Goal: Task Accomplishment & Management: Complete application form

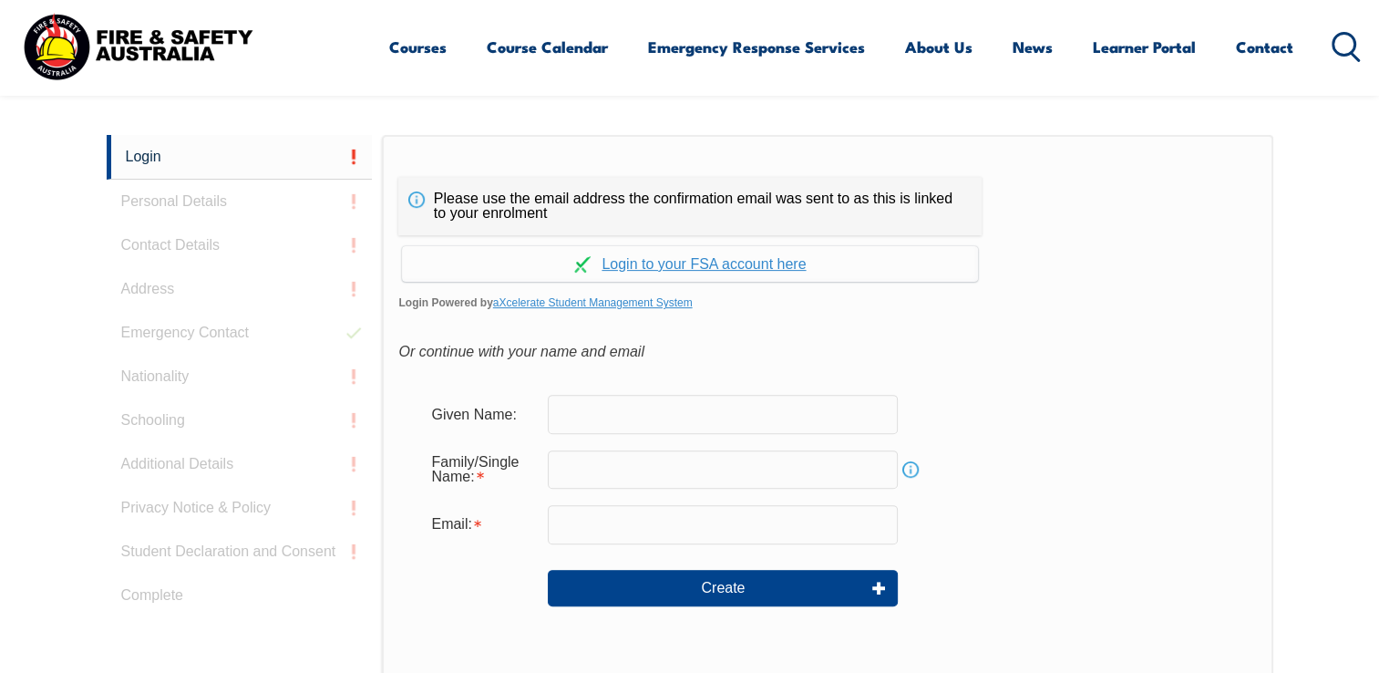
scroll to position [485, 0]
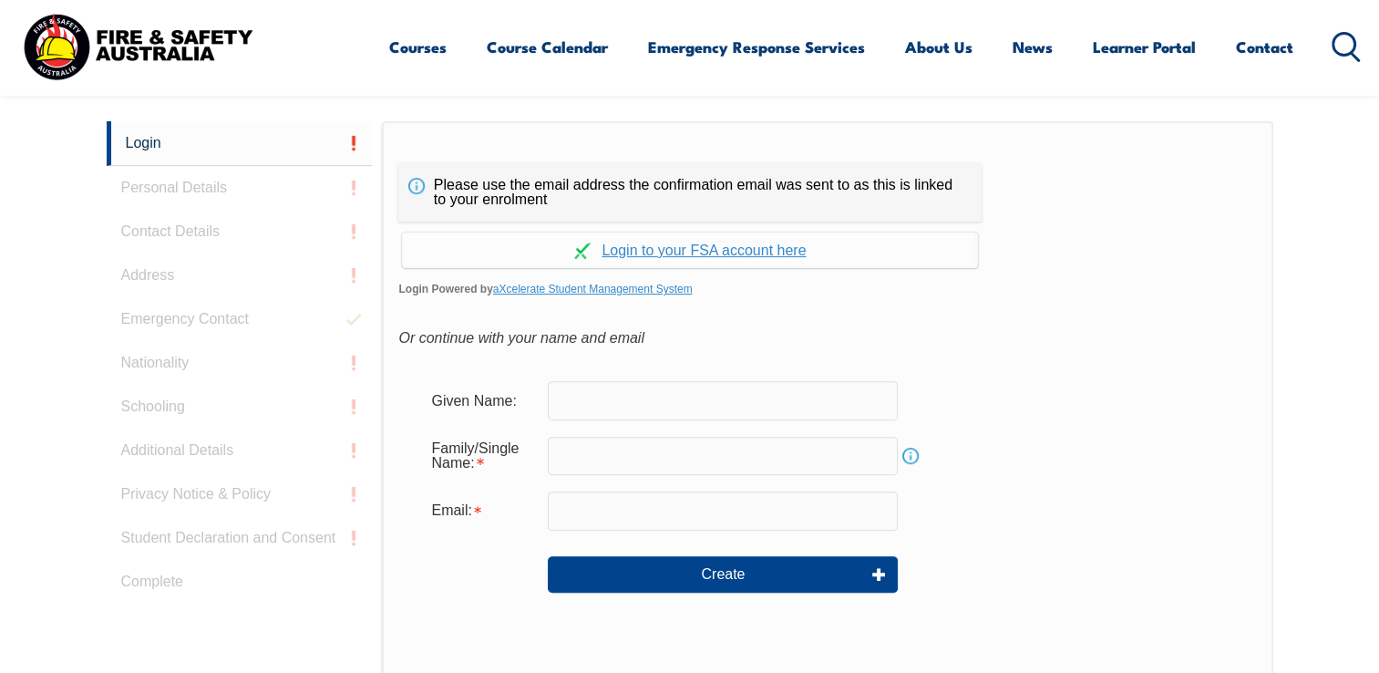
click at [642, 402] on input "text" at bounding box center [723, 400] width 350 height 38
type input "Ian"
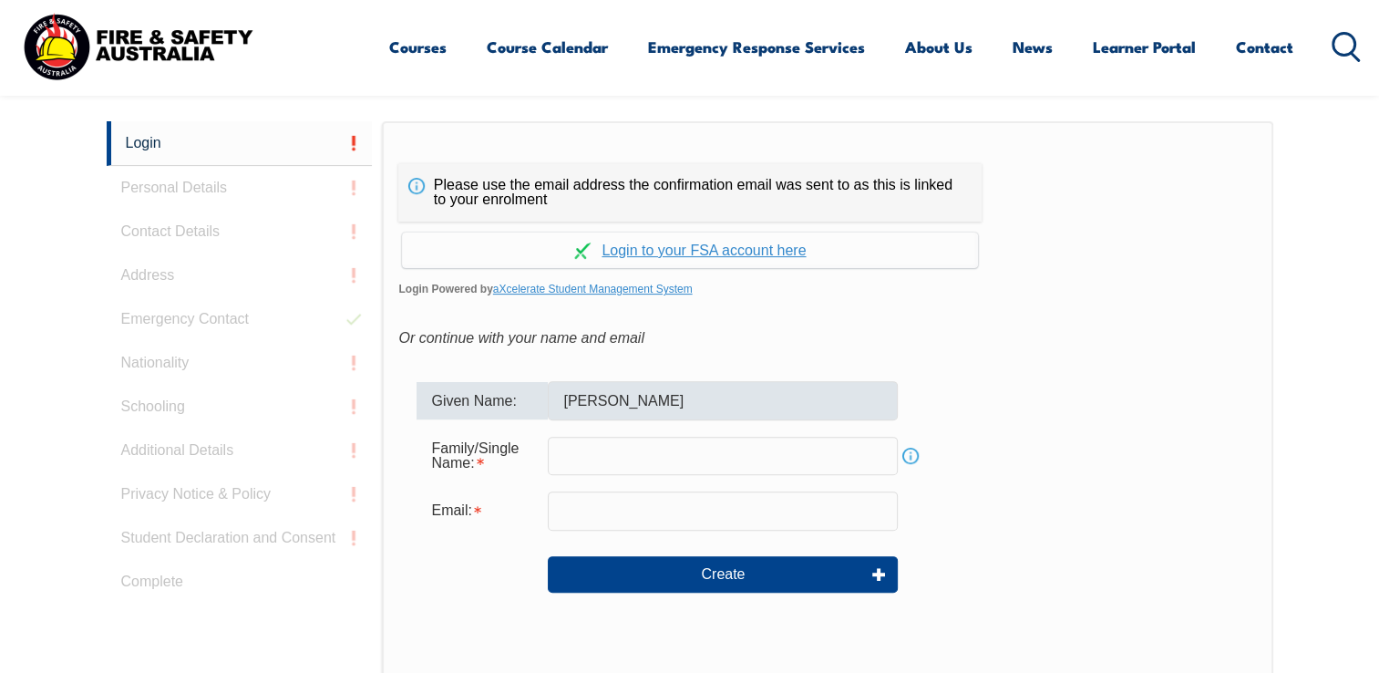
type input "Buxton"
type input "ian.buxton@nacpp.com.au"
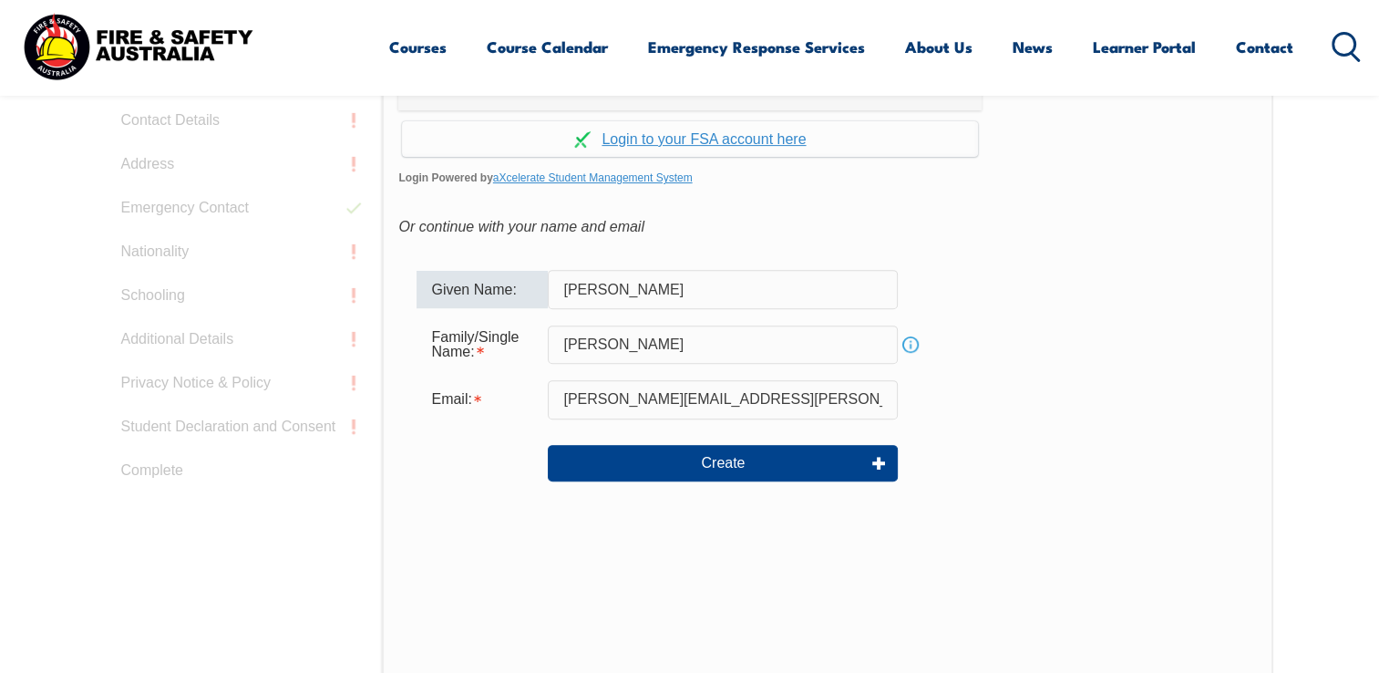
scroll to position [758, 0]
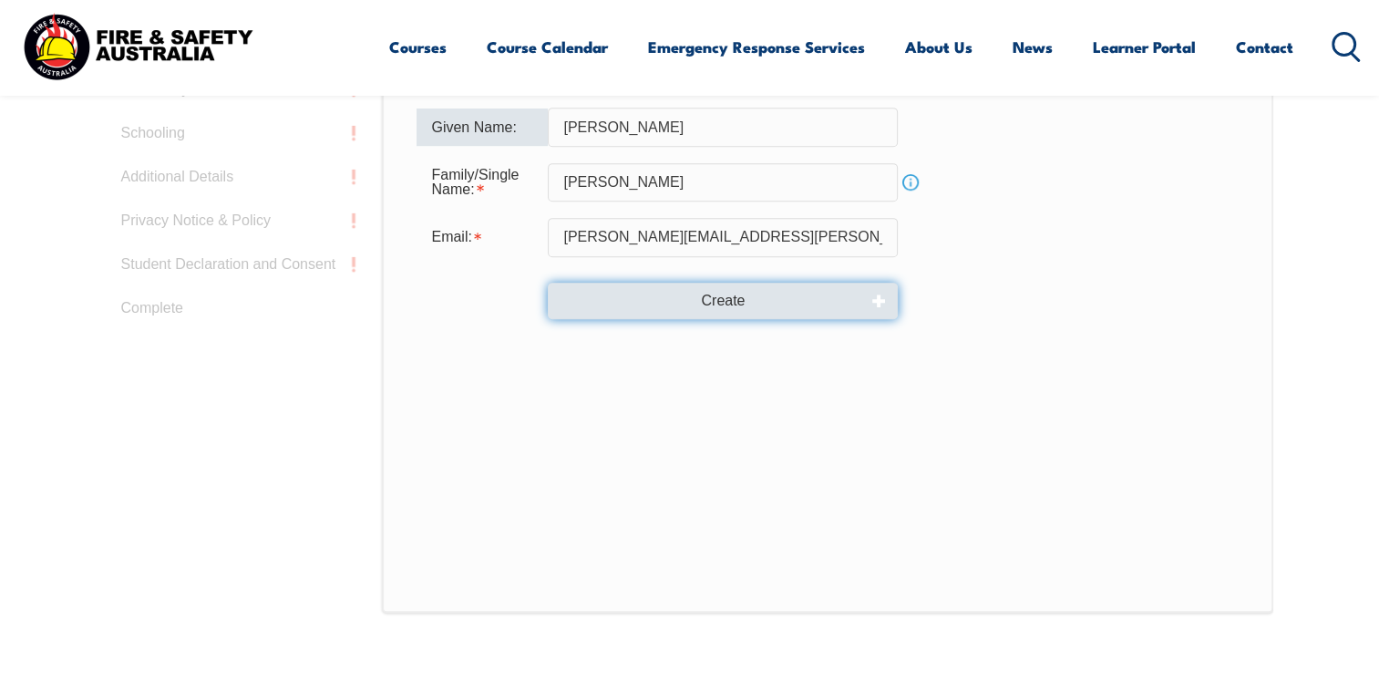
click at [718, 302] on button "Create" at bounding box center [723, 301] width 350 height 36
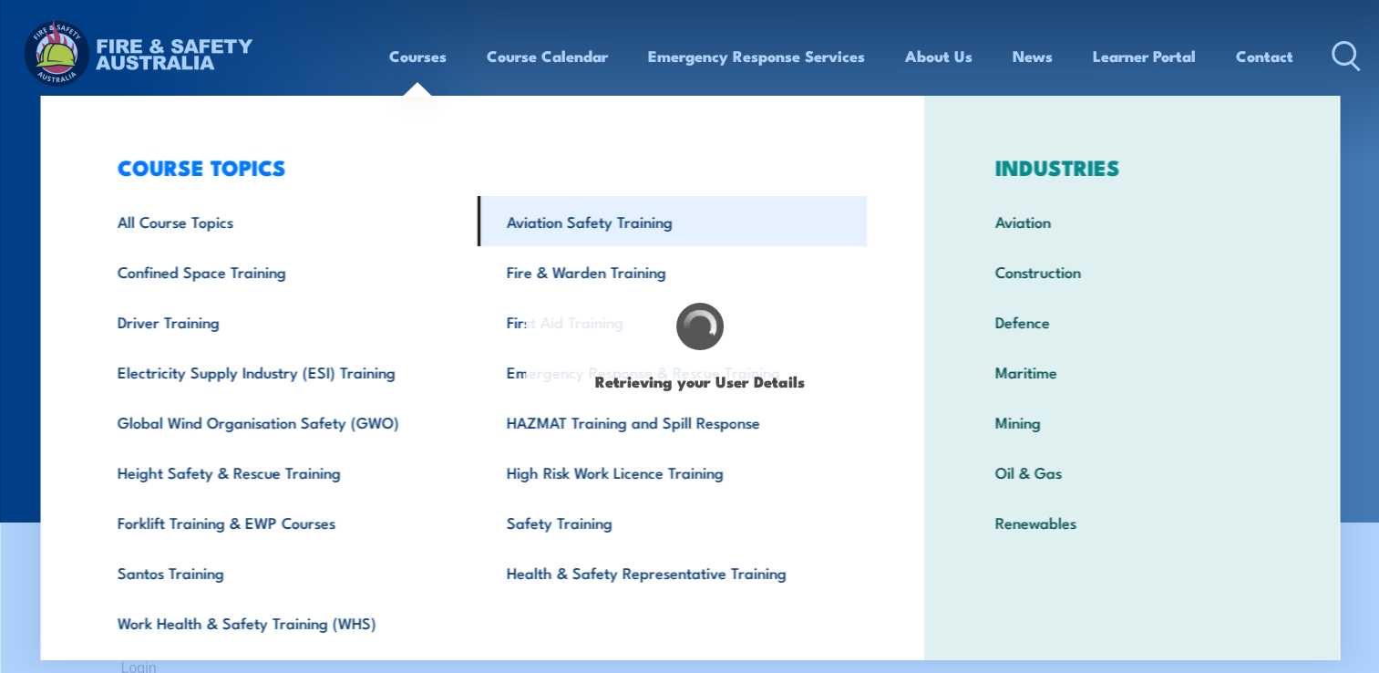
type input "Ian"
type input "[PERSON_NAME]"
type input "[DATE]"
type input "5DSN6GB6W7"
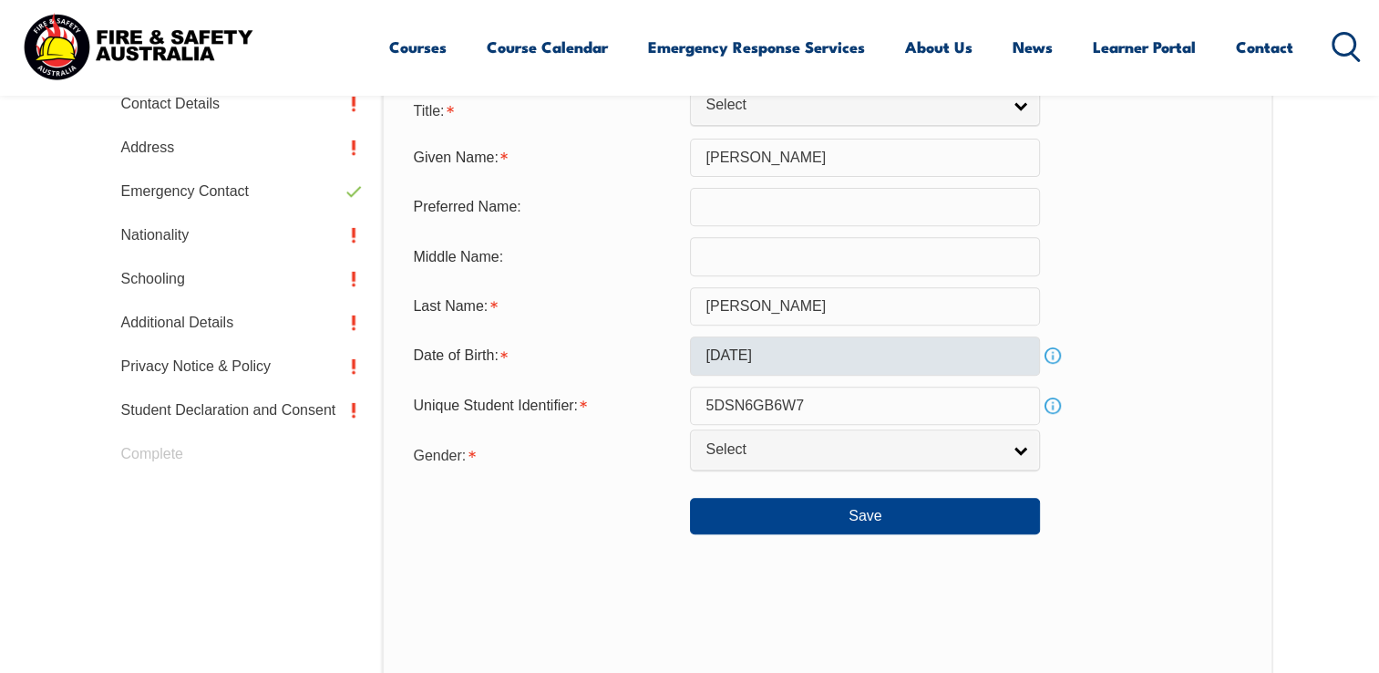
scroll to position [769, 0]
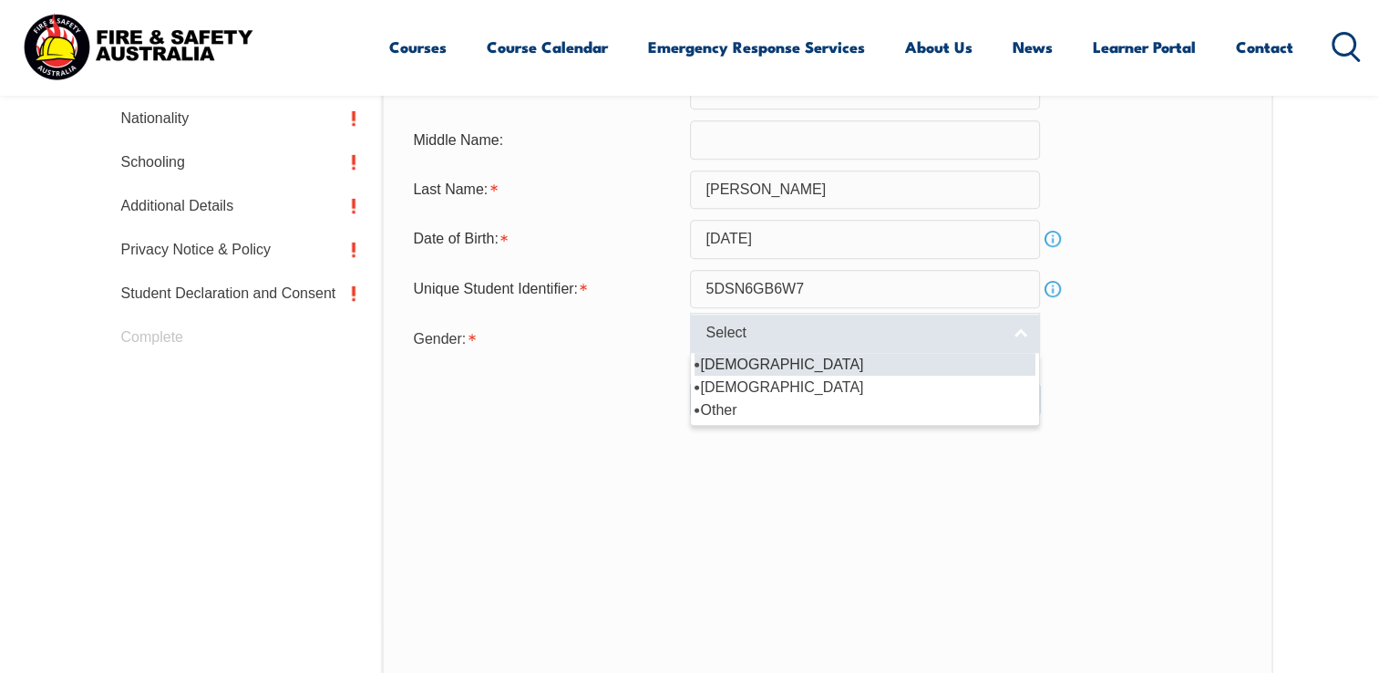
click at [1011, 335] on link "Select" at bounding box center [865, 333] width 350 height 41
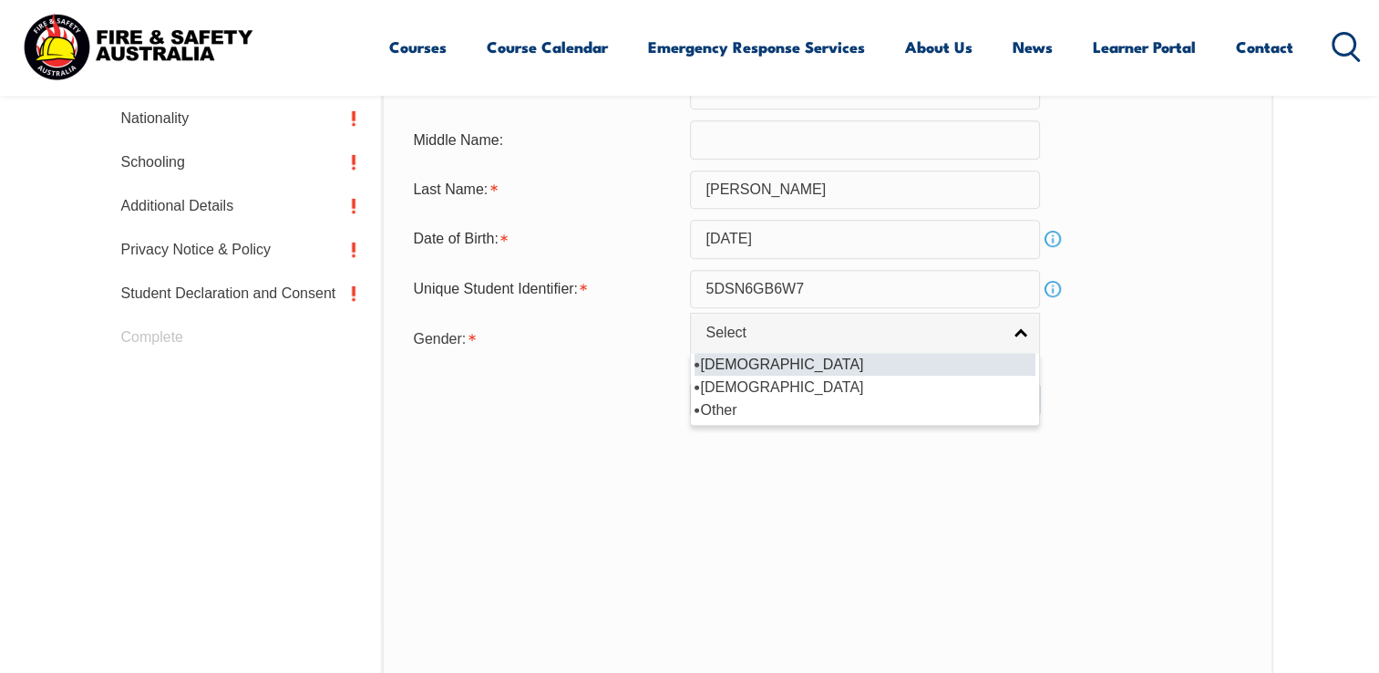
click at [742, 365] on li "Male" at bounding box center [864, 364] width 341 height 23
select select "M"
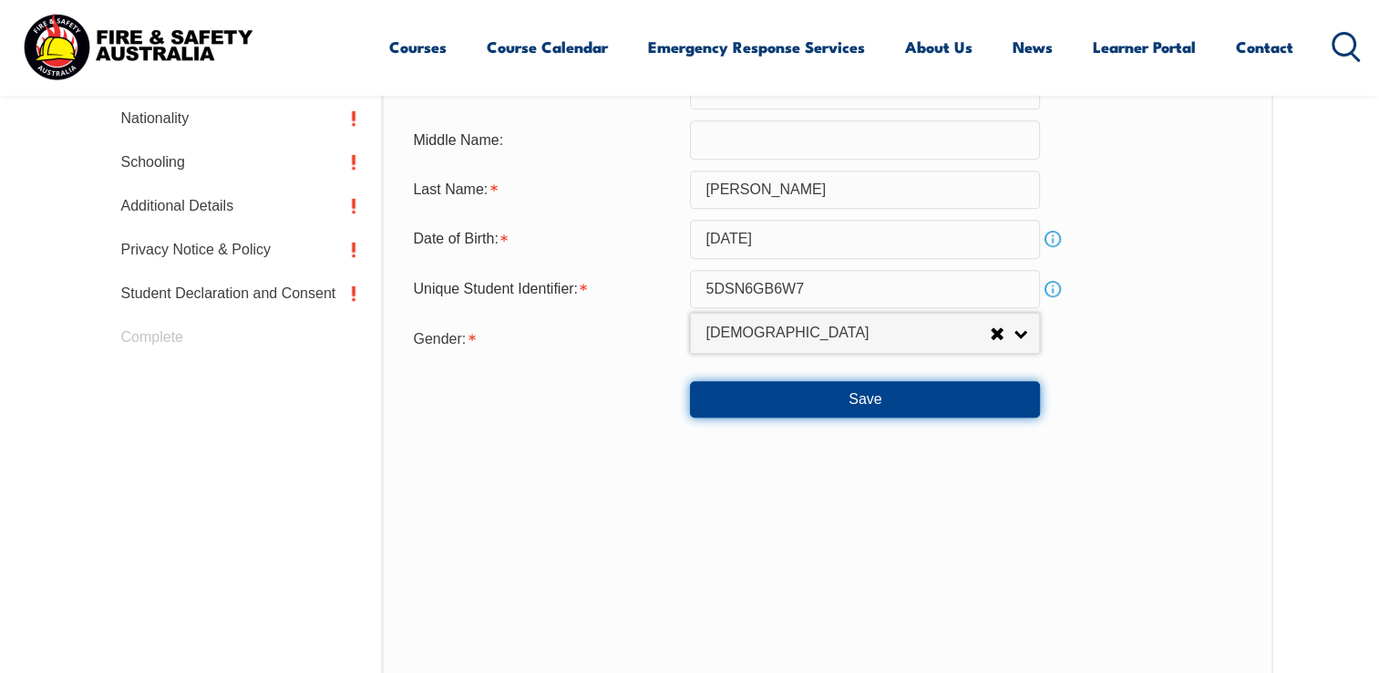
click at [831, 399] on button "Save" at bounding box center [865, 399] width 350 height 36
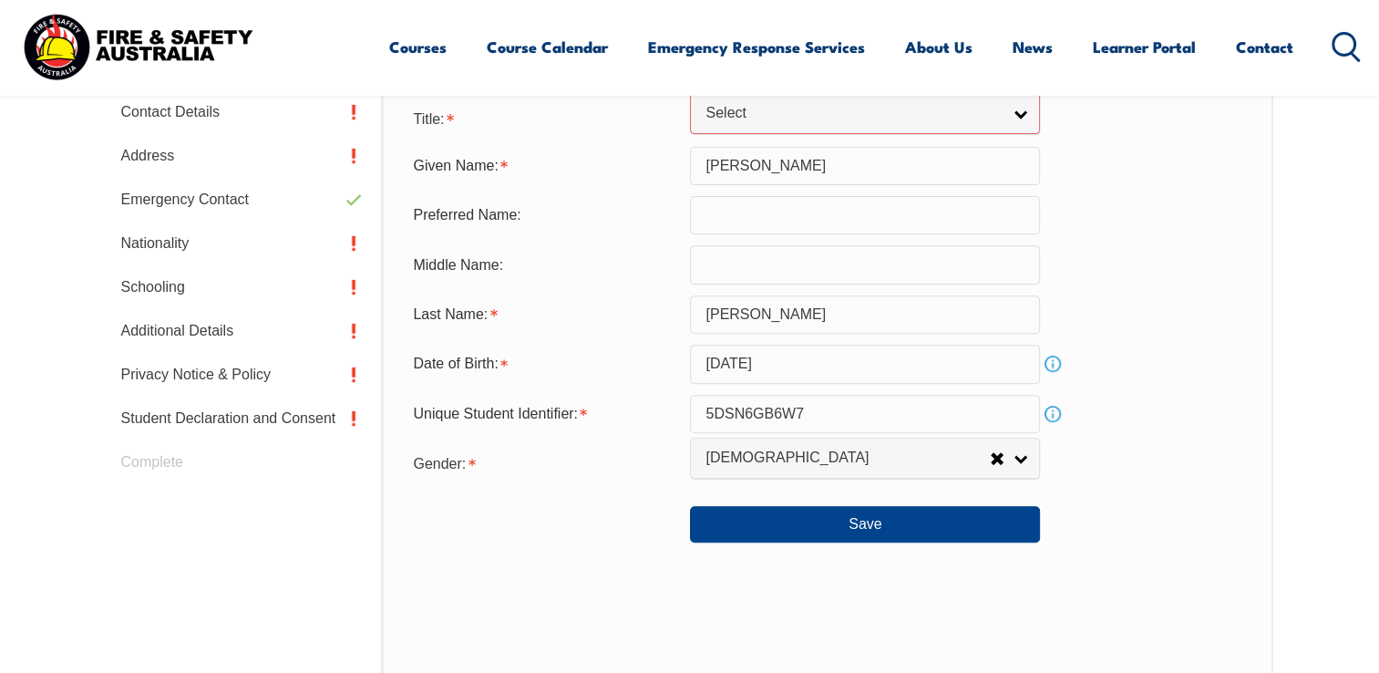
scroll to position [371, 0]
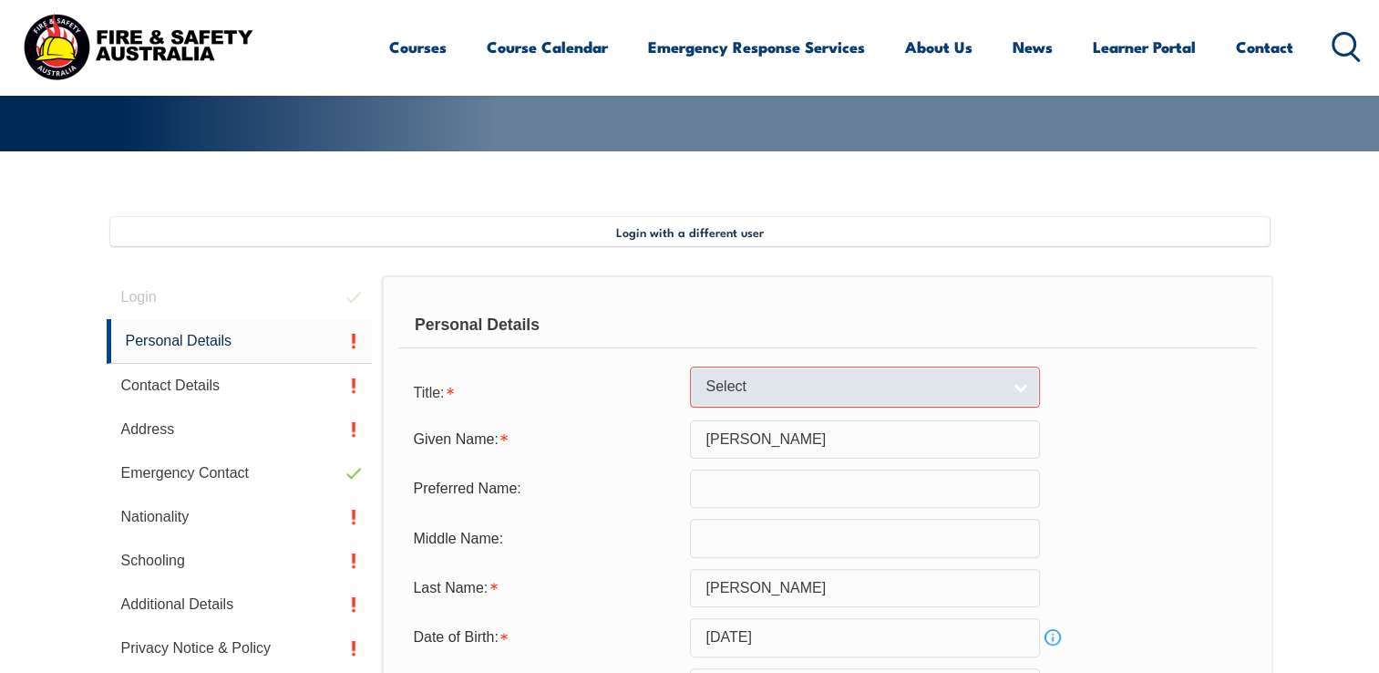
click at [1017, 381] on link "Select" at bounding box center [865, 386] width 350 height 41
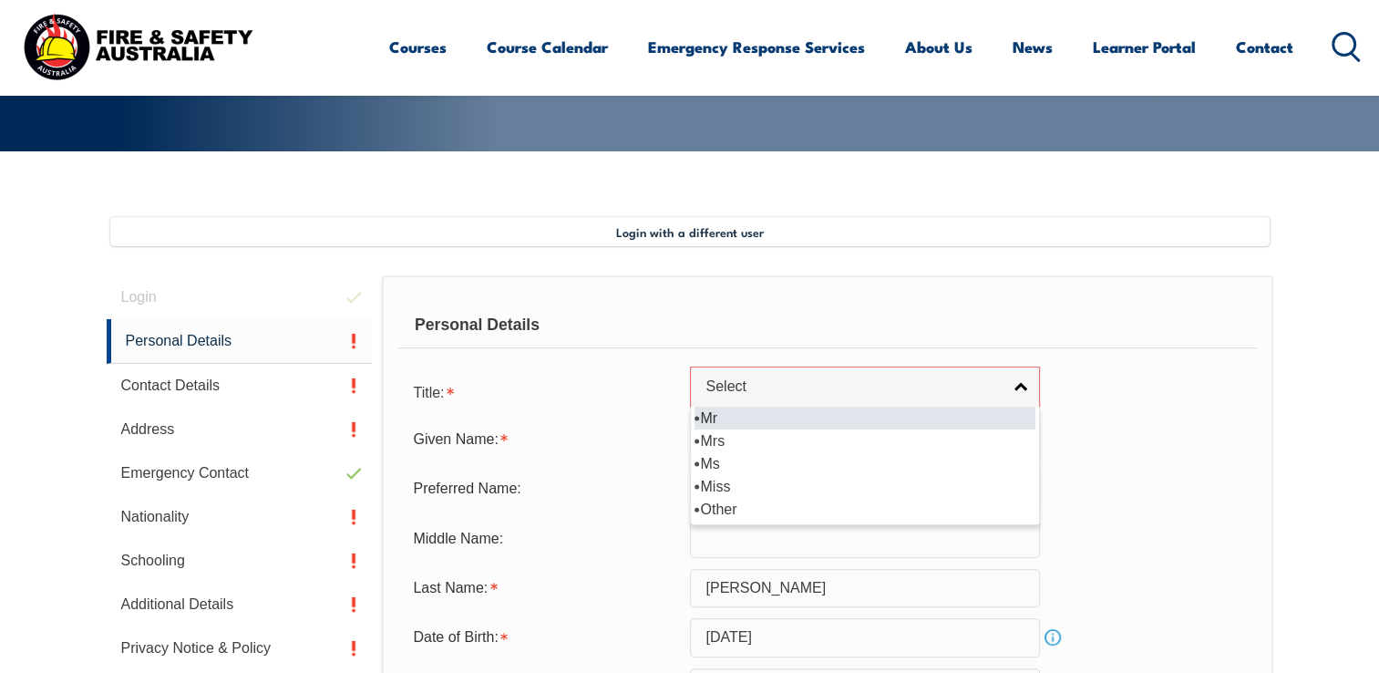
click at [769, 418] on li "Mr" at bounding box center [864, 417] width 341 height 23
select select "Mr"
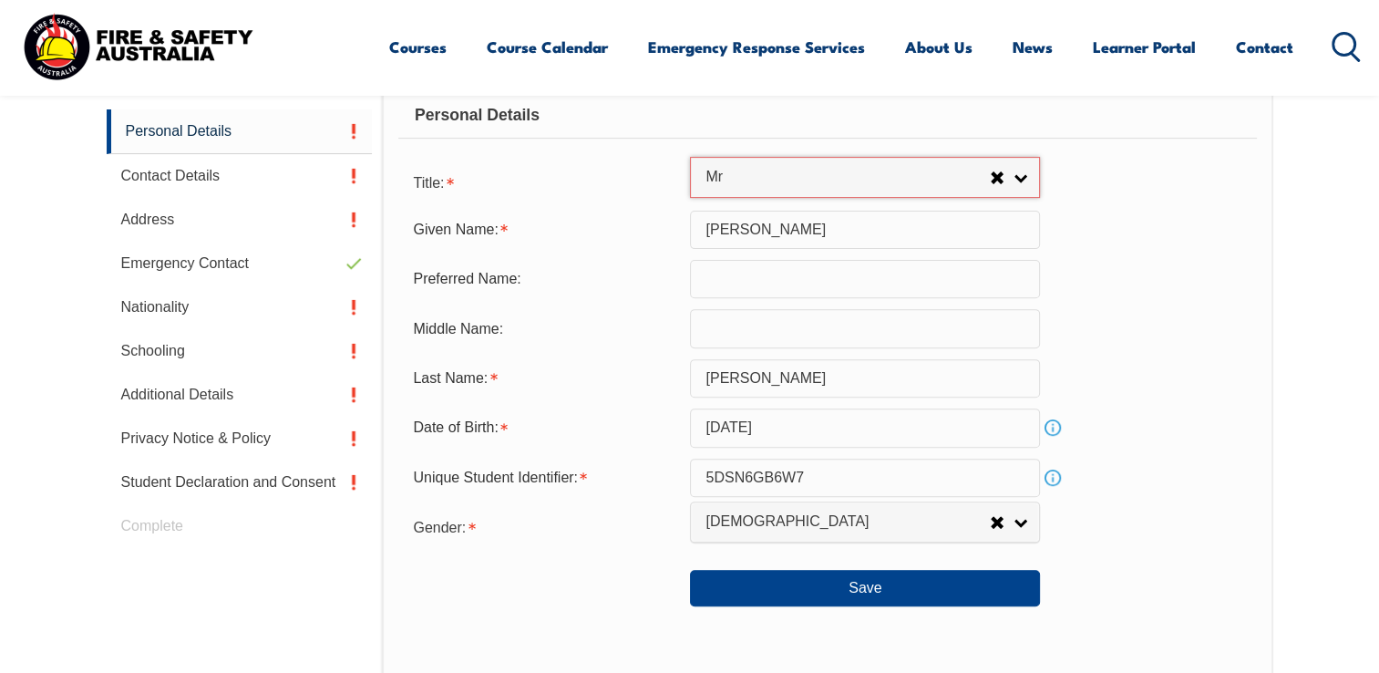
scroll to position [644, 0]
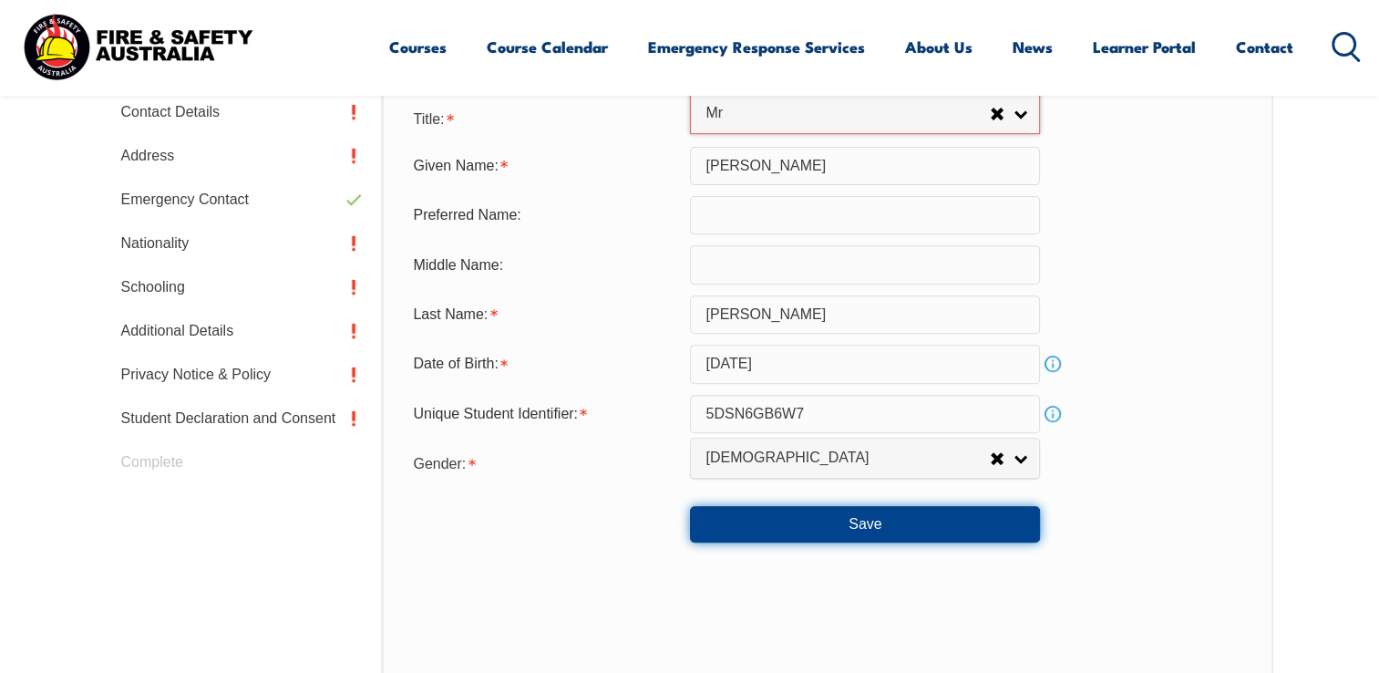
click at [783, 522] on button "Save" at bounding box center [865, 524] width 350 height 36
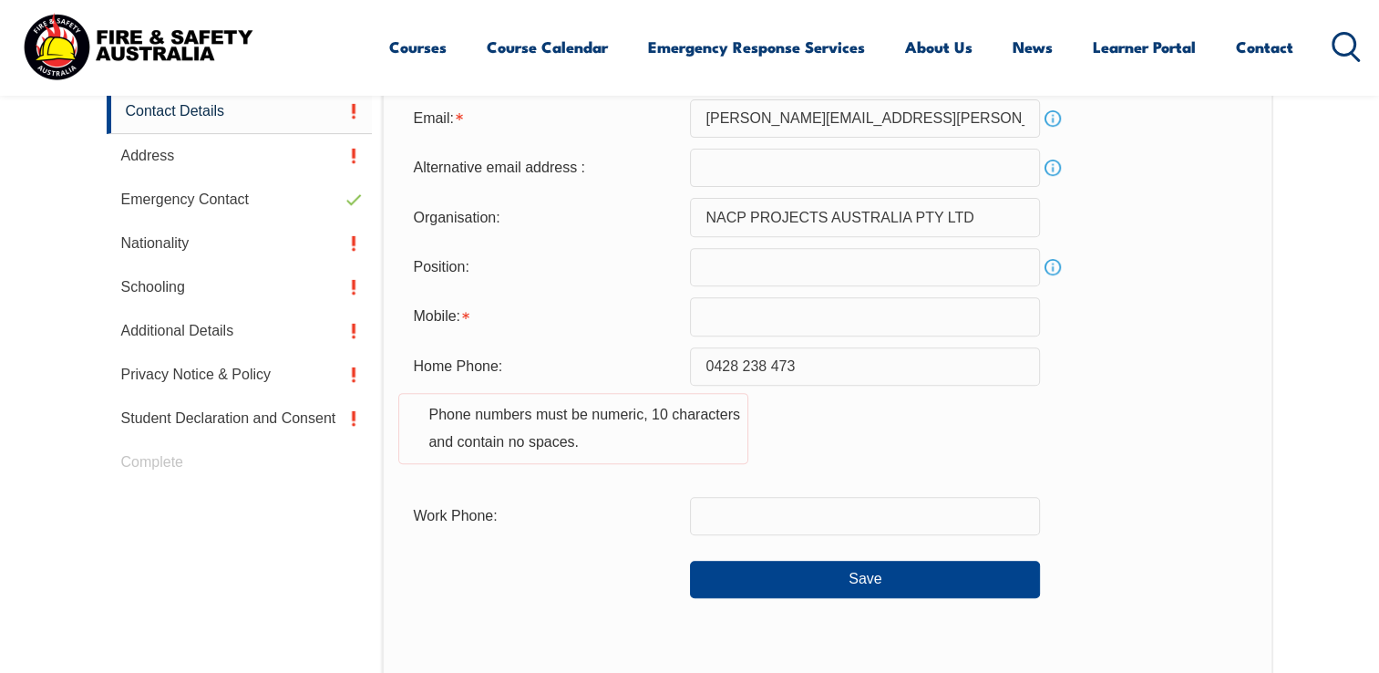
scroll to position [496, 0]
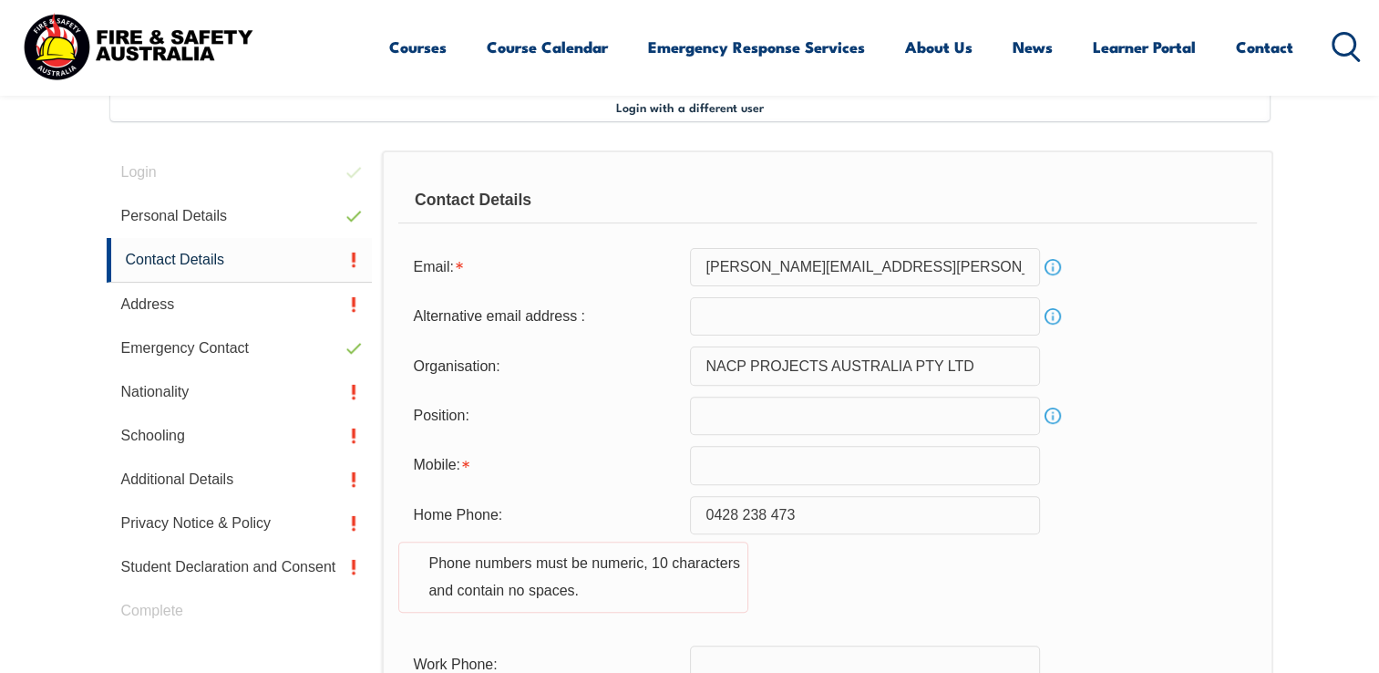
click at [742, 416] on input "text" at bounding box center [865, 415] width 350 height 38
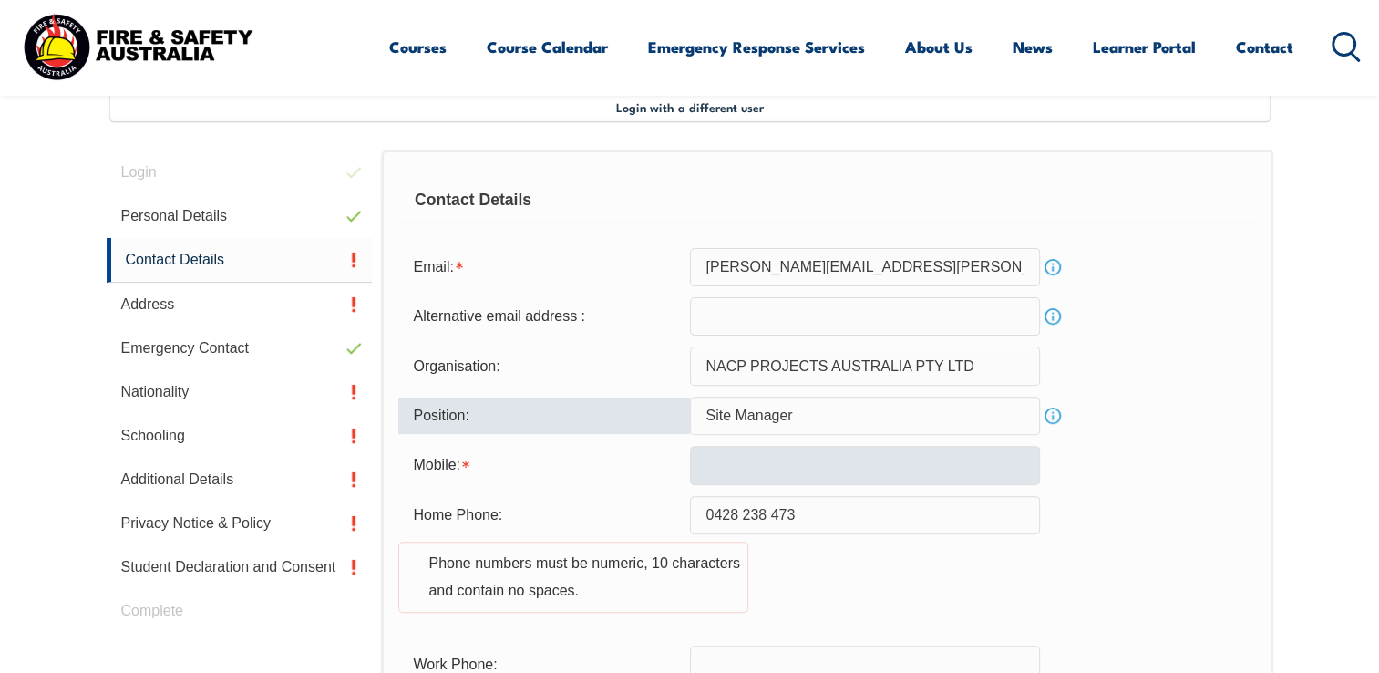
type input "Site Manager"
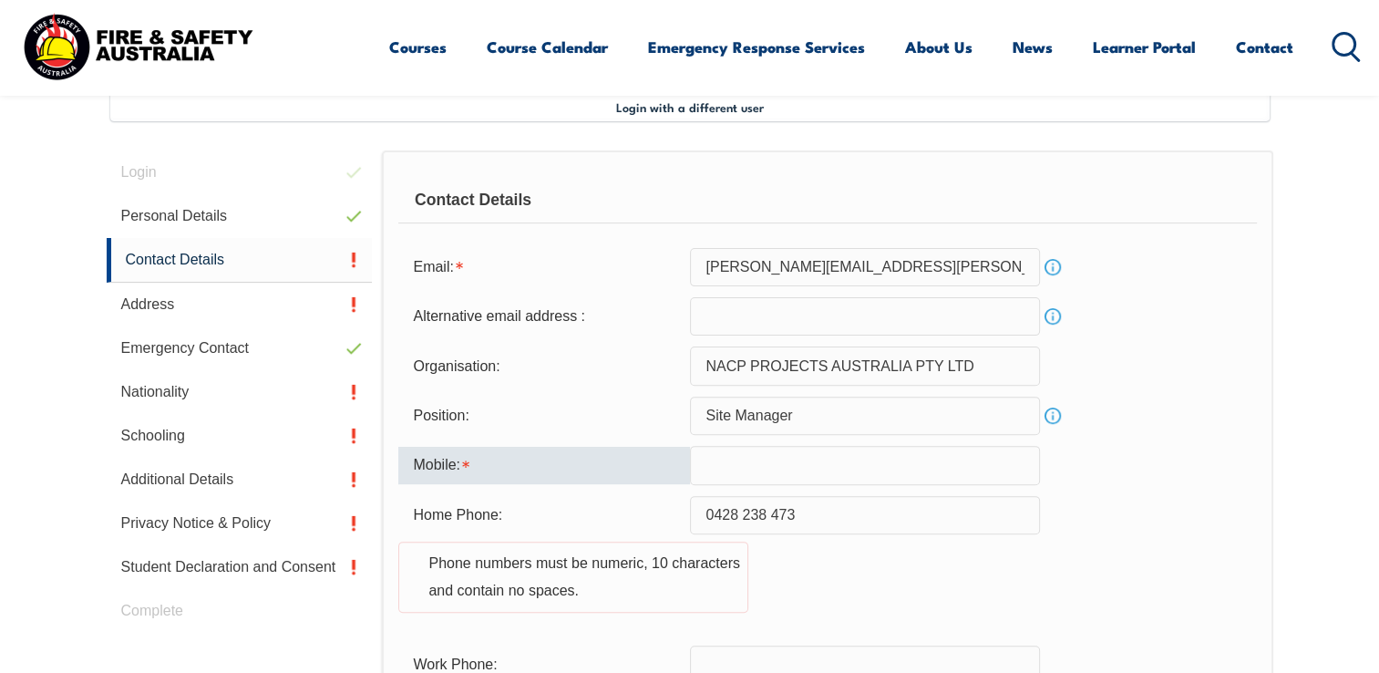
click at [708, 468] on input "text" at bounding box center [865, 465] width 350 height 38
type input "0428238473"
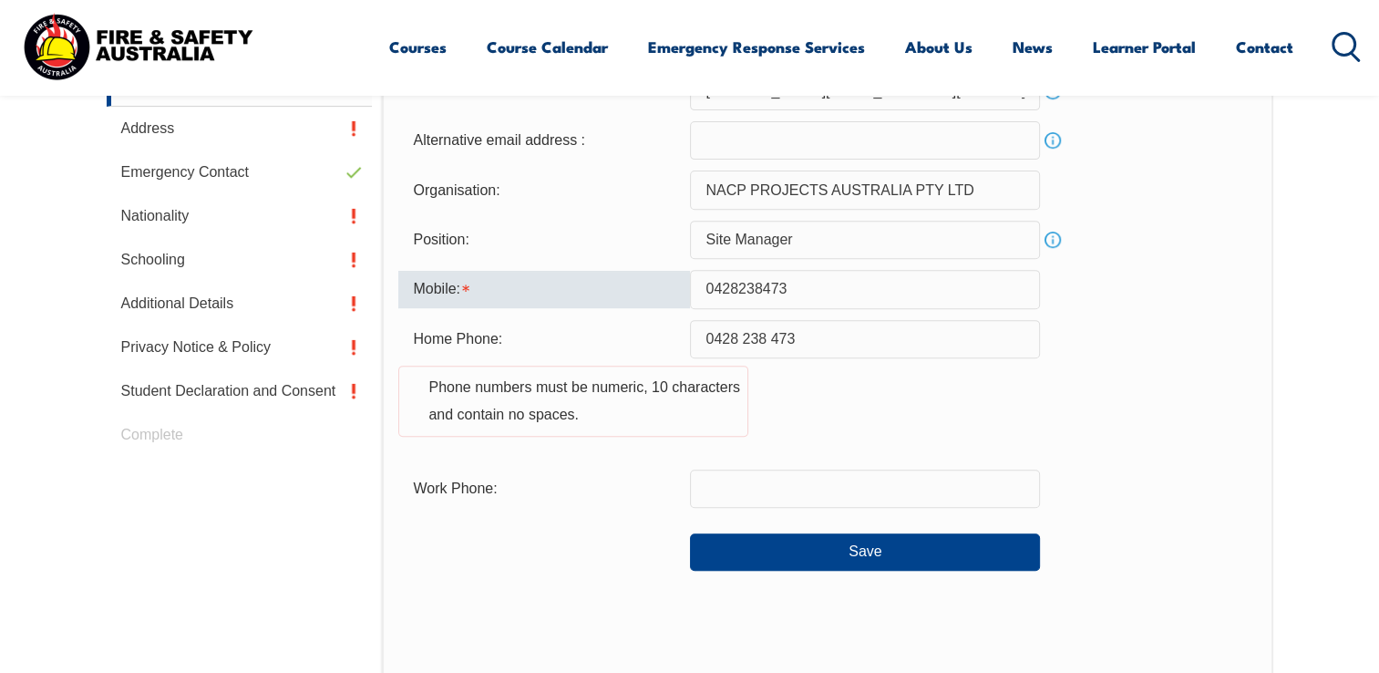
scroll to position [860, 0]
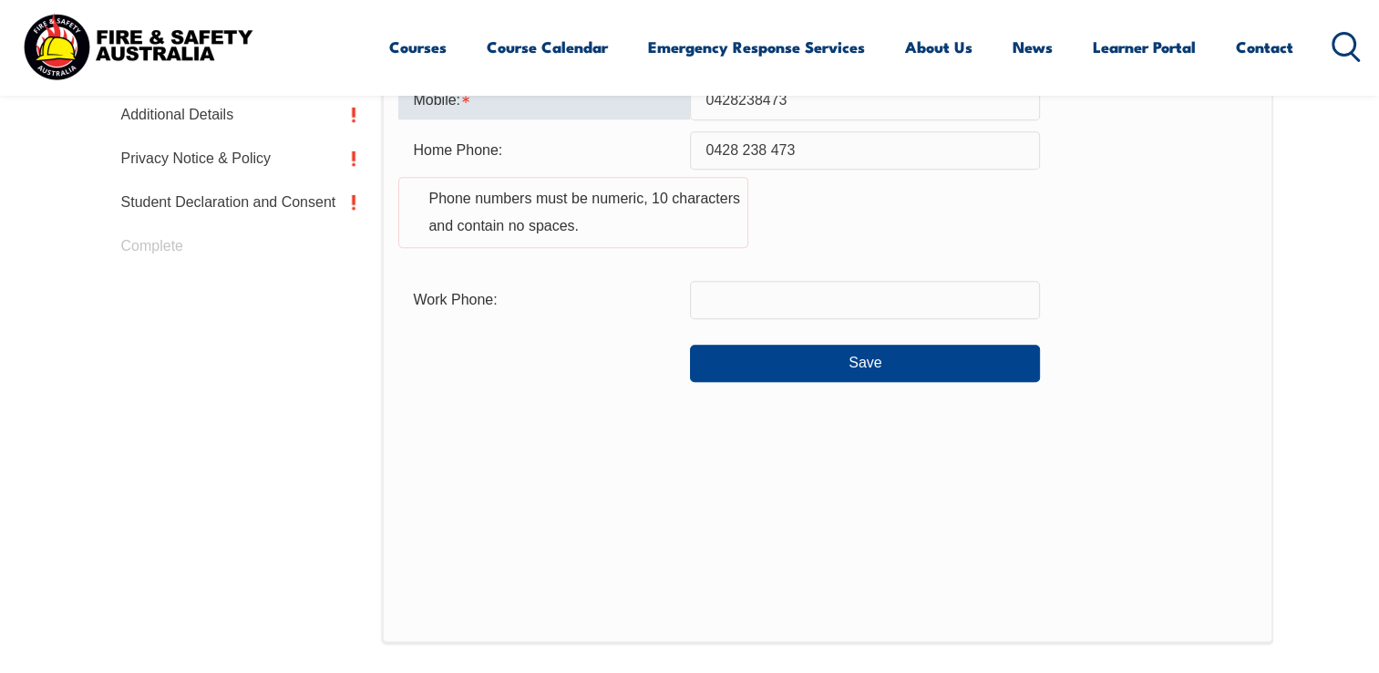
click at [763, 301] on input "text" at bounding box center [865, 300] width 350 height 38
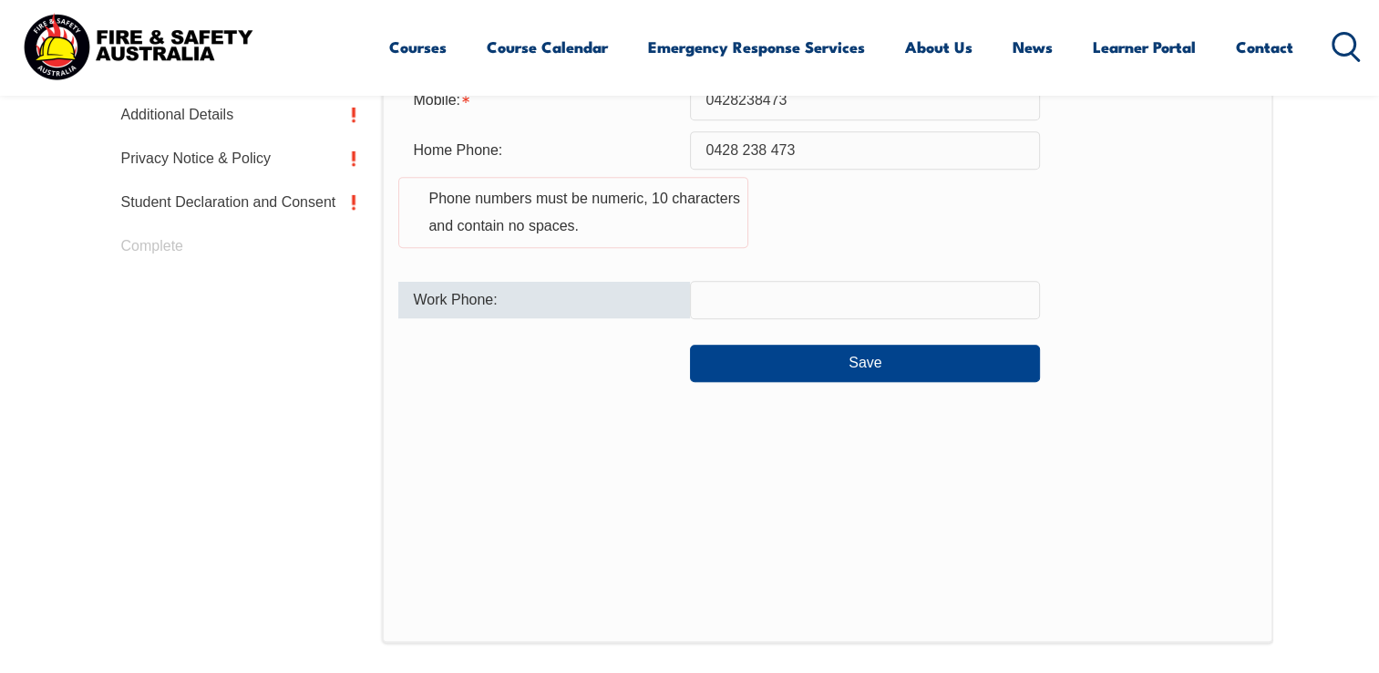
type input "0428238473"
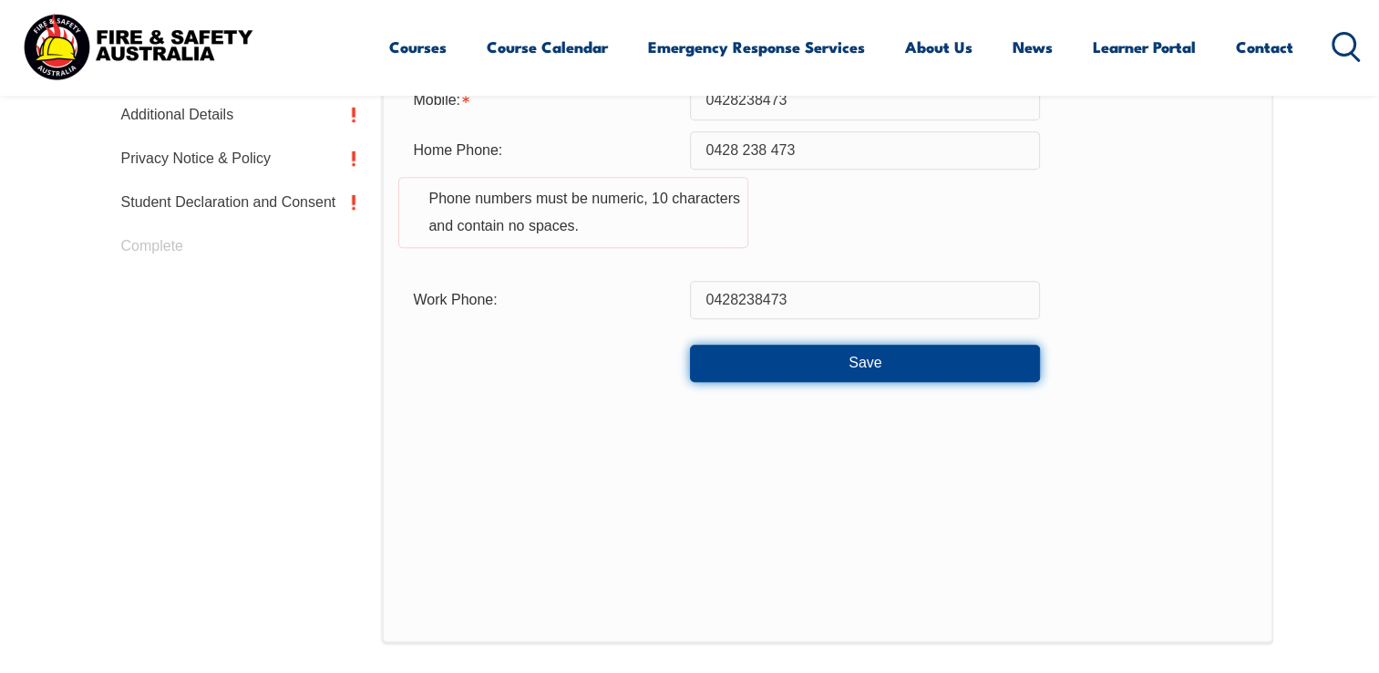
click at [882, 364] on button "Save" at bounding box center [865, 363] width 350 height 36
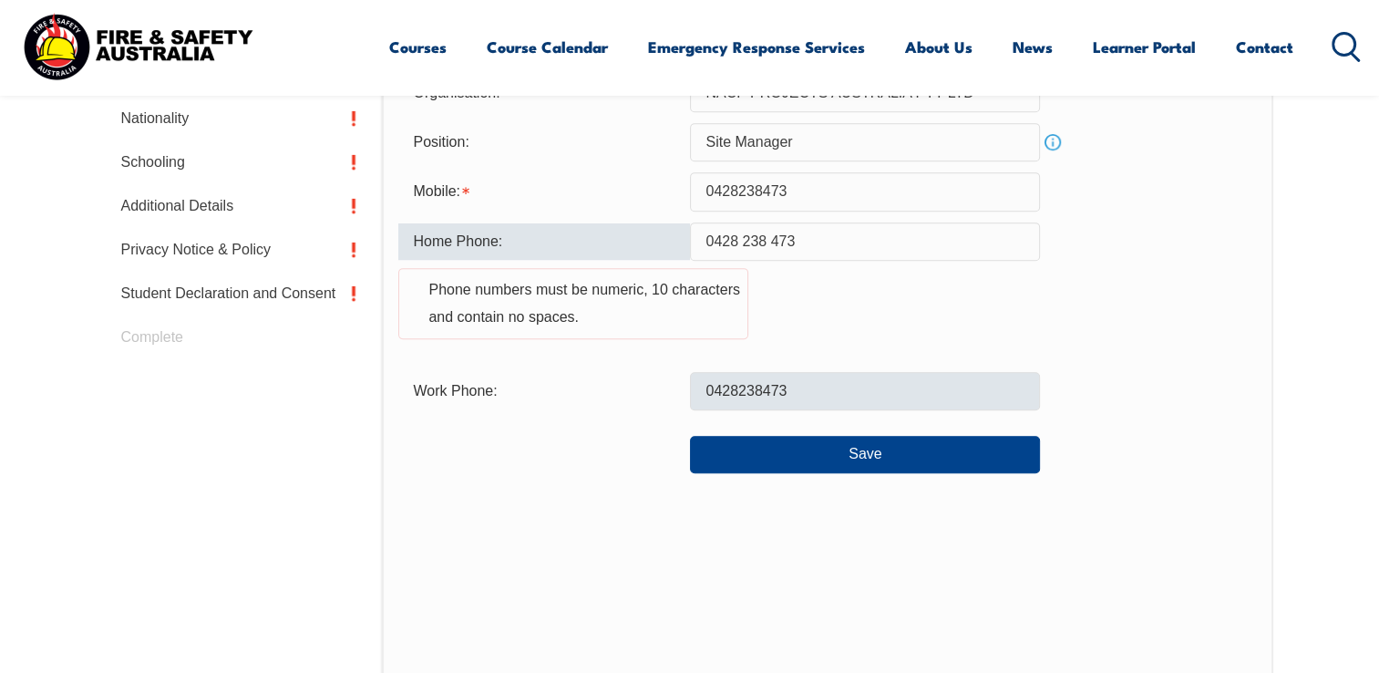
scroll to position [717, 0]
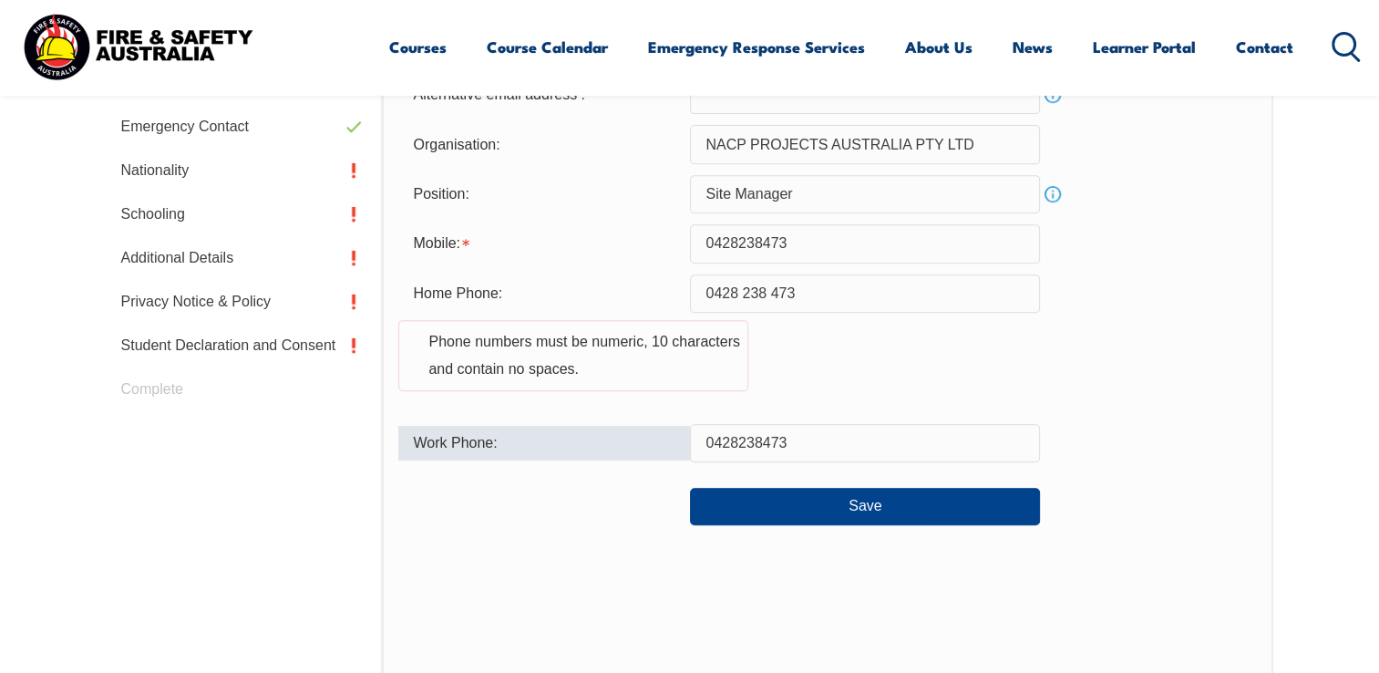
click at [644, 440] on div "Work Phone:" at bounding box center [544, 443] width 292 height 35
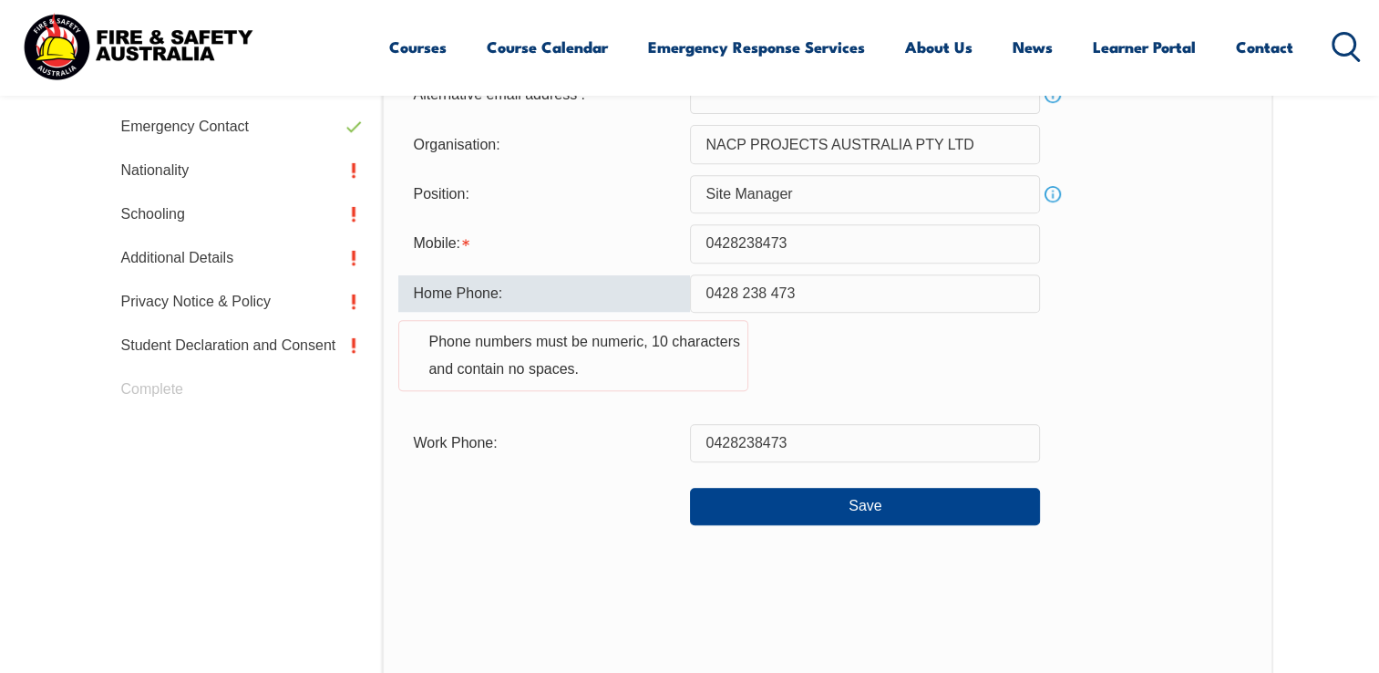
drag, startPoint x: 817, startPoint y: 293, endPoint x: 702, endPoint y: 293, distance: 114.8
click at [702, 293] on input "0428 238 473" at bounding box center [865, 293] width 350 height 38
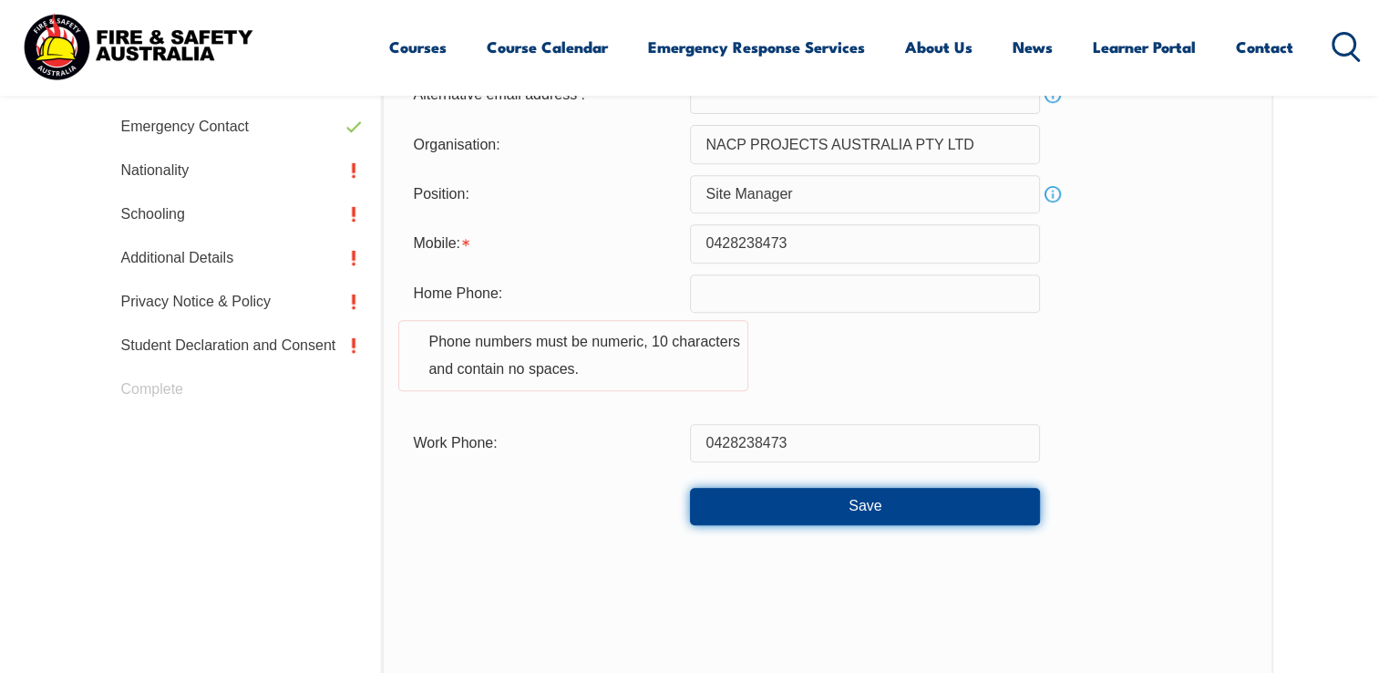
click at [794, 512] on button "Save" at bounding box center [865, 506] width 350 height 36
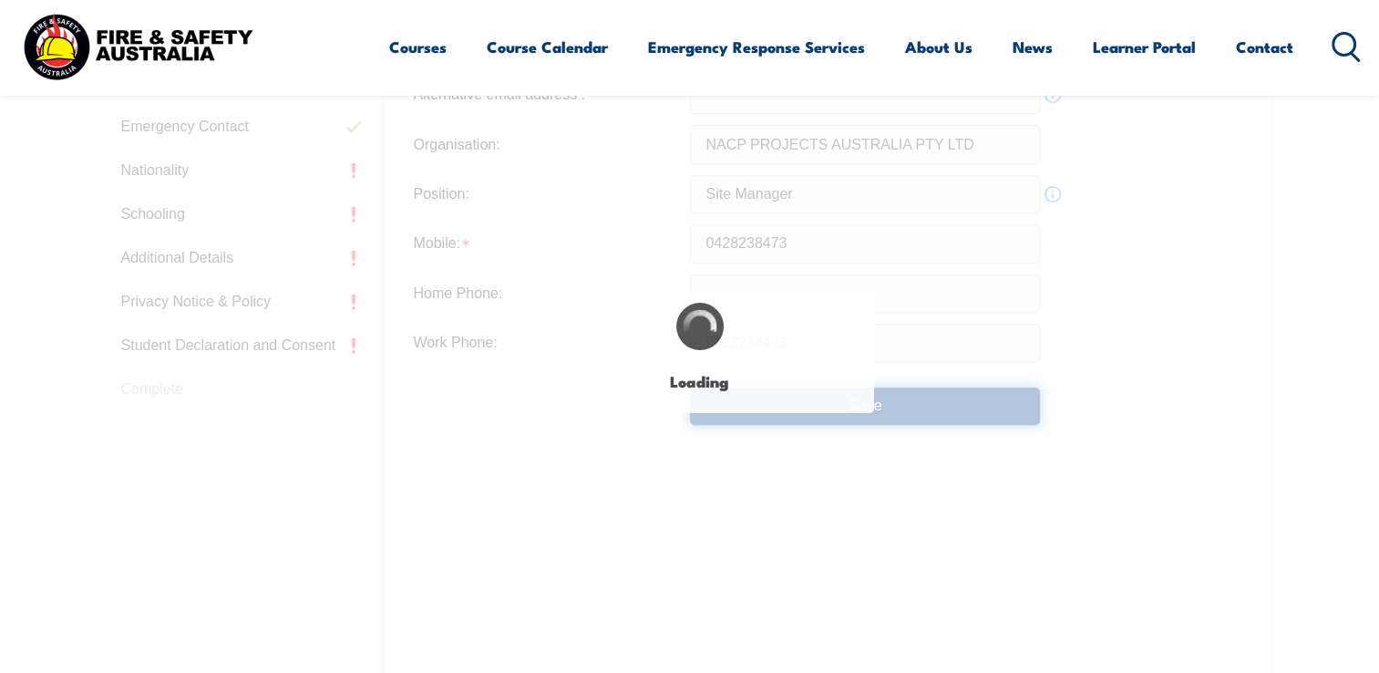
type input "0428 238 473"
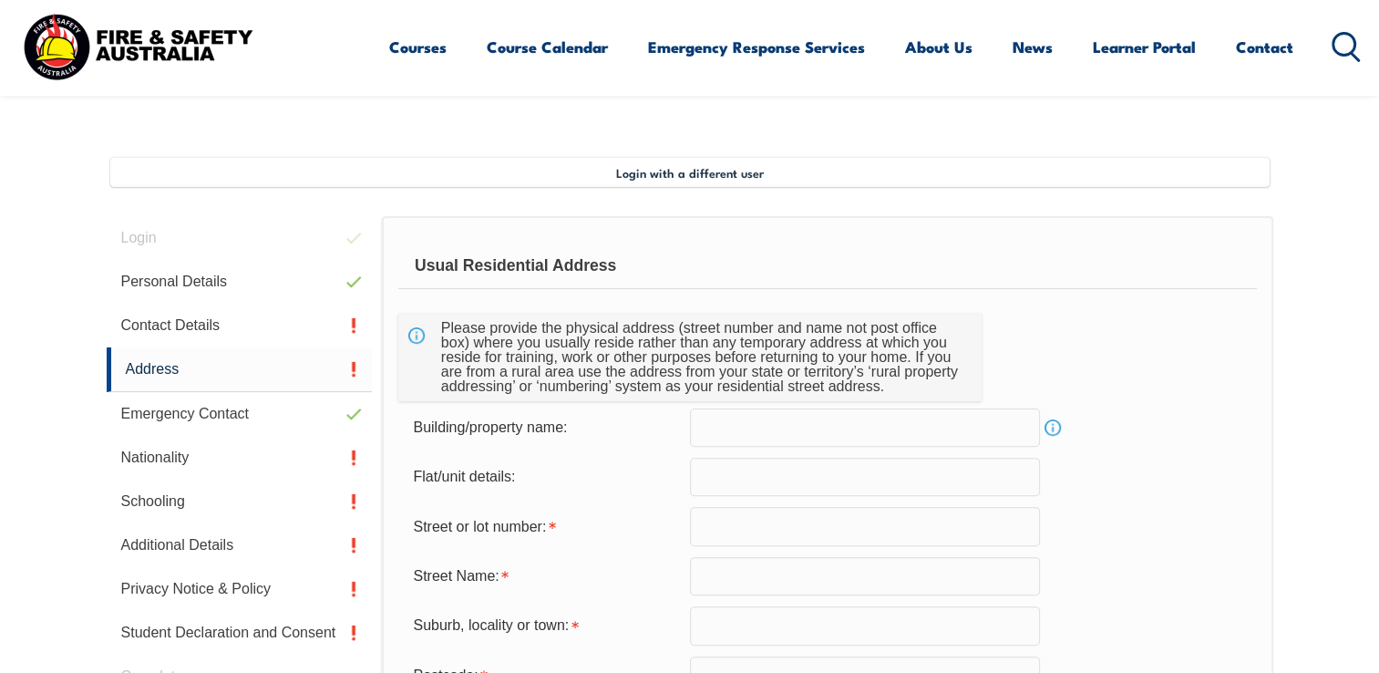
scroll to position [587, 0]
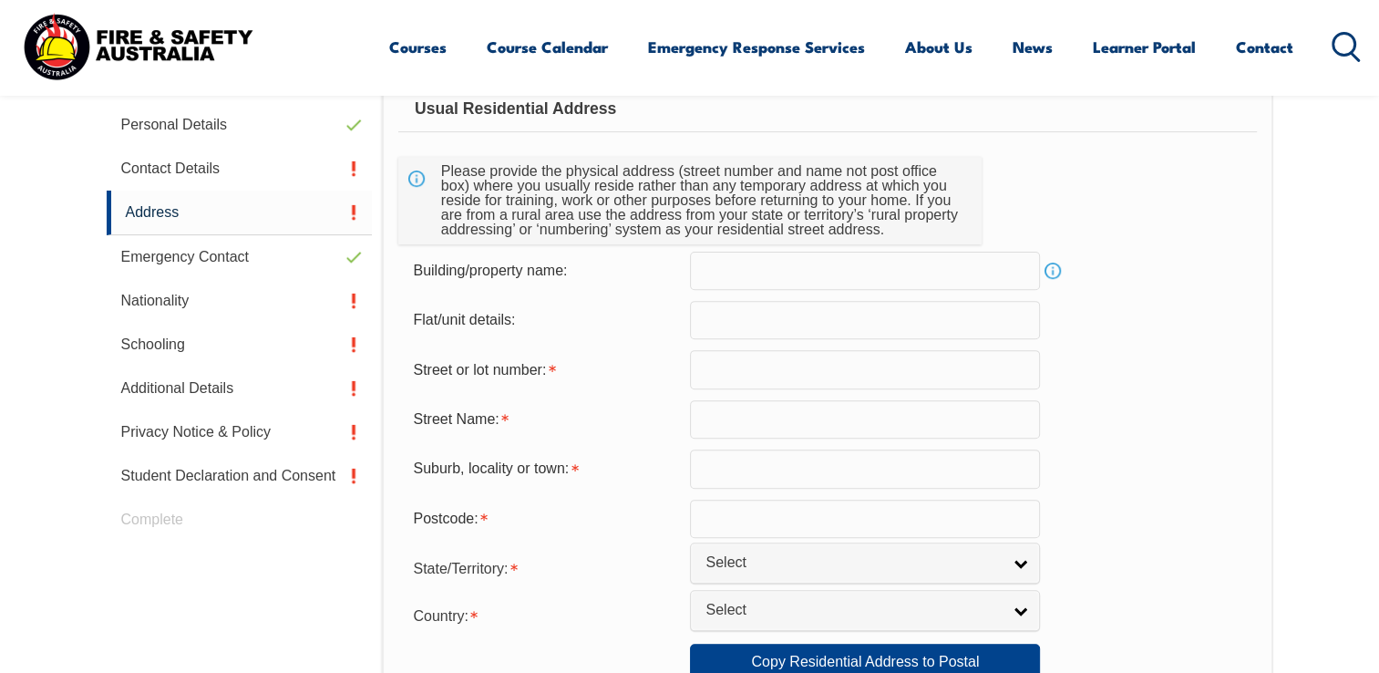
click at [729, 319] on input "text" at bounding box center [865, 320] width 350 height 38
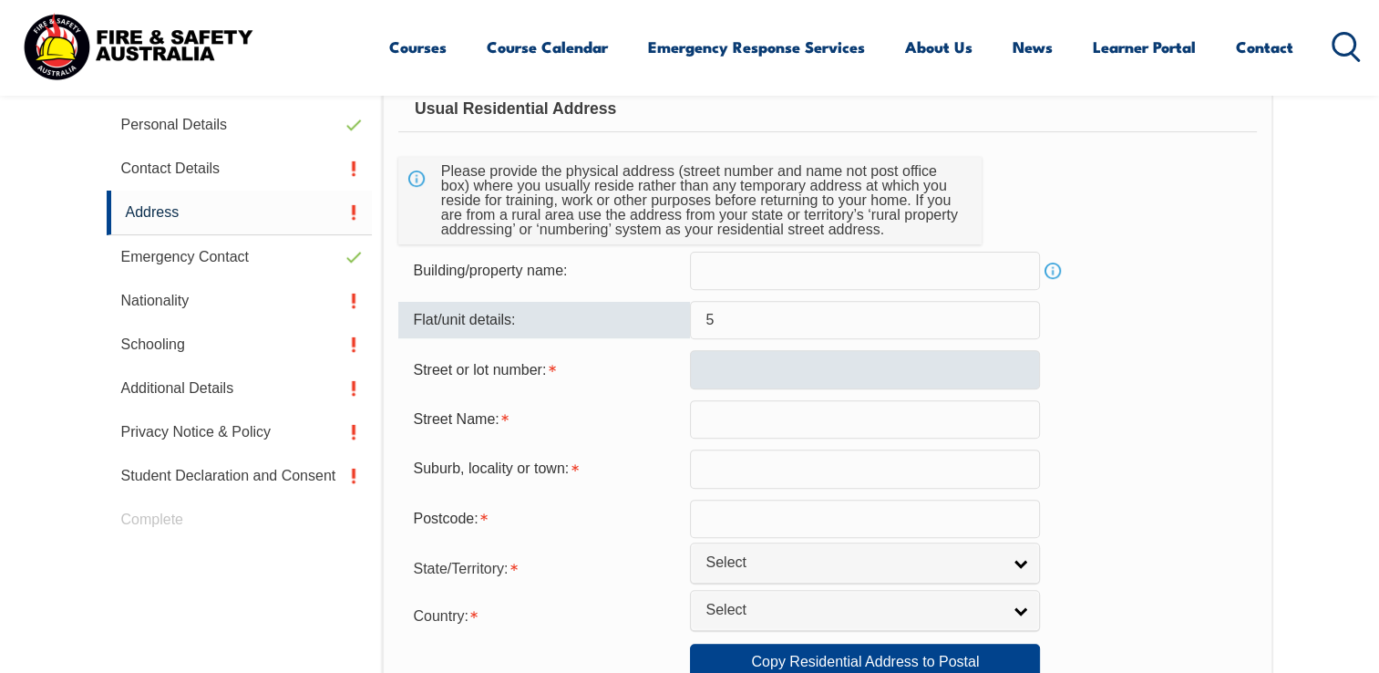
type input "5"
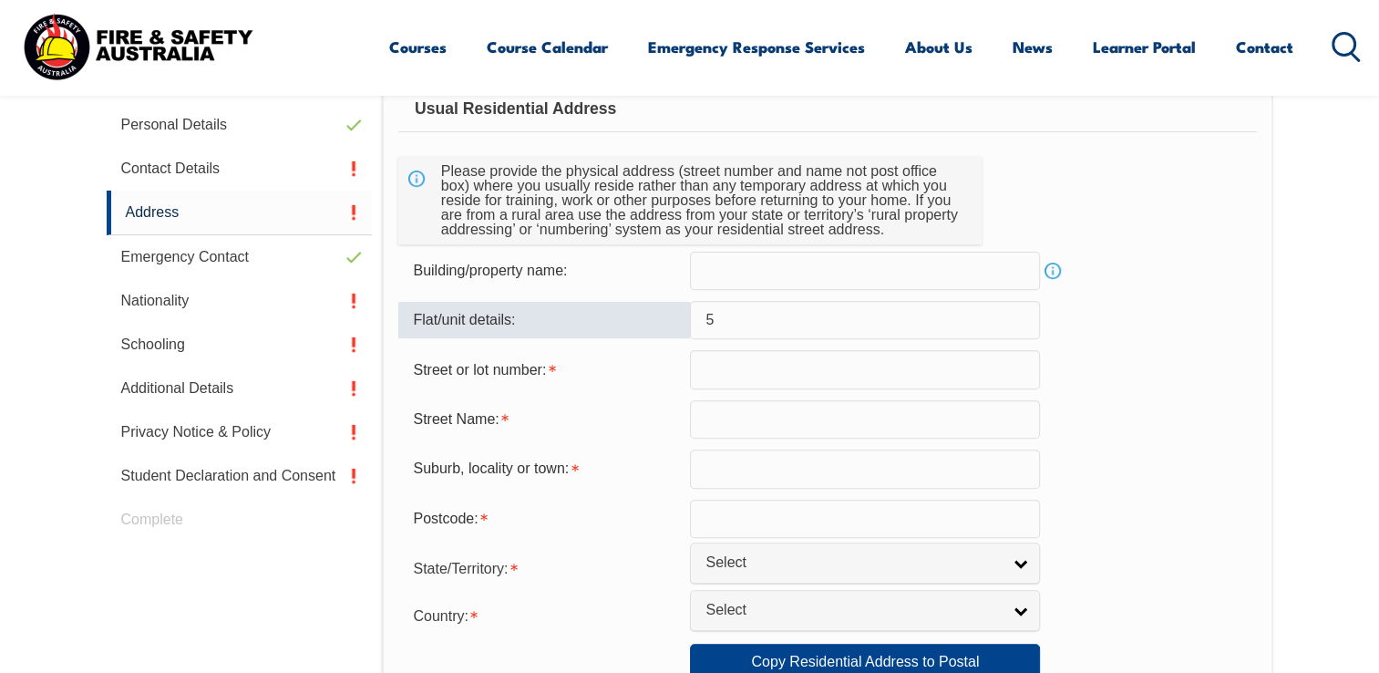
click at [725, 370] on input "text" at bounding box center [865, 369] width 350 height 38
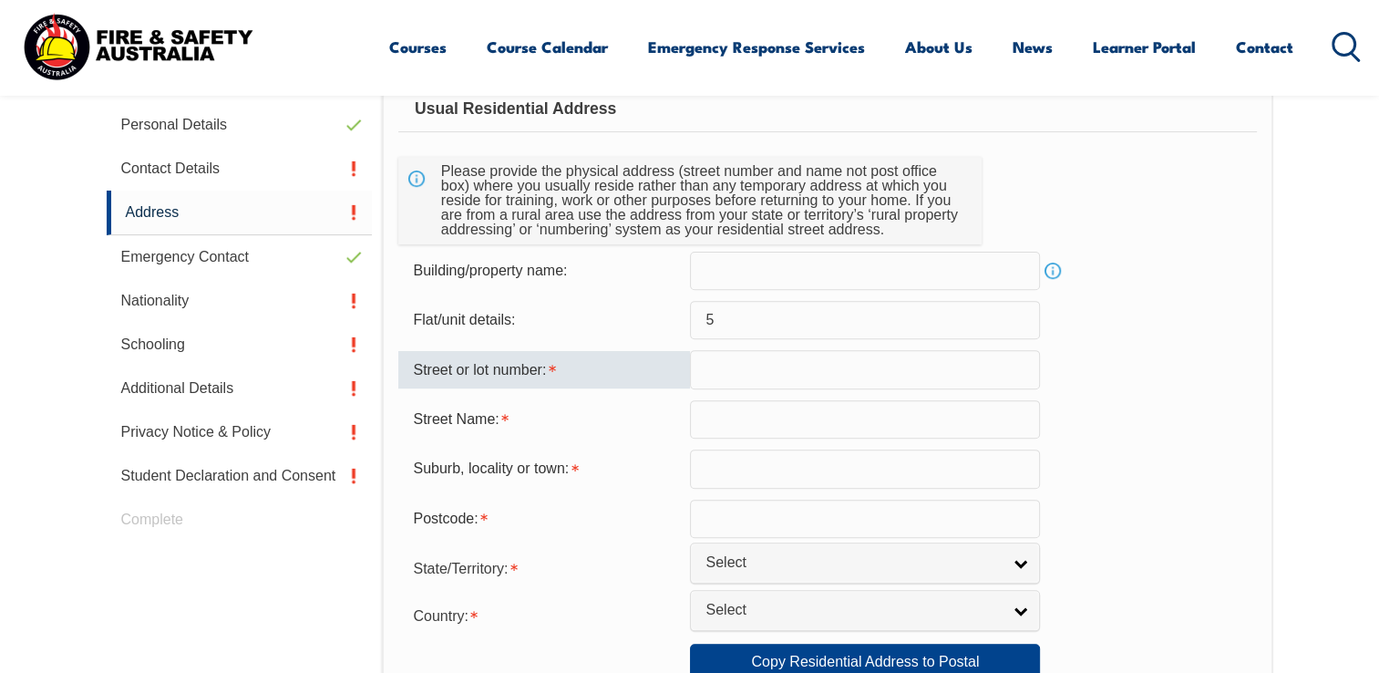
type input "5 Bessen Court"
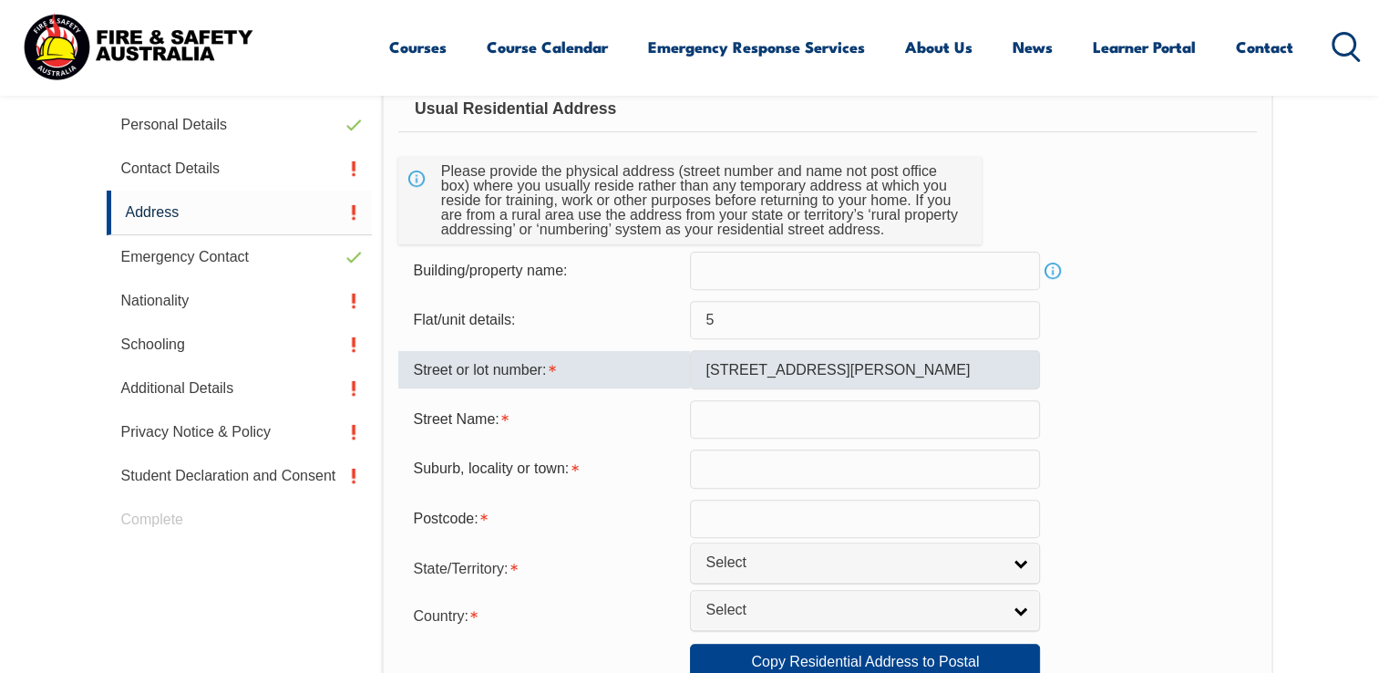
type input "Freeling"
type input "5372"
select select "SA"
select select "1101"
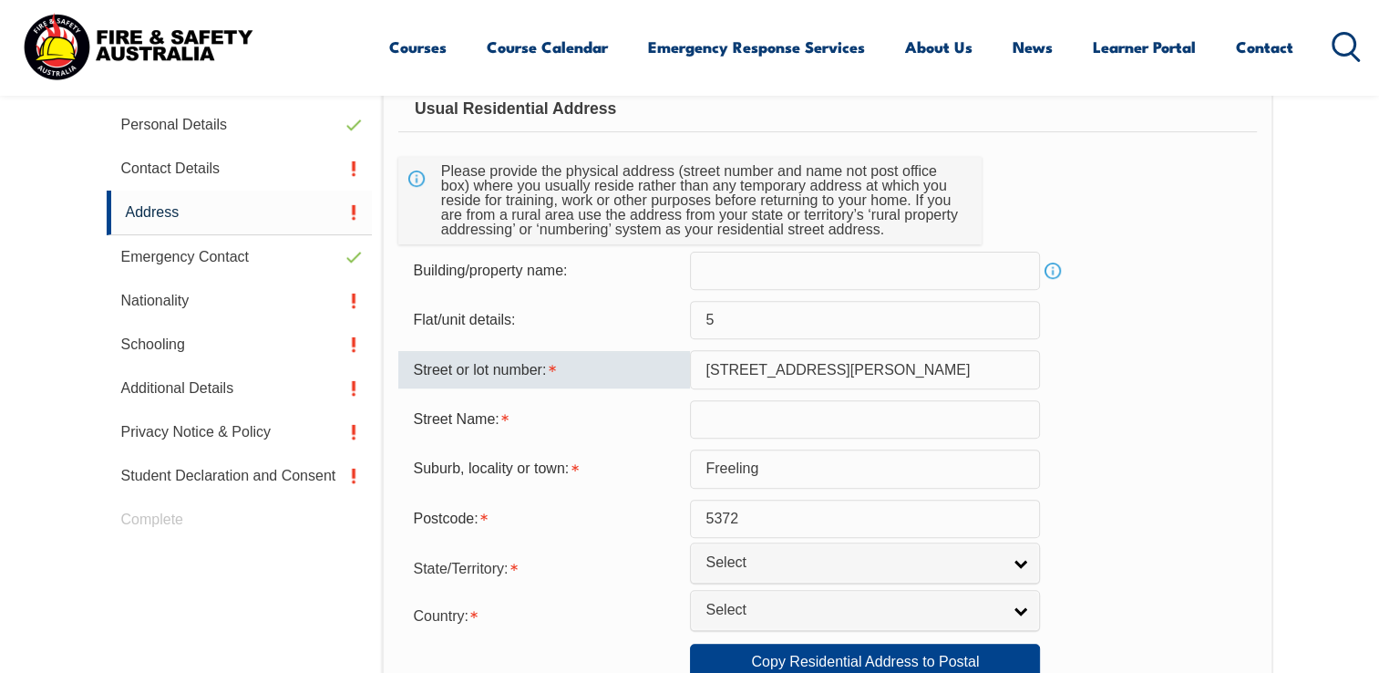
click at [740, 417] on input "text" at bounding box center [865, 419] width 350 height 38
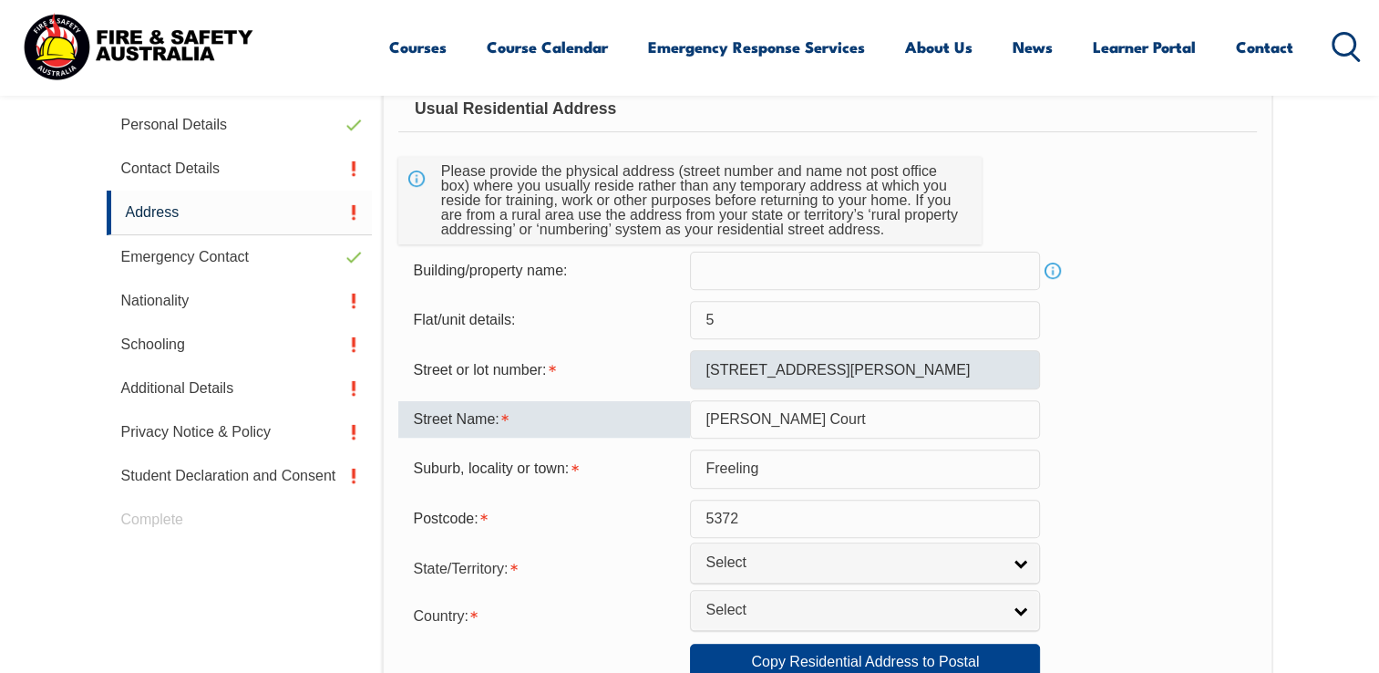
type input "Bessen Court"
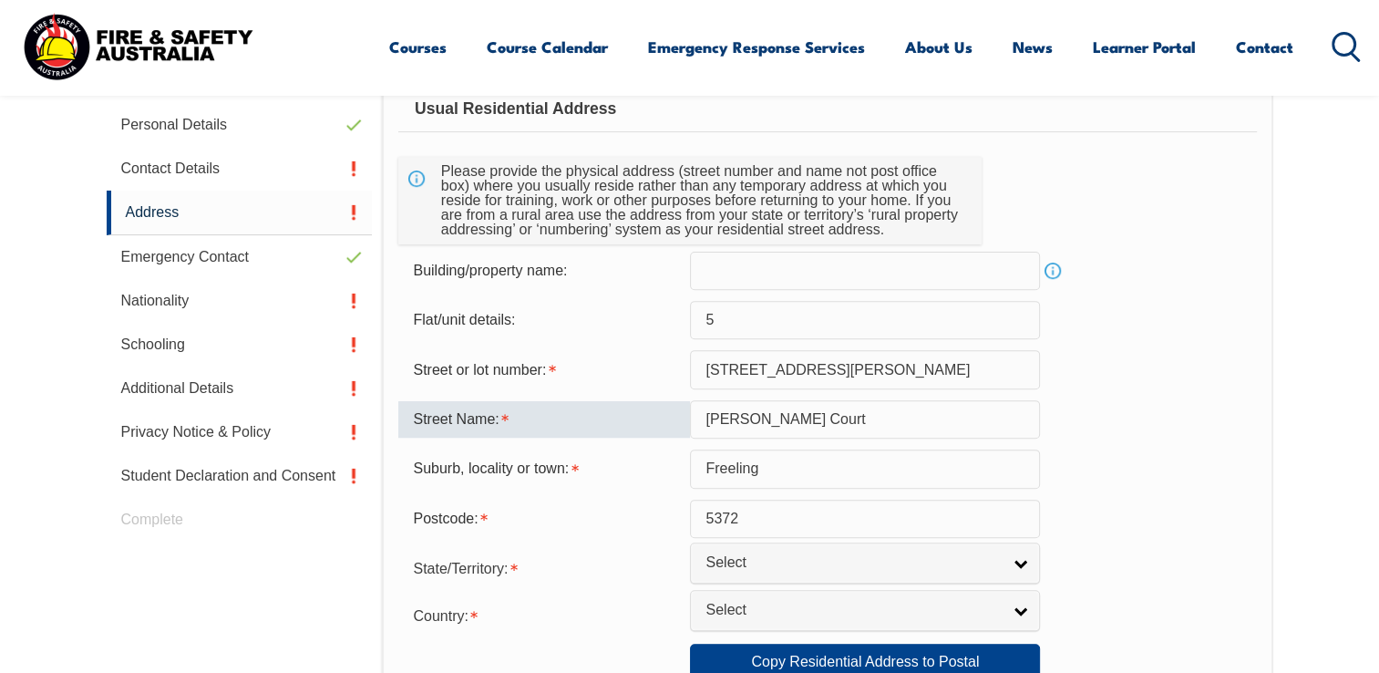
click at [828, 369] on input "5 Bessen Court" at bounding box center [865, 369] width 350 height 38
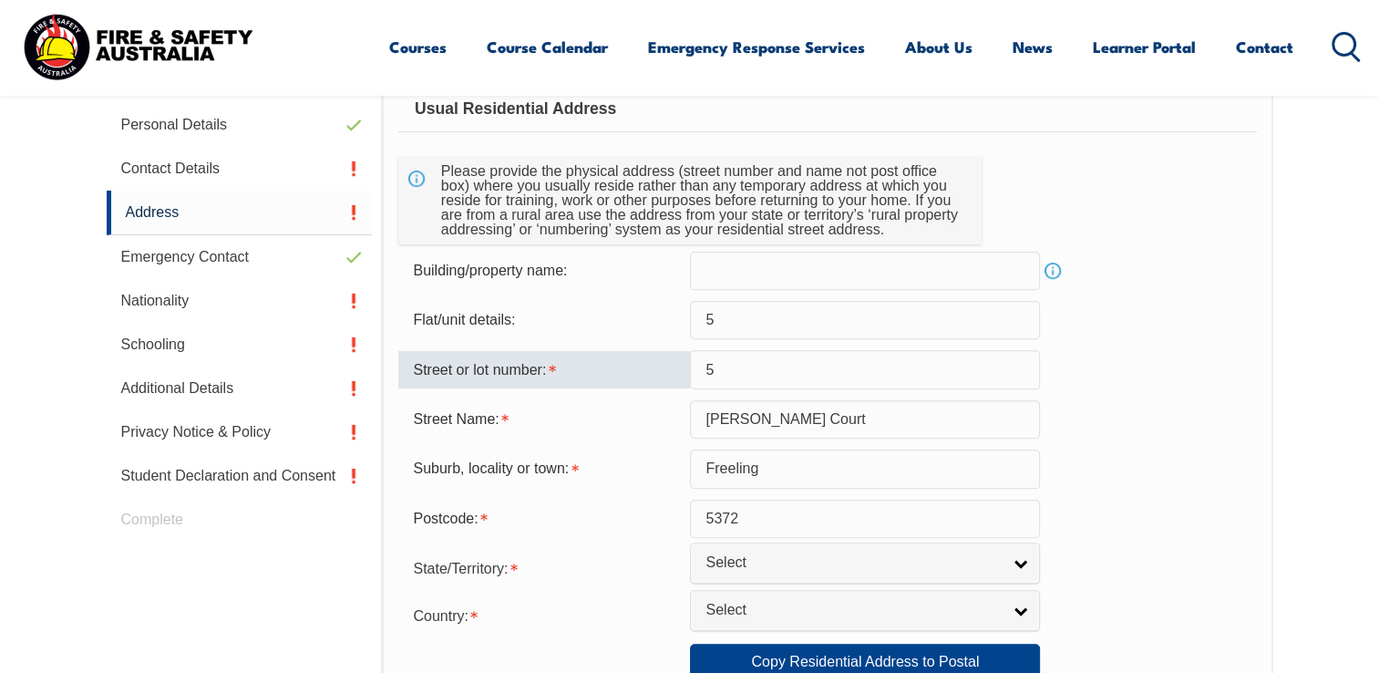
type input "5"
click at [1084, 413] on div "Street Name: Bessen Court" at bounding box center [827, 419] width 858 height 38
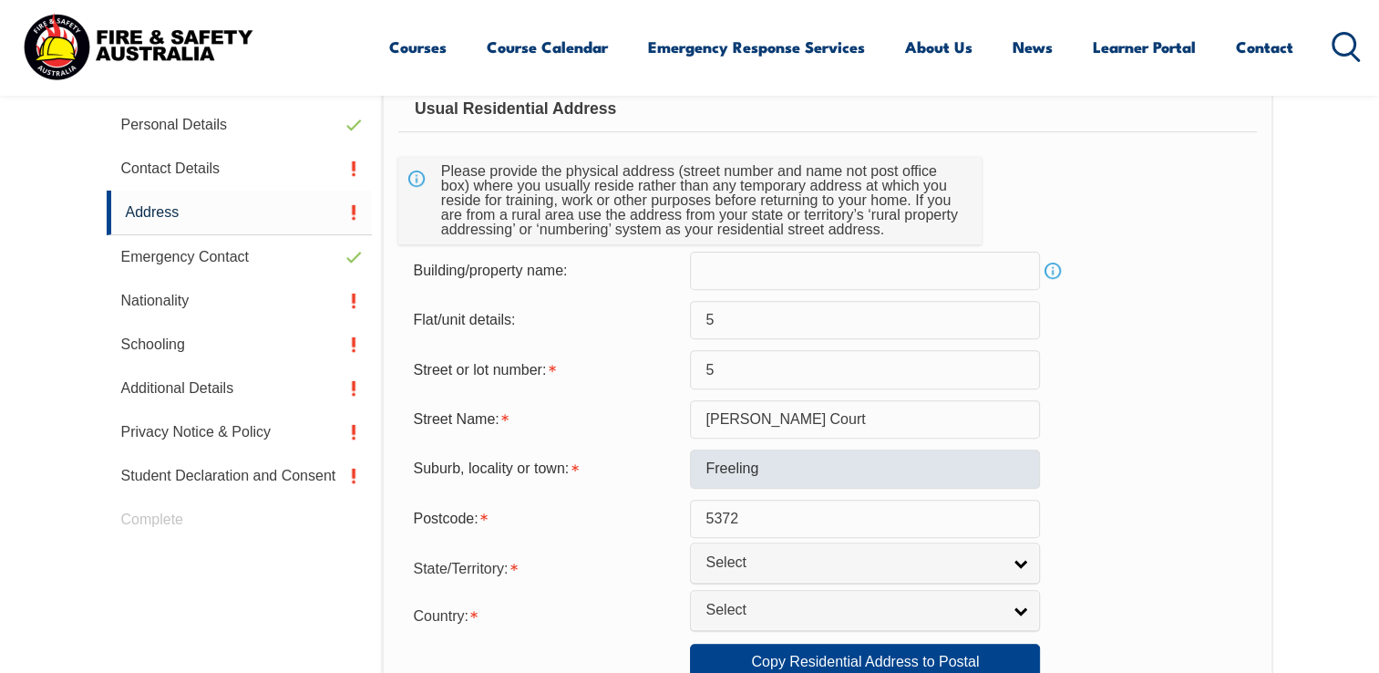
scroll to position [951, 0]
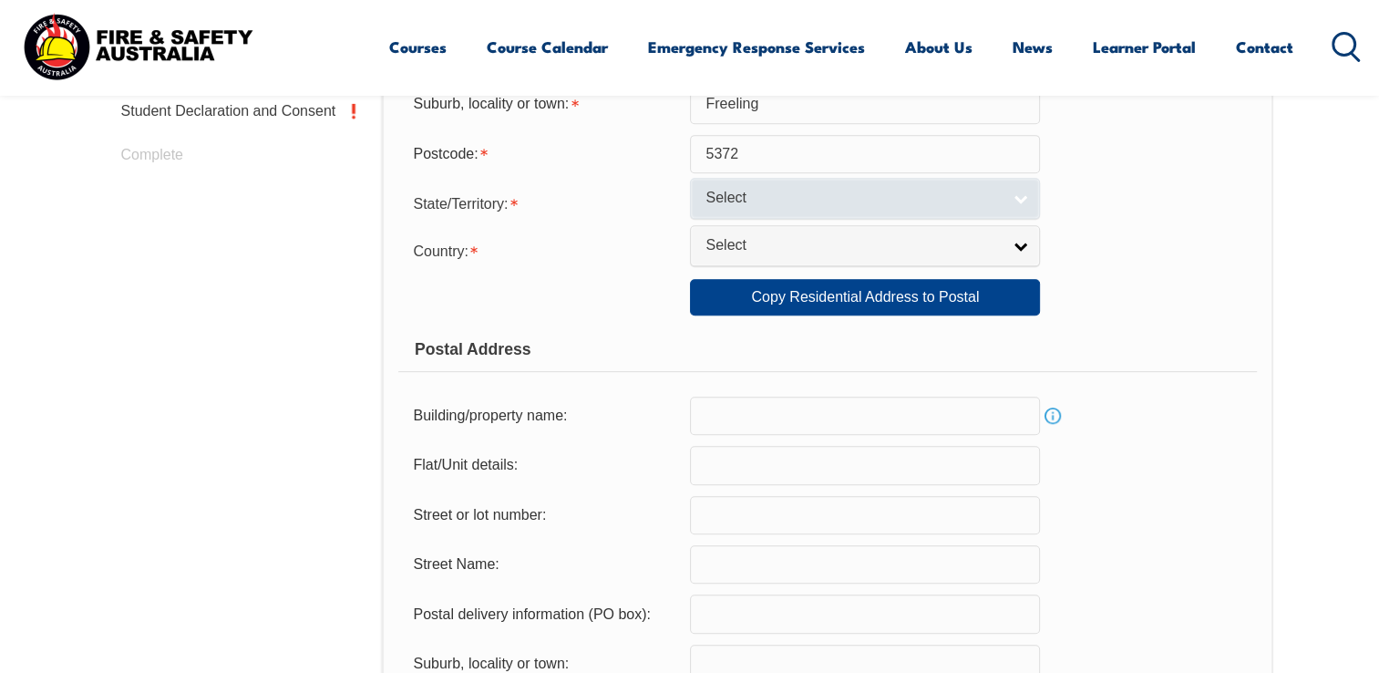
click at [1010, 198] on link "Select" at bounding box center [865, 198] width 350 height 41
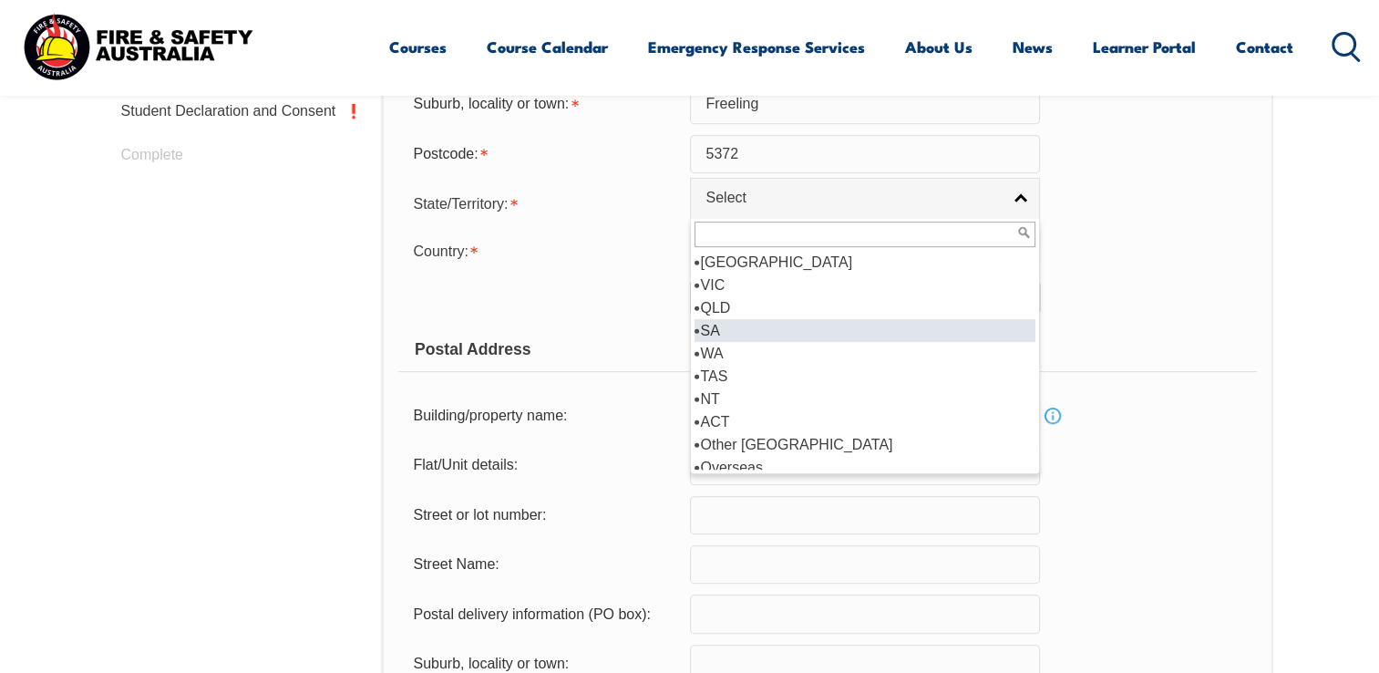
click at [727, 328] on li "SA" at bounding box center [864, 330] width 341 height 23
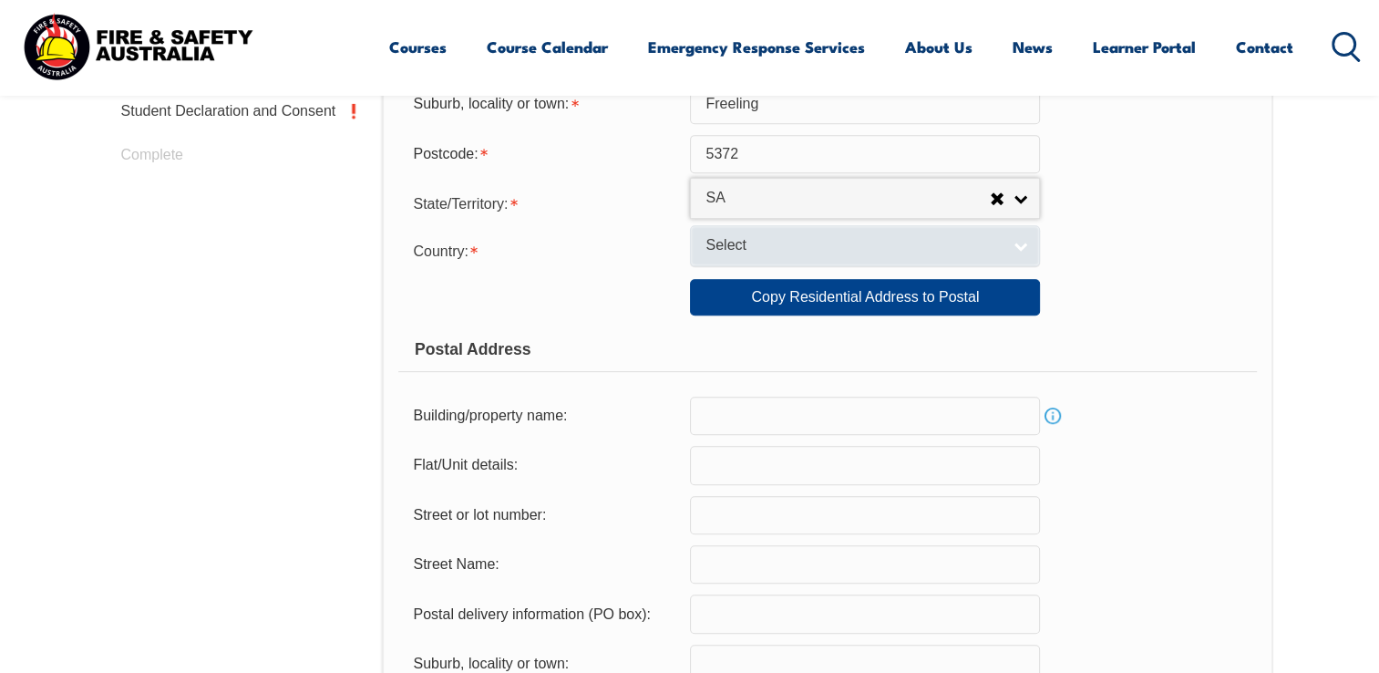
click at [784, 237] on span "Select" at bounding box center [852, 245] width 295 height 19
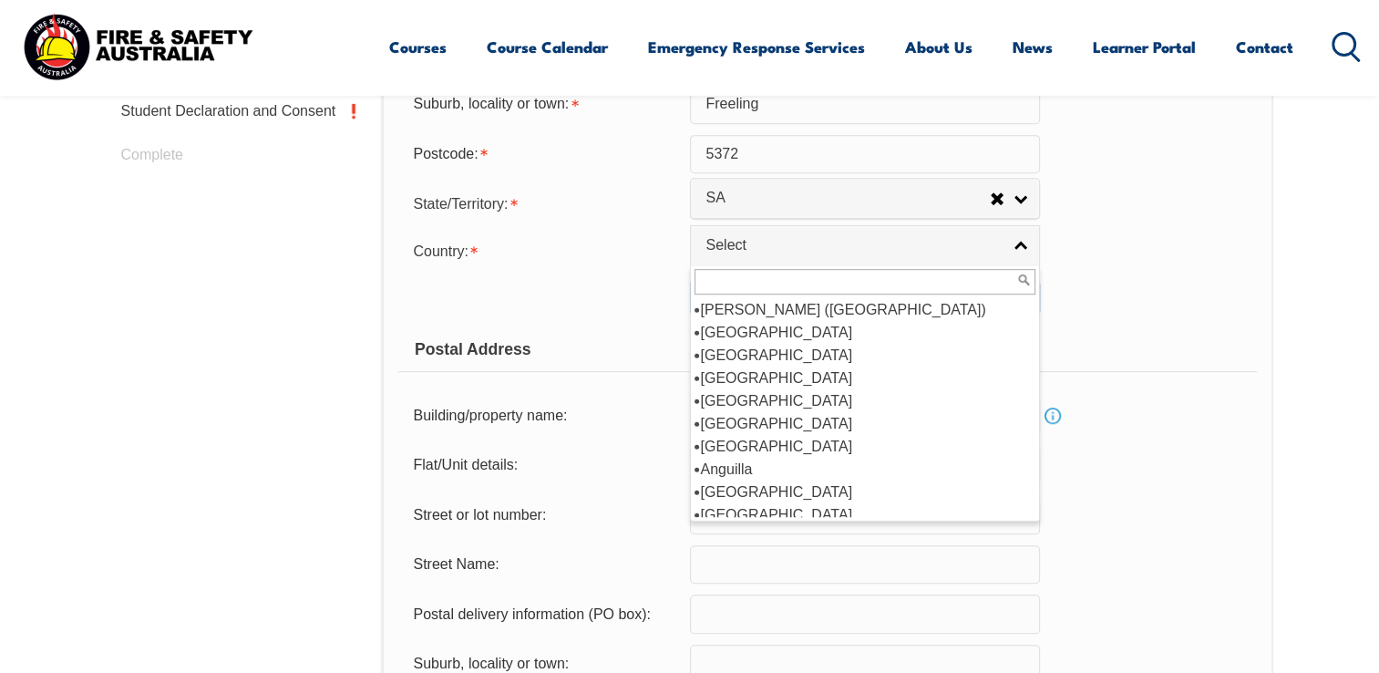
scroll to position [273, 0]
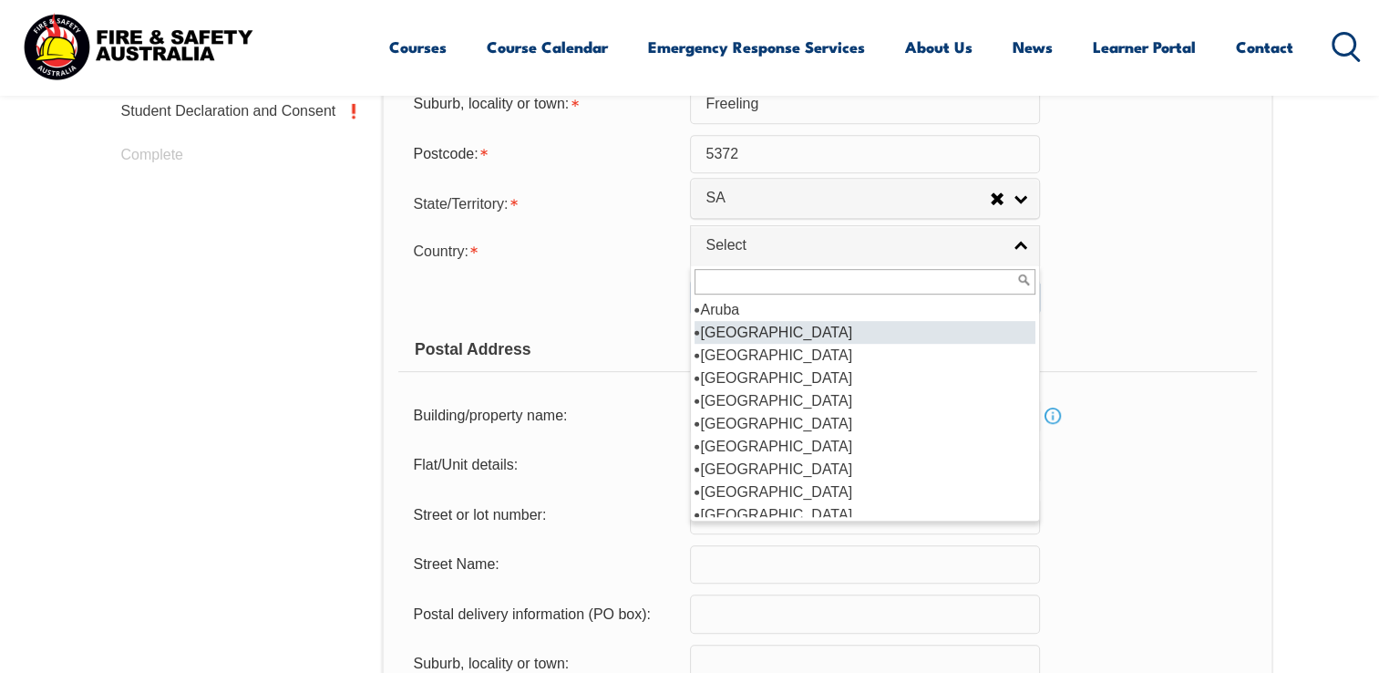
click at [736, 333] on li "Australia" at bounding box center [864, 332] width 341 height 23
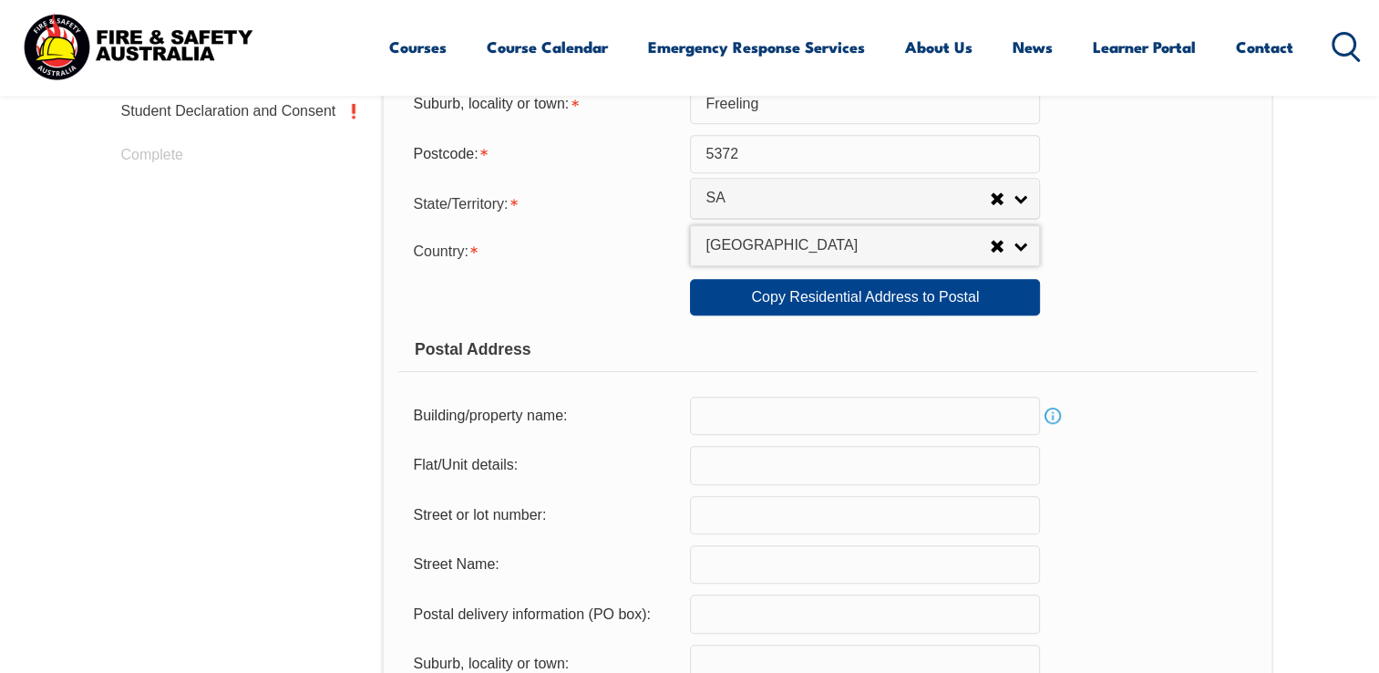
click at [742, 413] on input "text" at bounding box center [865, 415] width 350 height 38
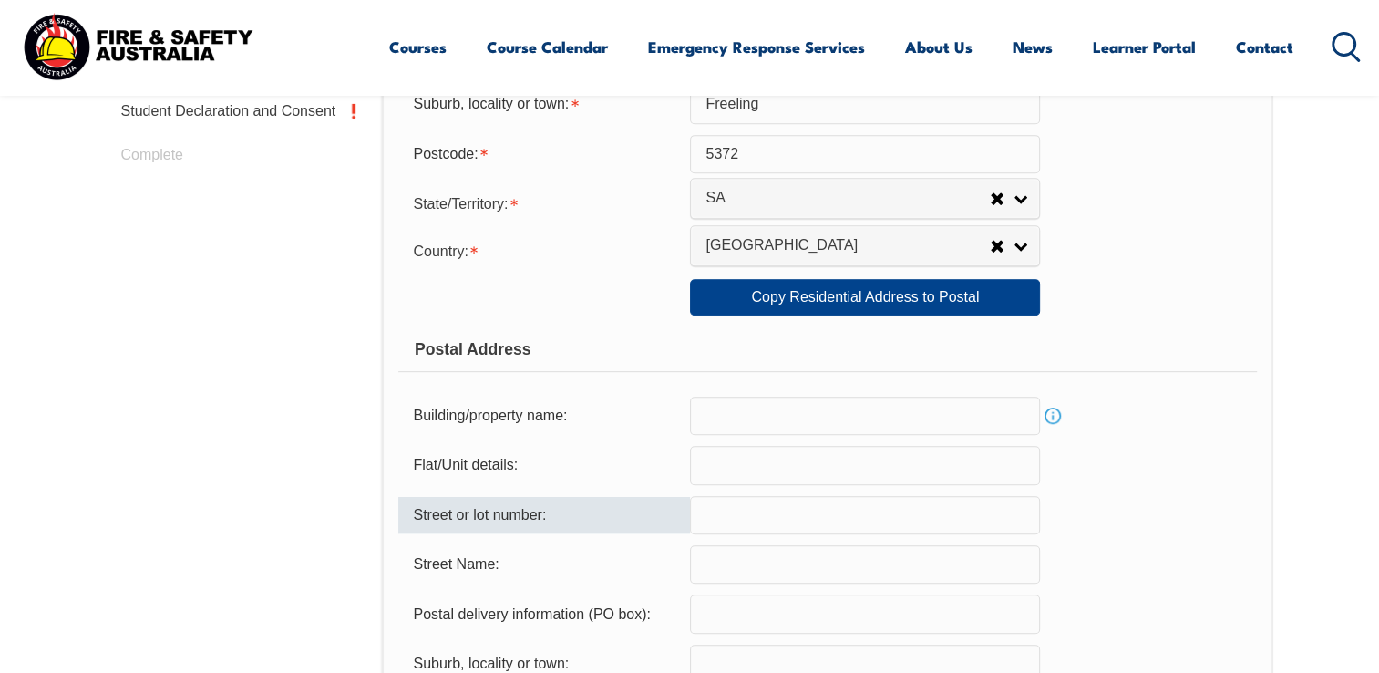
click at [739, 506] on input "text" at bounding box center [865, 515] width 350 height 38
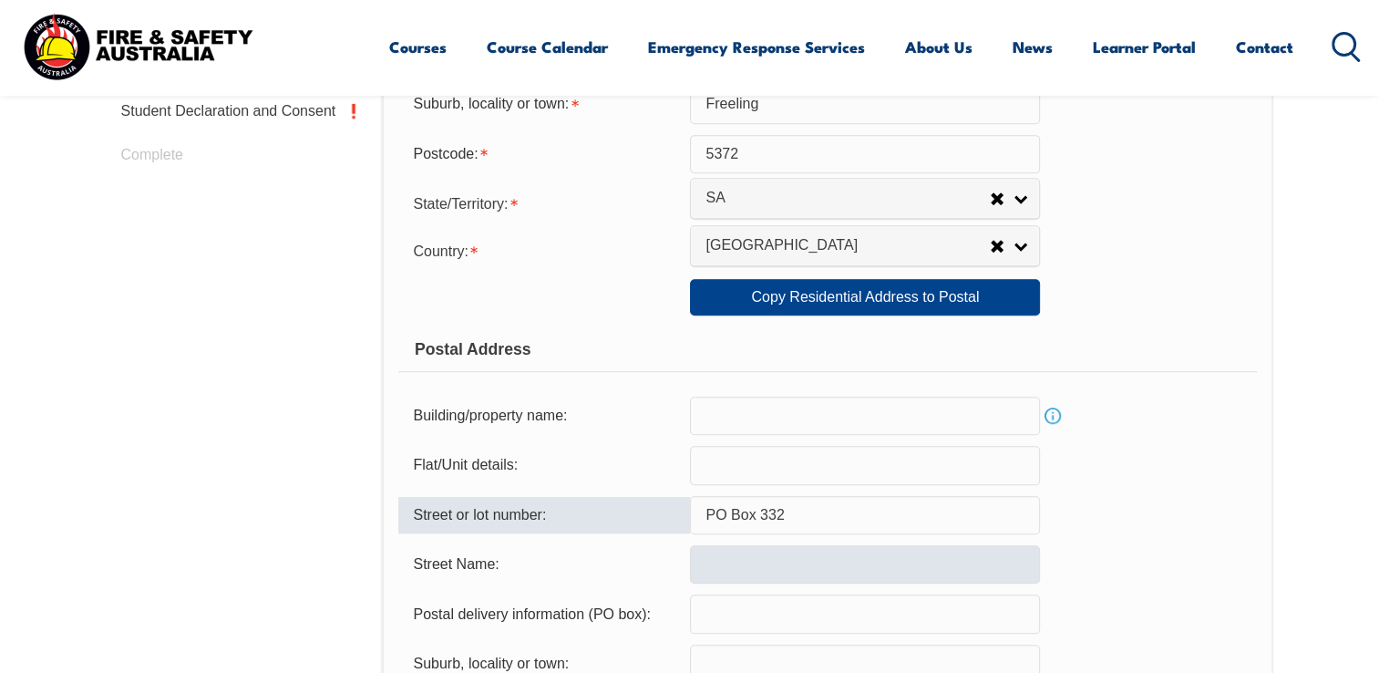
type input "PO Box 332"
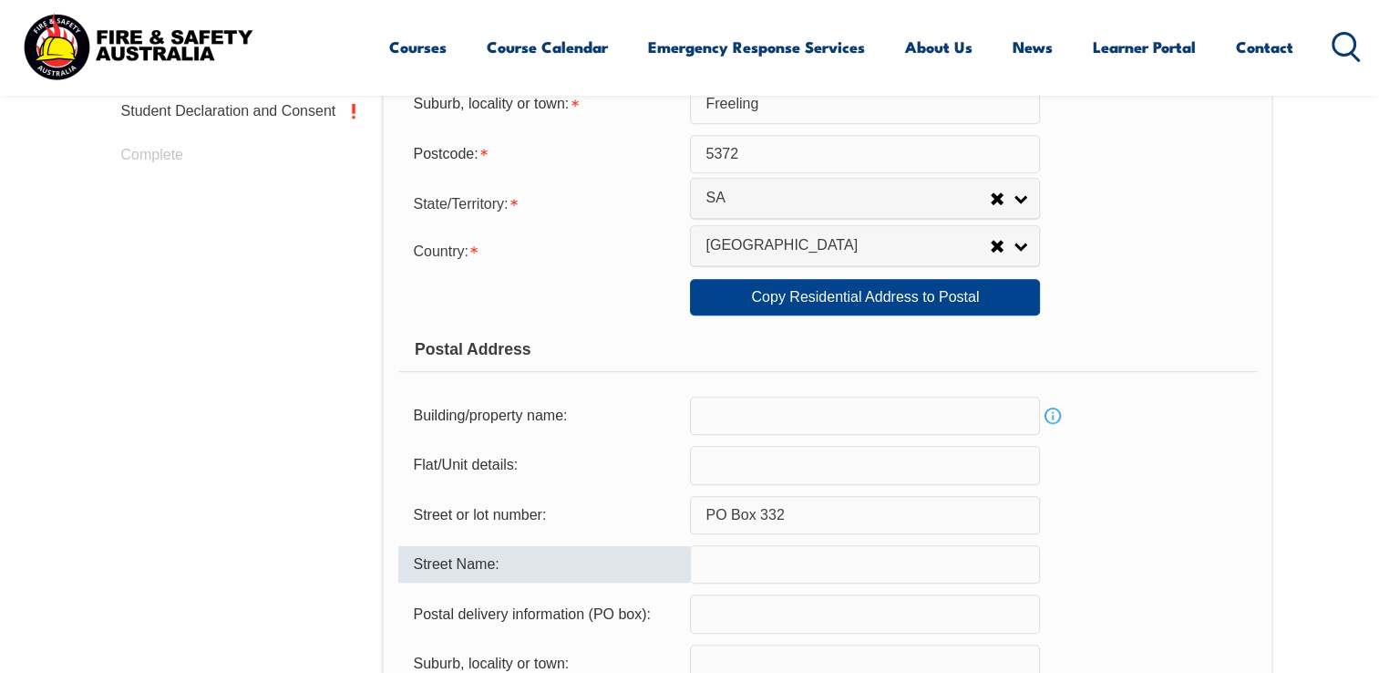
click at [760, 576] on input "text" at bounding box center [865, 564] width 350 height 38
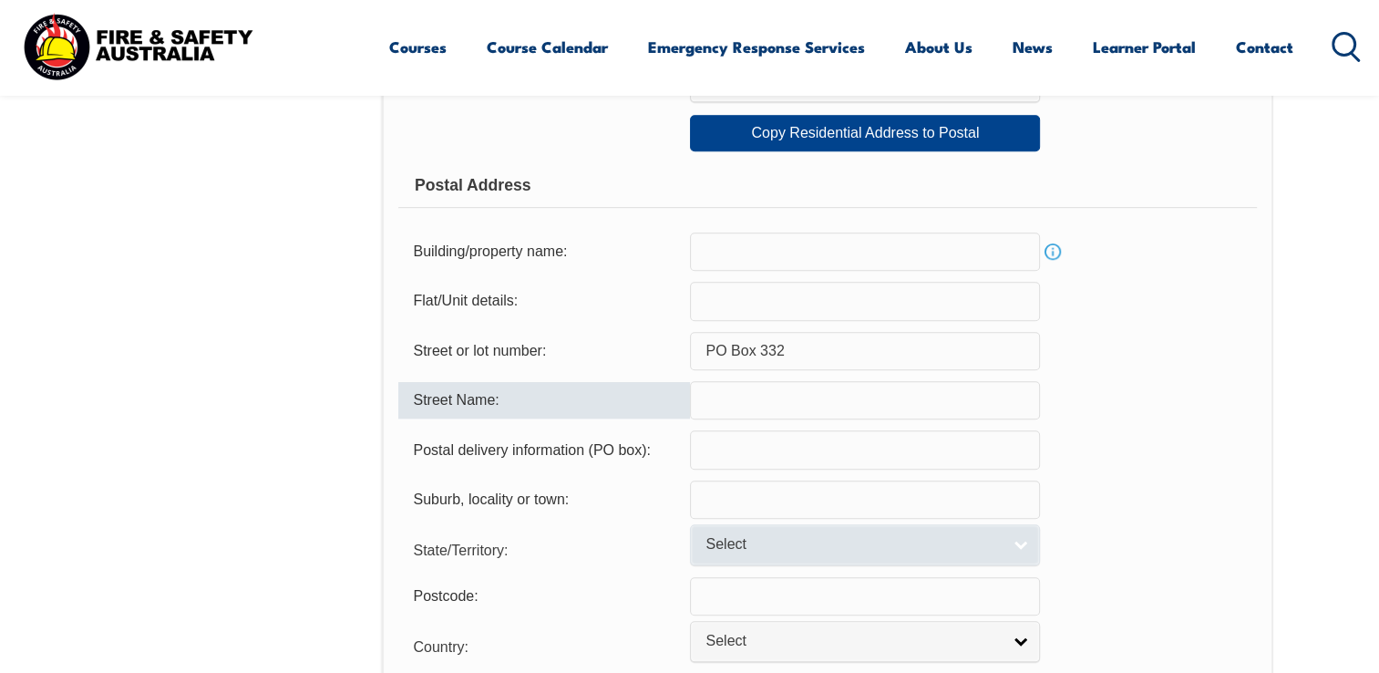
scroll to position [1134, 0]
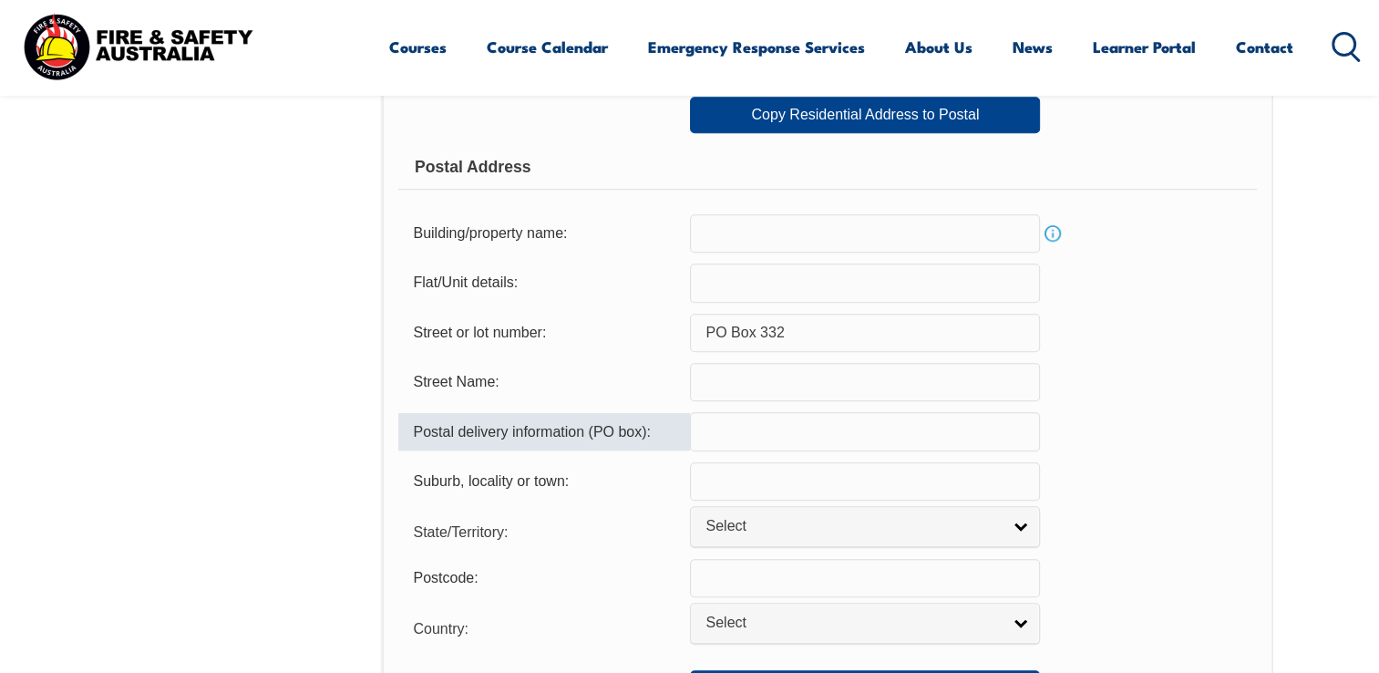
click at [735, 432] on input "text" at bounding box center [865, 431] width 350 height 38
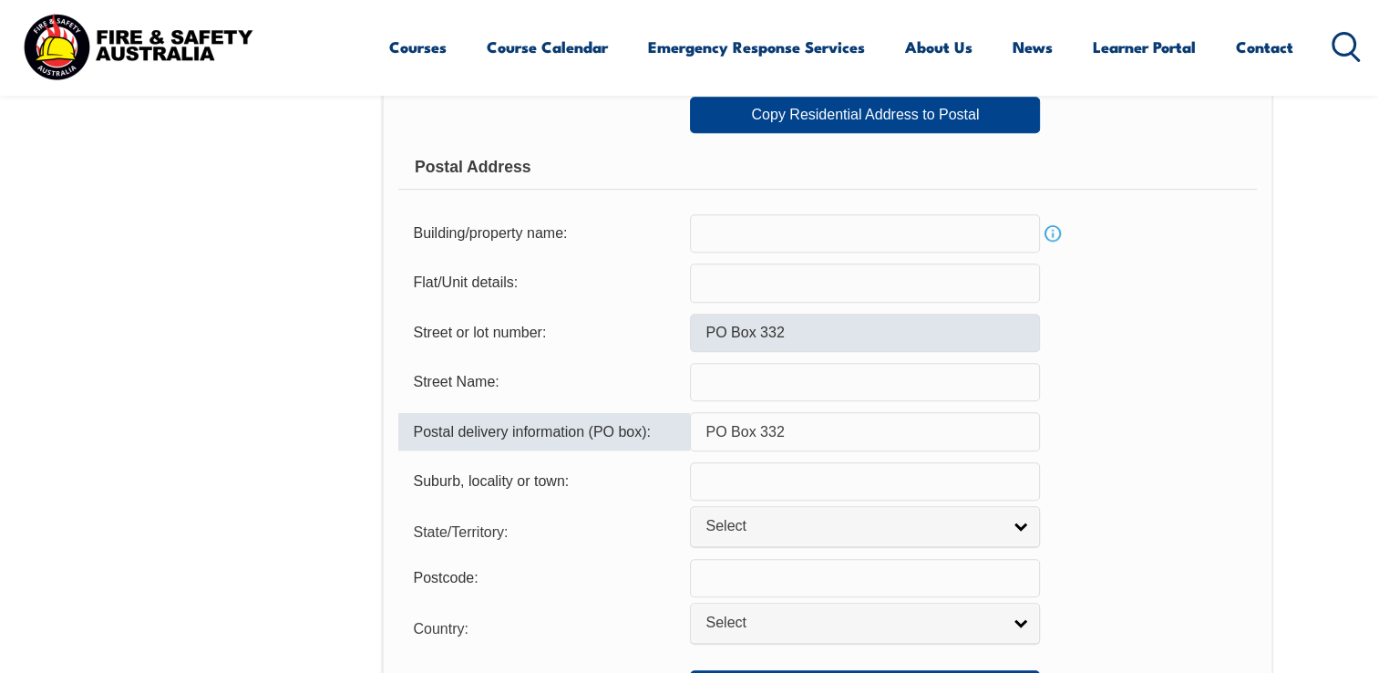
type input "PO Box 332"
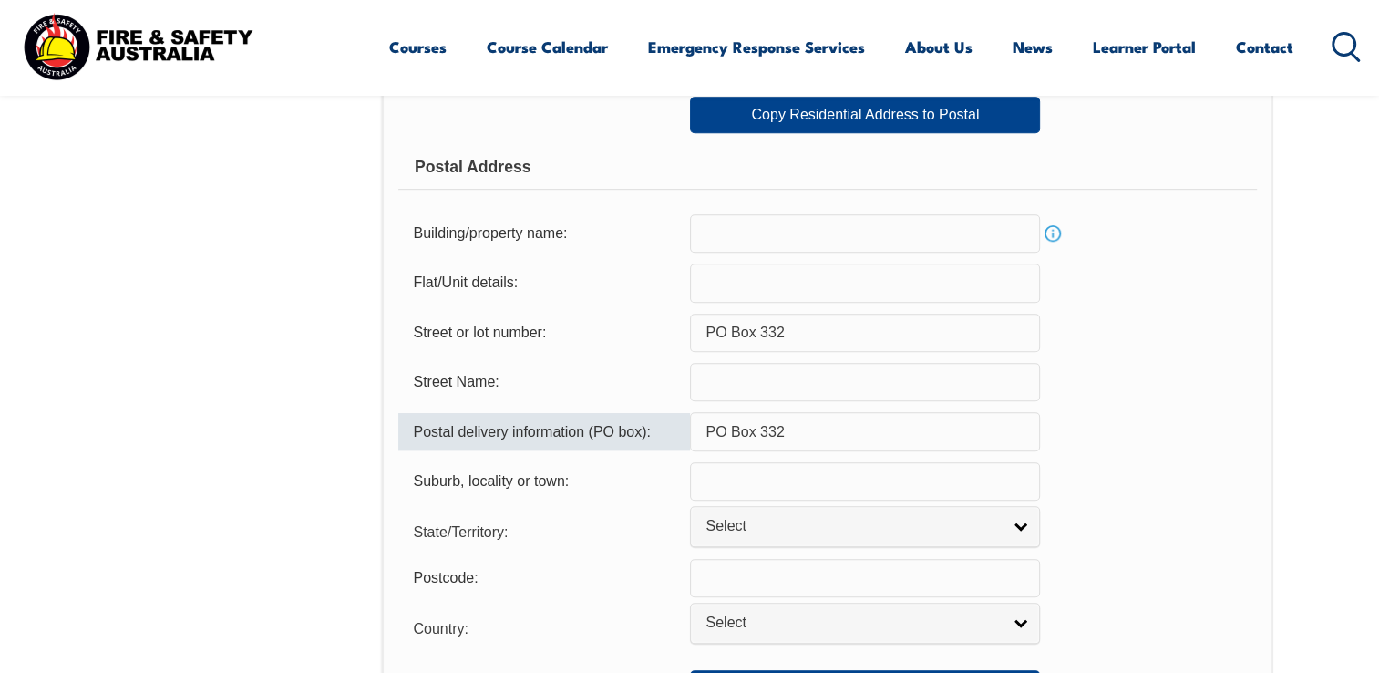
click at [847, 334] on input "PO Box 332" at bounding box center [865, 333] width 350 height 38
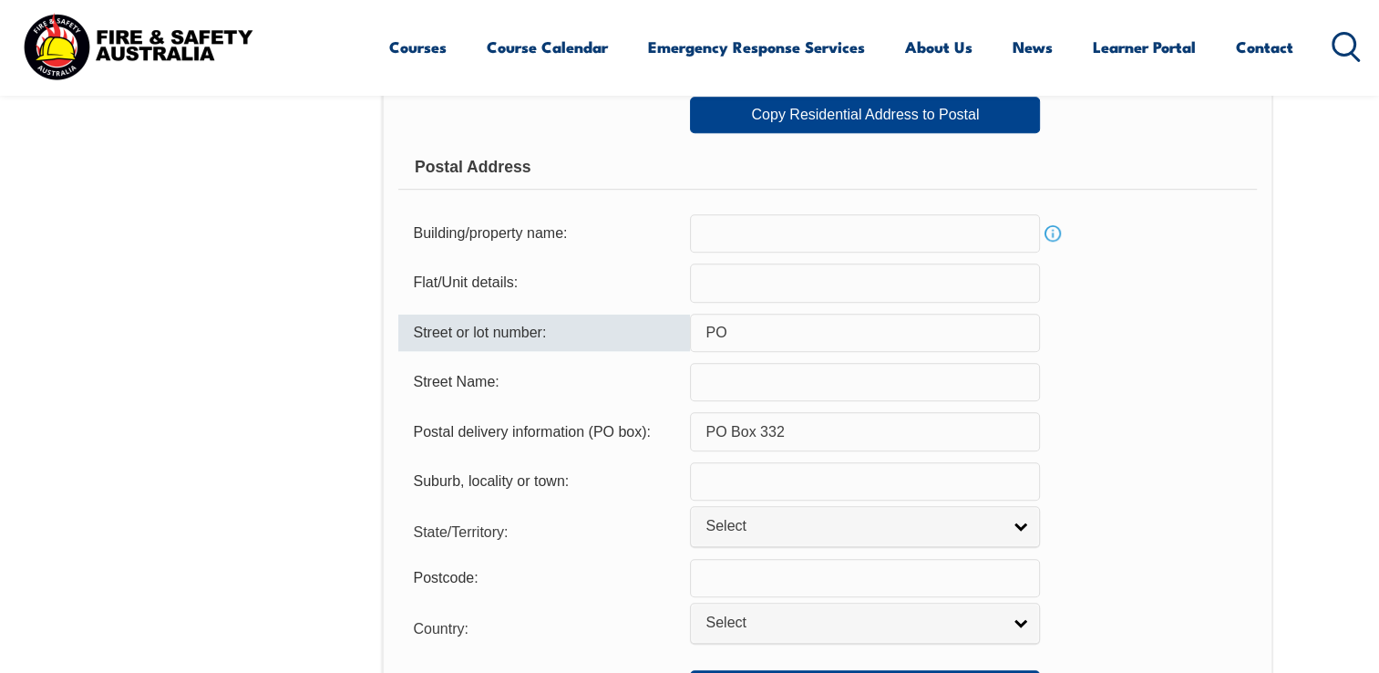
type input "P"
click at [755, 480] on input "text" at bounding box center [865, 481] width 350 height 38
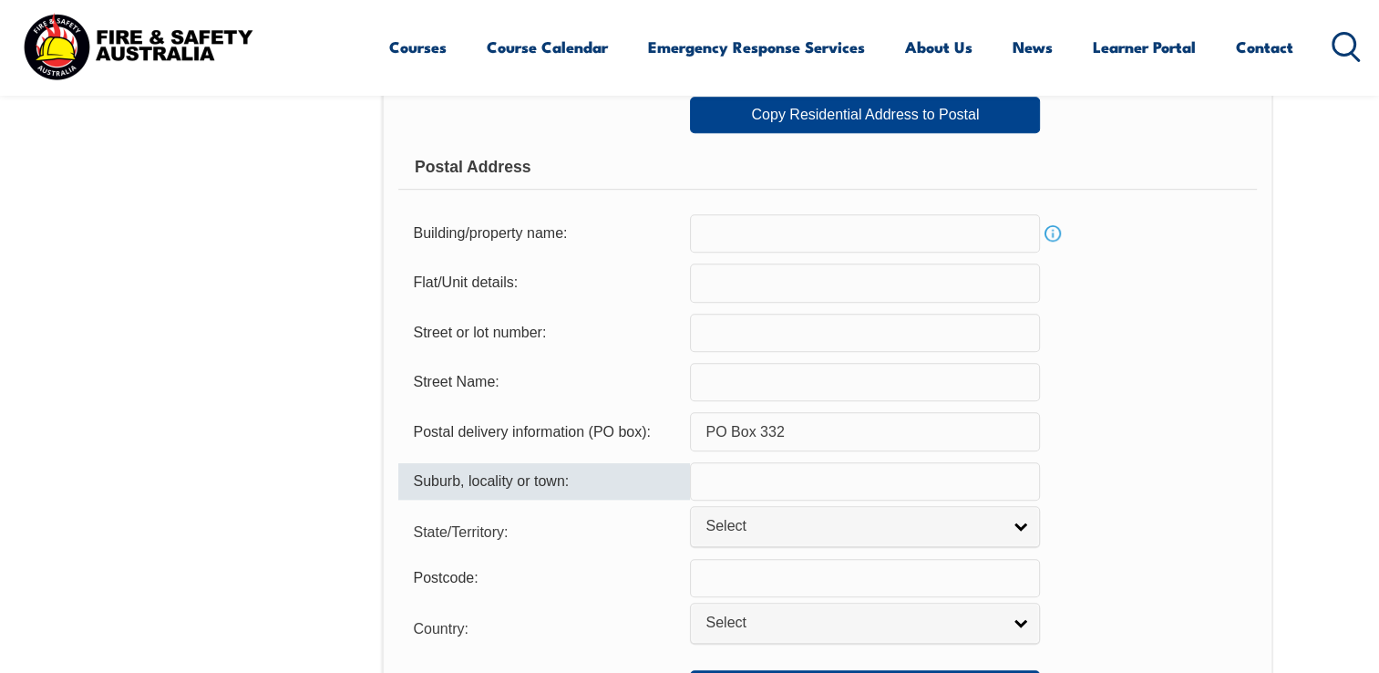
type input "Freeling"
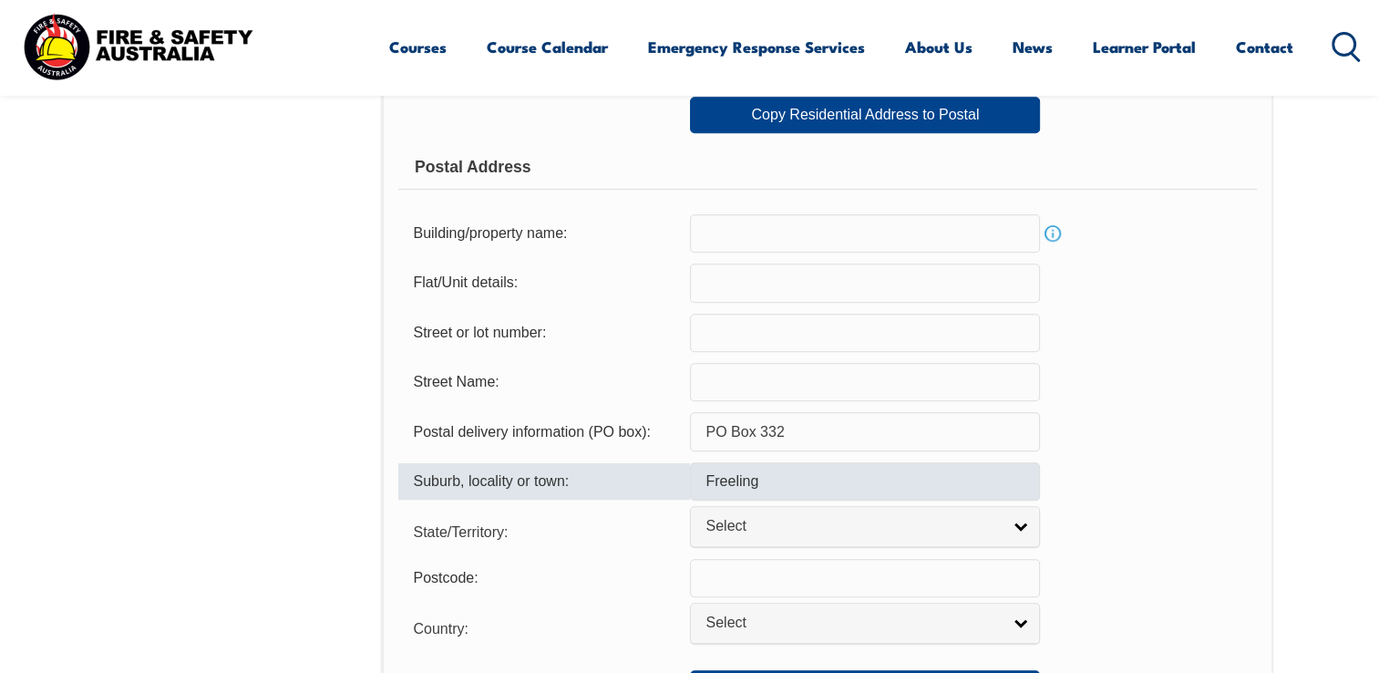
type input "5 Bessen Court"
select select "SA"
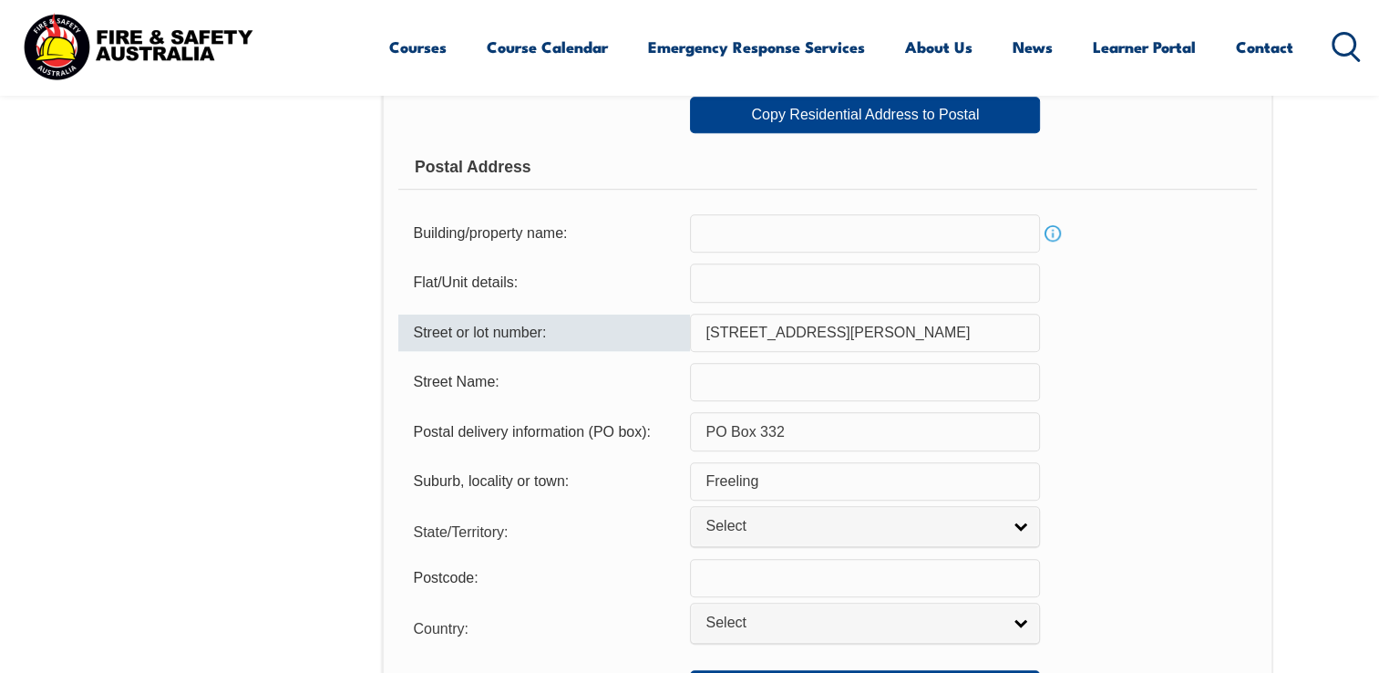
drag, startPoint x: 836, startPoint y: 336, endPoint x: 698, endPoint y: 334, distance: 137.6
click at [698, 334] on input "5 Bessen Court" at bounding box center [865, 333] width 350 height 38
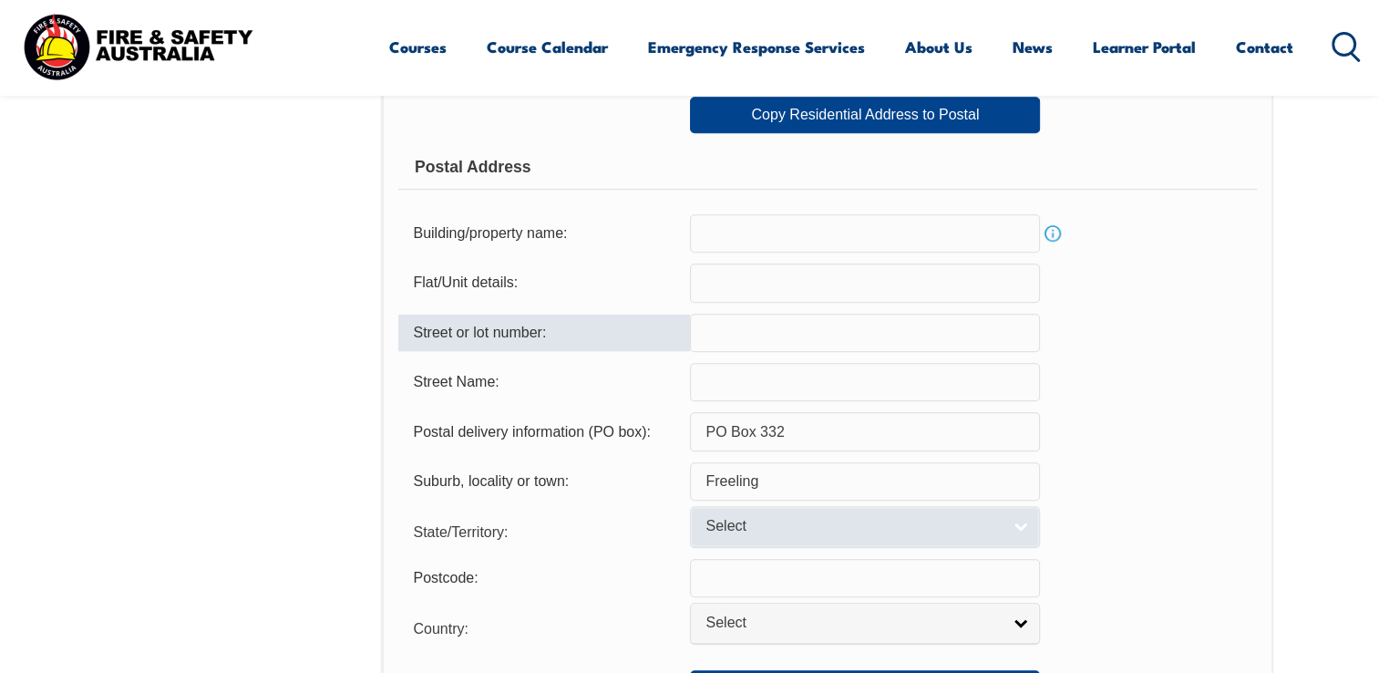
click at [1013, 525] on link "Select" at bounding box center [865, 526] width 350 height 41
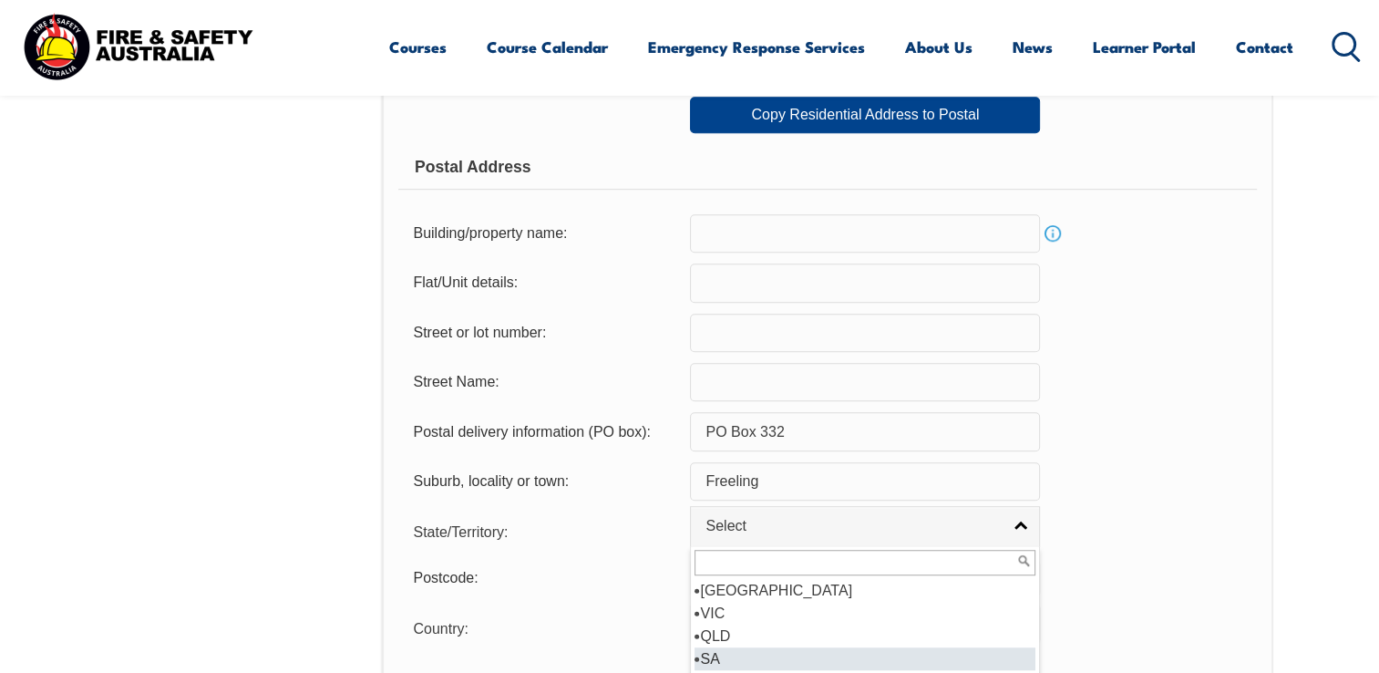
click at [734, 659] on li "SA" at bounding box center [864, 658] width 341 height 23
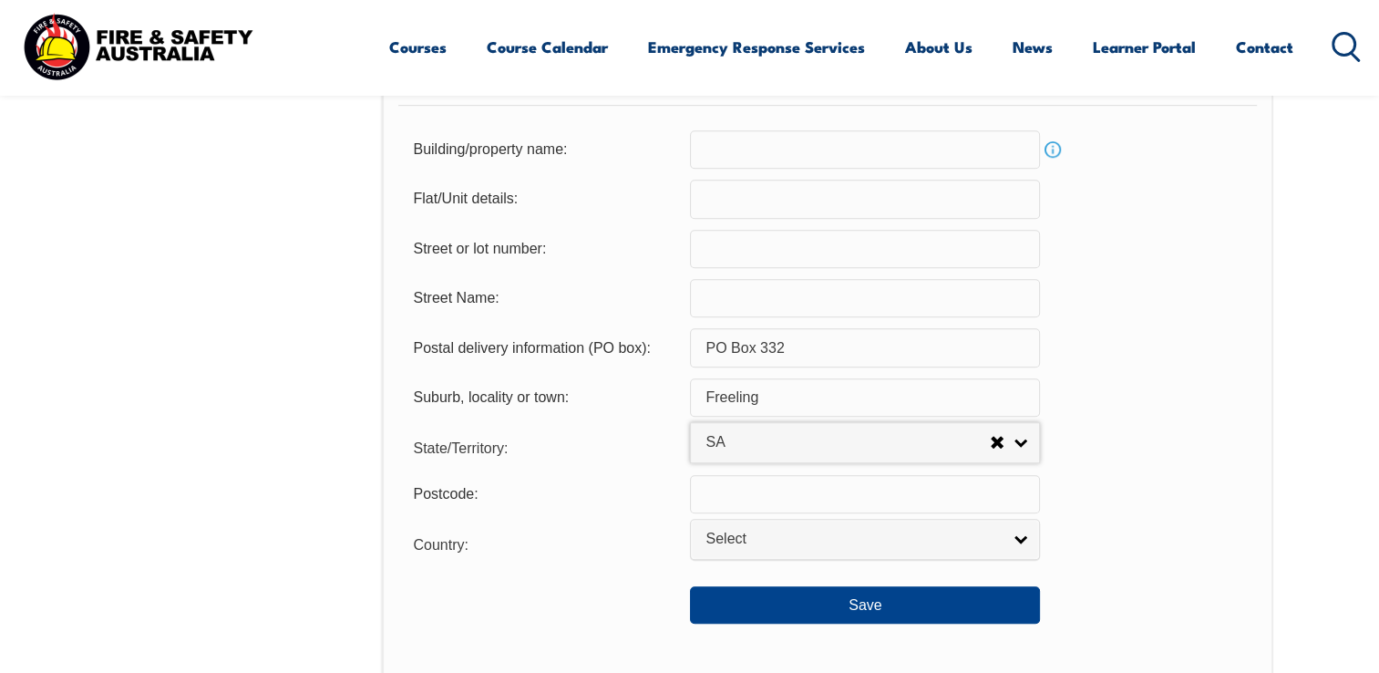
scroll to position [1316, 0]
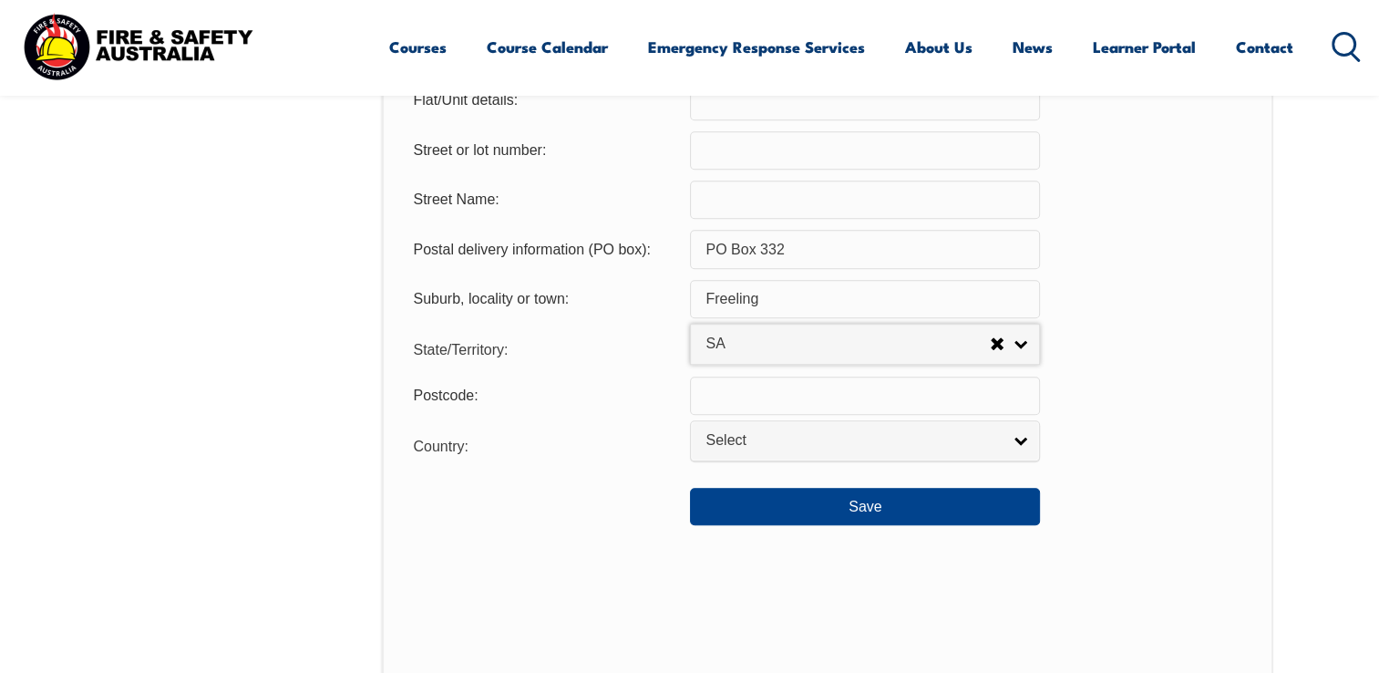
click at [717, 394] on input "text" at bounding box center [865, 395] width 350 height 38
type input "5372"
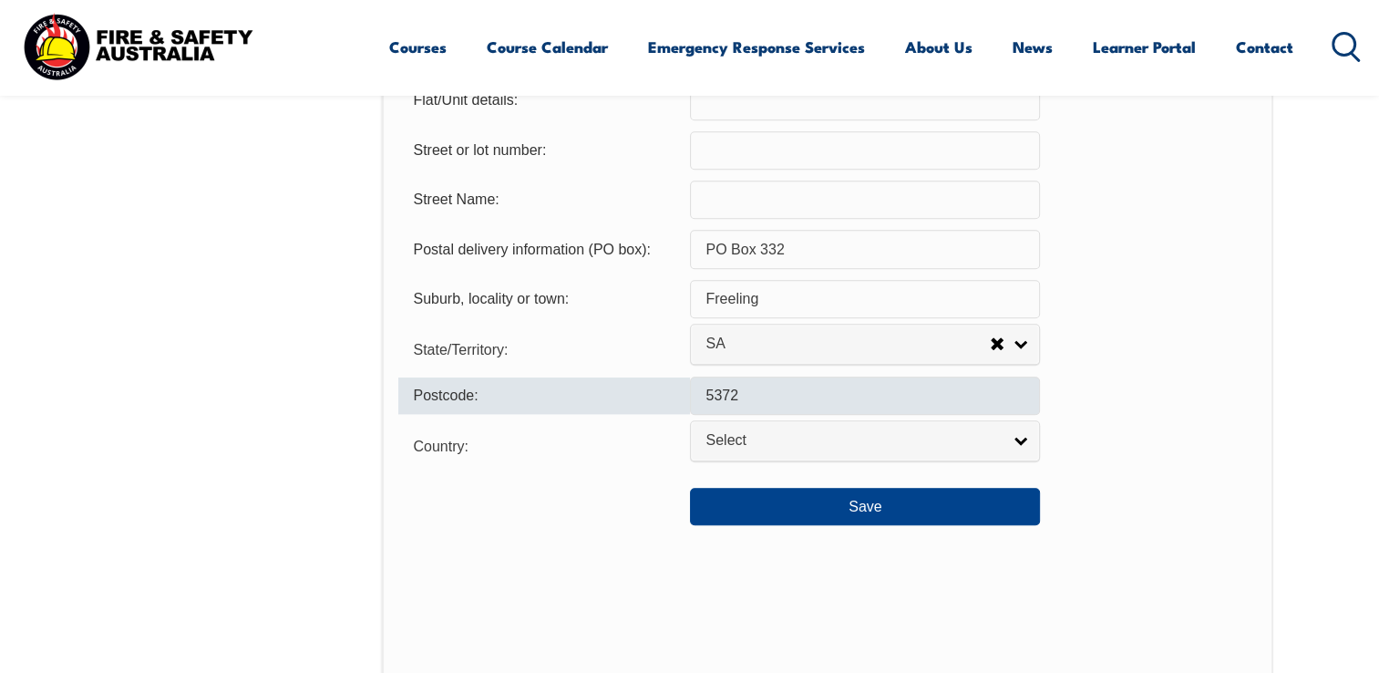
select select "1101"
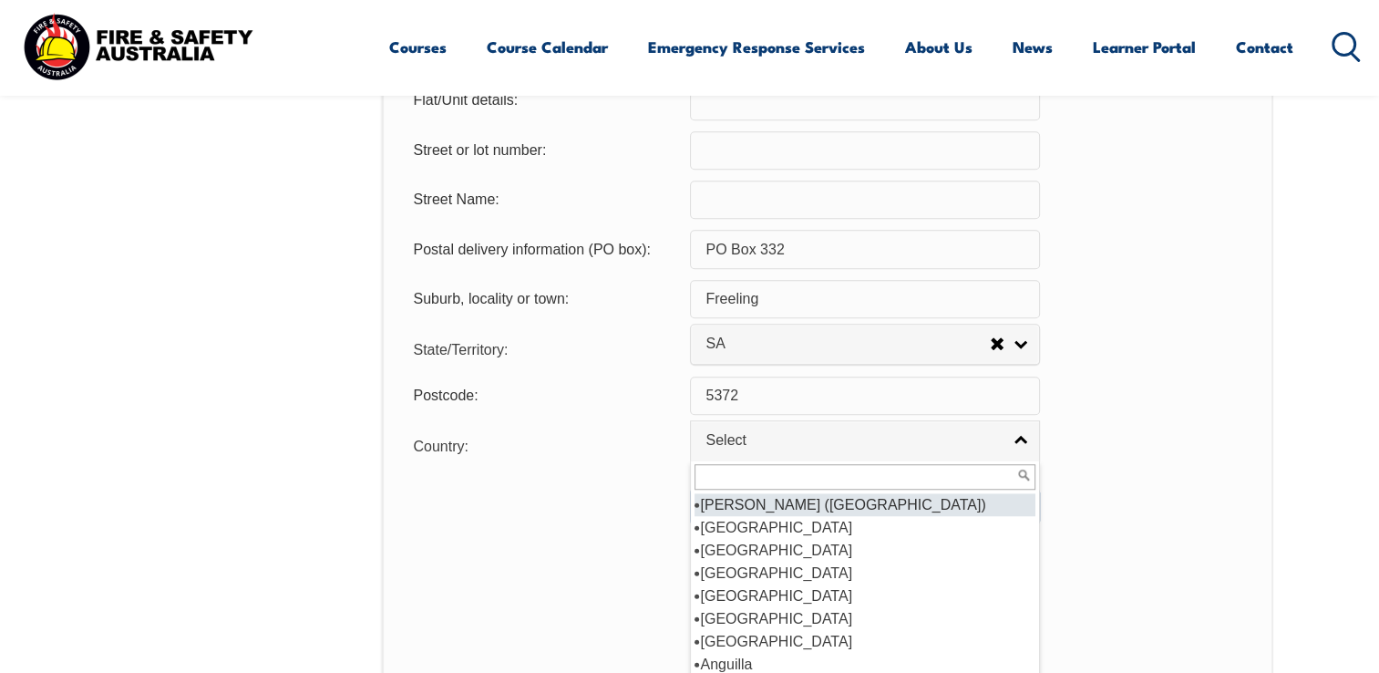
drag, startPoint x: 988, startPoint y: 442, endPoint x: 912, endPoint y: 463, distance: 78.5
click at [988, 441] on span "Select" at bounding box center [852, 440] width 295 height 19
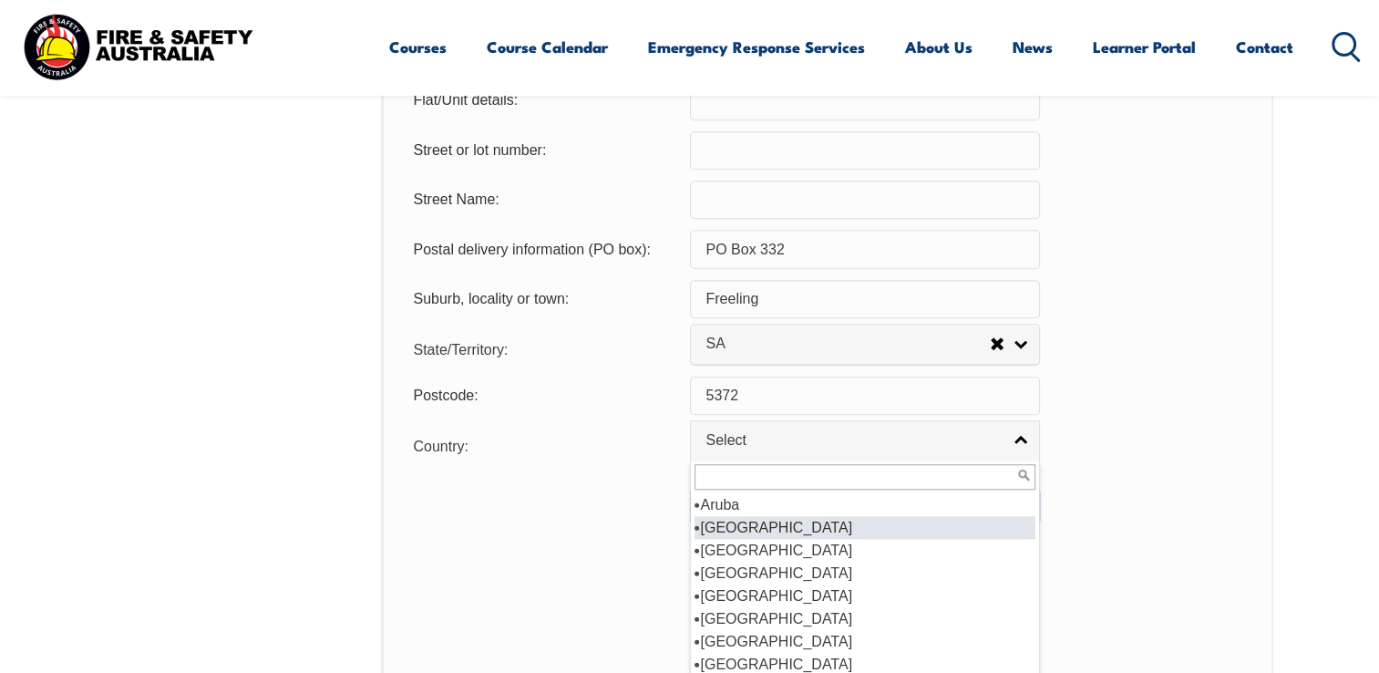
click at [756, 519] on li "Australia" at bounding box center [864, 527] width 341 height 23
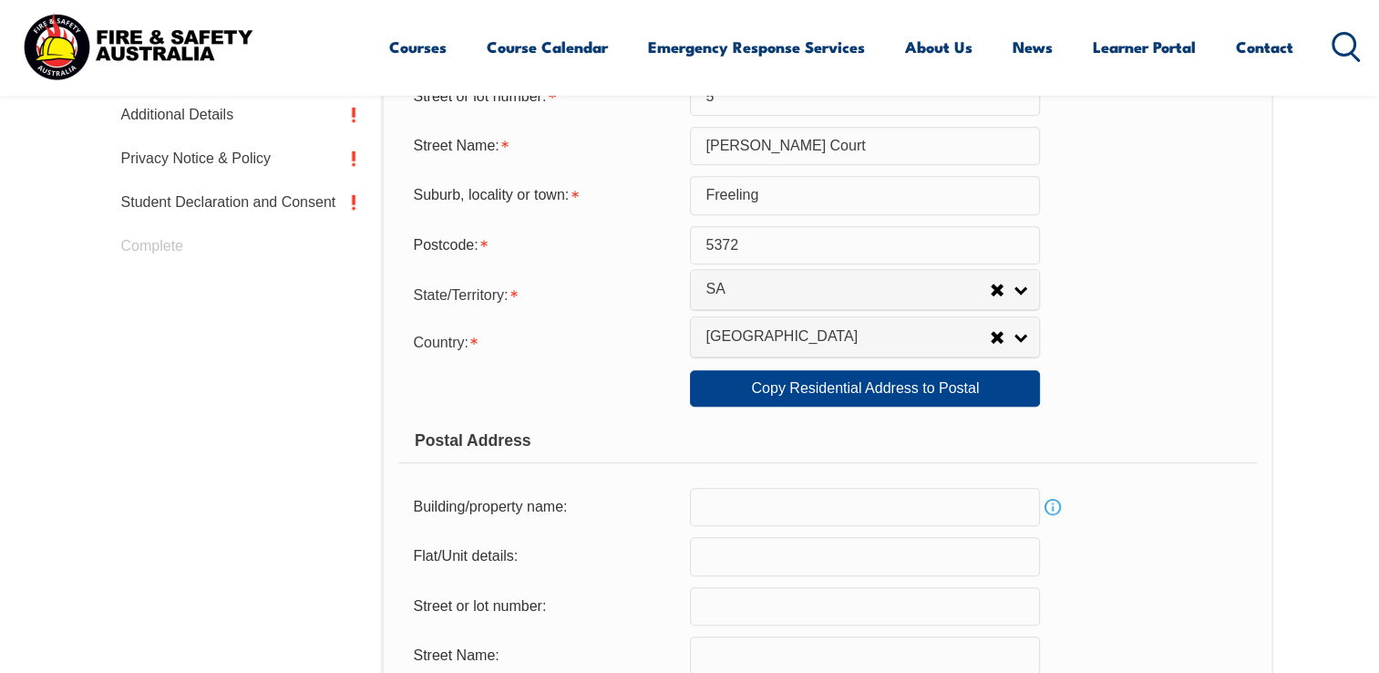
scroll to position [678, 0]
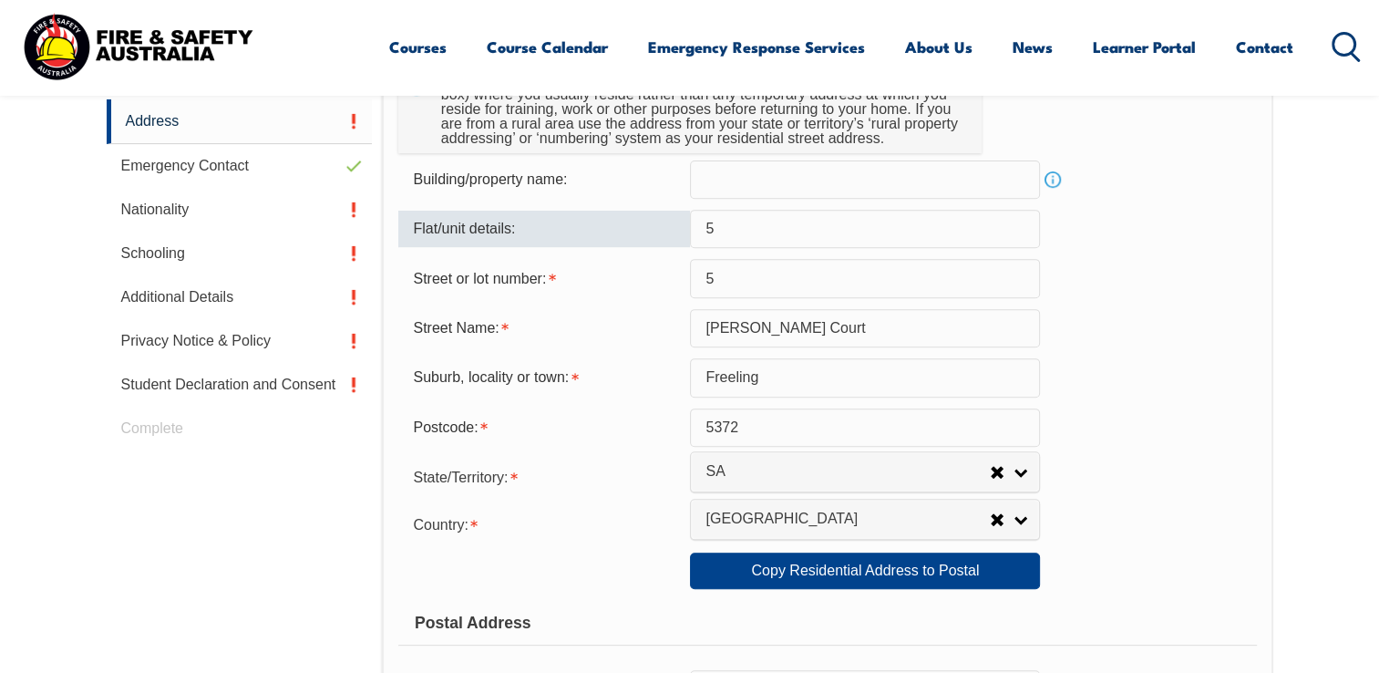
drag, startPoint x: 715, startPoint y: 226, endPoint x: 702, endPoint y: 226, distance: 12.8
click at [702, 226] on input "5" at bounding box center [865, 229] width 350 height 38
click at [1104, 416] on div "Postcode: 5372" at bounding box center [827, 427] width 858 height 38
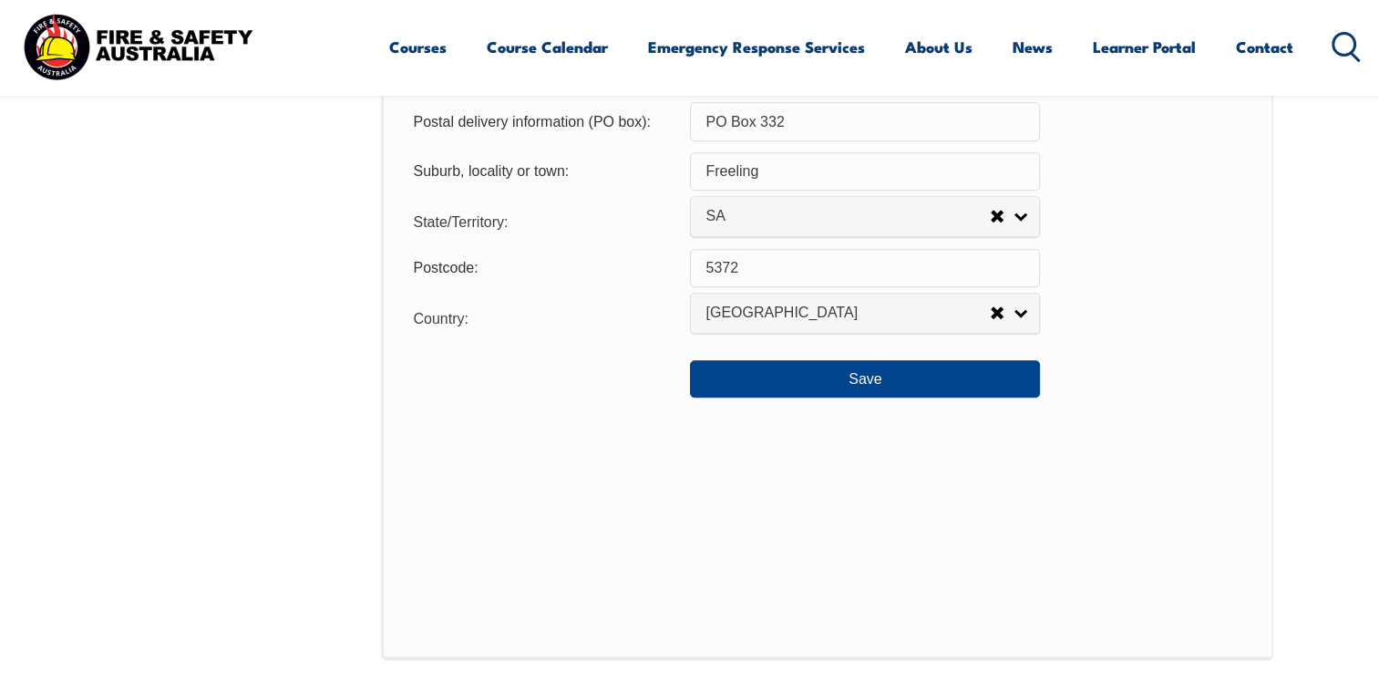
scroll to position [1589, 0]
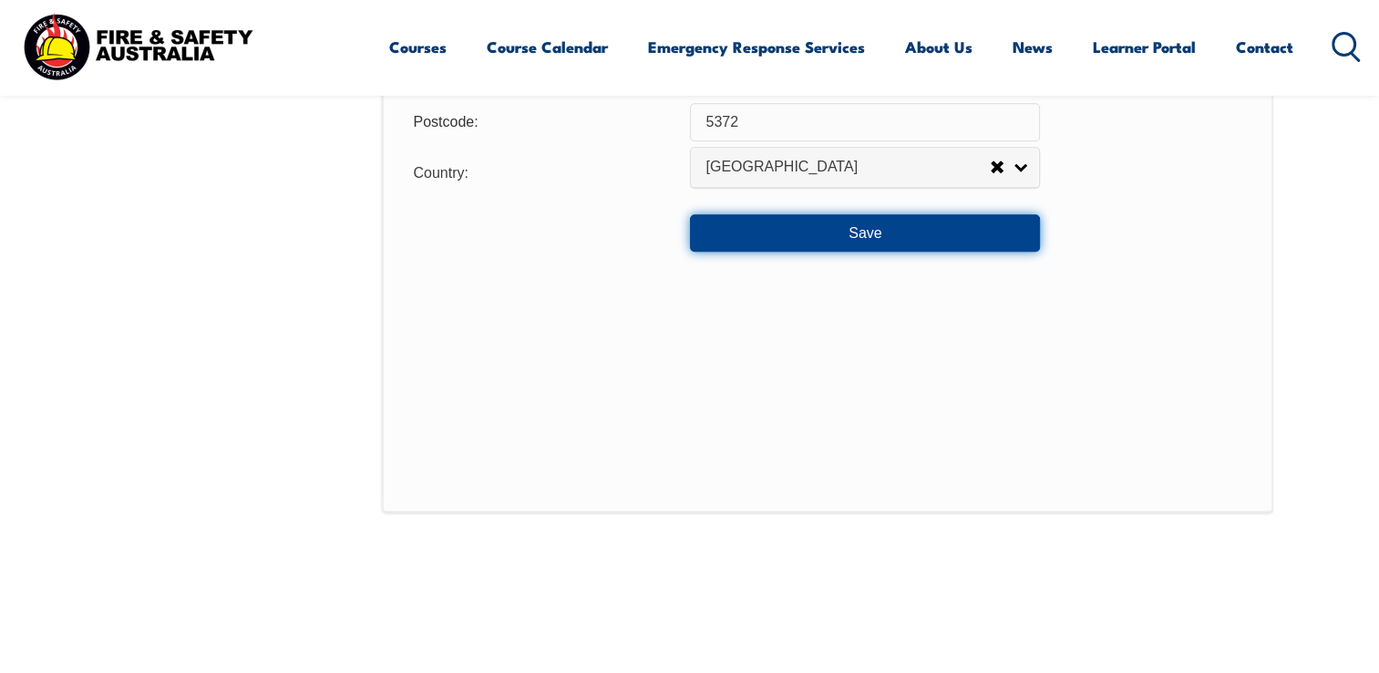
click at [857, 235] on button "Save" at bounding box center [865, 232] width 350 height 36
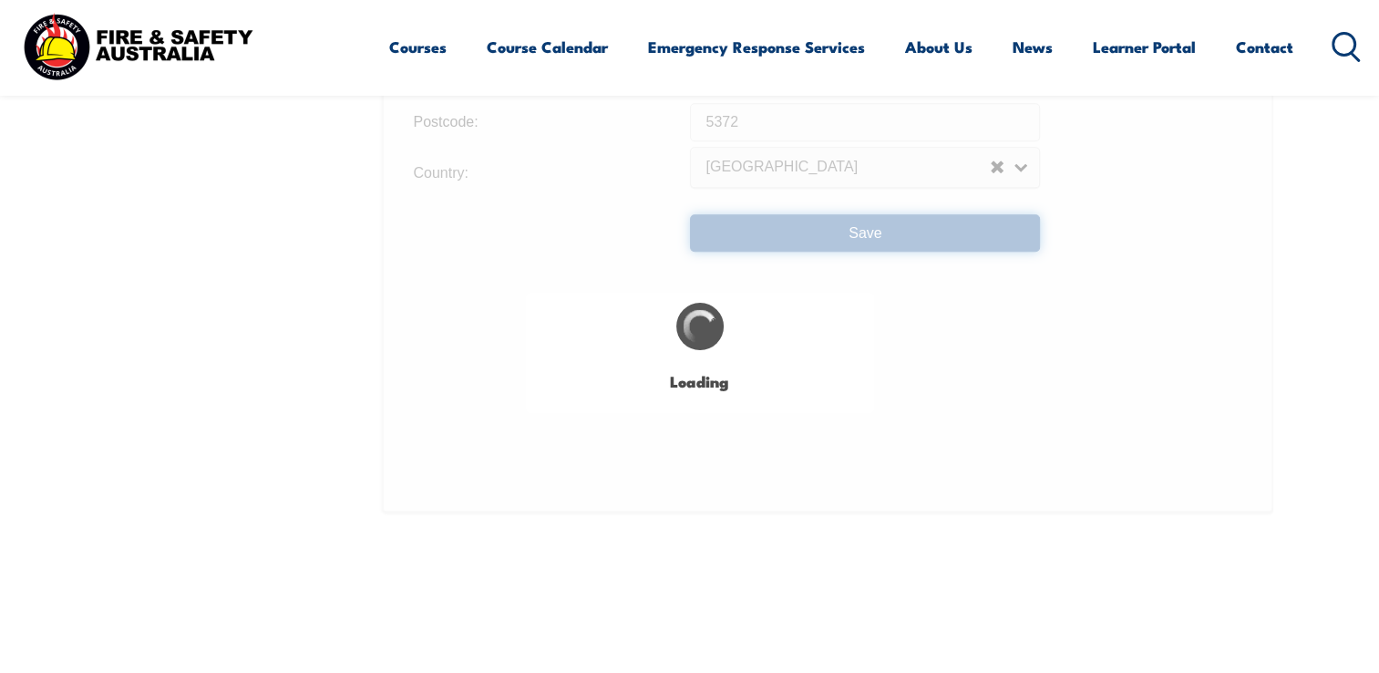
type input "5"
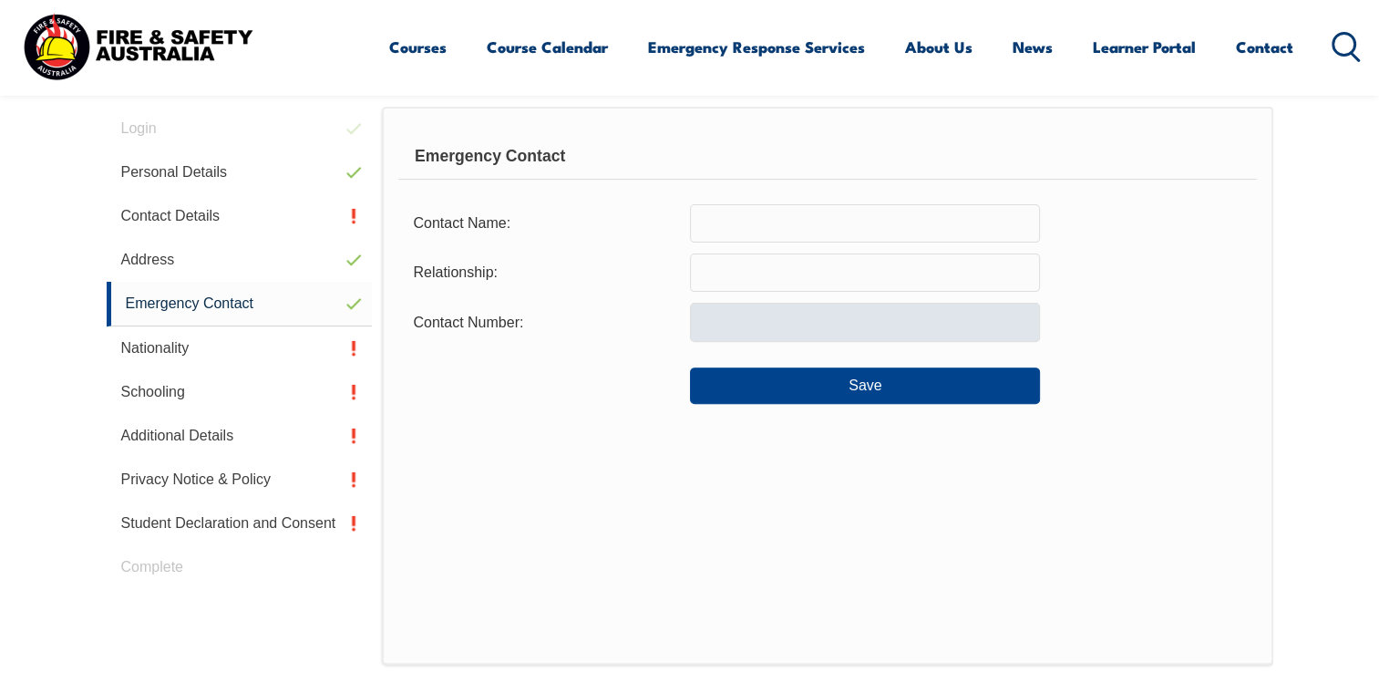
scroll to position [496, 0]
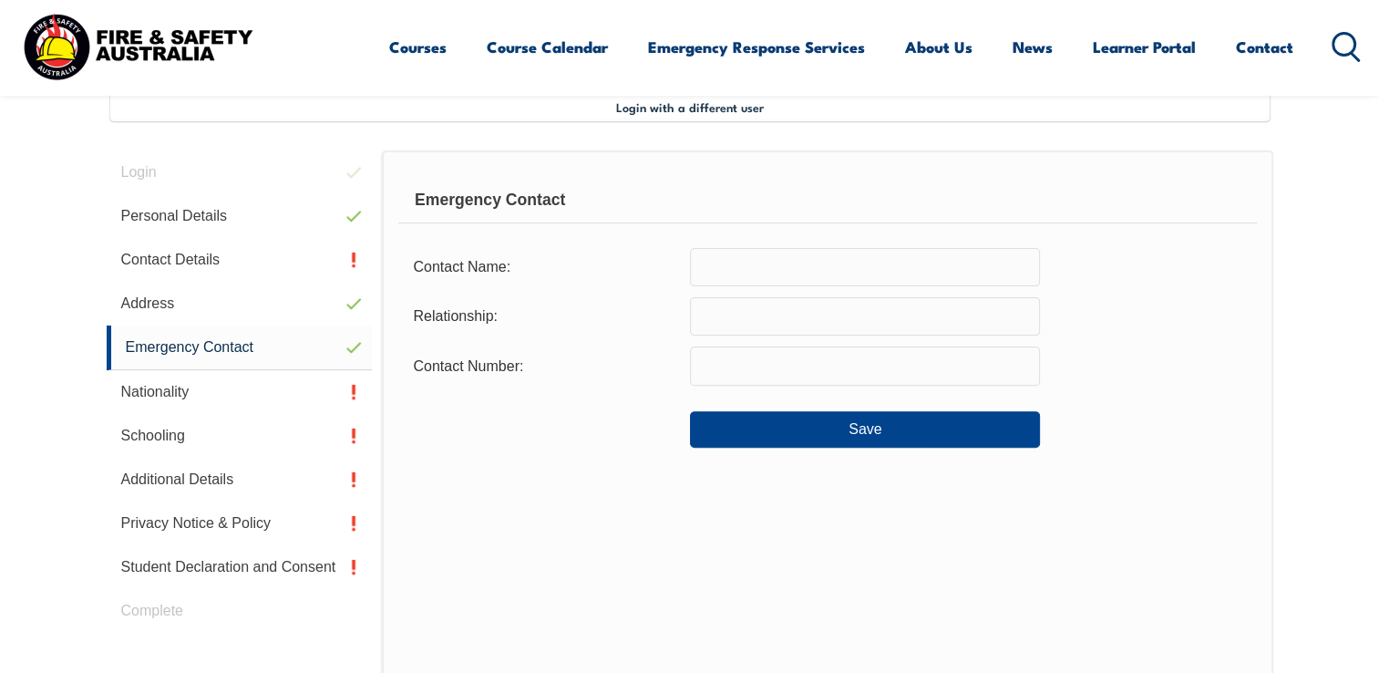
click at [734, 268] on input "text" at bounding box center [865, 267] width 350 height 38
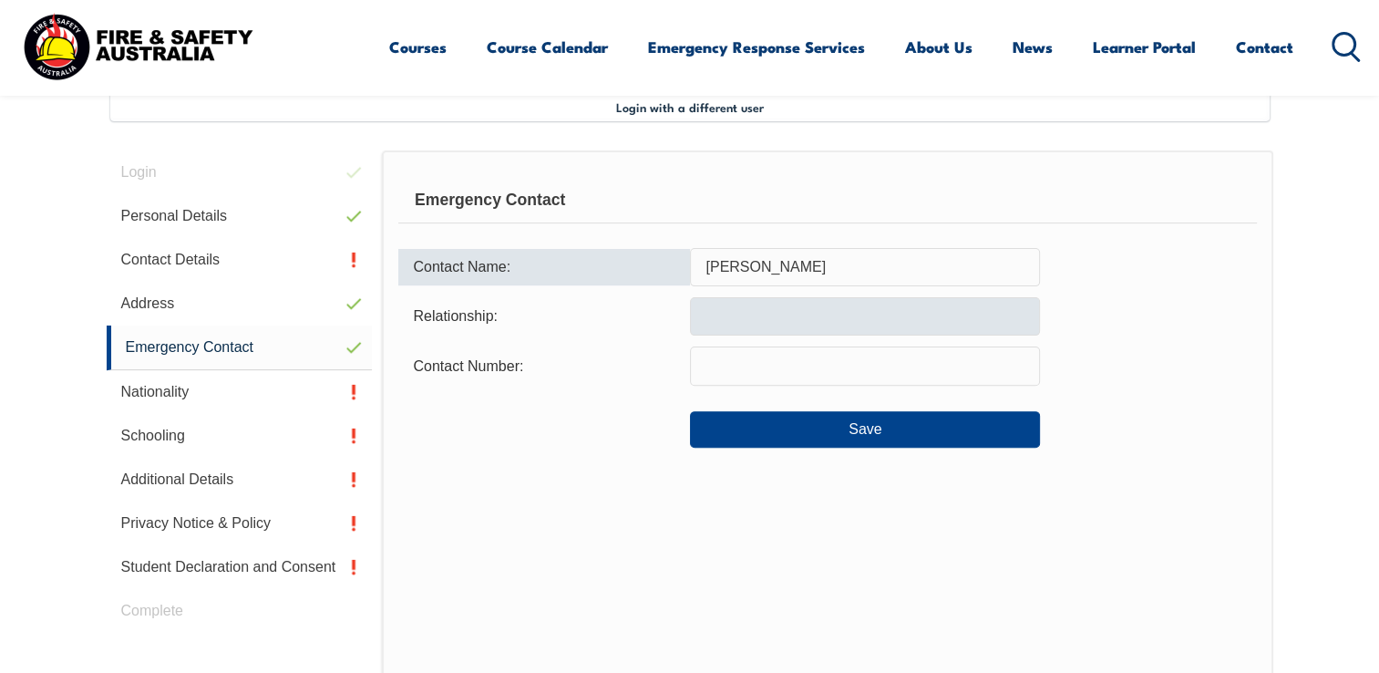
type input "Rachel Buxton"
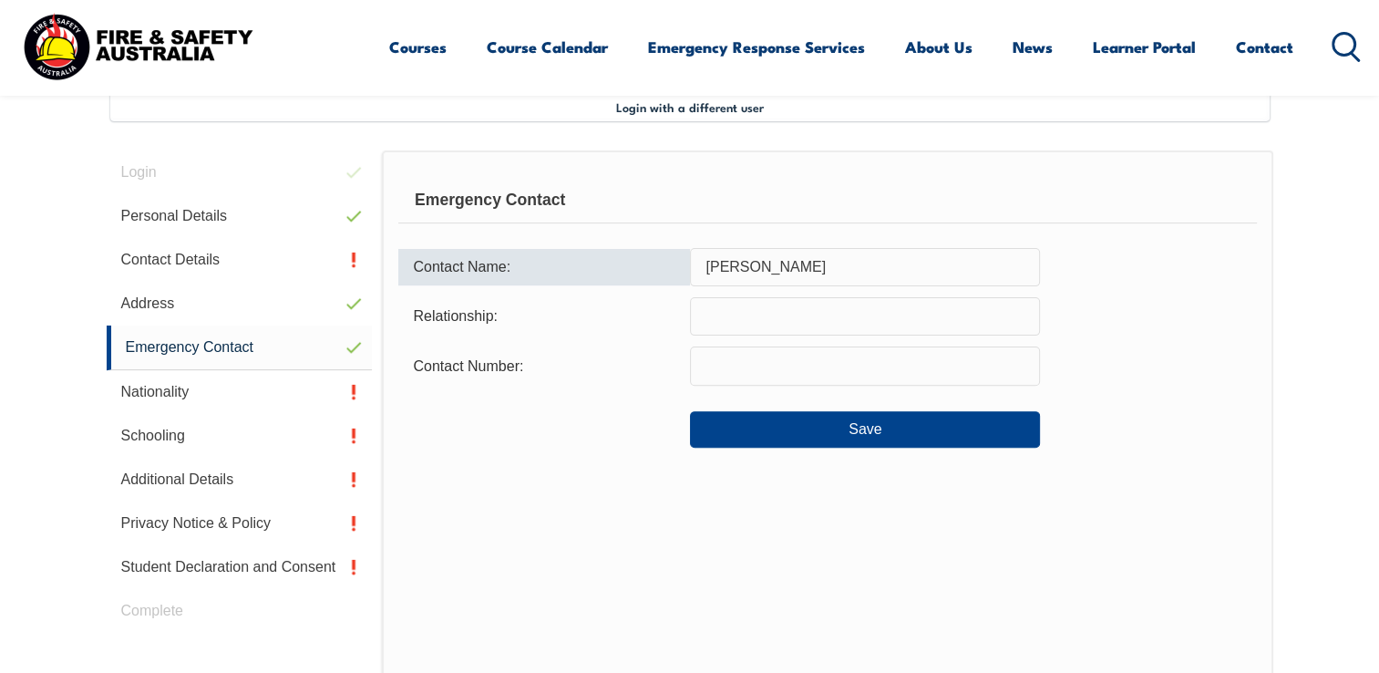
click at [716, 304] on input "text" at bounding box center [865, 316] width 350 height 38
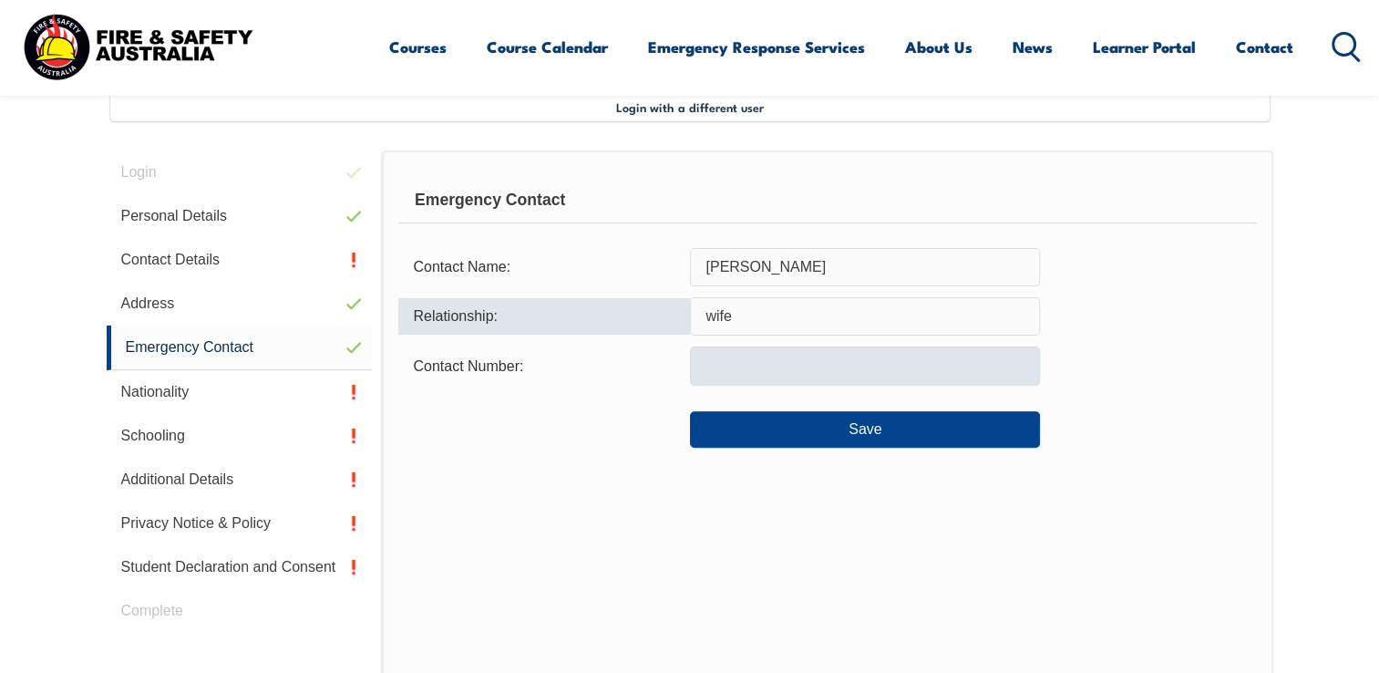
type input "wife"
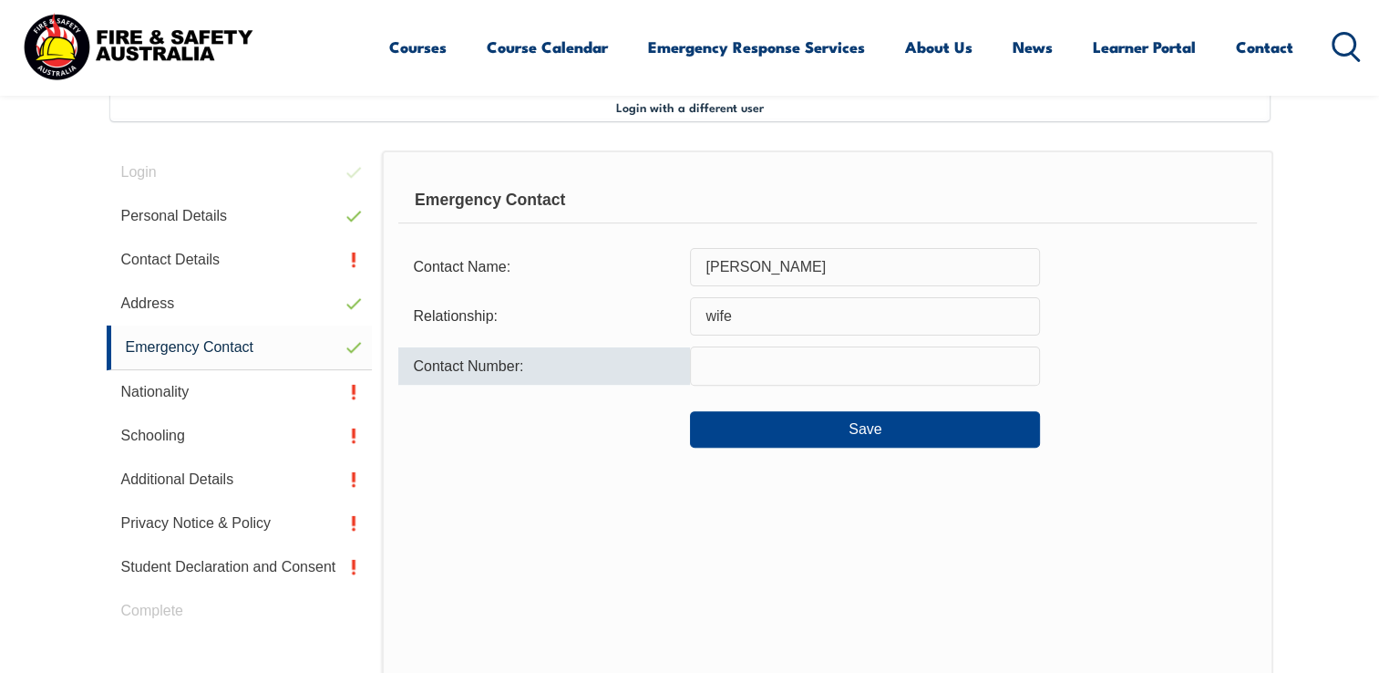
click at [735, 362] on input "text" at bounding box center [865, 365] width 350 height 38
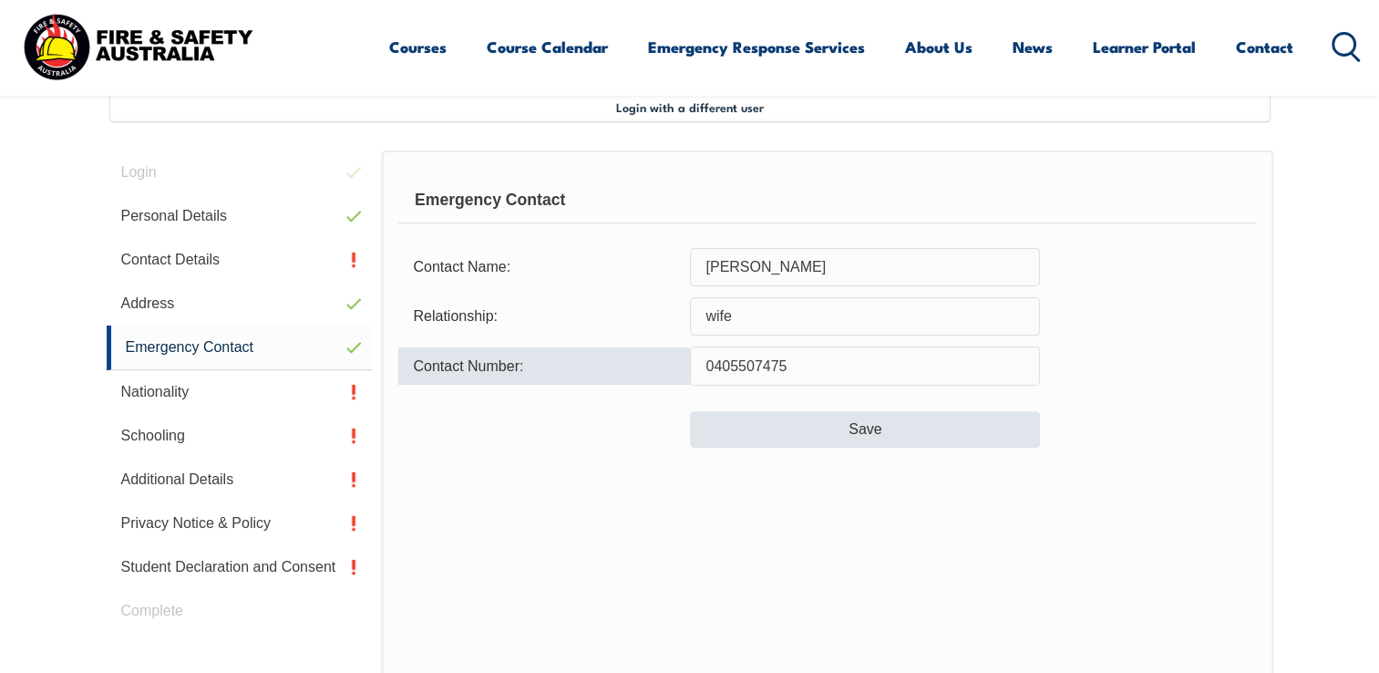
type input "0405507475"
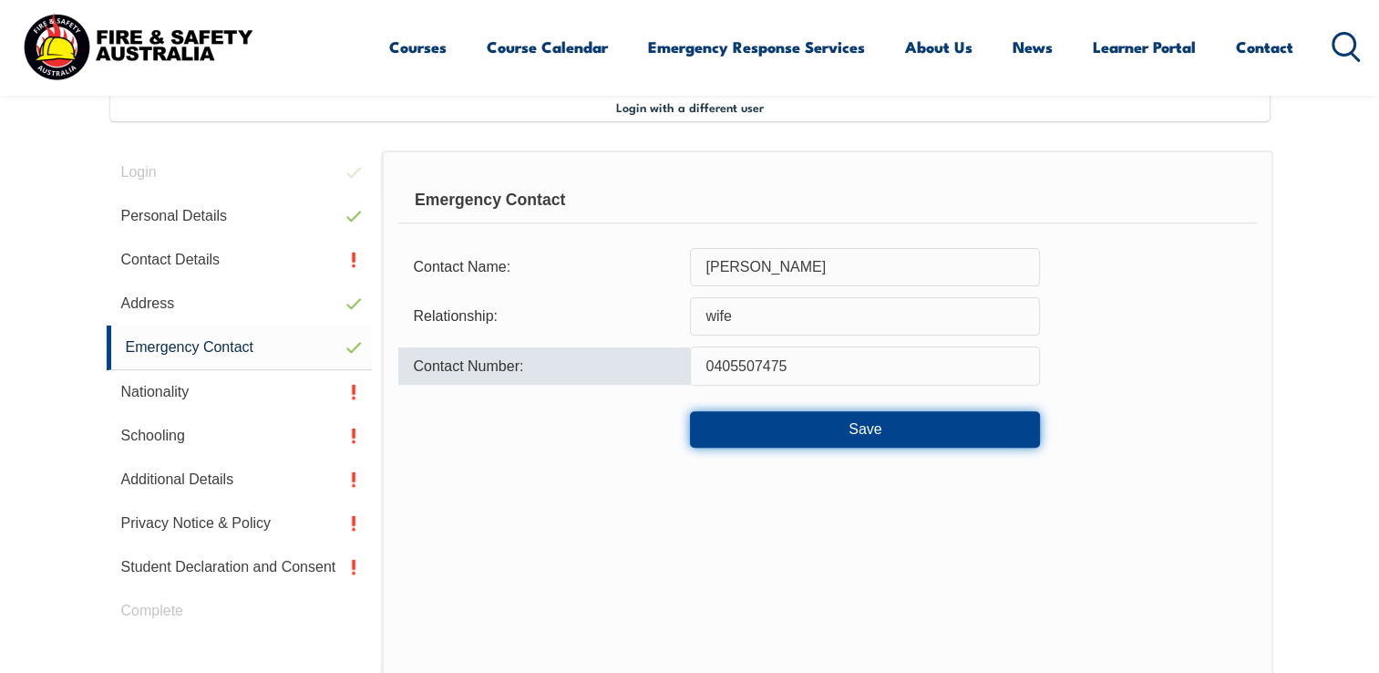
click at [772, 423] on button "Save" at bounding box center [865, 429] width 350 height 36
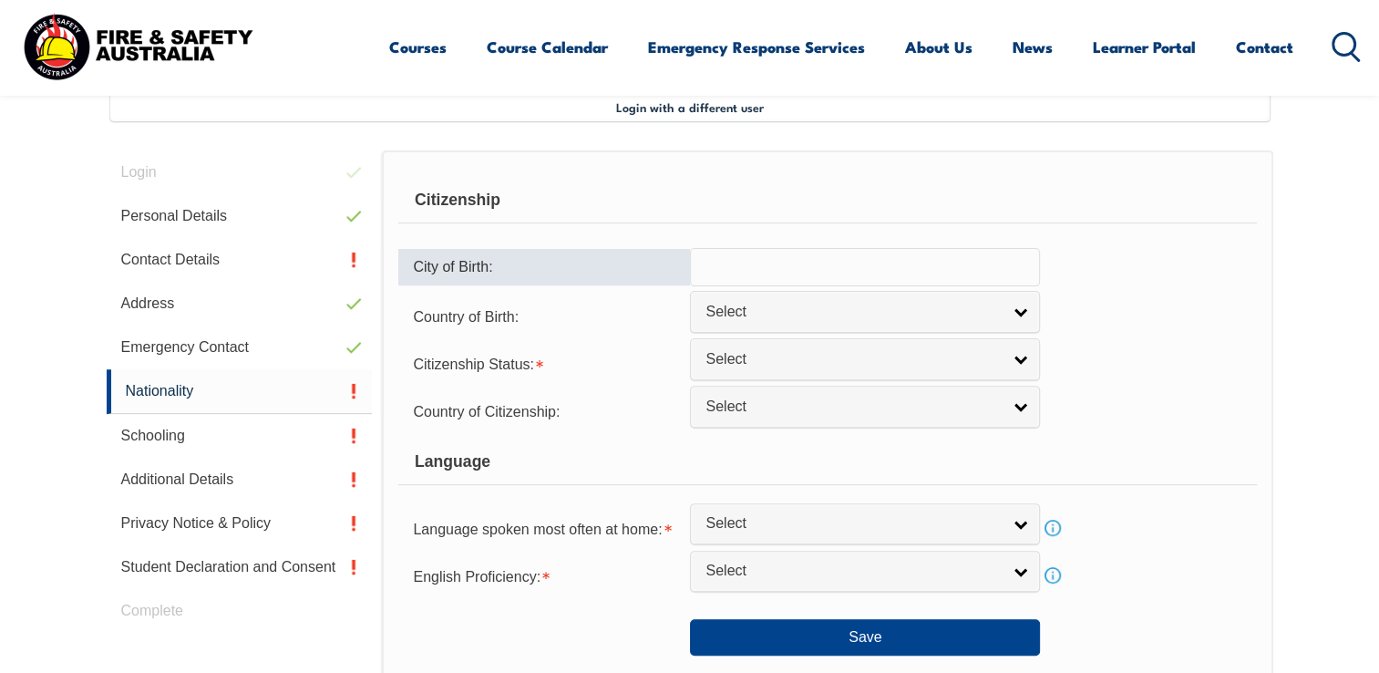
click at [745, 262] on input "text" at bounding box center [865, 267] width 350 height 38
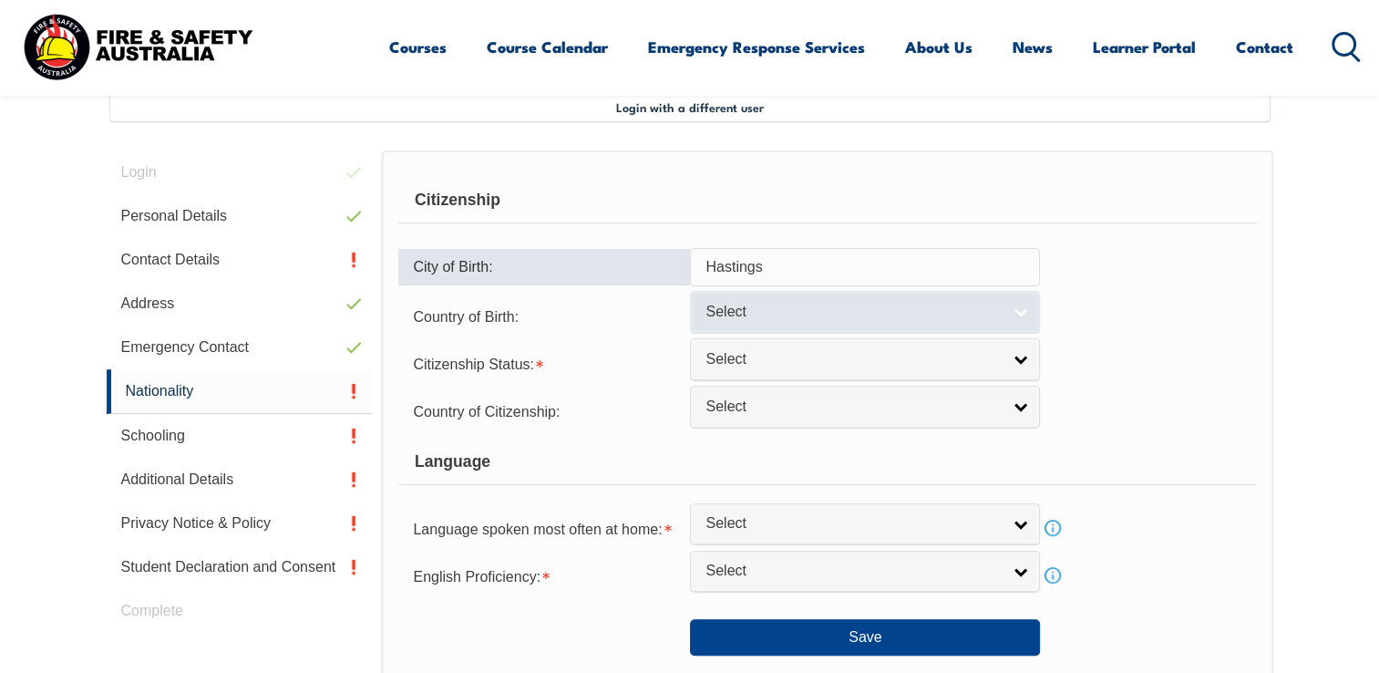
type input "Hastings"
click at [1009, 312] on link "Select" at bounding box center [865, 311] width 350 height 41
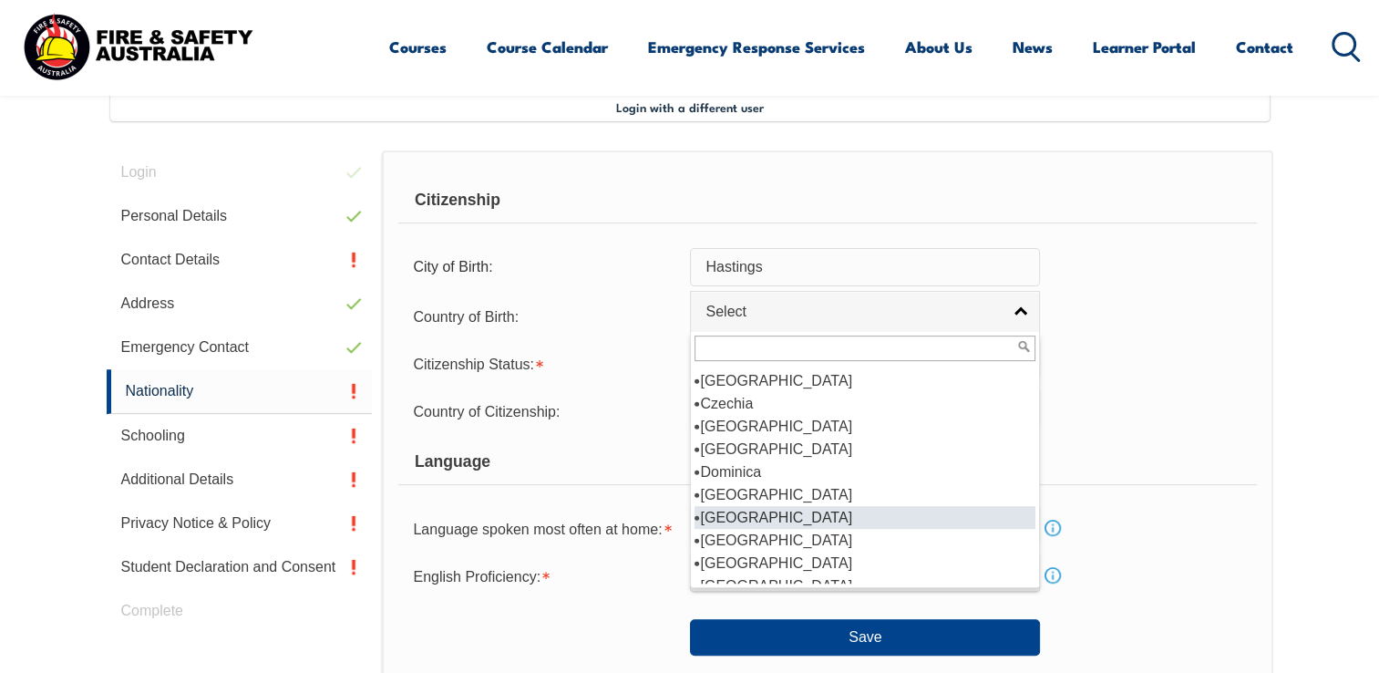
scroll to position [1399, 0]
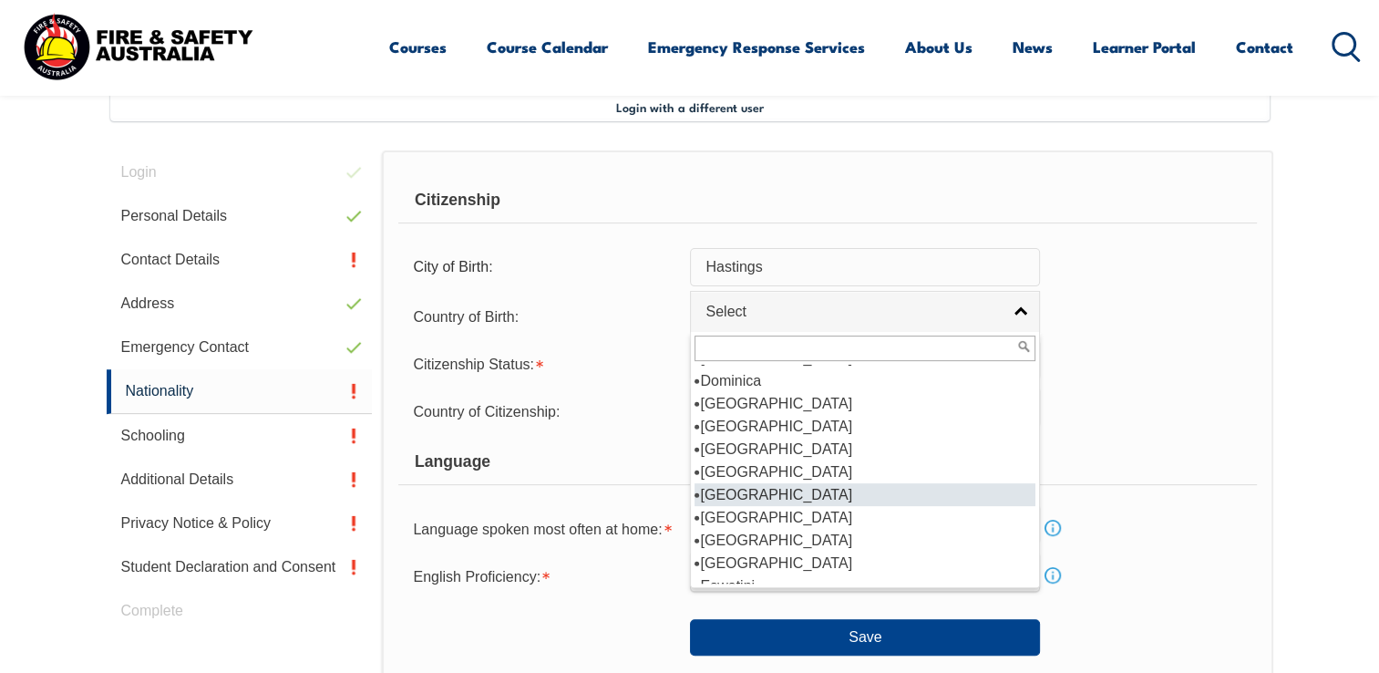
click at [747, 483] on li "England" at bounding box center [864, 494] width 341 height 23
select select "2102"
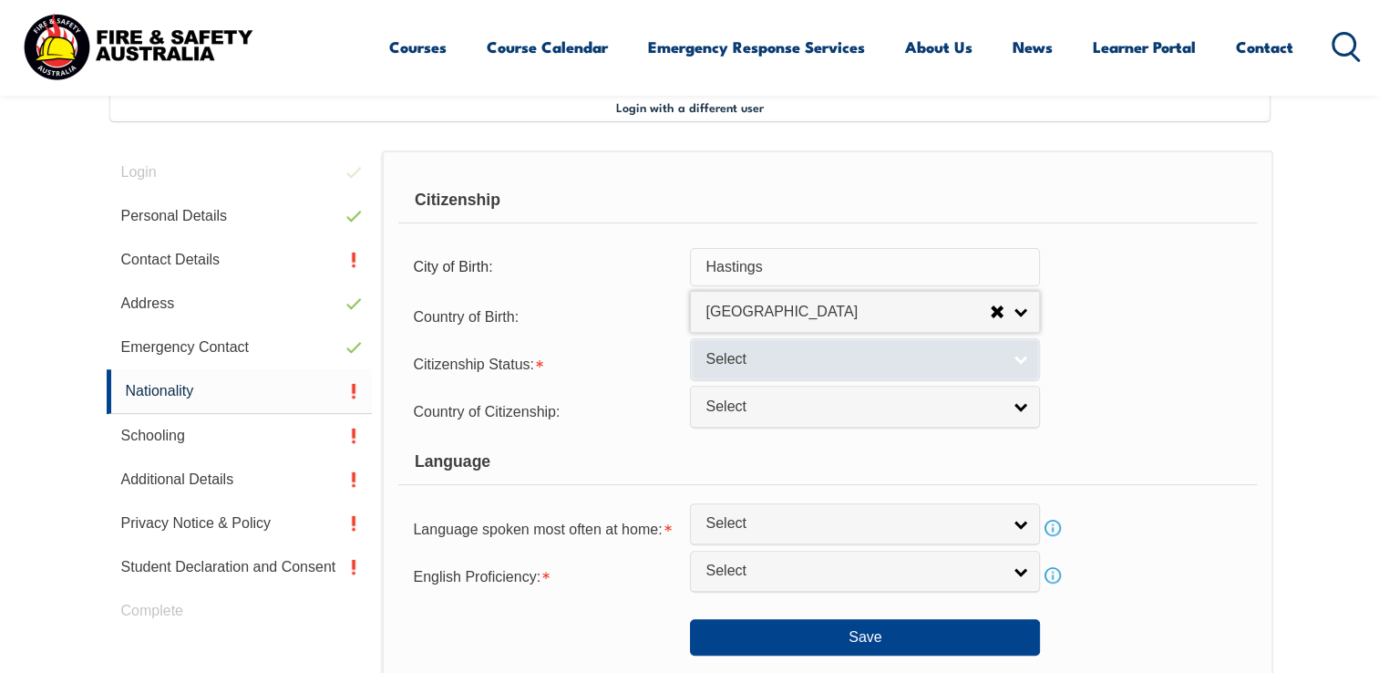
click at [795, 358] on span "Select" at bounding box center [852, 359] width 295 height 19
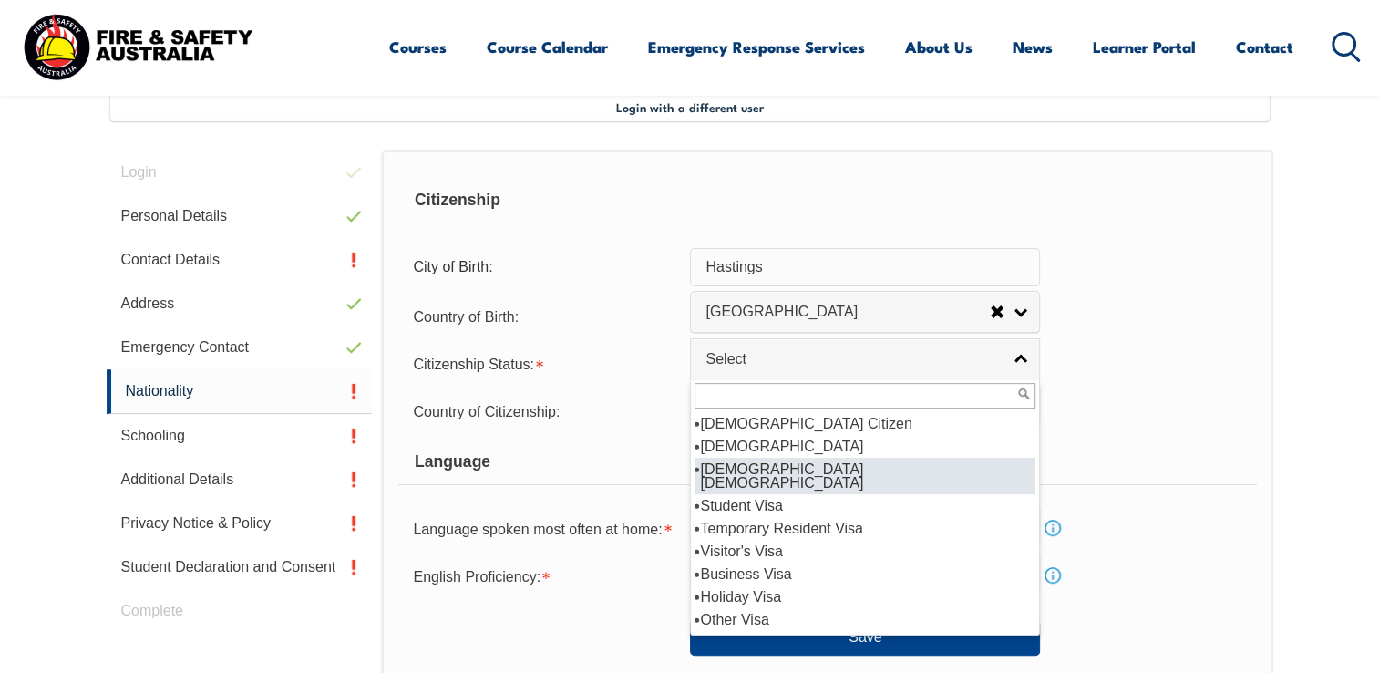
click at [773, 465] on li "Australian Permanent Resident" at bounding box center [864, 476] width 341 height 36
select select "3"
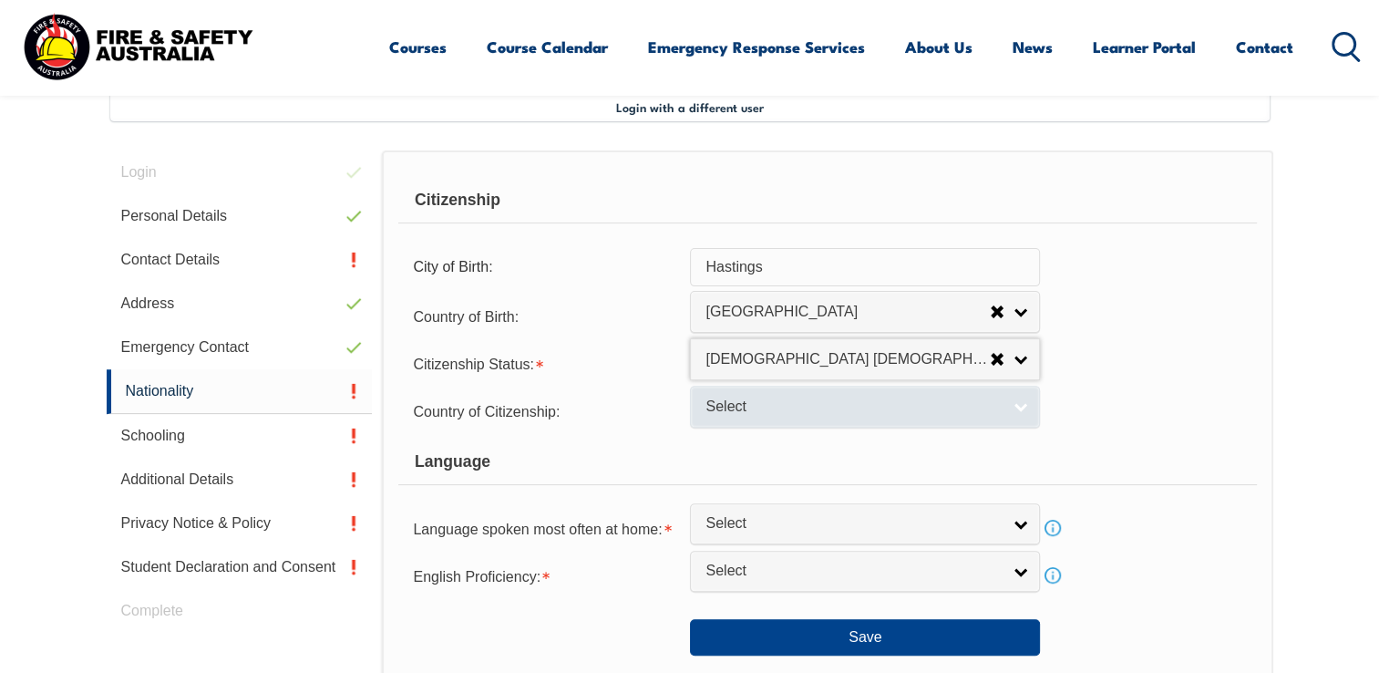
click at [759, 409] on span "Select" at bounding box center [852, 406] width 295 height 19
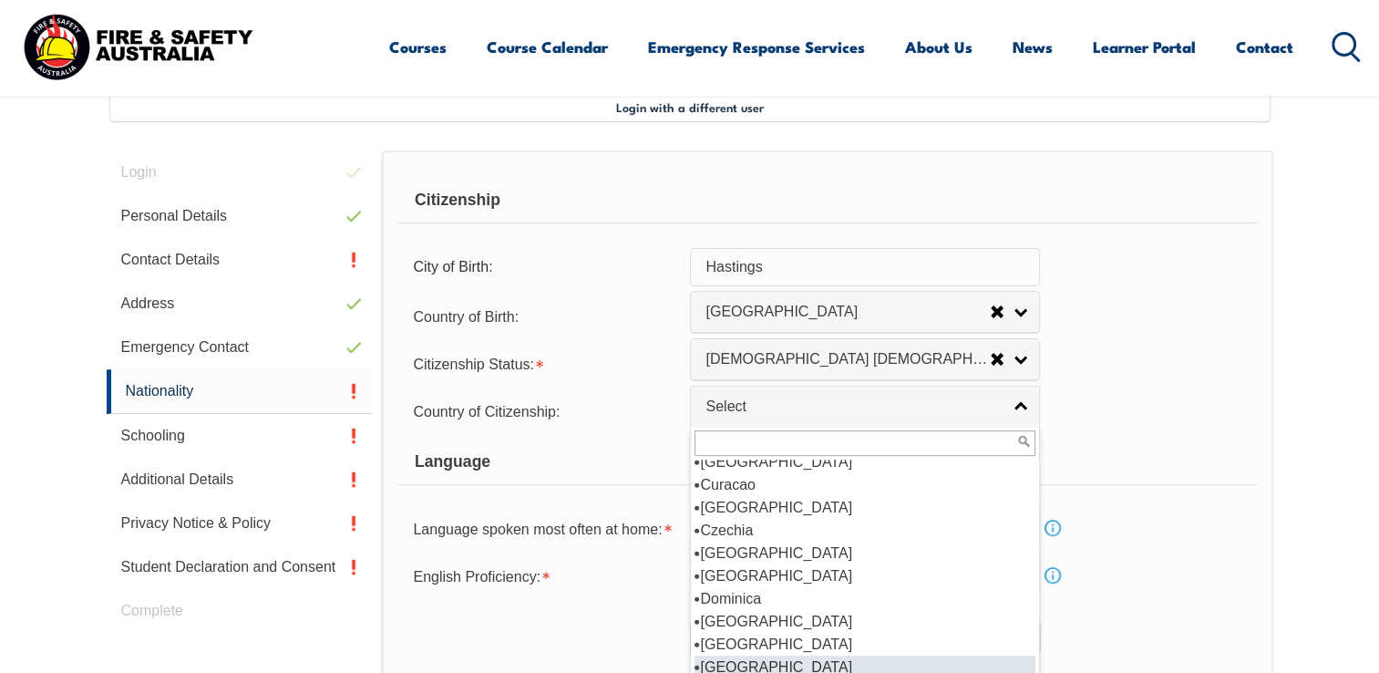
scroll to position [1367, 0]
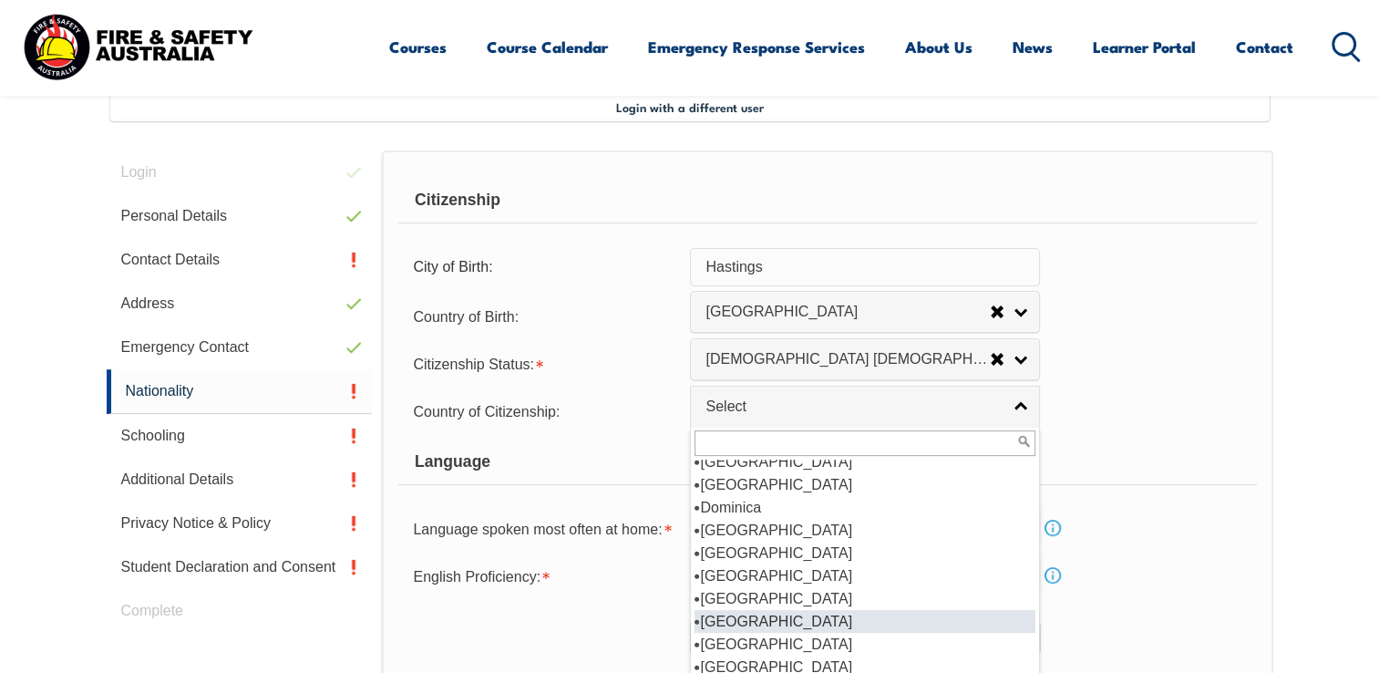
click at [741, 610] on li "England" at bounding box center [864, 621] width 341 height 23
select select "2102"
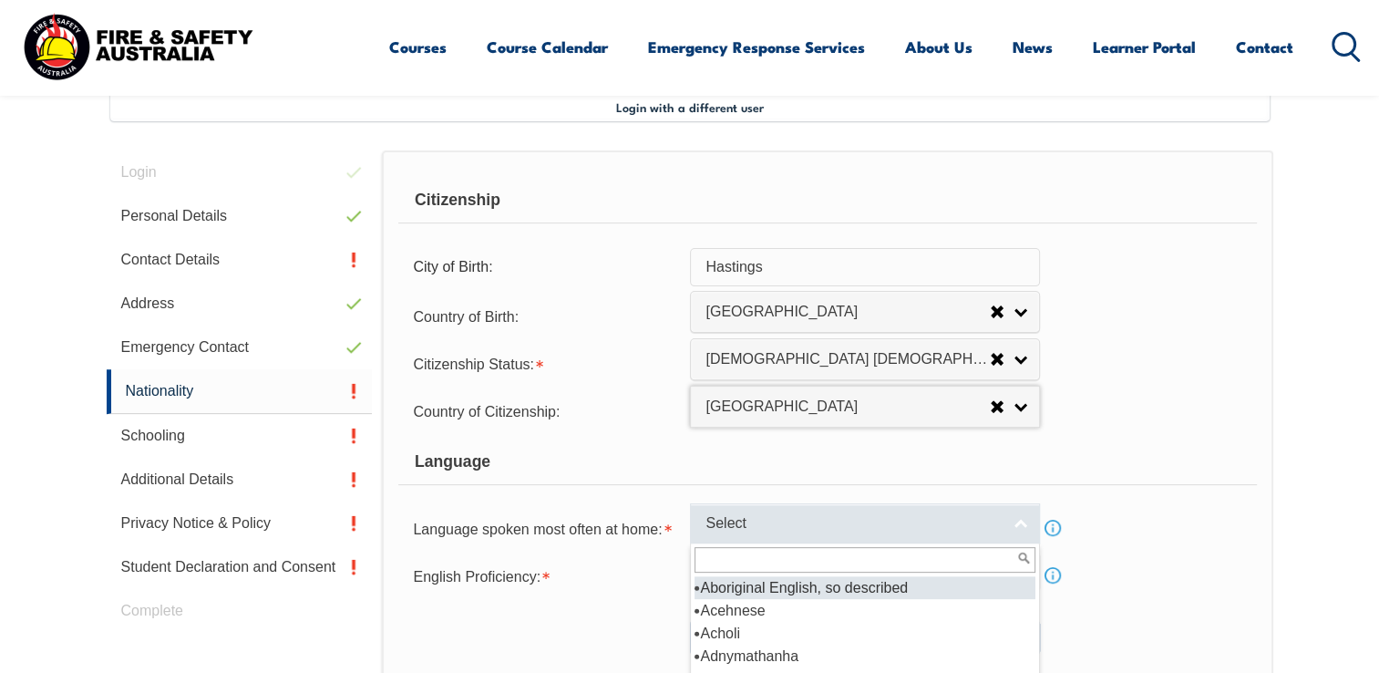
click at [772, 522] on span "Select" at bounding box center [852, 523] width 295 height 19
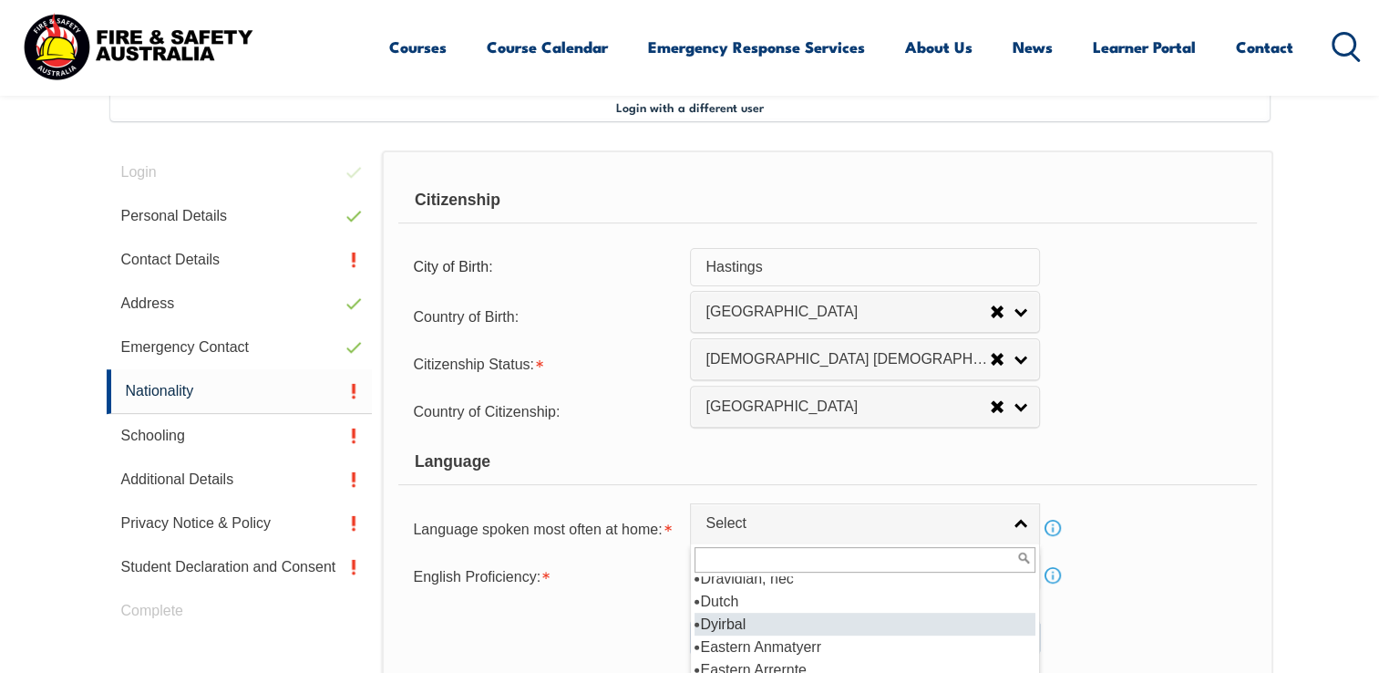
scroll to position [2278, 0]
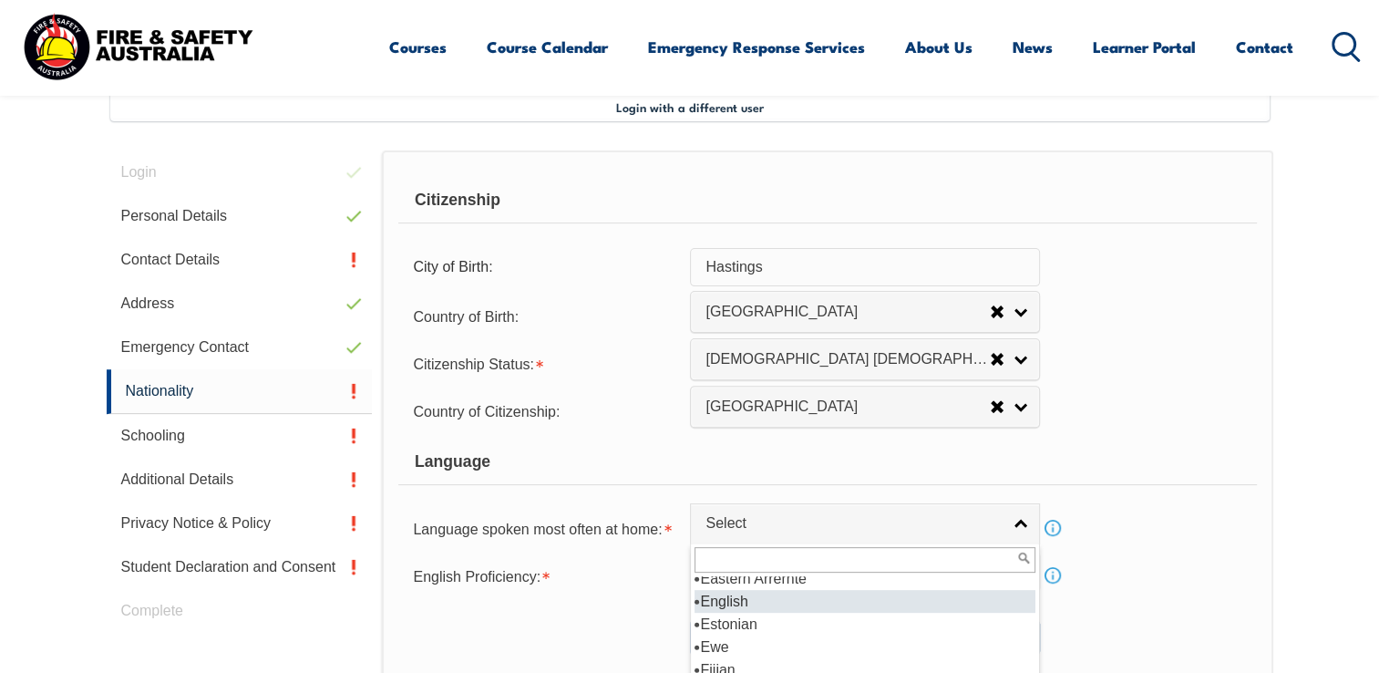
click at [746, 601] on li "English" at bounding box center [864, 601] width 341 height 23
select select "1201"
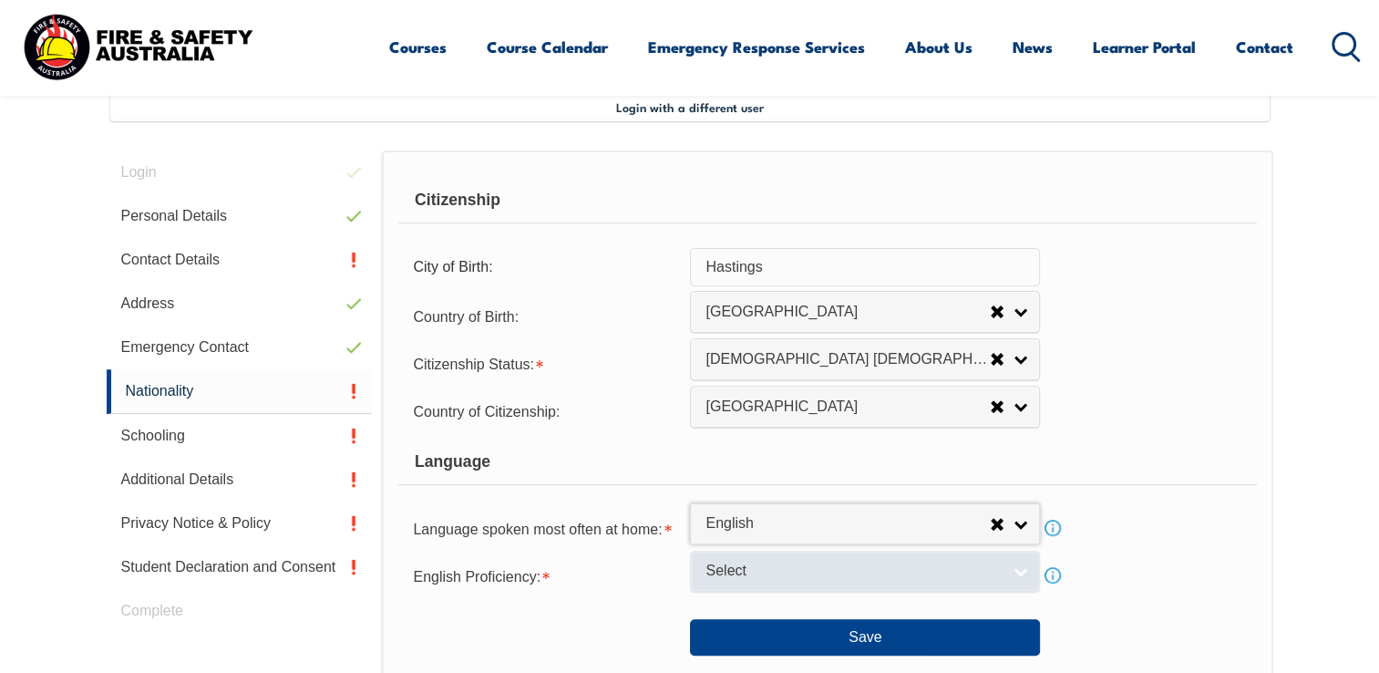
click at [1017, 570] on link "Select" at bounding box center [865, 570] width 350 height 41
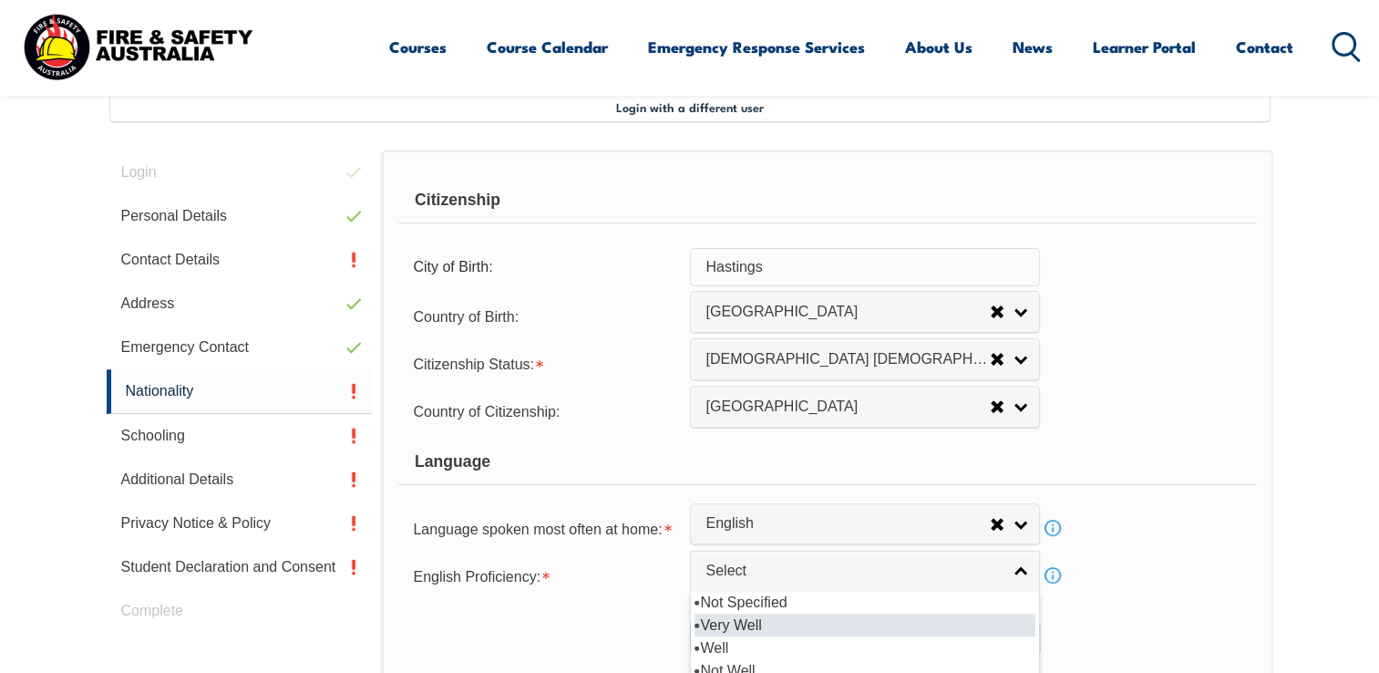
click at [761, 618] on li "Very Well" at bounding box center [864, 624] width 341 height 23
select select "1"
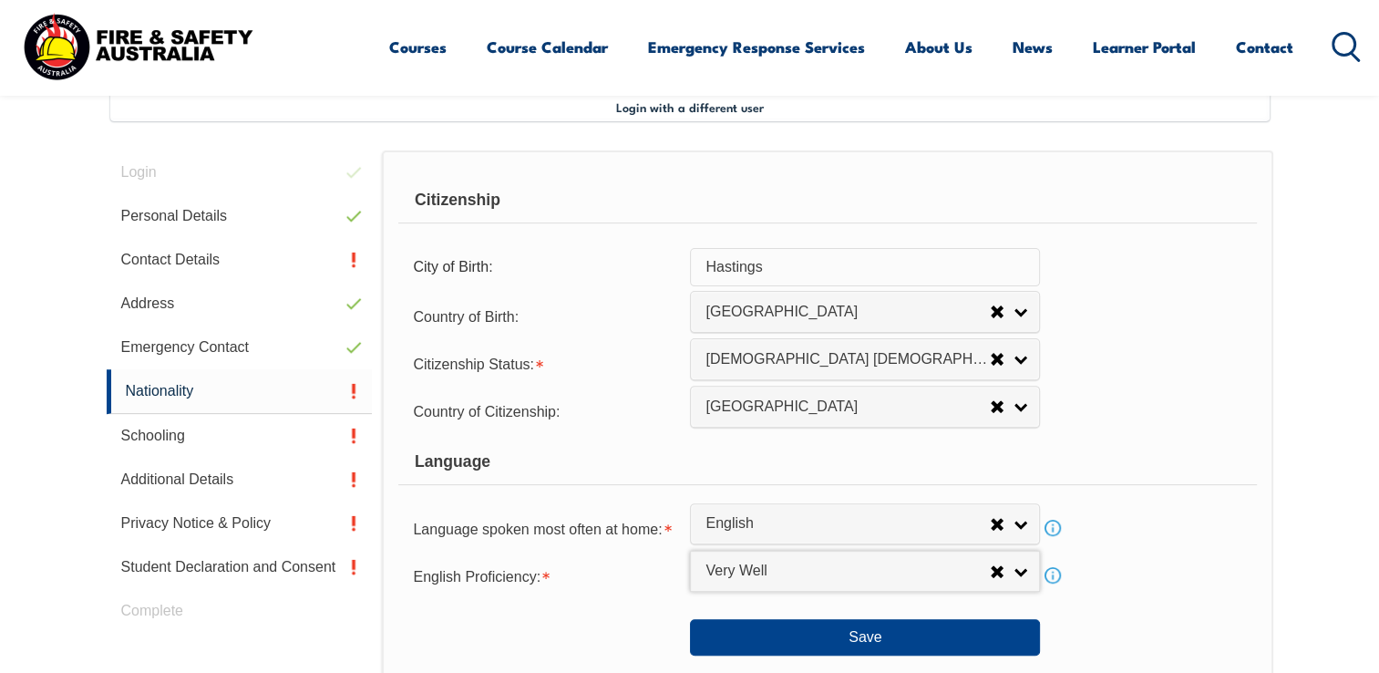
click at [1145, 558] on div "English Proficiency: Not Specified Very Well Well Not Well Not at all Very Well…" at bounding box center [827, 575] width 858 height 36
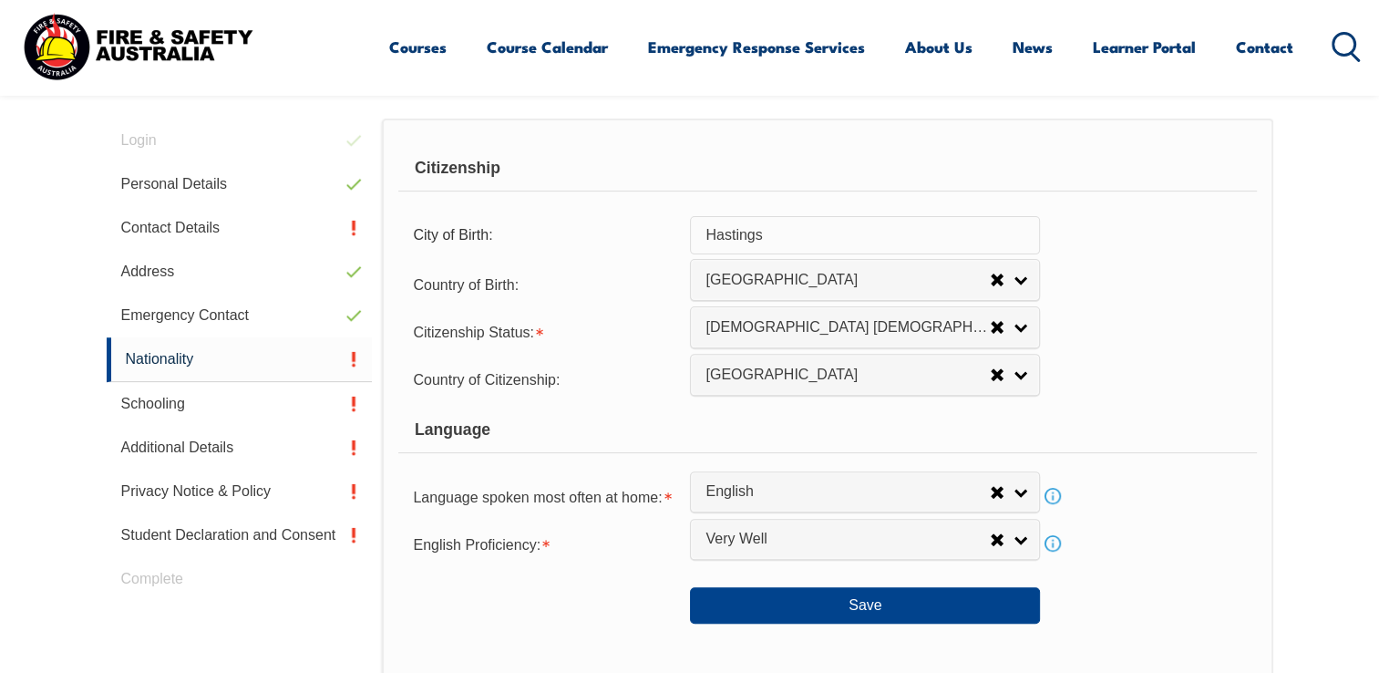
scroll to position [769, 0]
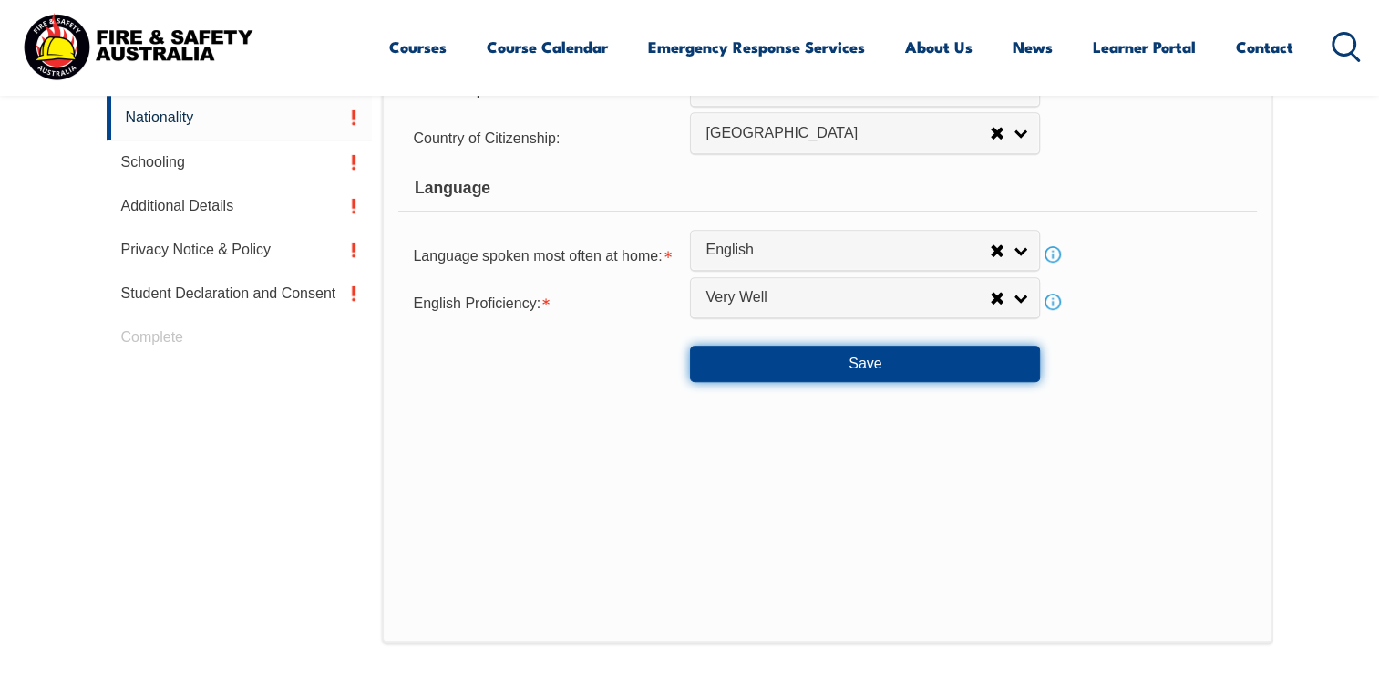
click at [879, 363] on button "Save" at bounding box center [865, 363] width 350 height 36
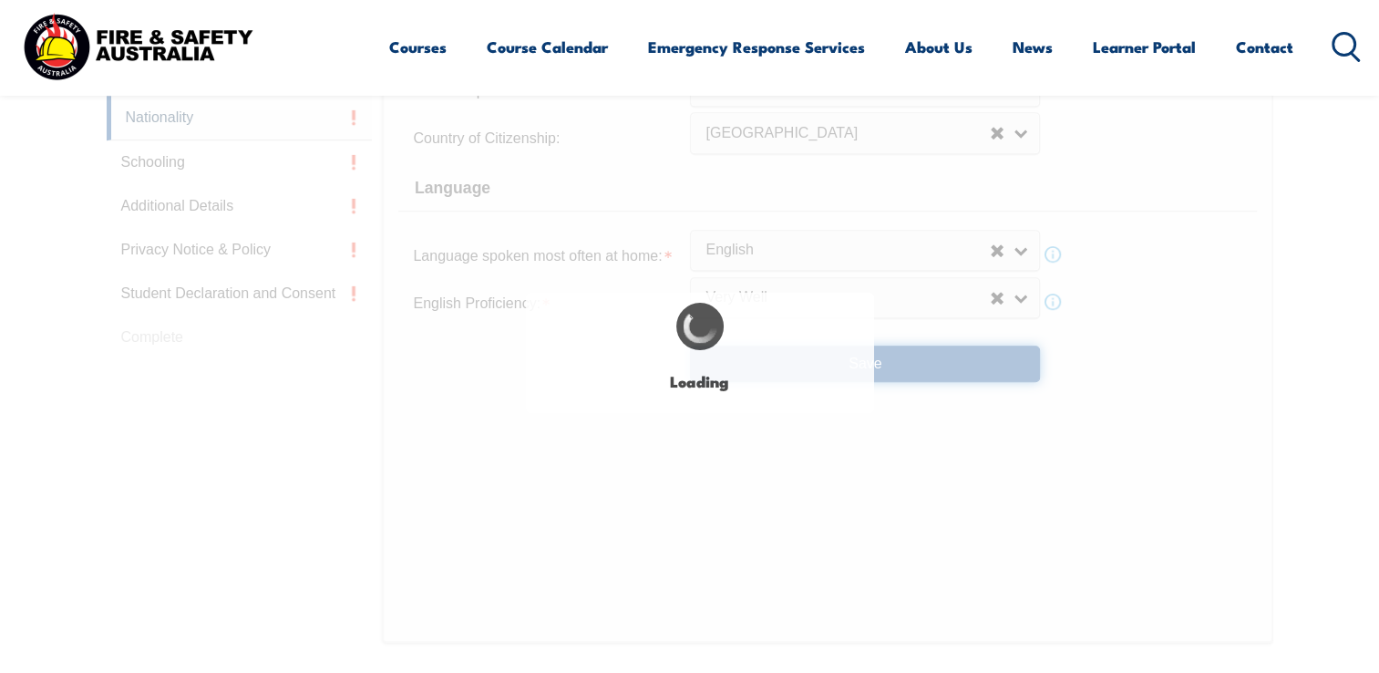
select select "false"
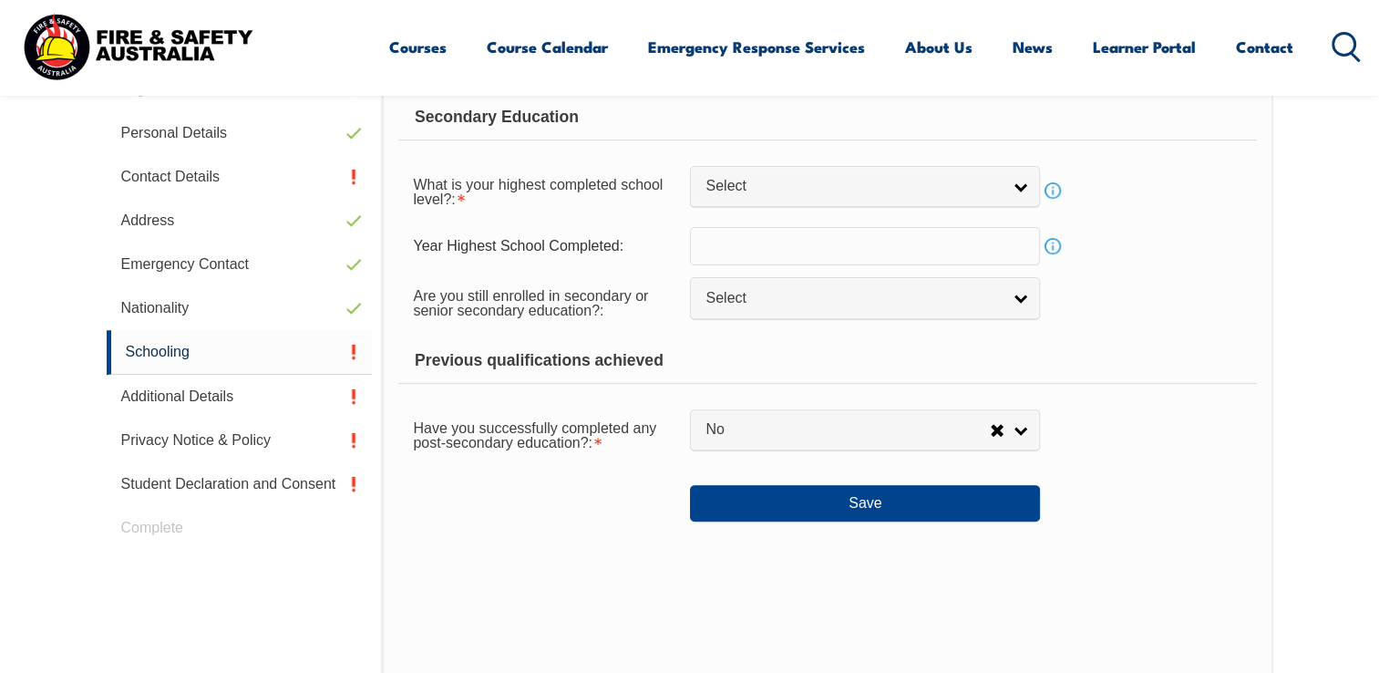
scroll to position [496, 0]
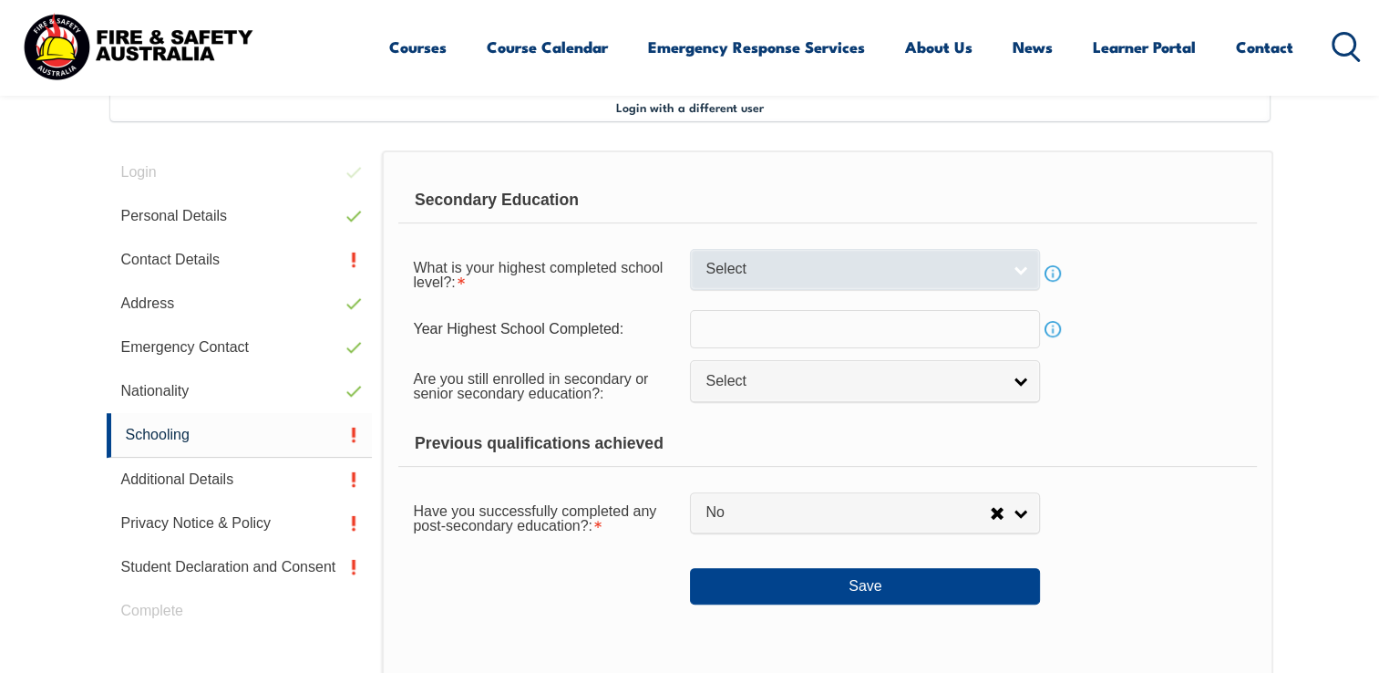
click at [1028, 262] on link "Select" at bounding box center [865, 269] width 350 height 41
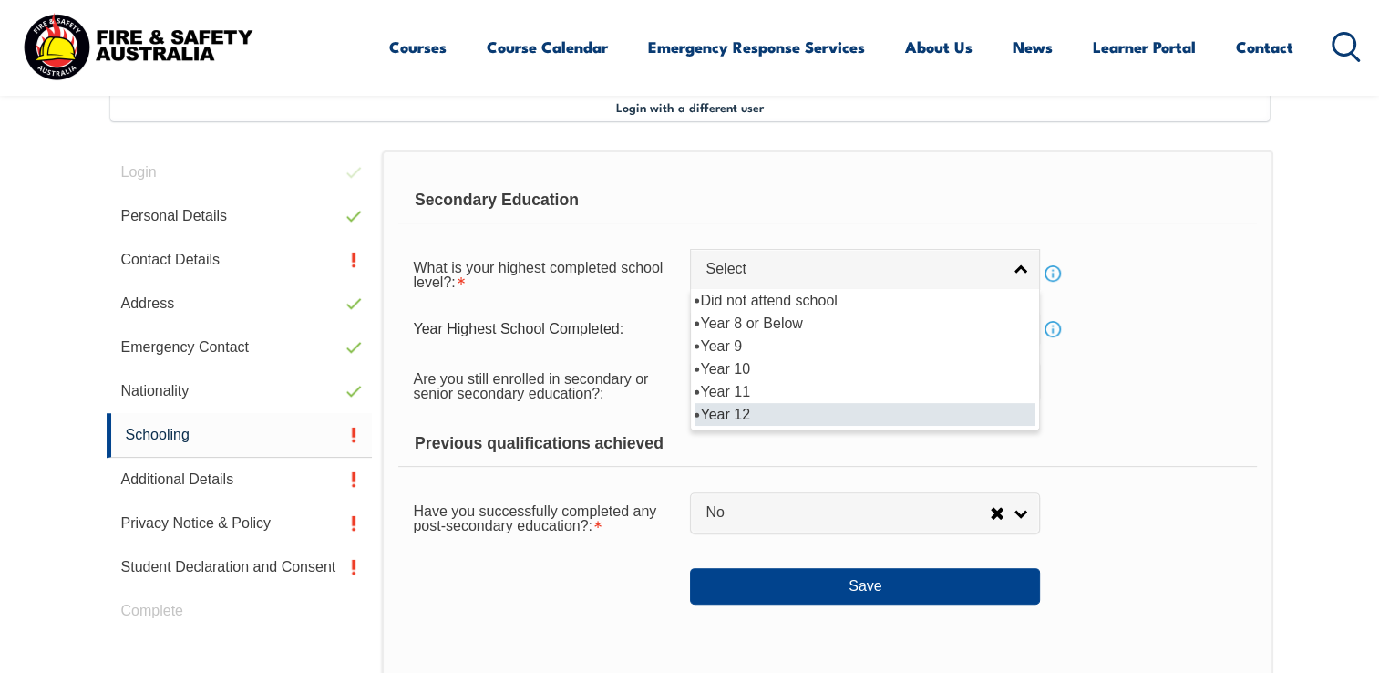
click at [776, 410] on li "Year 12" at bounding box center [864, 414] width 341 height 23
select select "12"
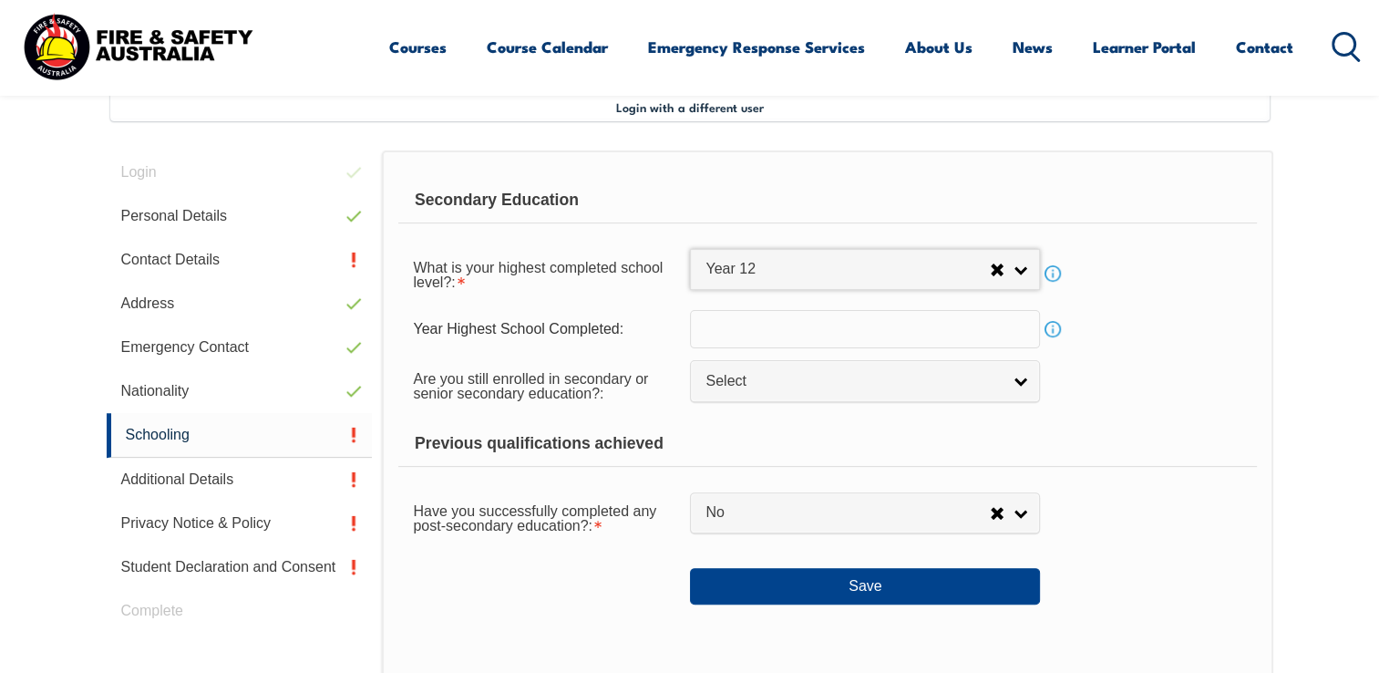
click at [755, 324] on input "text" at bounding box center [865, 329] width 350 height 38
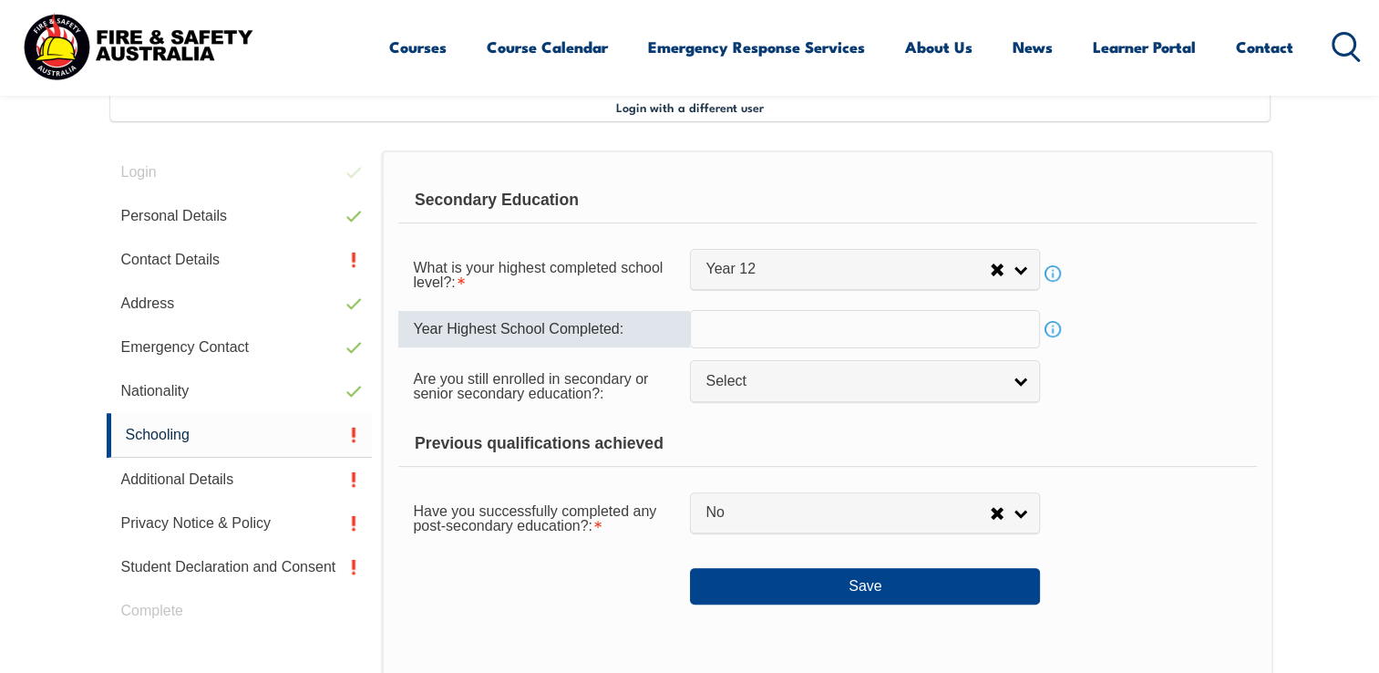
click at [779, 445] on div "Previous qualifications achieved" at bounding box center [827, 444] width 858 height 46
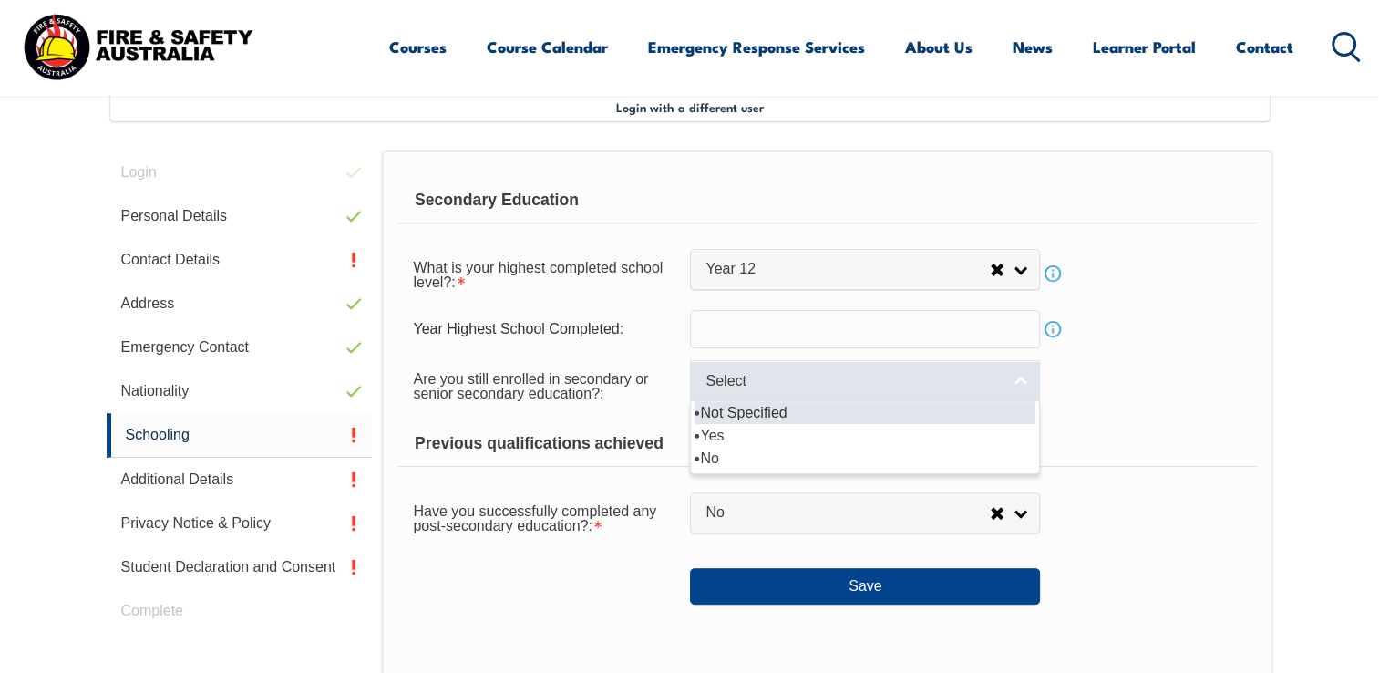
click at [1031, 384] on link "Select" at bounding box center [865, 380] width 350 height 41
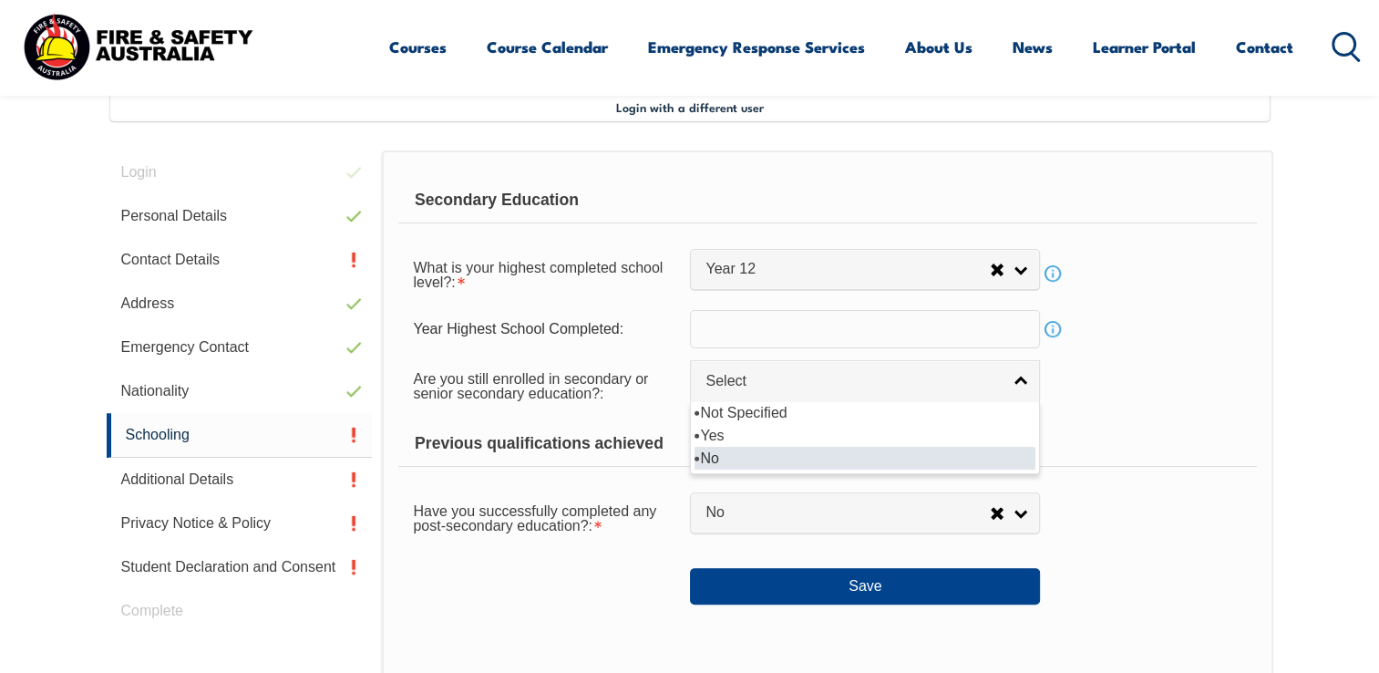
click at [770, 458] on li "No" at bounding box center [864, 458] width 341 height 23
select select "false"
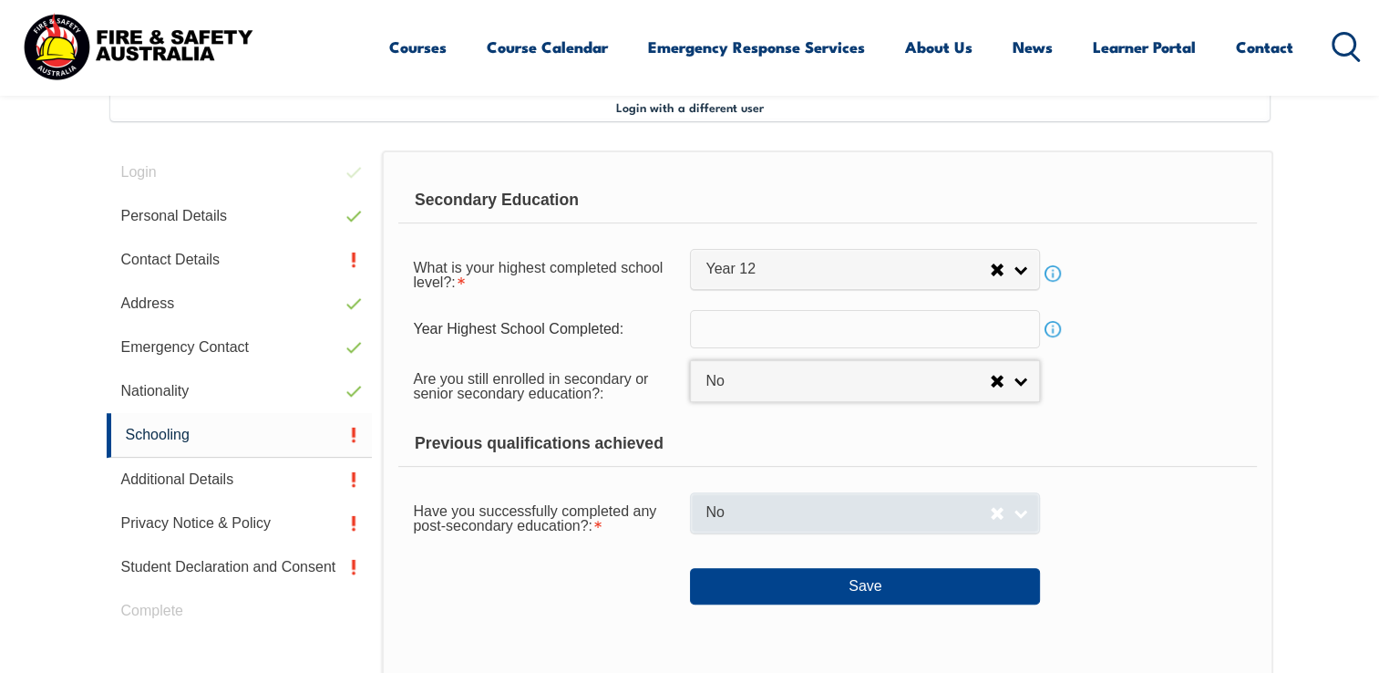
click at [1021, 514] on link "No" at bounding box center [865, 512] width 350 height 41
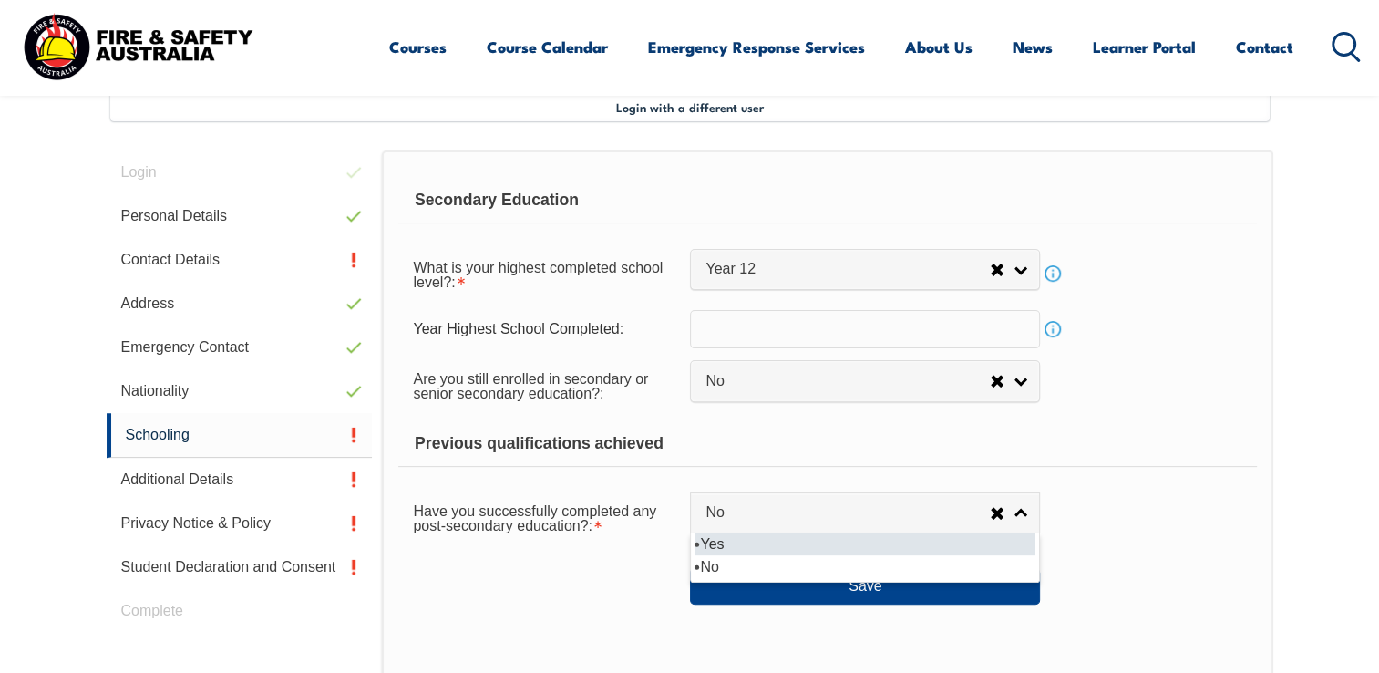
click at [795, 539] on li "Yes" at bounding box center [864, 543] width 341 height 23
select select "true"
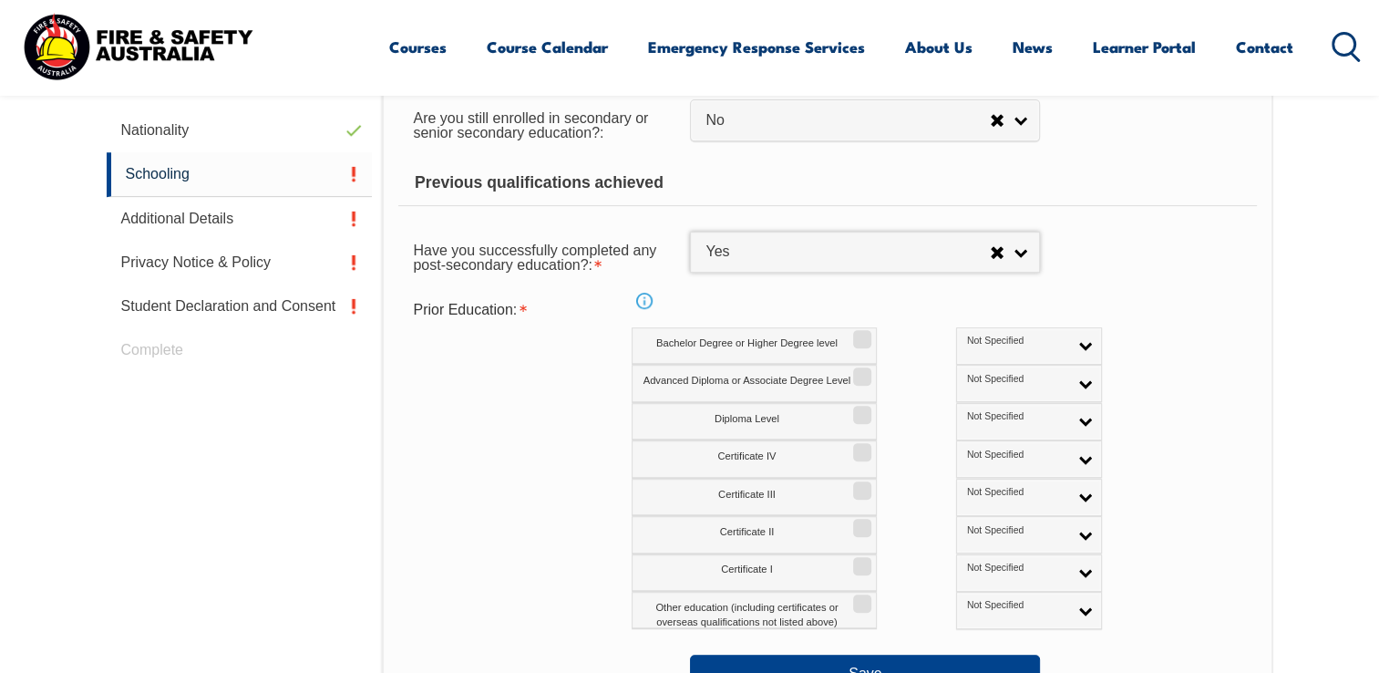
scroll to position [860, 0]
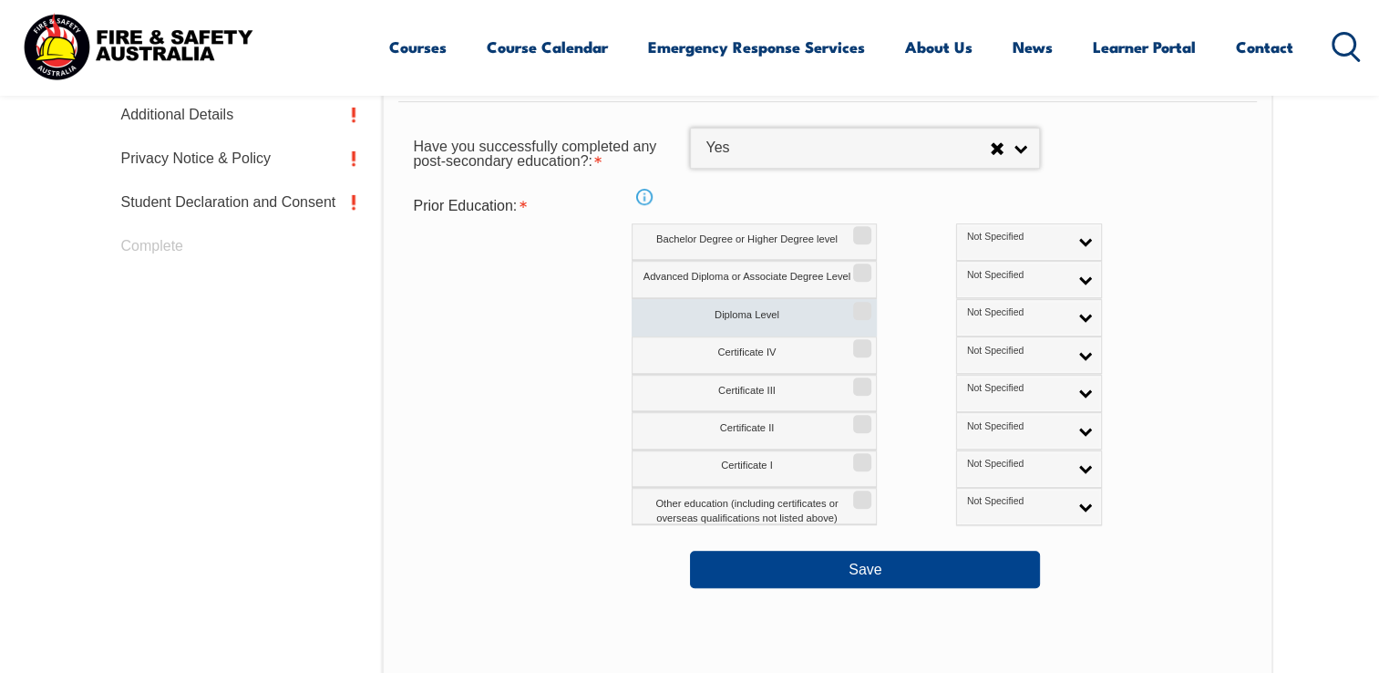
click at [860, 305] on input "Diploma Level" at bounding box center [859, 304] width 11 height 2
checkbox input "true"
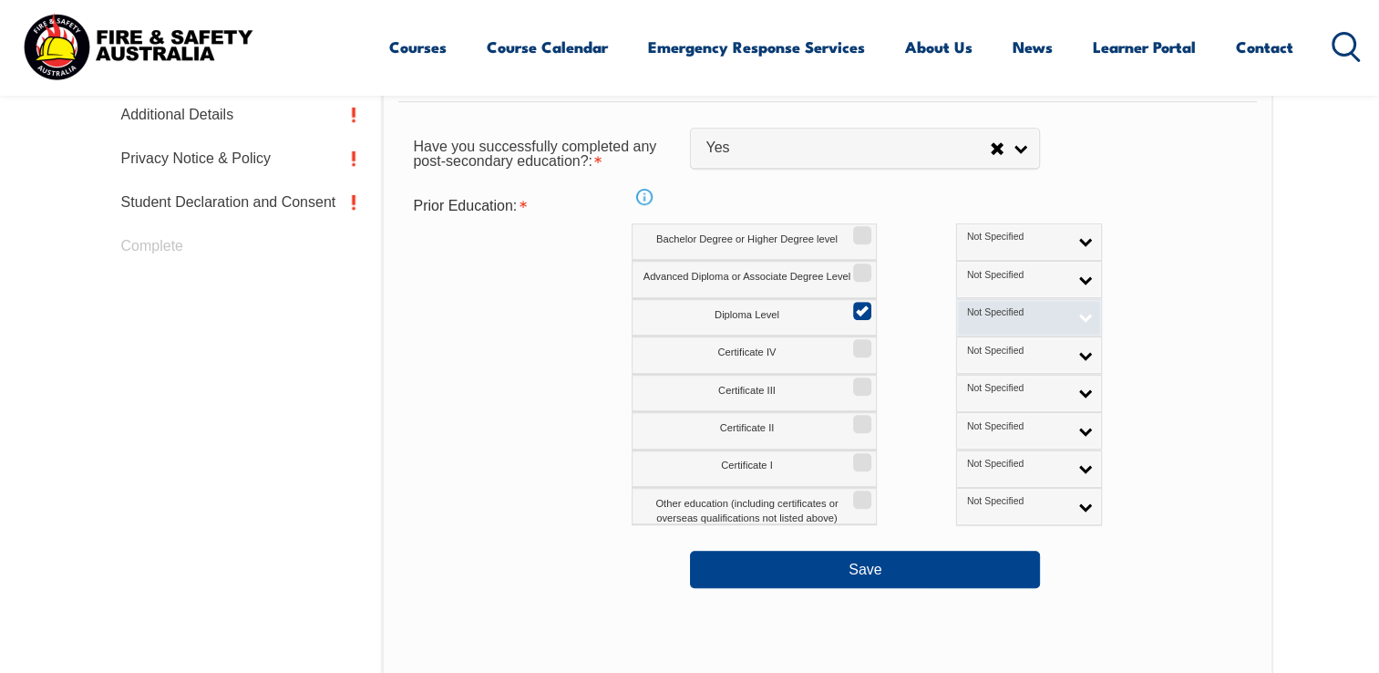
click at [1003, 315] on link "Not Specified" at bounding box center [1029, 317] width 146 height 37
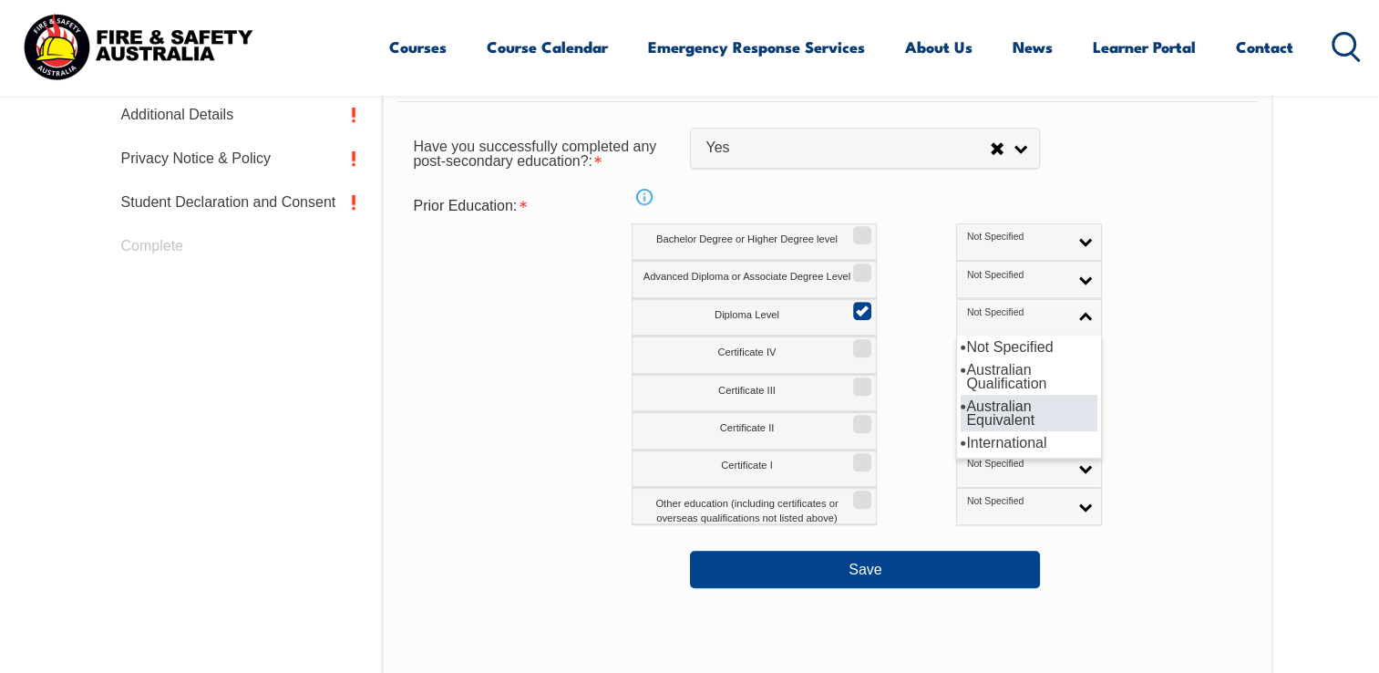
click at [961, 413] on li "Australian Equivalent" at bounding box center [1029, 413] width 137 height 36
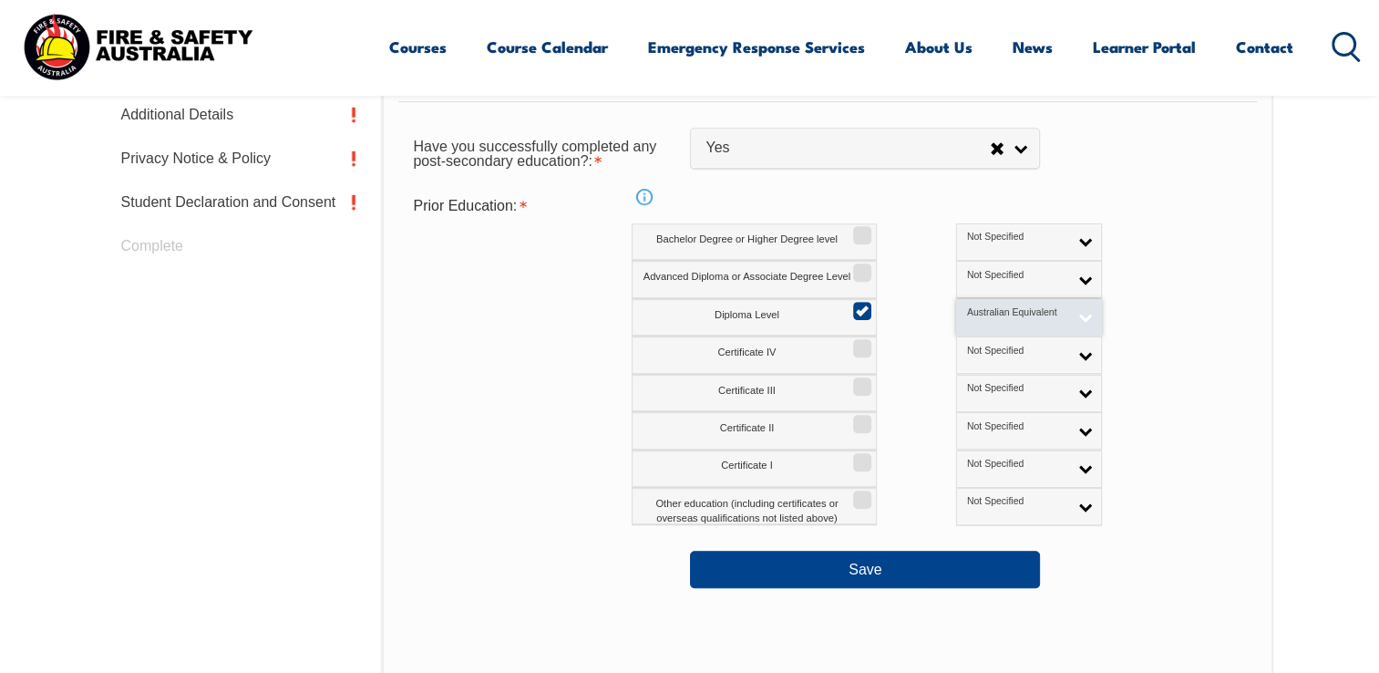
click at [1003, 317] on link "Australian Equivalent" at bounding box center [1029, 317] width 146 height 37
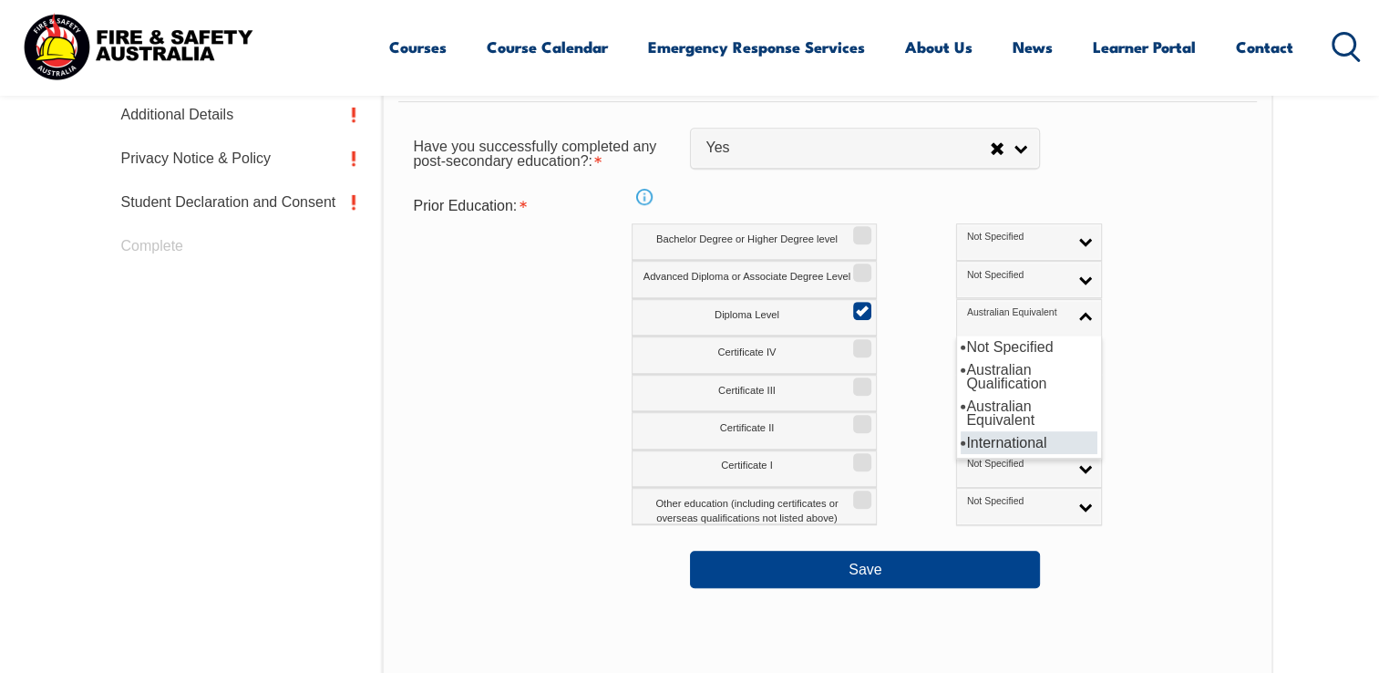
click at [961, 436] on li "International" at bounding box center [1029, 442] width 137 height 23
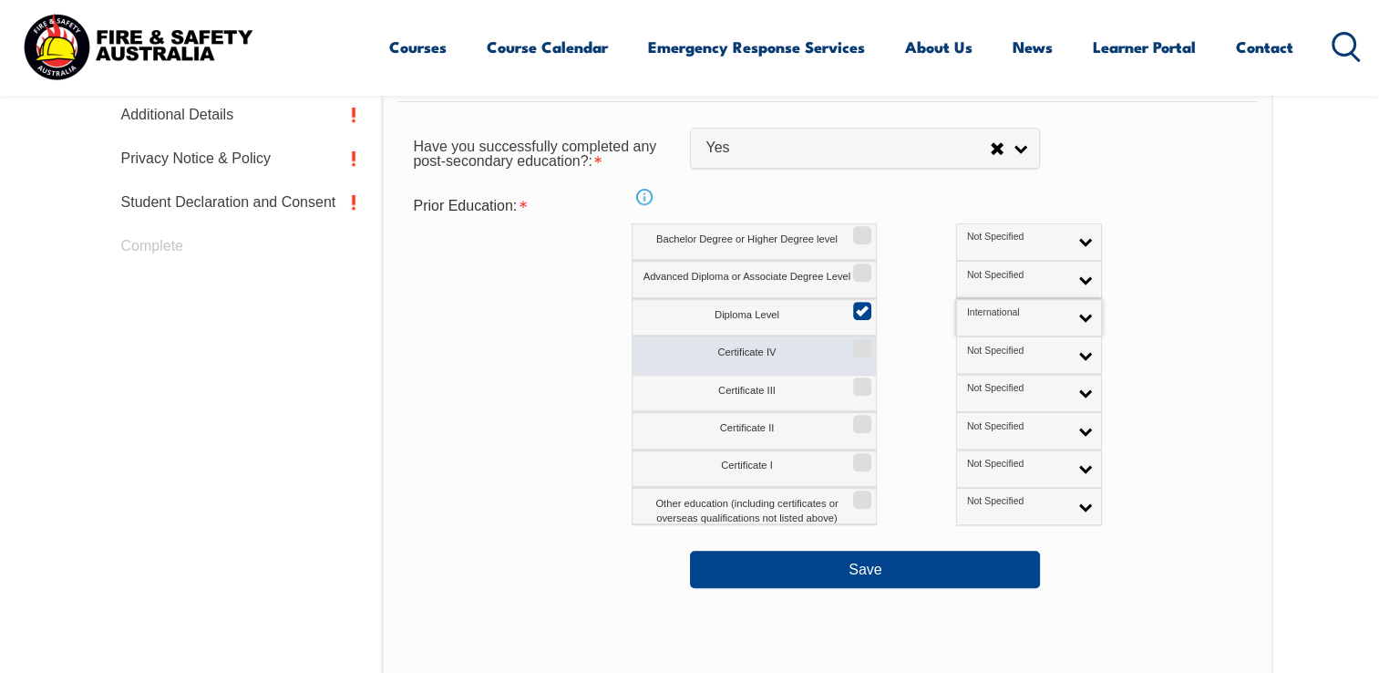
click at [859, 343] on input "Certificate IV" at bounding box center [859, 342] width 11 height 2
checkbox input "true"
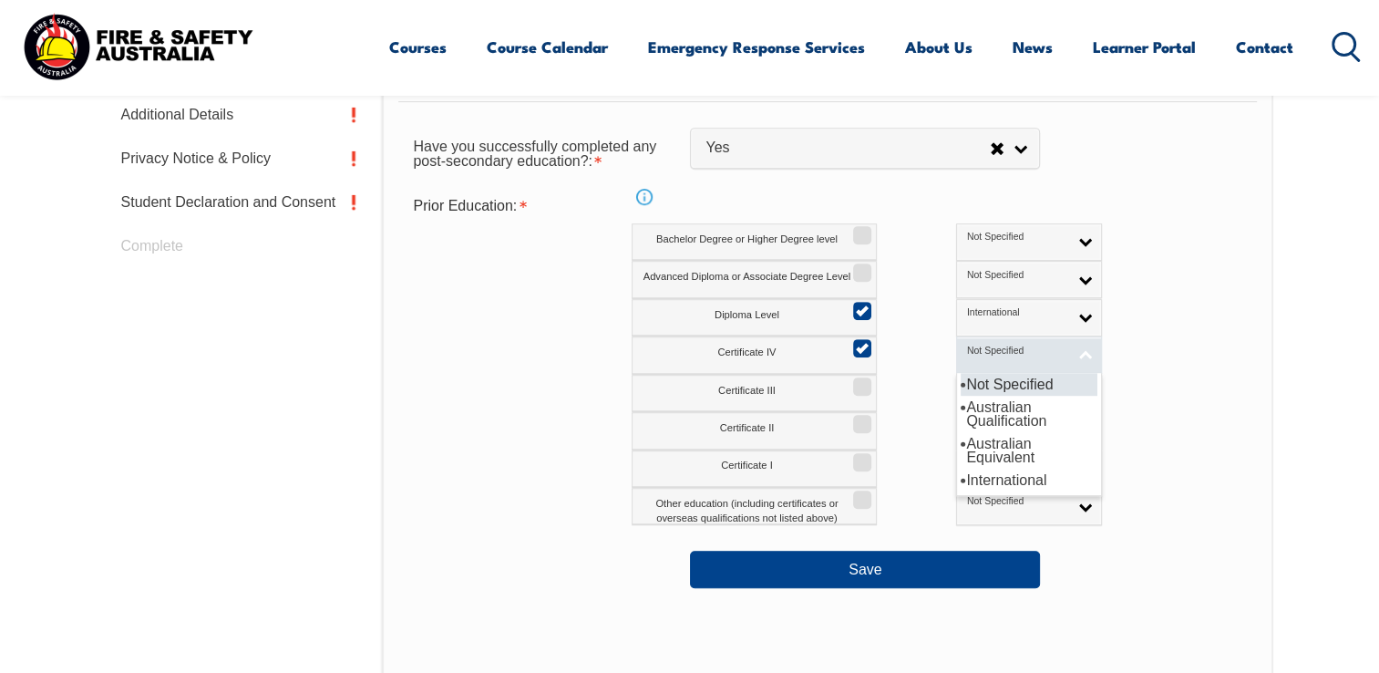
click at [987, 353] on span "Not Specified" at bounding box center [1017, 351] width 101 height 13
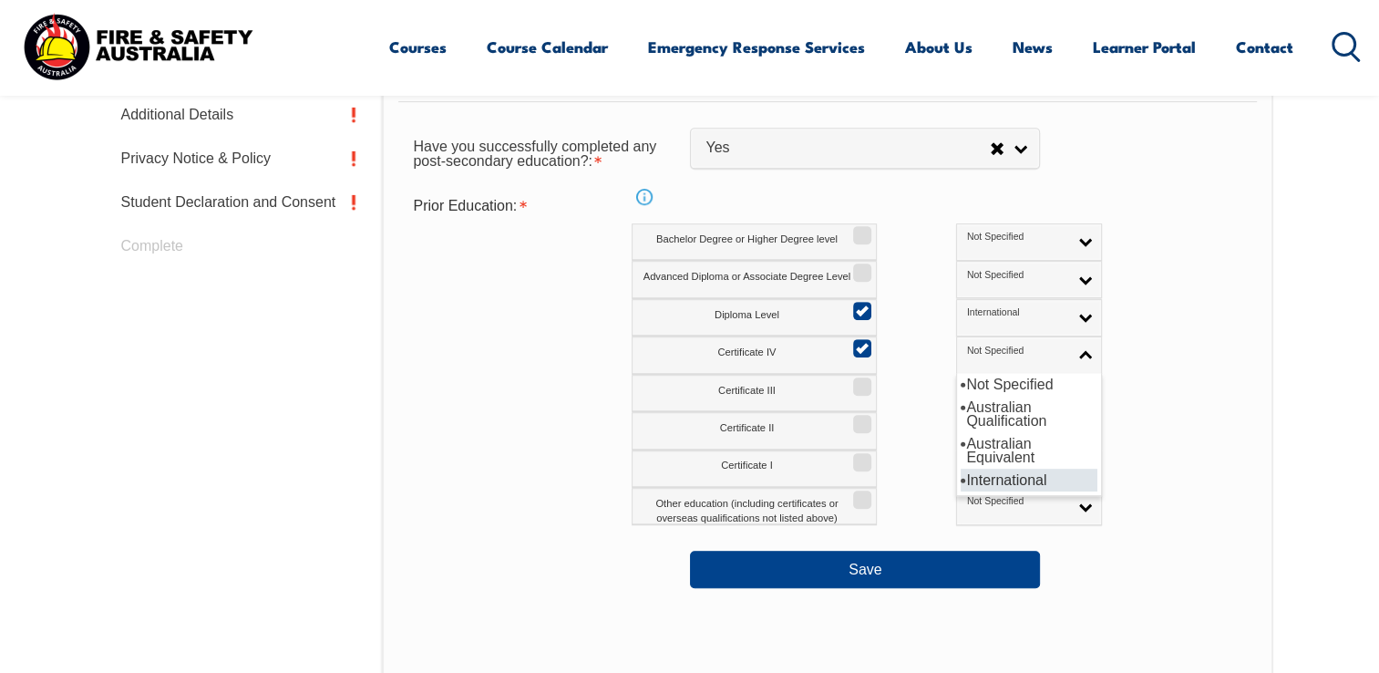
click at [961, 481] on li "International" at bounding box center [1029, 479] width 137 height 23
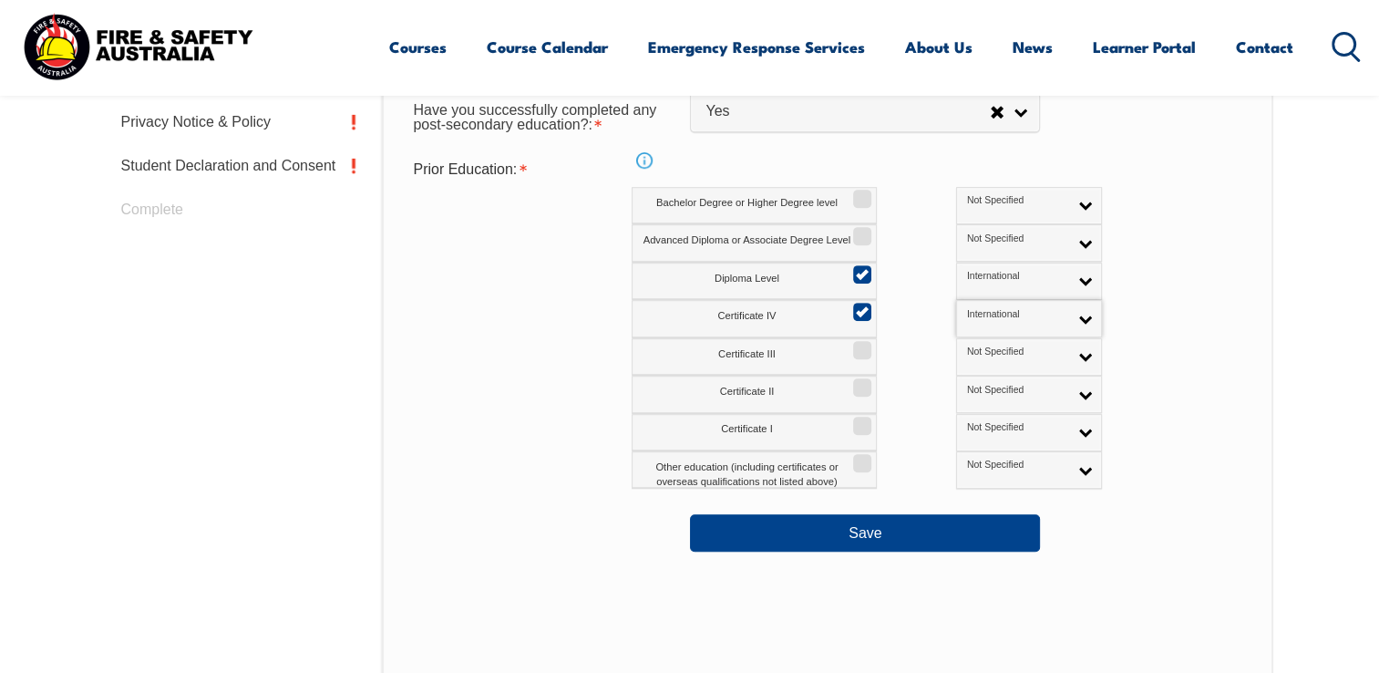
scroll to position [951, 0]
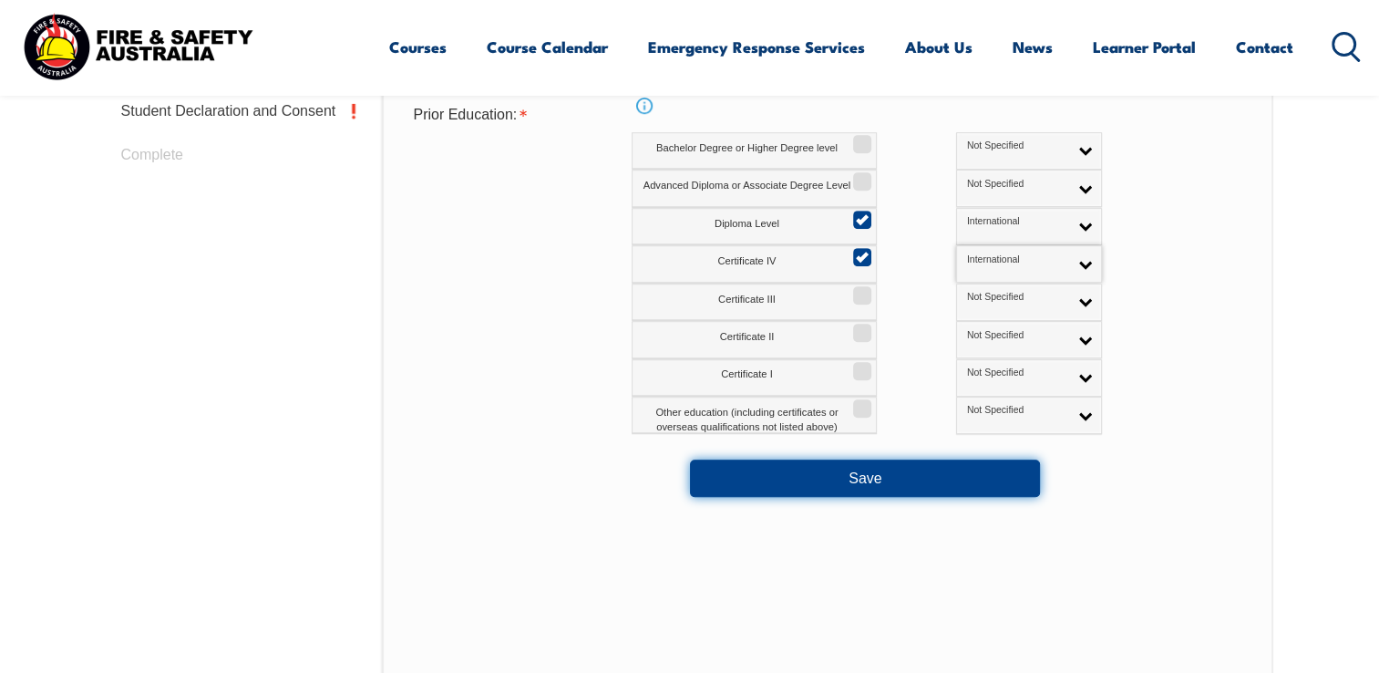
click at [868, 476] on button "Save" at bounding box center [865, 477] width 350 height 36
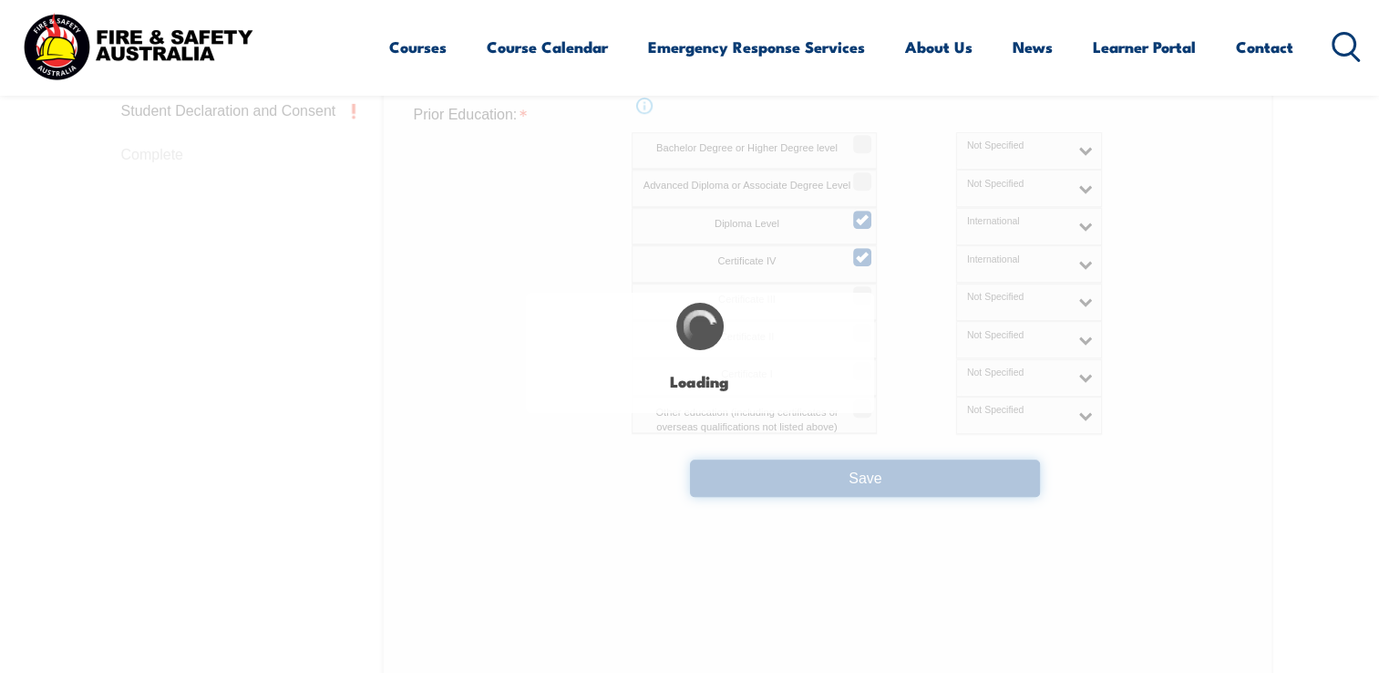
select select
select select "false"
select select "true"
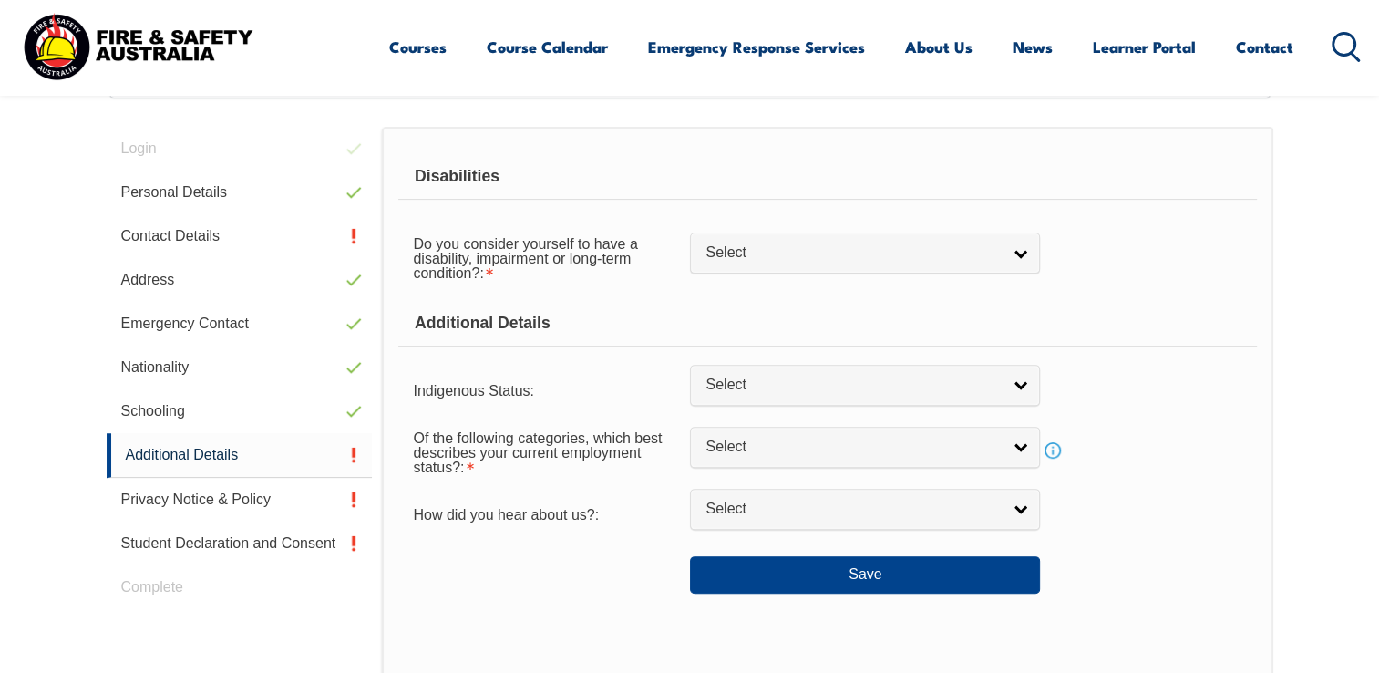
scroll to position [496, 0]
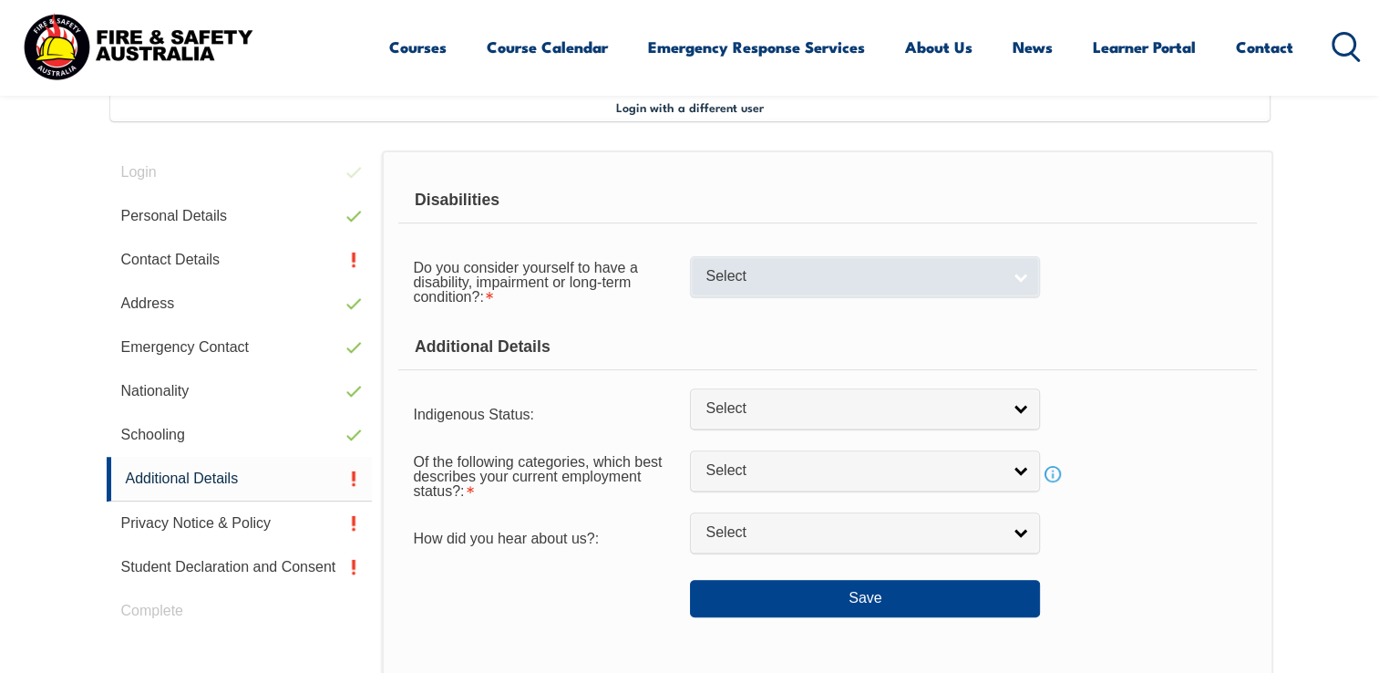
click at [1019, 273] on link "Select" at bounding box center [865, 276] width 350 height 41
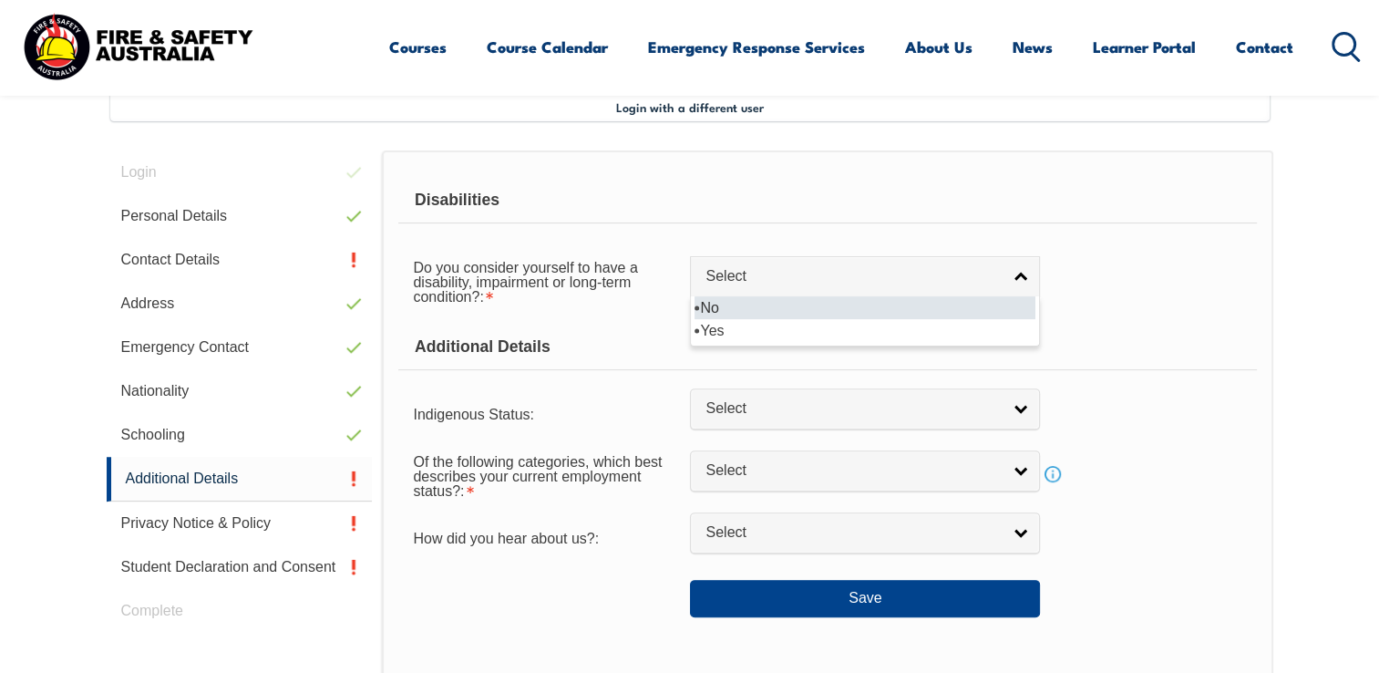
click at [819, 306] on li "No" at bounding box center [864, 307] width 341 height 23
select select "false"
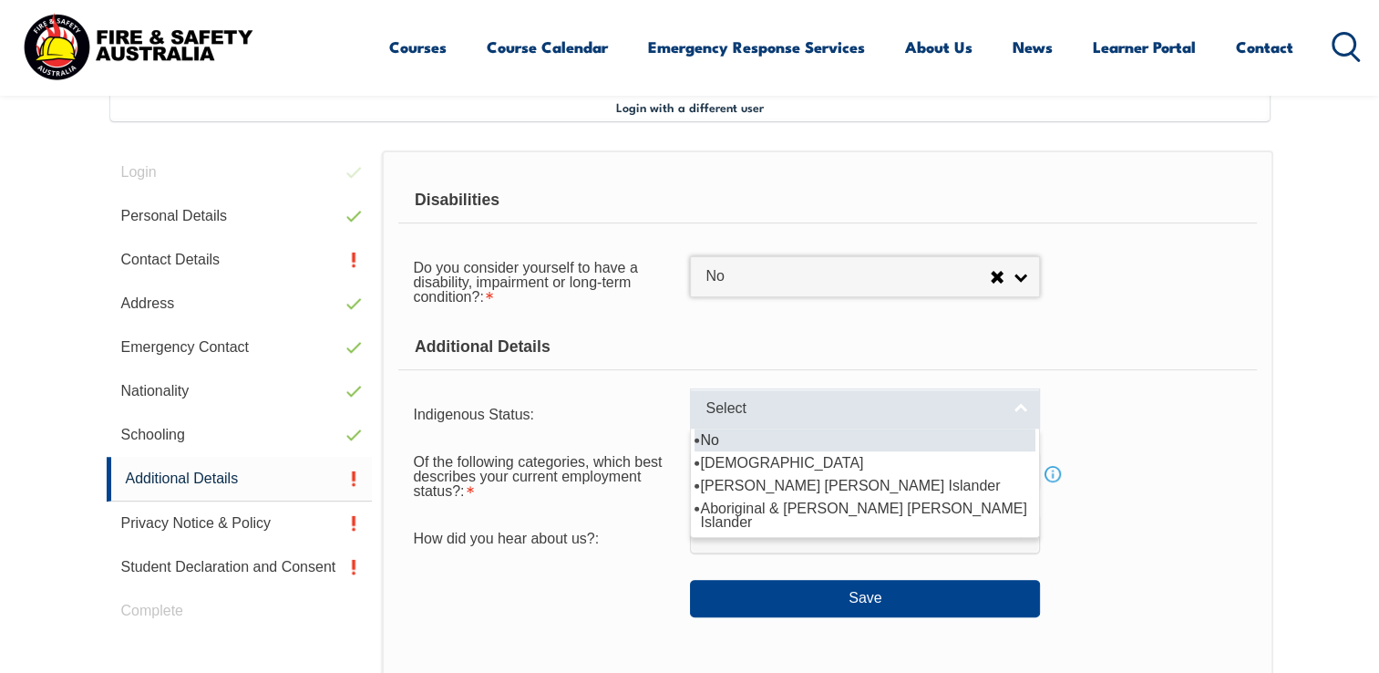
click at [1015, 408] on link "Select" at bounding box center [865, 408] width 350 height 41
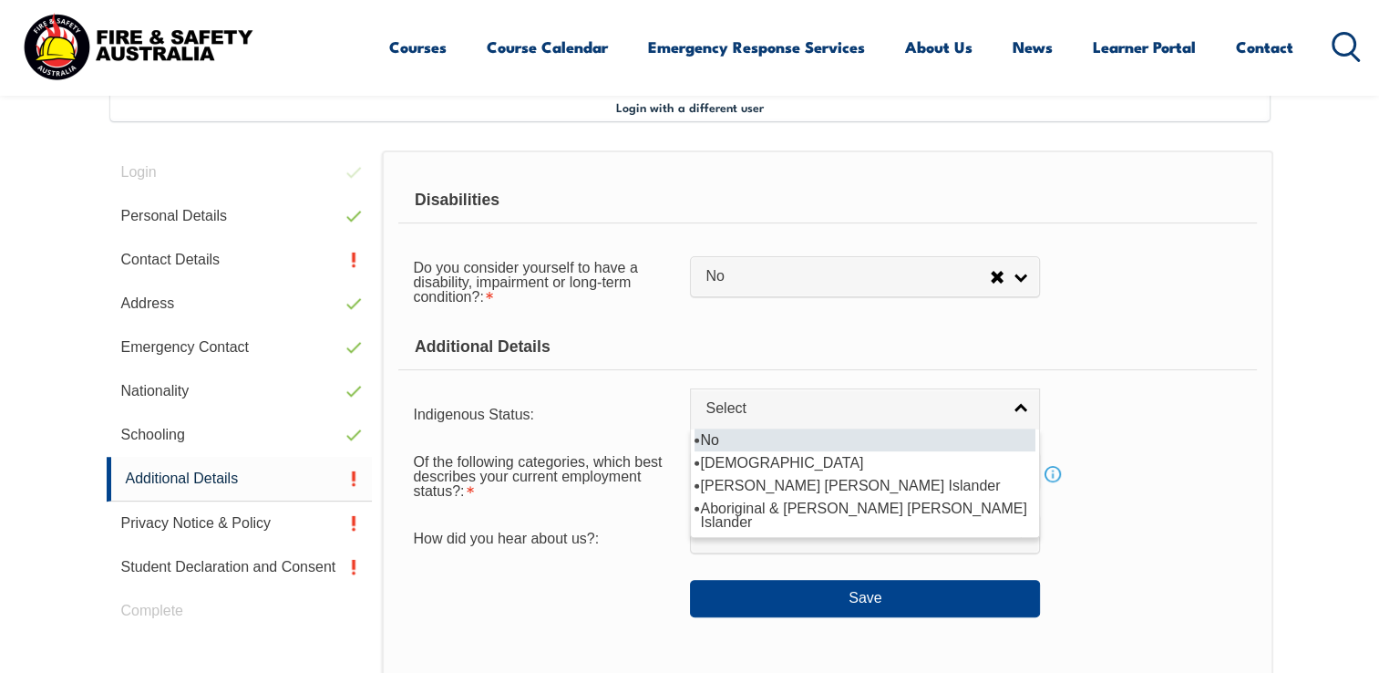
click at [789, 442] on li "No" at bounding box center [864, 439] width 341 height 23
select select "4"
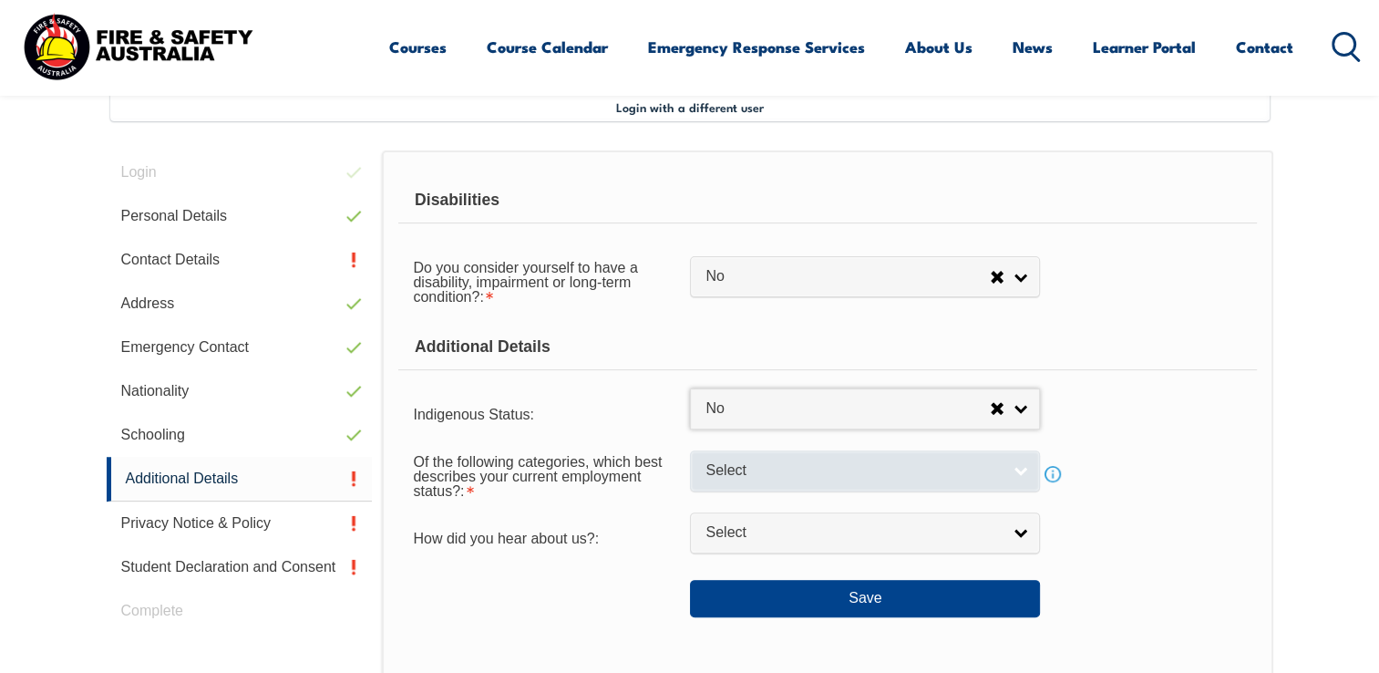
click at [1012, 468] on link "Select" at bounding box center [865, 470] width 350 height 41
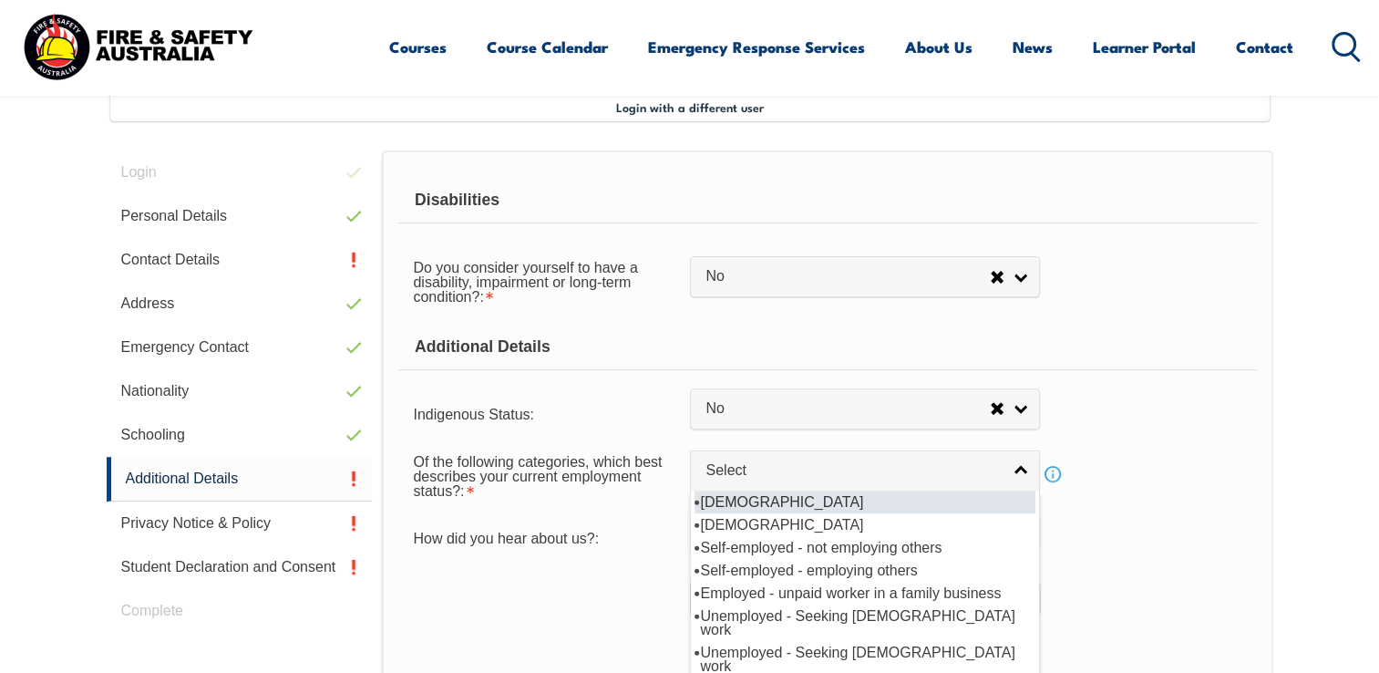
click at [825, 494] on li "Full-time employee" at bounding box center [864, 501] width 341 height 23
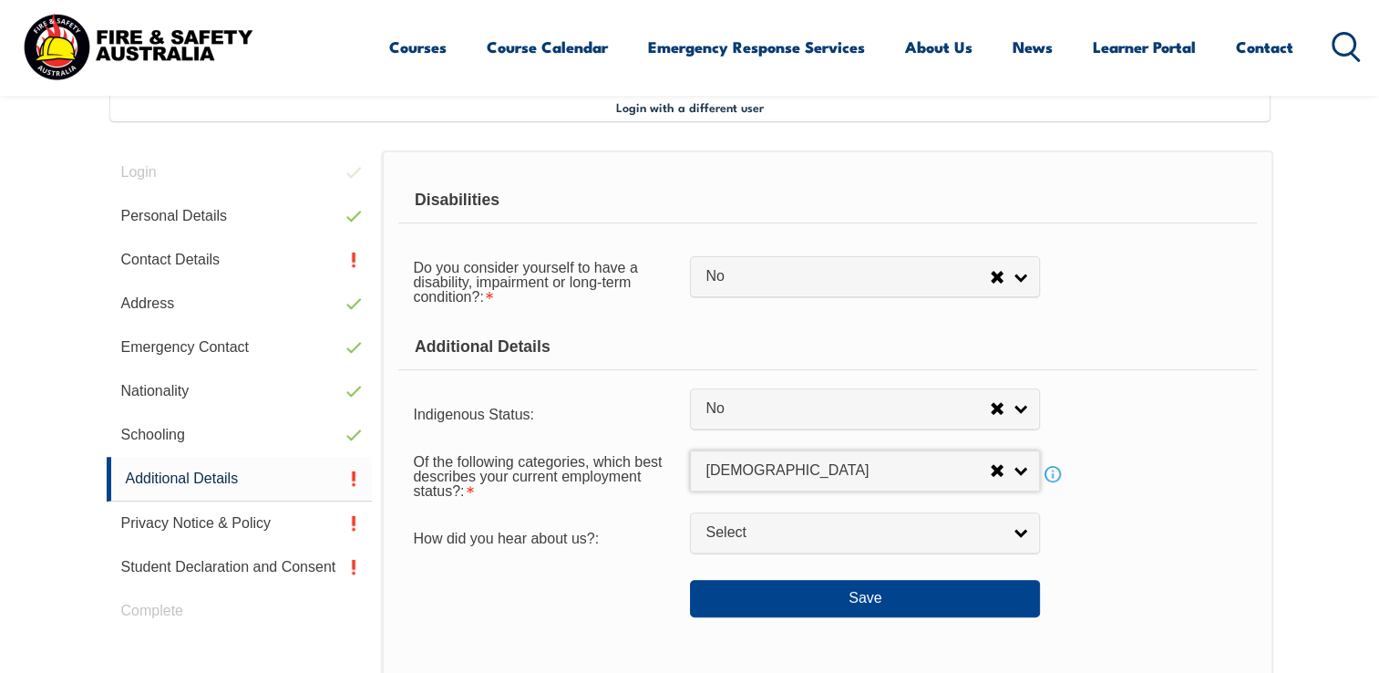
select select "1"
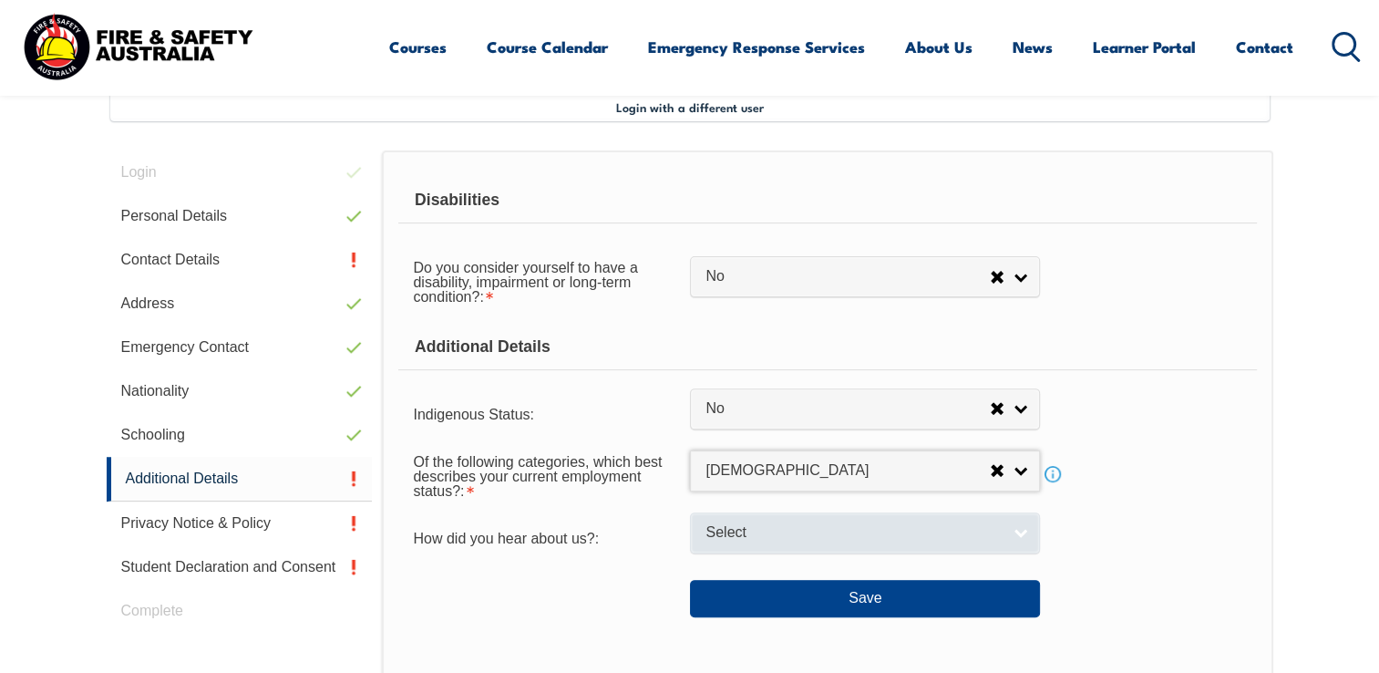
click at [1021, 531] on link "Select" at bounding box center [865, 532] width 350 height 41
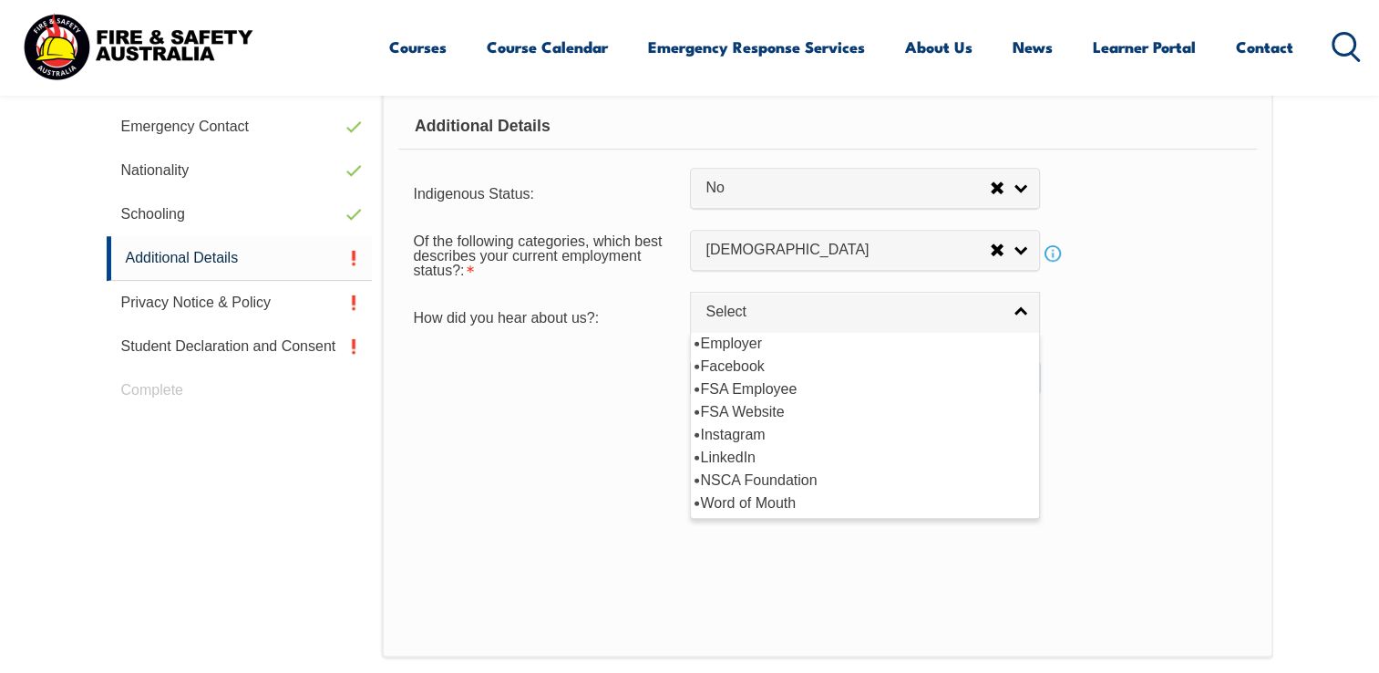
scroll to position [729, 0]
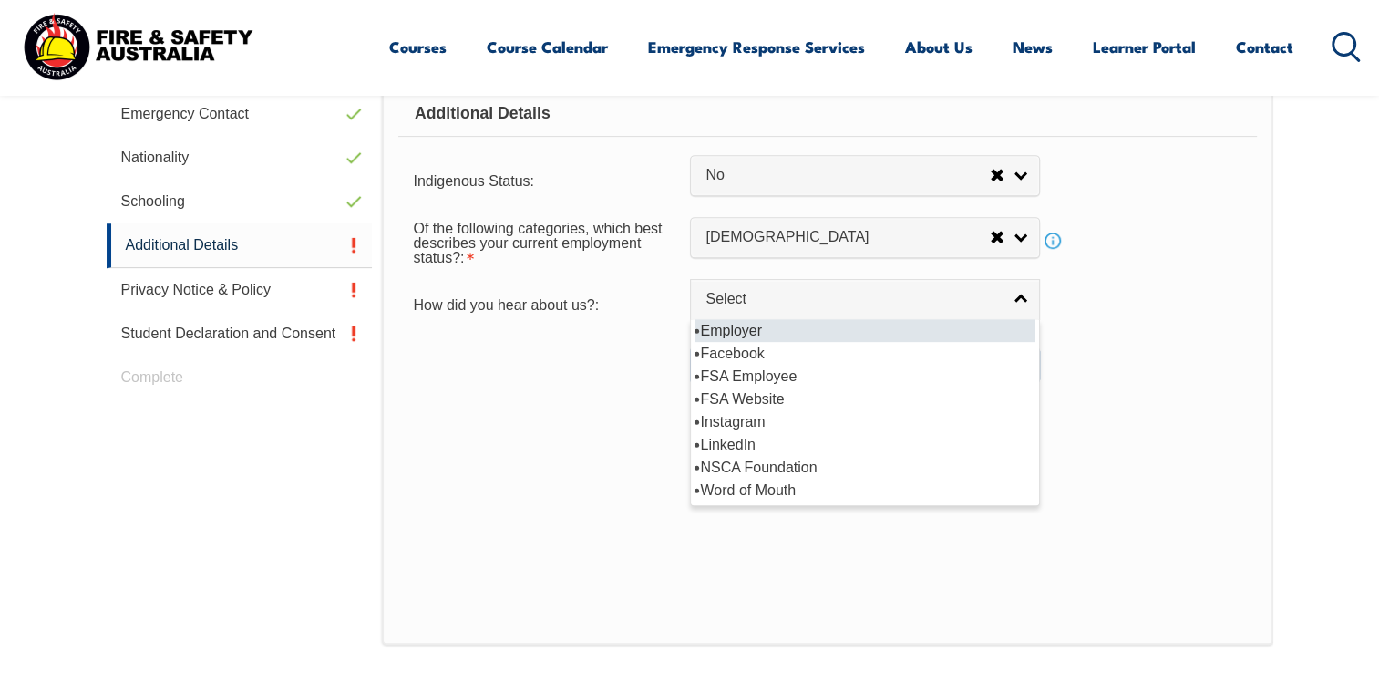
click at [750, 326] on li "Employer" at bounding box center [864, 330] width 341 height 23
select select "8019"
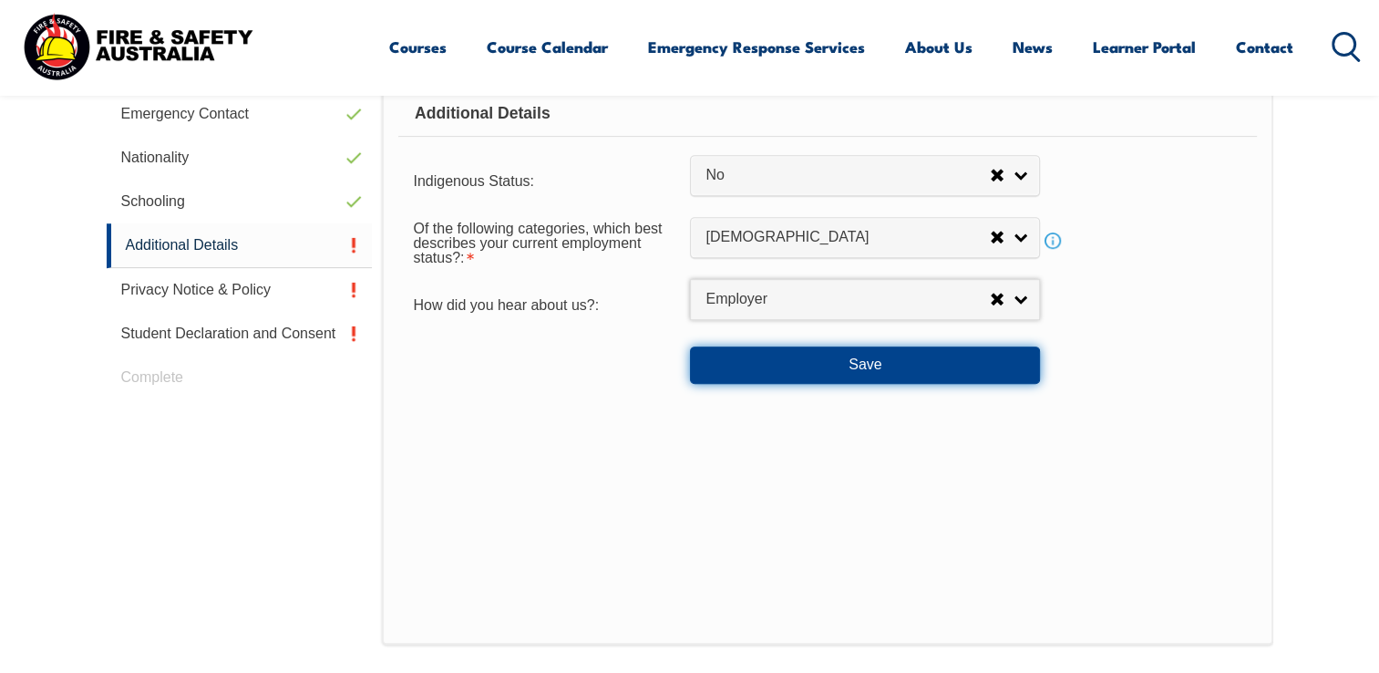
click at [873, 362] on button "Save" at bounding box center [865, 364] width 350 height 36
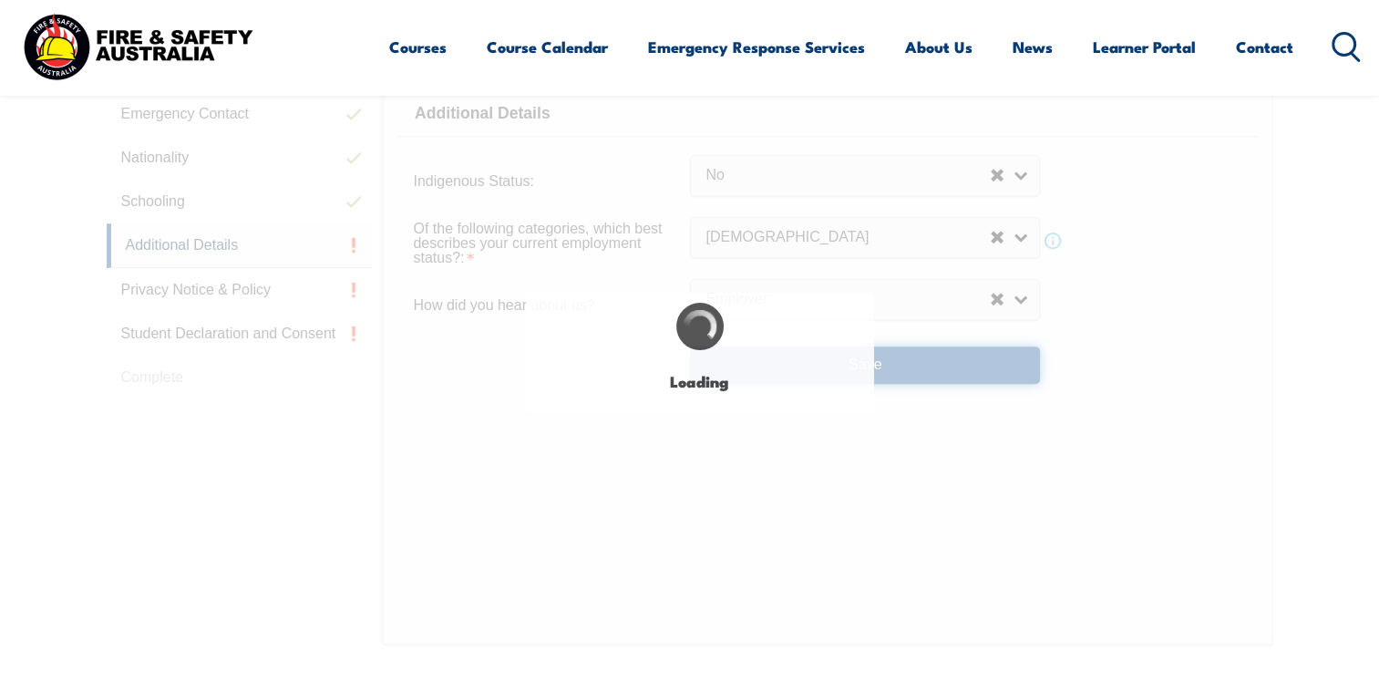
select select "false"
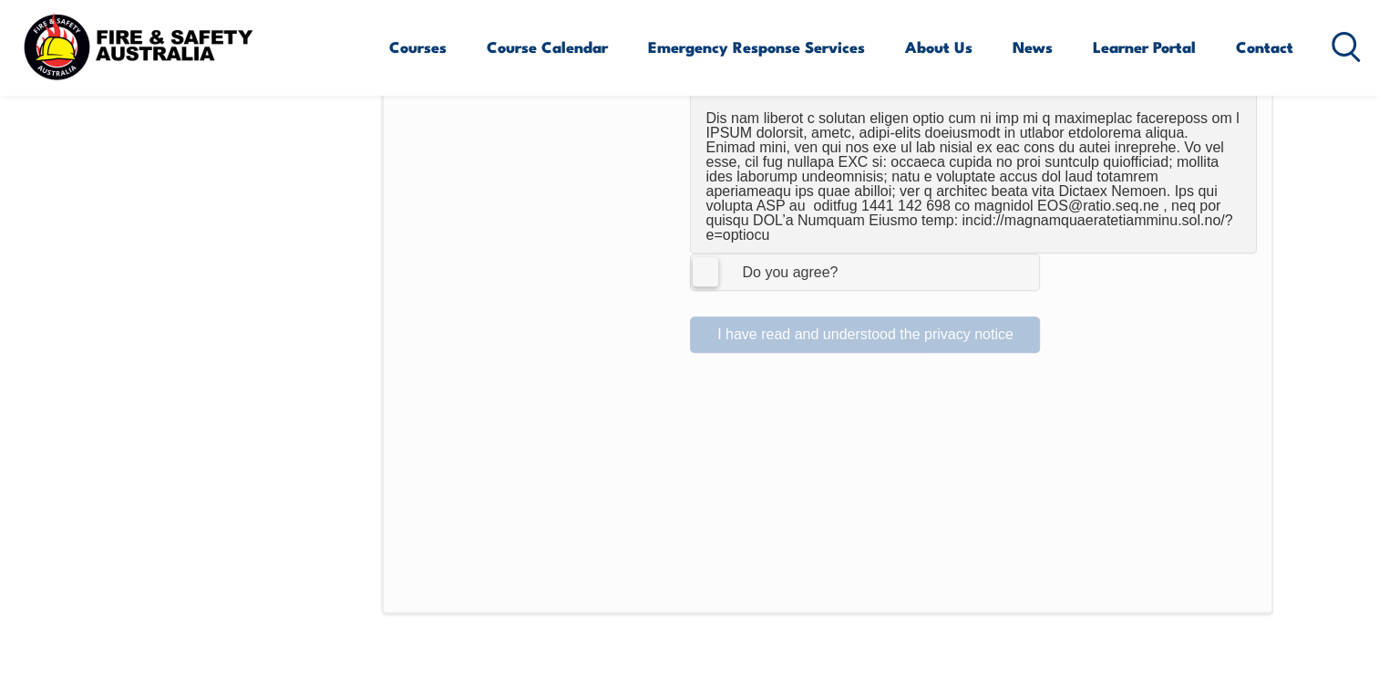
scroll to position [1316, 0]
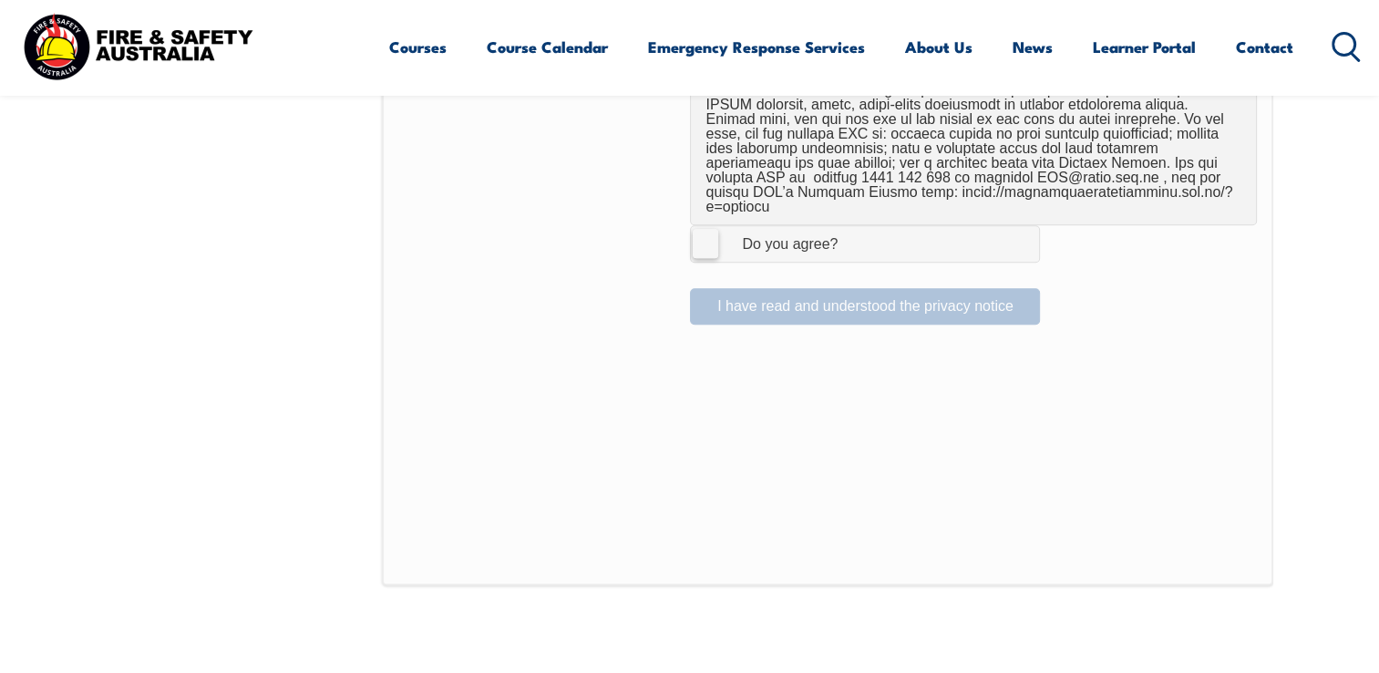
click at [704, 225] on label "I Agree Do you agree?" at bounding box center [865, 243] width 350 height 36
click at [852, 226] on input "I Agree Do you agree?" at bounding box center [867, 243] width 31 height 35
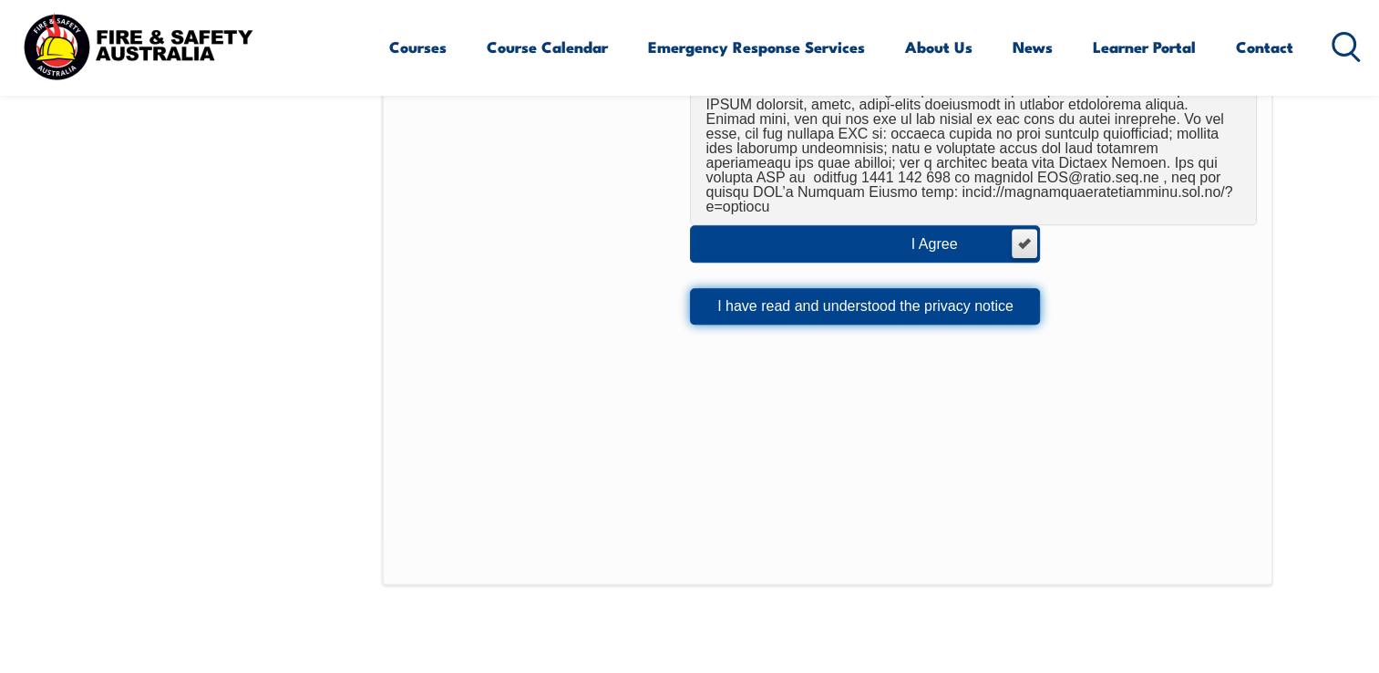
click at [839, 288] on button "I have read and understood the privacy notice" at bounding box center [865, 306] width 350 height 36
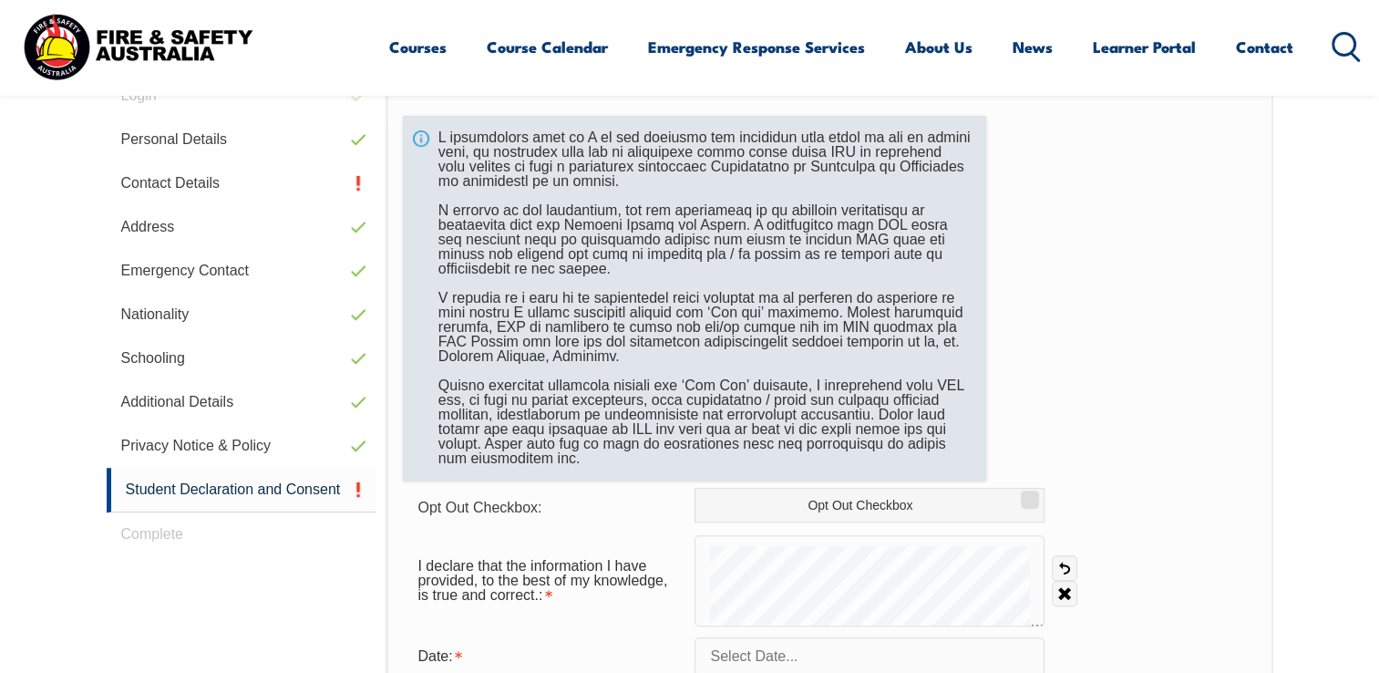
scroll to position [678, 0]
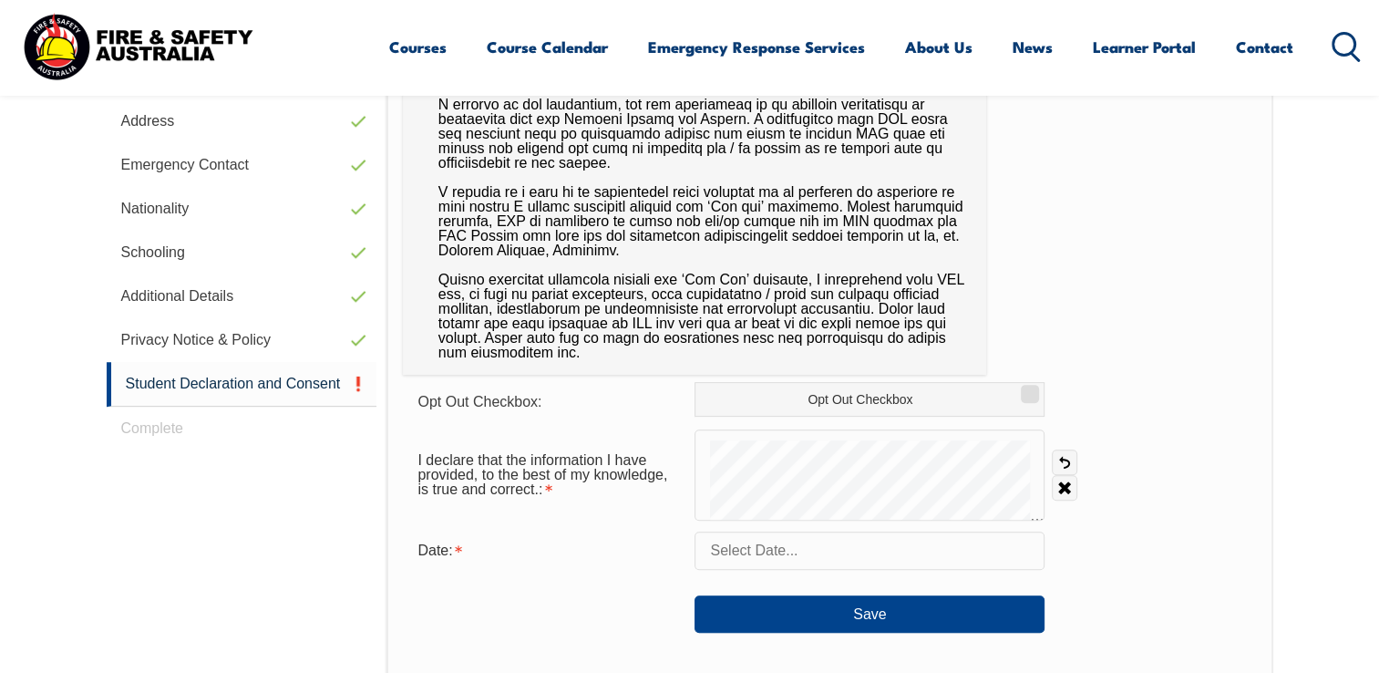
click at [822, 550] on input "text" at bounding box center [869, 550] width 350 height 38
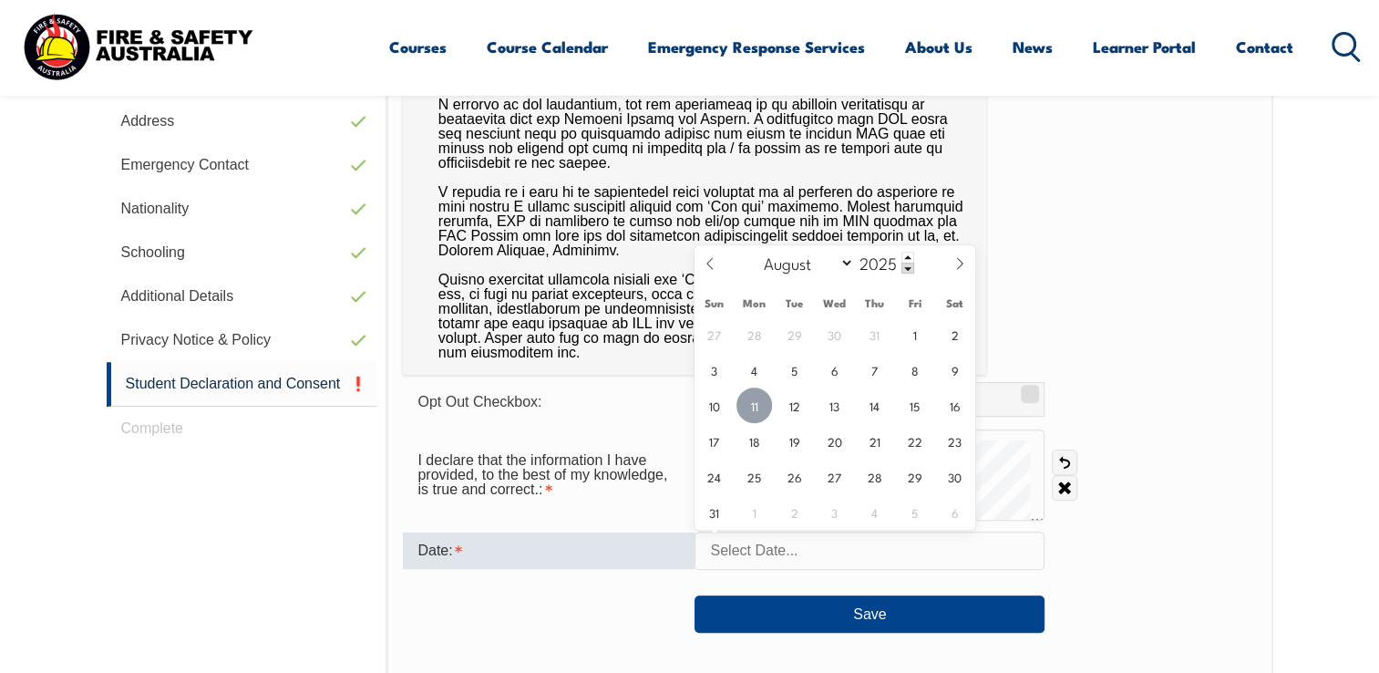
click at [765, 407] on span "11" at bounding box center [754, 405] width 36 height 36
type input "August 11, 2025"
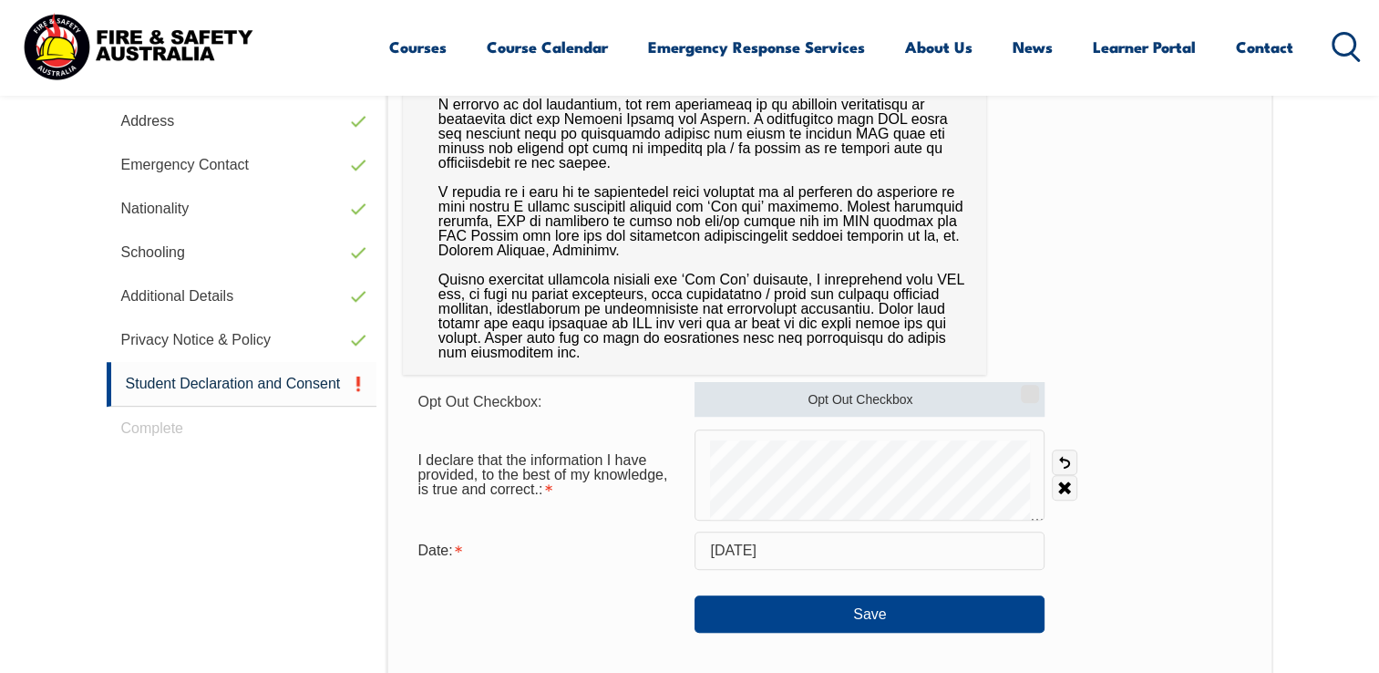
click at [1025, 388] on input "Opt Out Checkbox" at bounding box center [1027, 387] width 11 height 2
checkbox input "false"
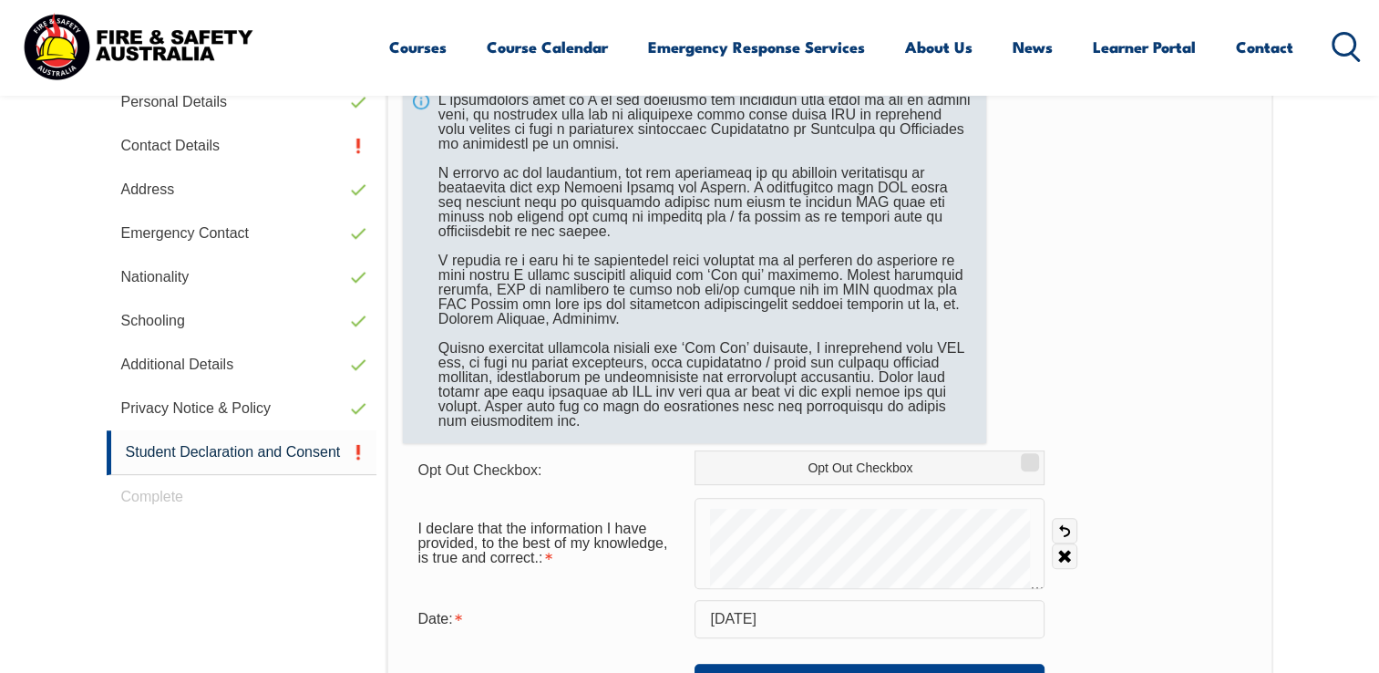
scroll to position [860, 0]
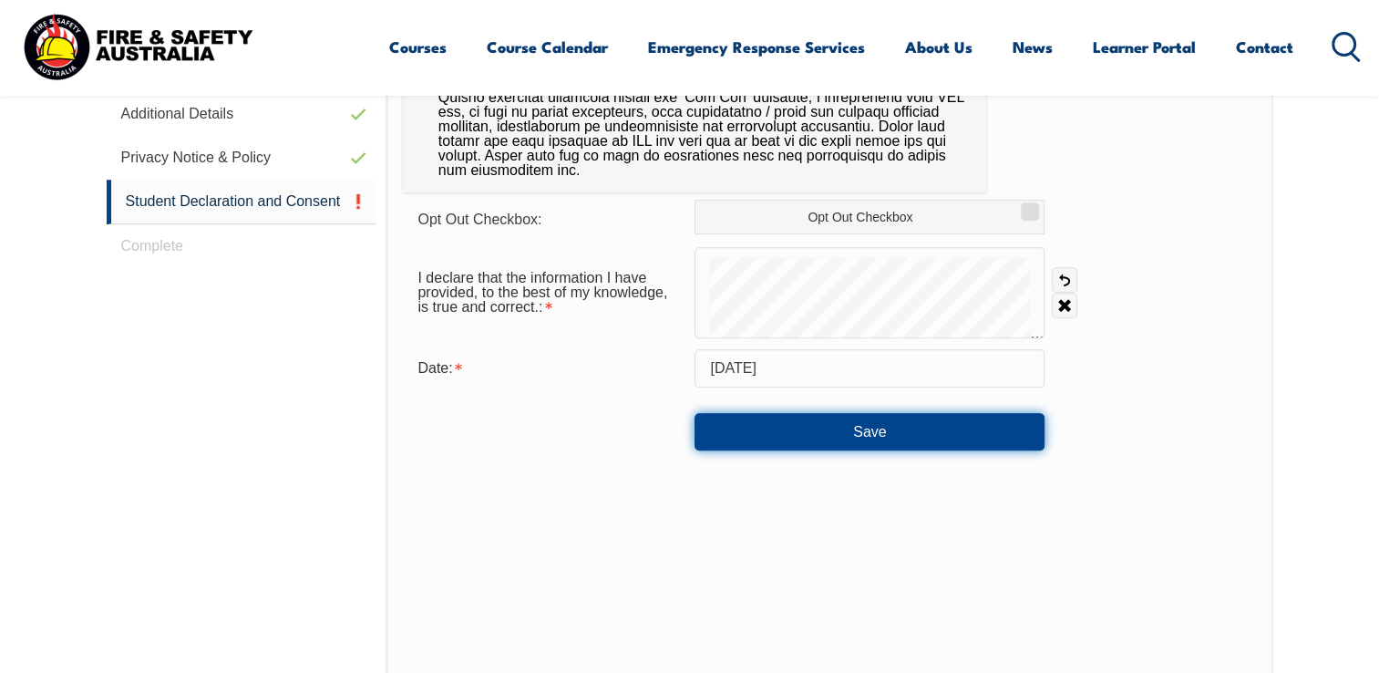
click at [857, 437] on button "Save" at bounding box center [869, 431] width 350 height 36
click at [867, 427] on button "Save" at bounding box center [869, 431] width 350 height 36
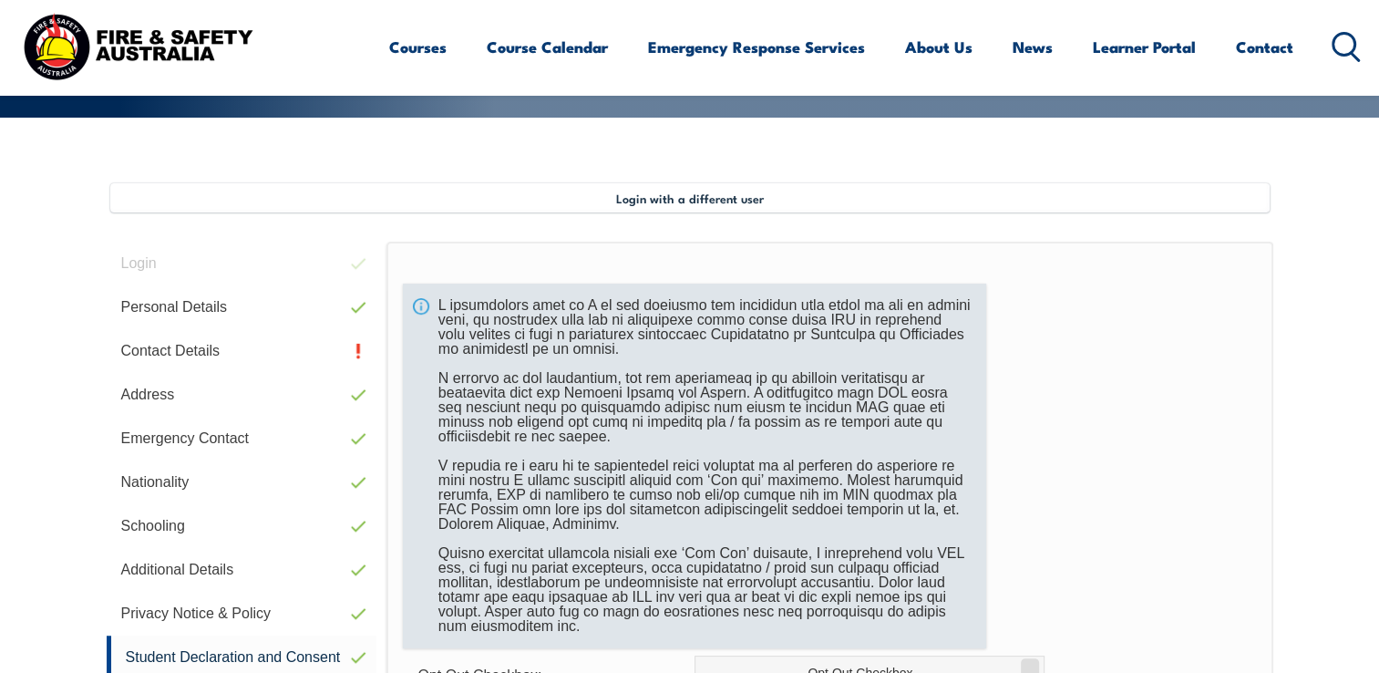
scroll to position [314, 0]
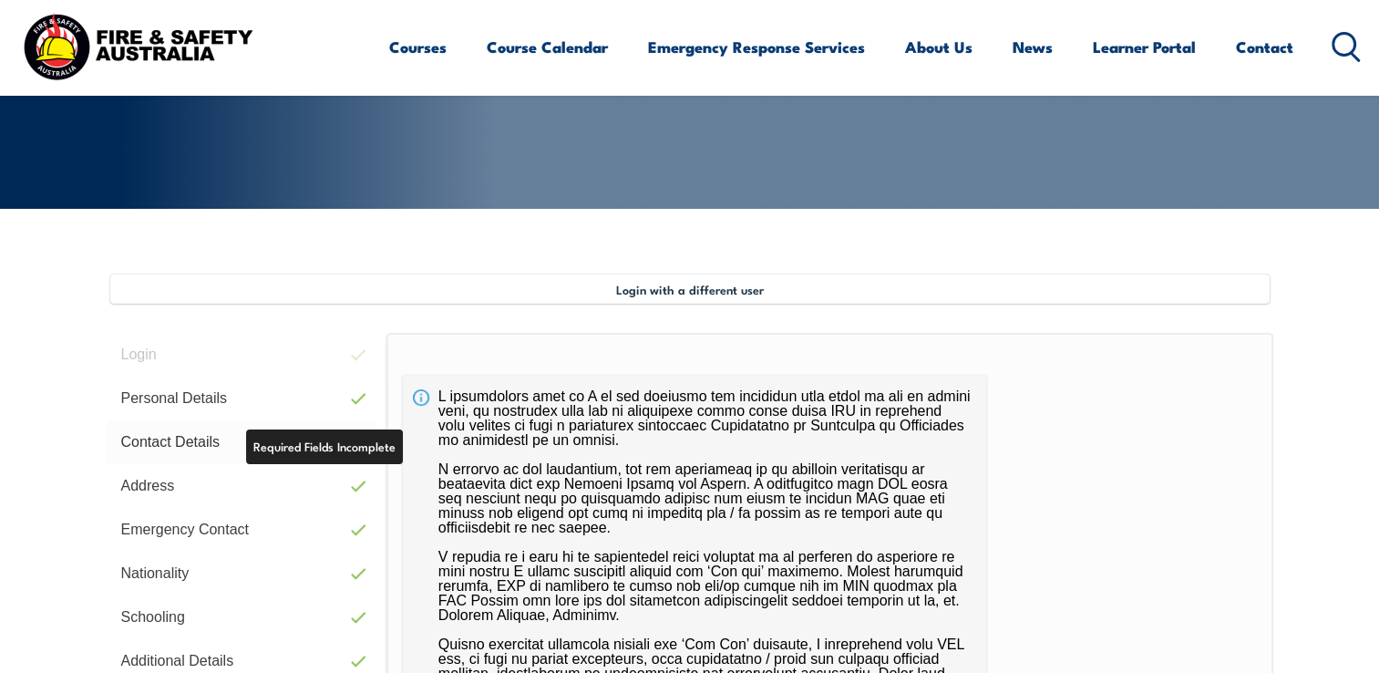
click at [195, 438] on link "Contact Details" at bounding box center [242, 442] width 271 height 44
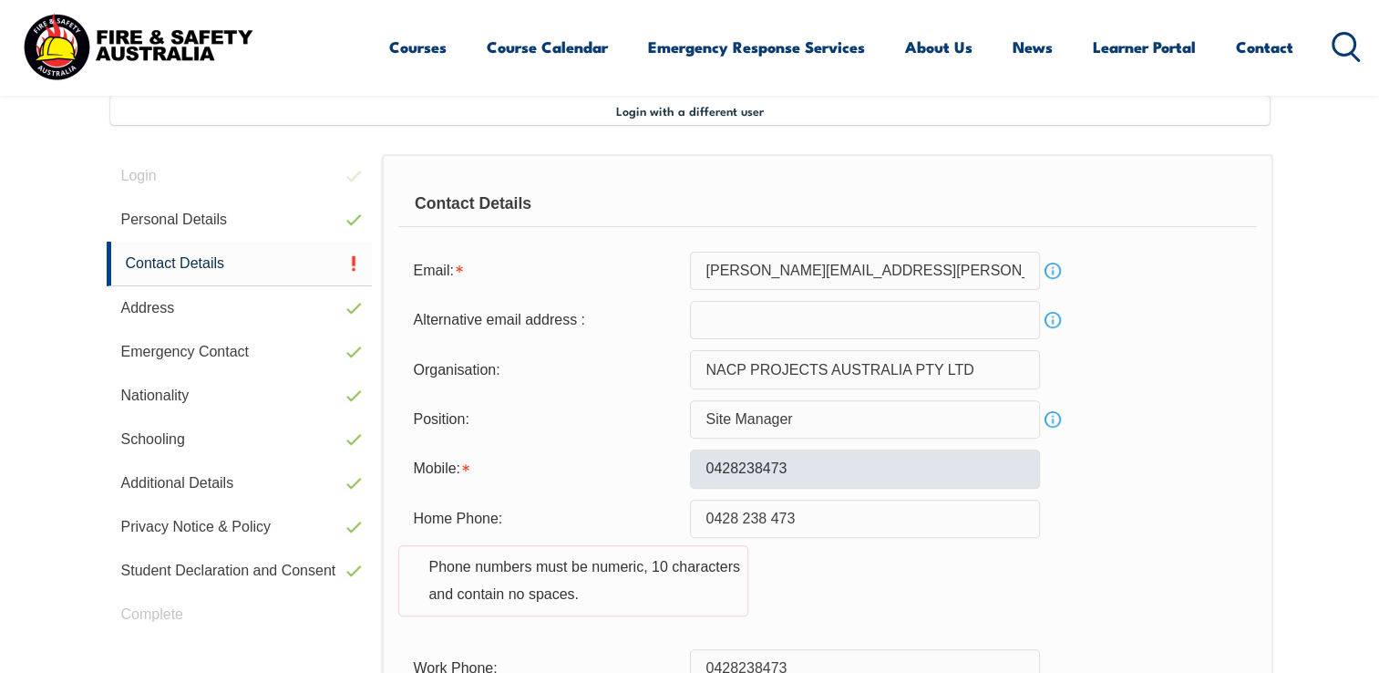
scroll to position [496, 0]
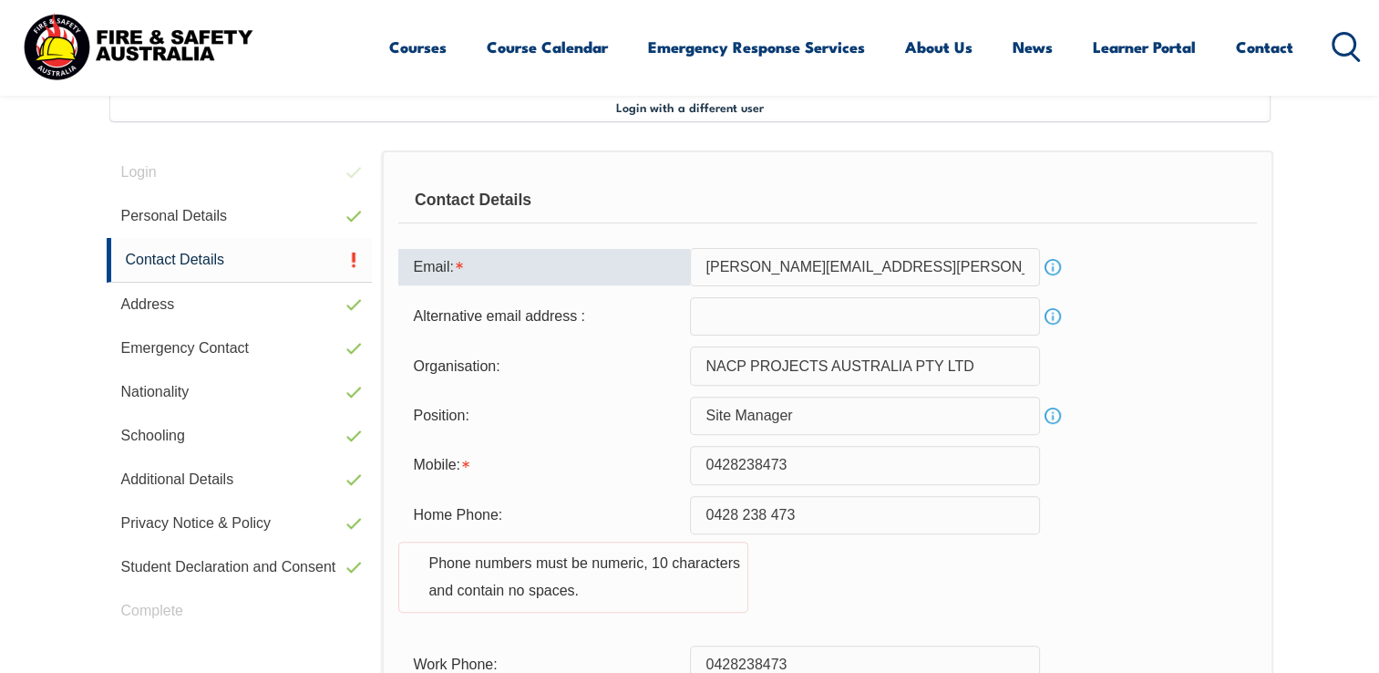
click at [954, 263] on input "ian.buxton@nacpp.com.au" at bounding box center [865, 267] width 350 height 38
click at [1210, 371] on div "Organisation: NACP PROJECTS AUSTRALIA PTY LTD" at bounding box center [827, 365] width 858 height 38
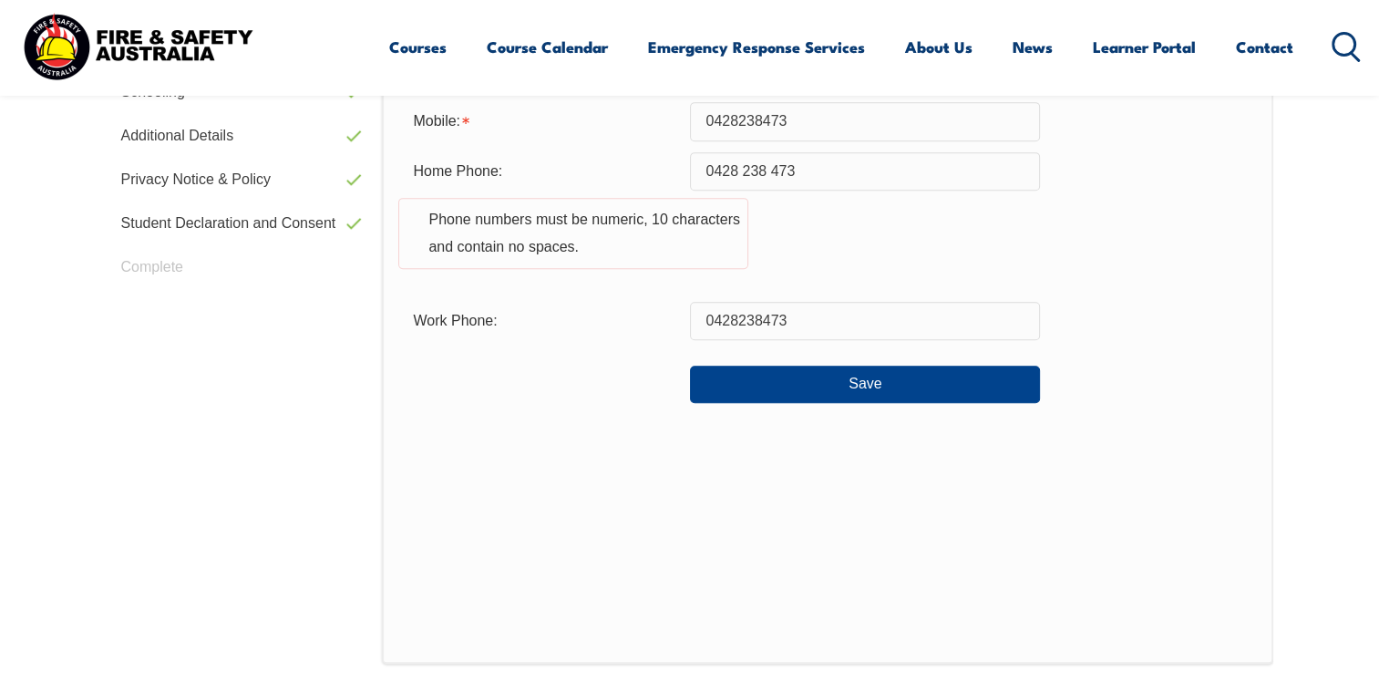
scroll to position [860, 0]
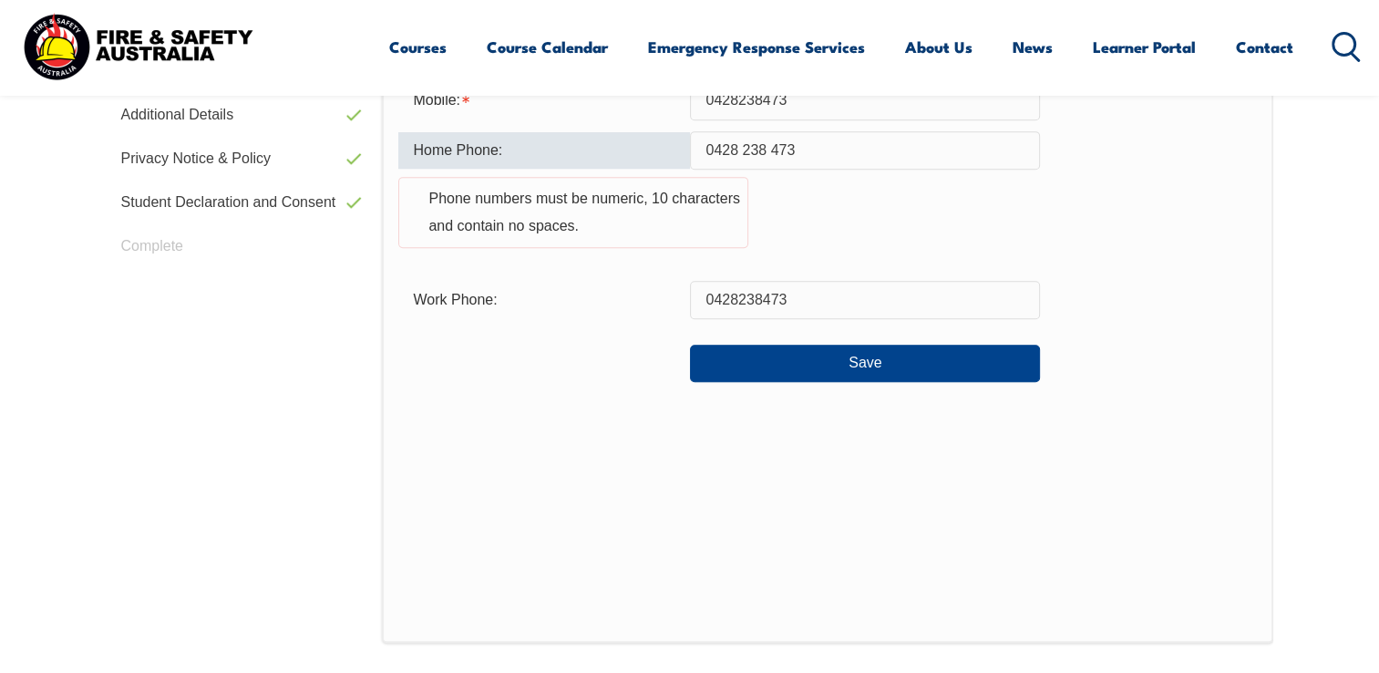
drag, startPoint x: 817, startPoint y: 147, endPoint x: 693, endPoint y: 155, distance: 124.2
click at [693, 155] on input "0428 238 473" at bounding box center [865, 150] width 350 height 38
click at [879, 235] on div "Home Phone: Phone numbers must be numeric, 10 characters and contain no spaces." at bounding box center [827, 200] width 858 height 139
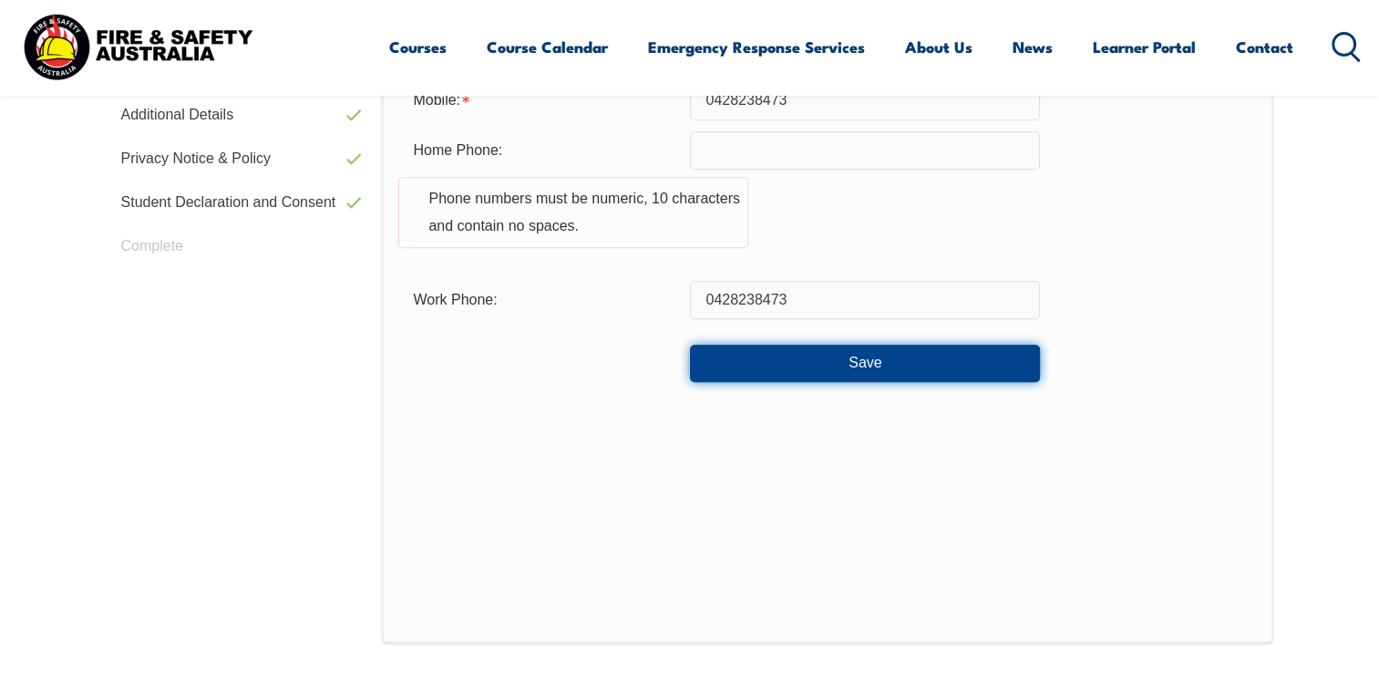
click at [842, 363] on button "Save" at bounding box center [865, 363] width 350 height 36
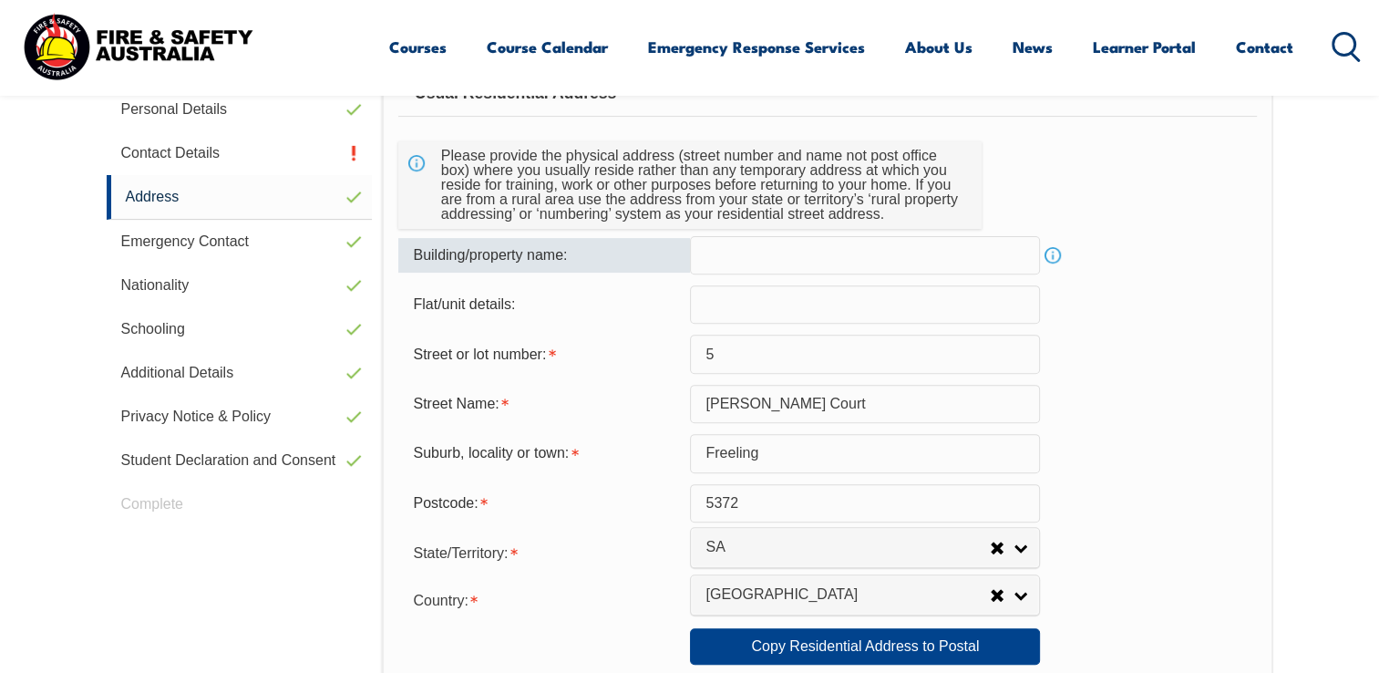
scroll to position [496, 0]
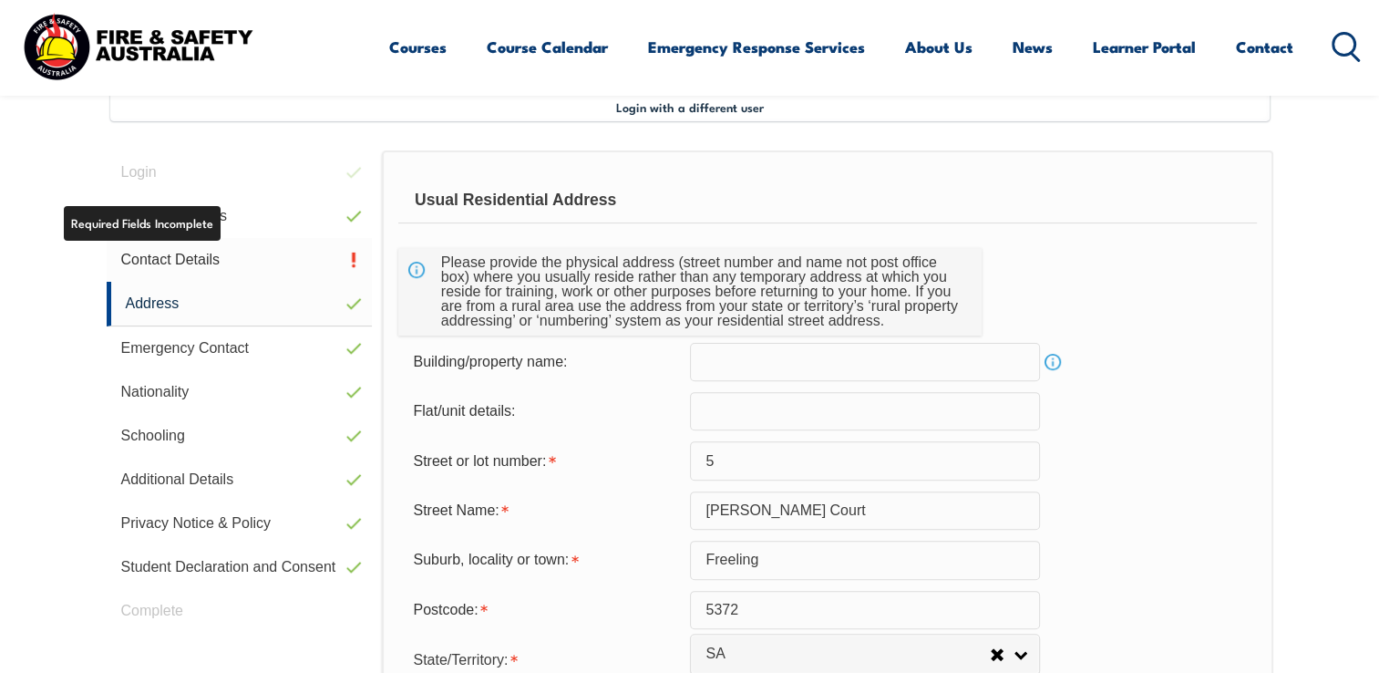
click at [201, 260] on link "Contact Details" at bounding box center [240, 260] width 266 height 44
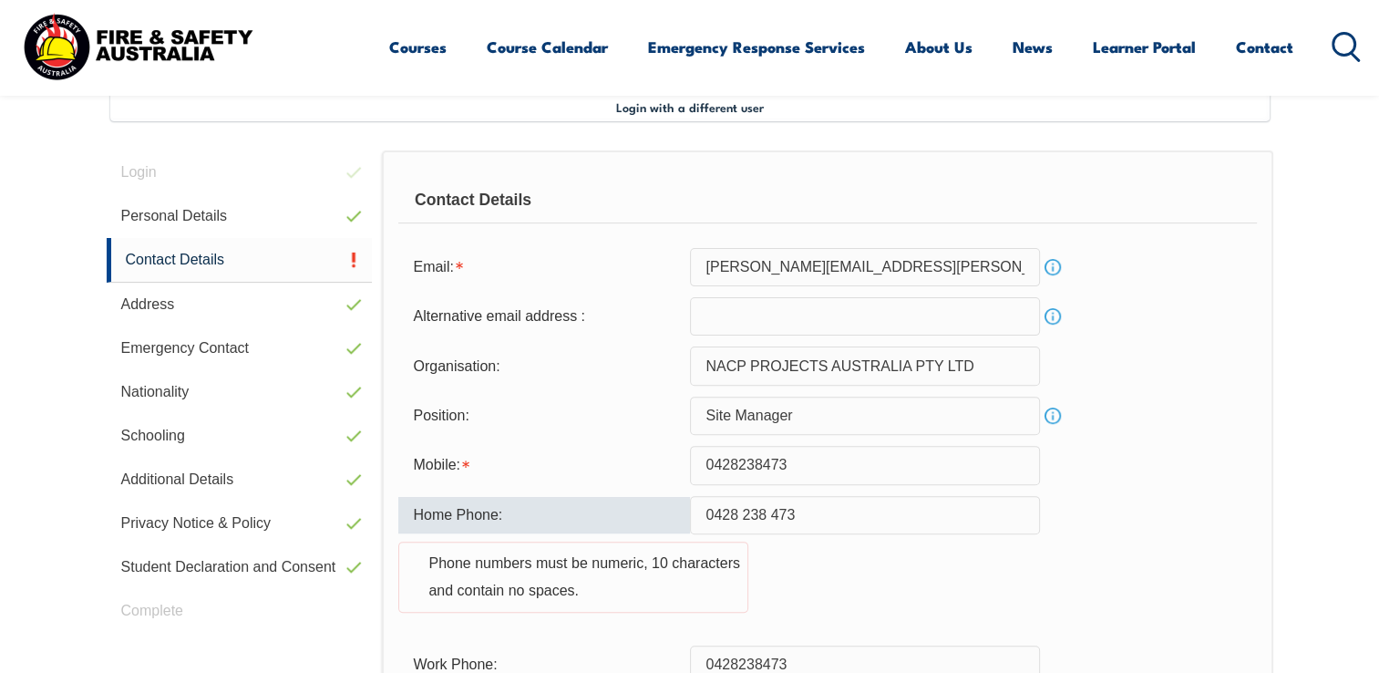
click at [742, 511] on input "0428 238 473" at bounding box center [865, 515] width 350 height 38
click at [769, 515] on input "0428238 473" at bounding box center [865, 515] width 350 height 38
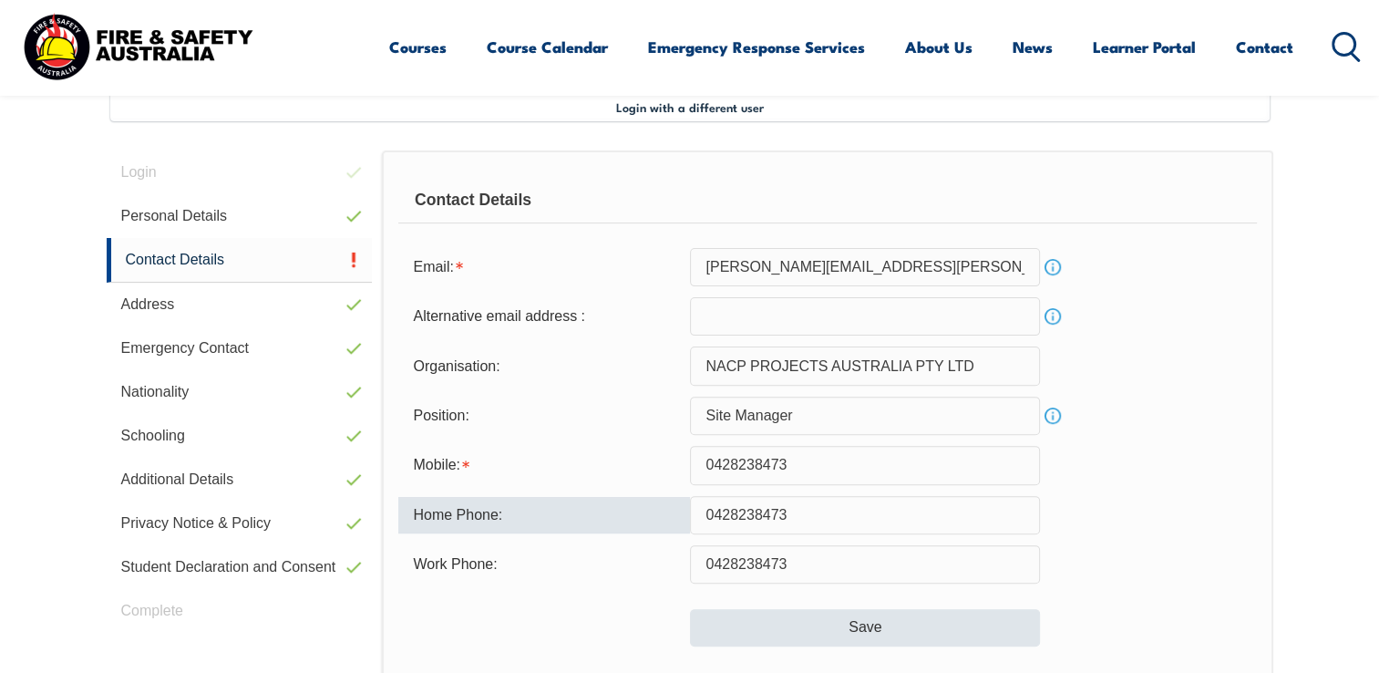
type input "0428238473"
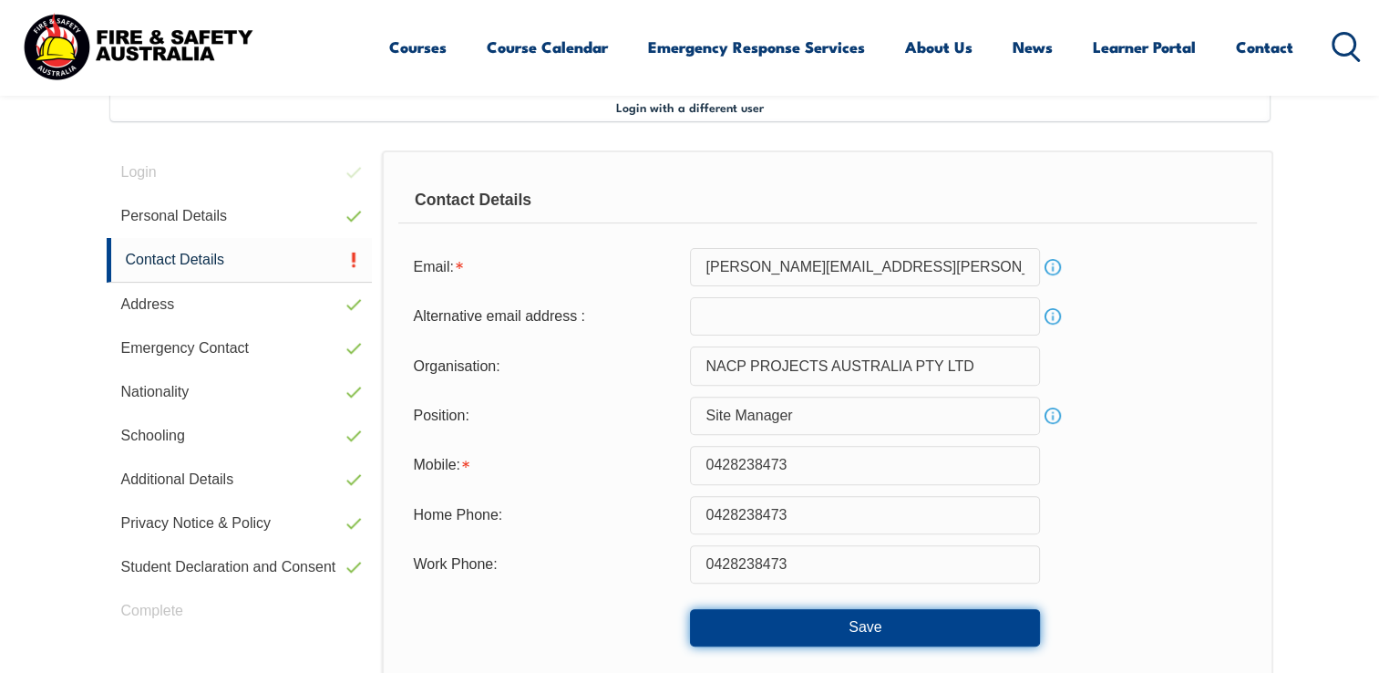
click at [842, 623] on button "Save" at bounding box center [865, 627] width 350 height 36
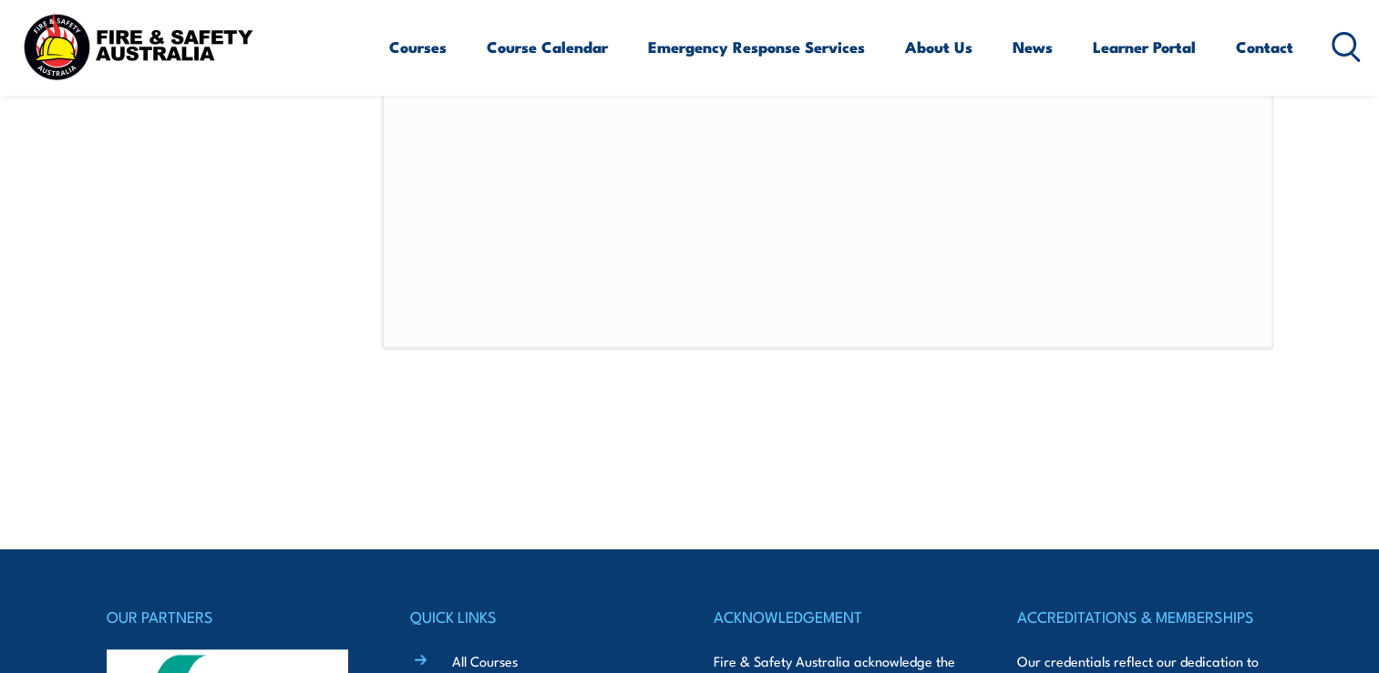
scroll to position [1570, 0]
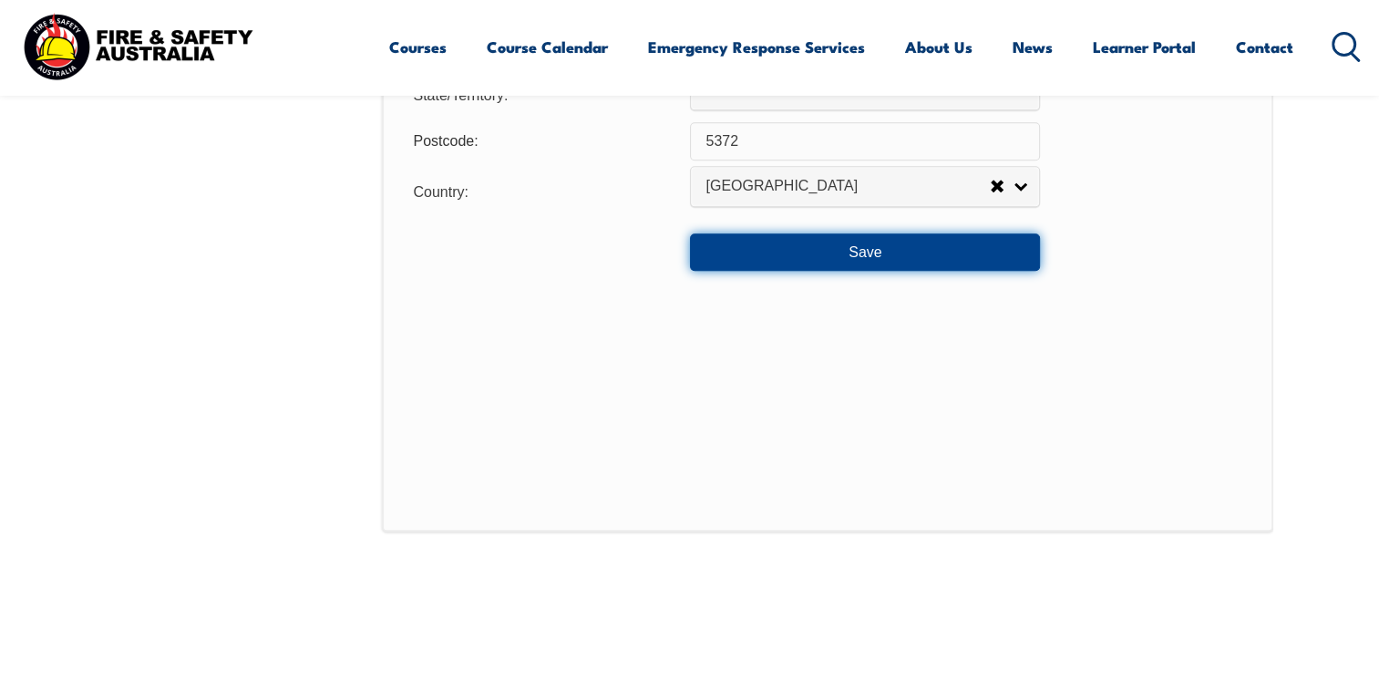
click at [824, 255] on button "Save" at bounding box center [865, 251] width 350 height 36
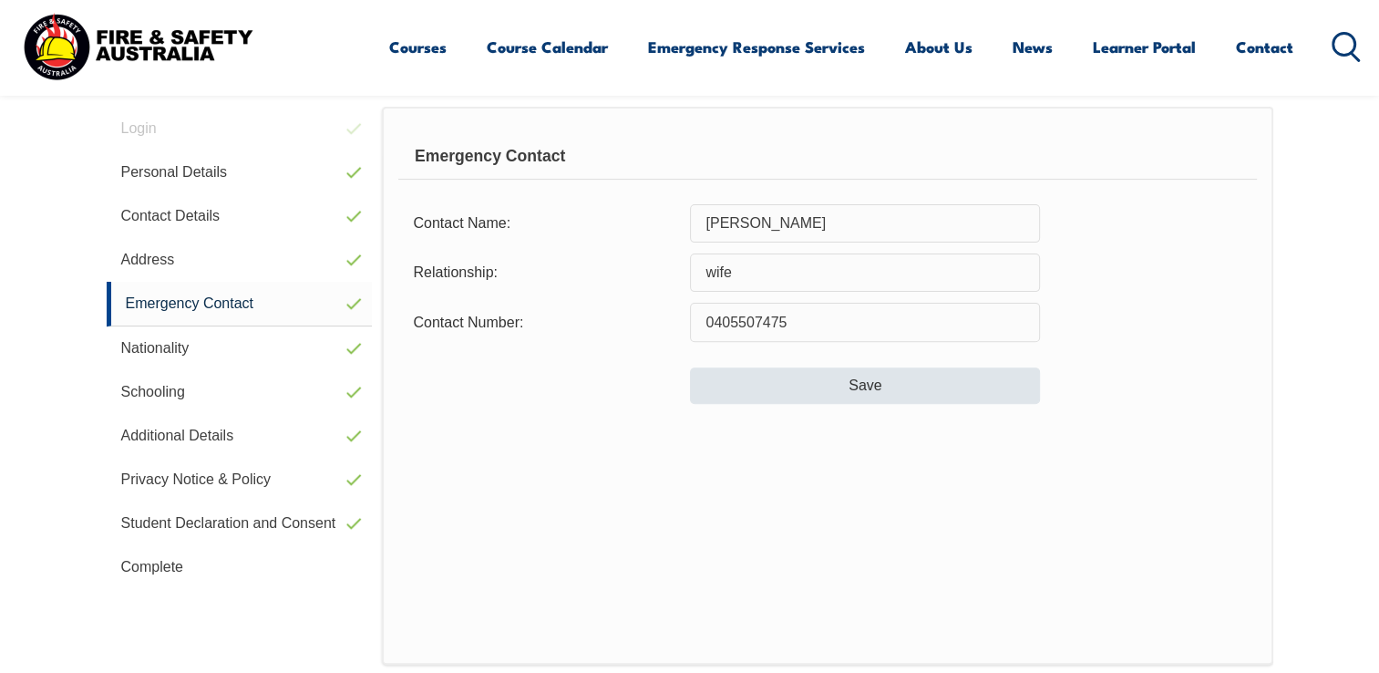
scroll to position [496, 0]
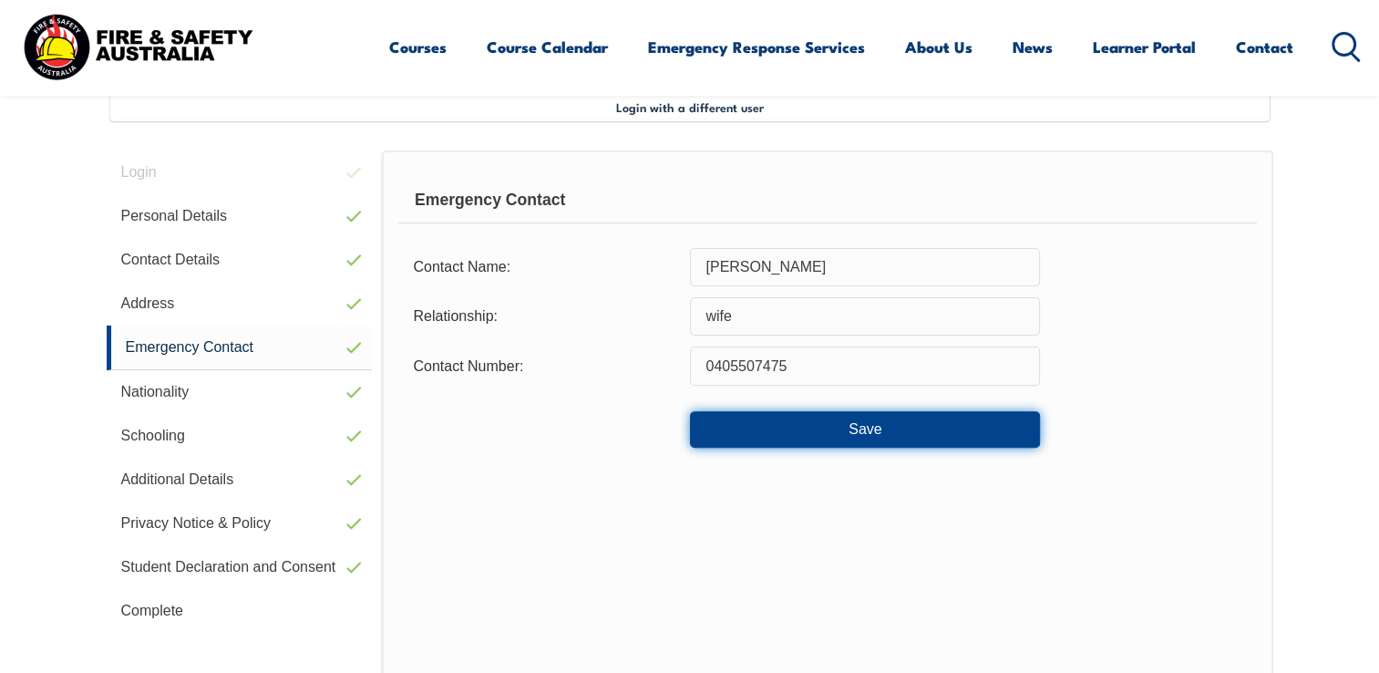
click at [817, 431] on button "Save" at bounding box center [865, 429] width 350 height 36
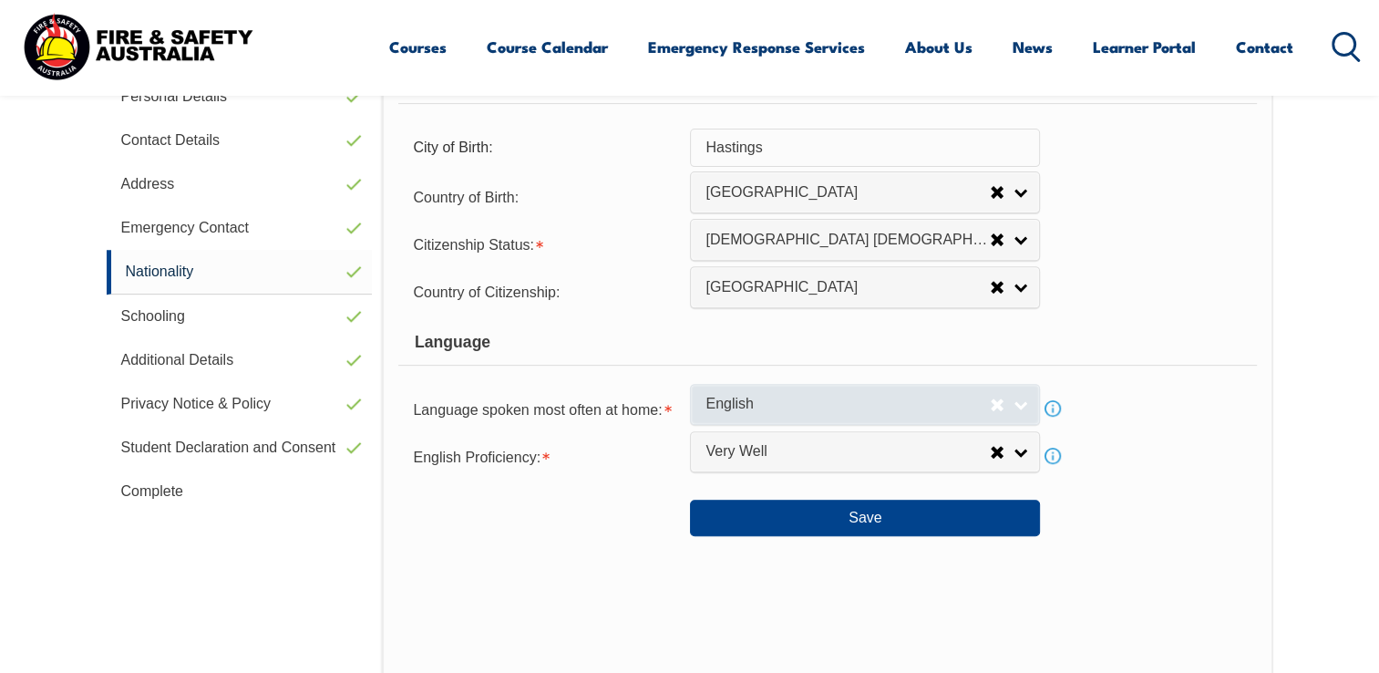
scroll to position [678, 0]
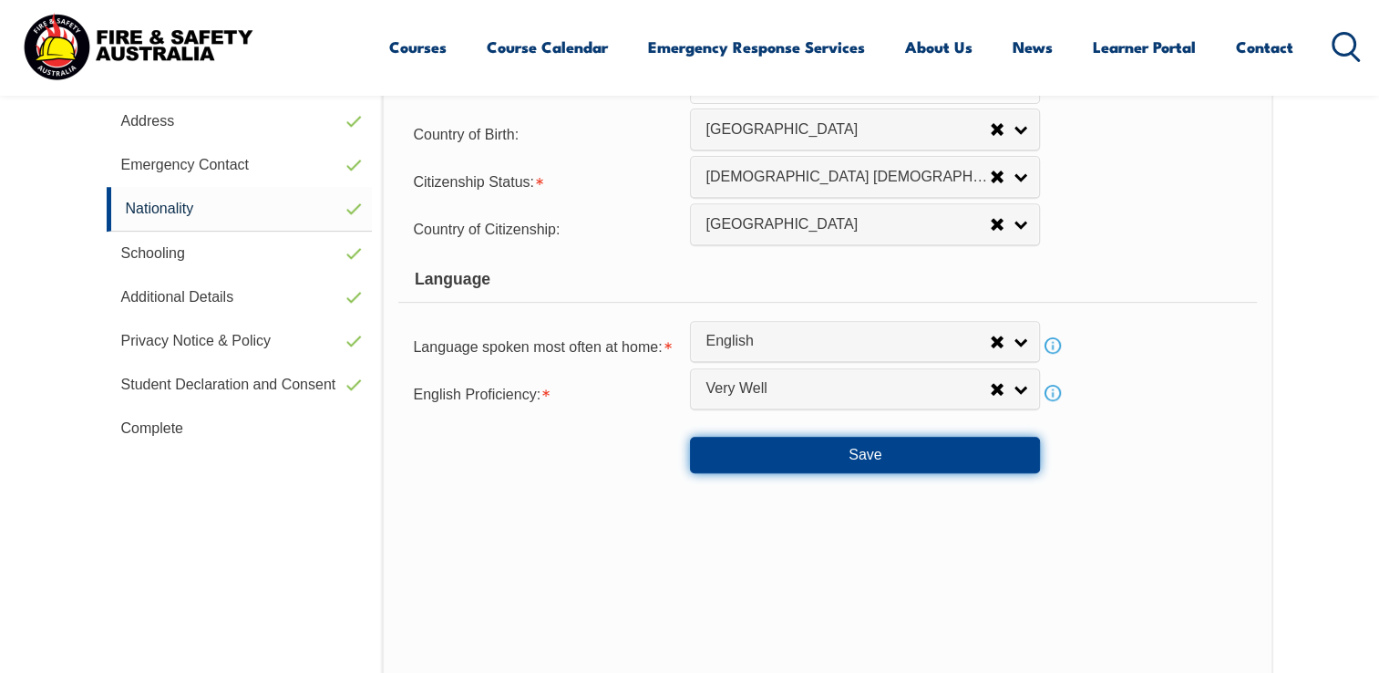
click at [858, 456] on button "Save" at bounding box center [865, 455] width 350 height 36
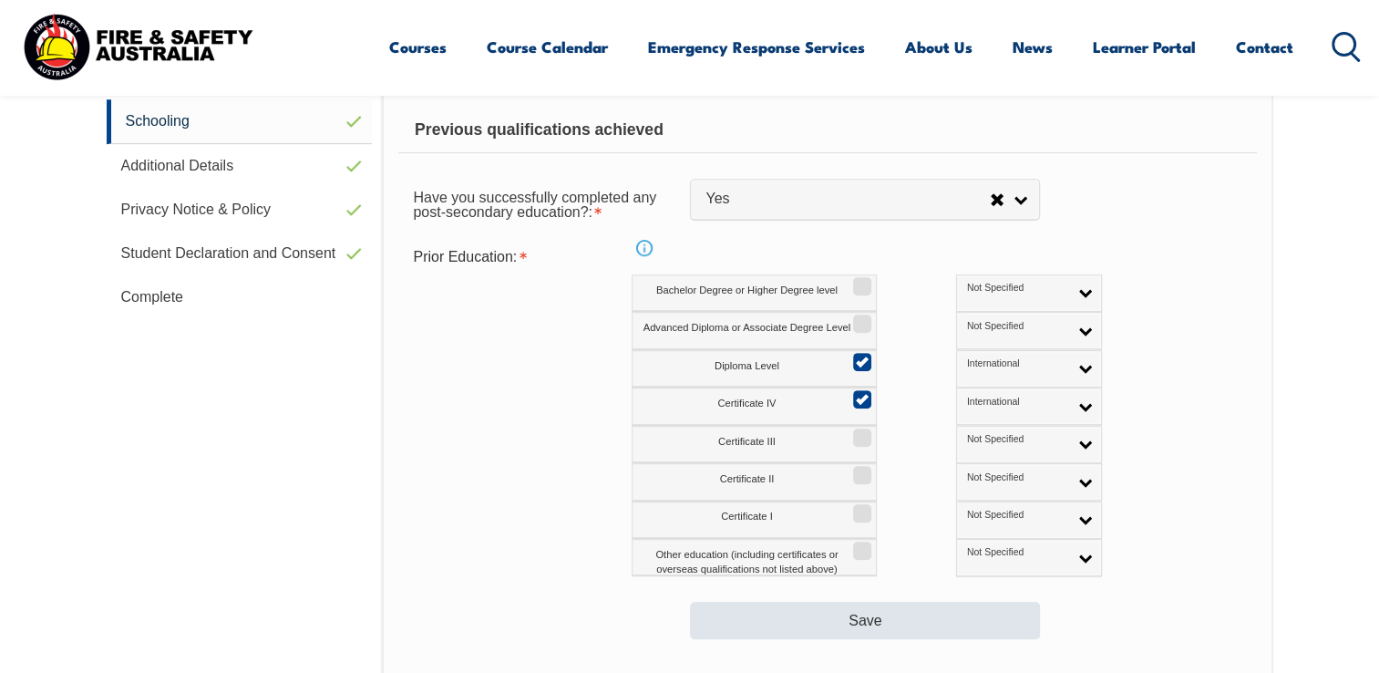
scroll to position [957, 0]
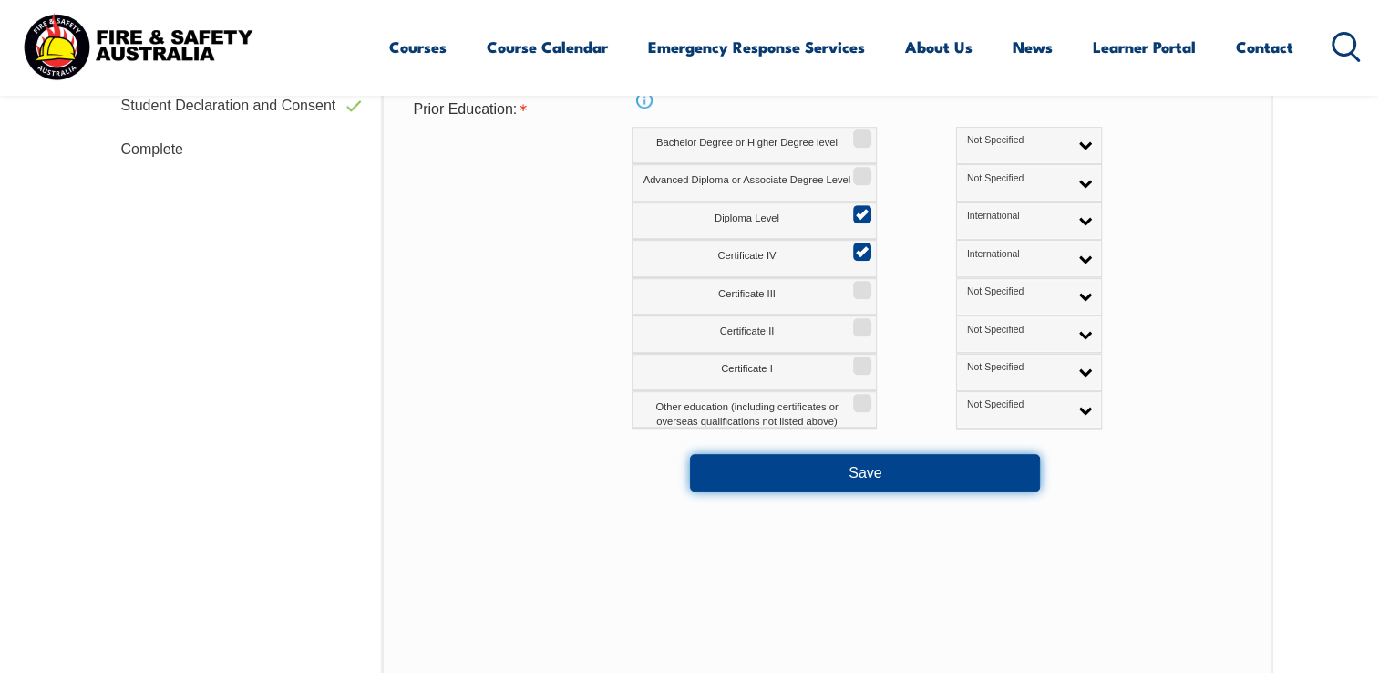
click at [857, 474] on button "Save" at bounding box center [865, 472] width 350 height 36
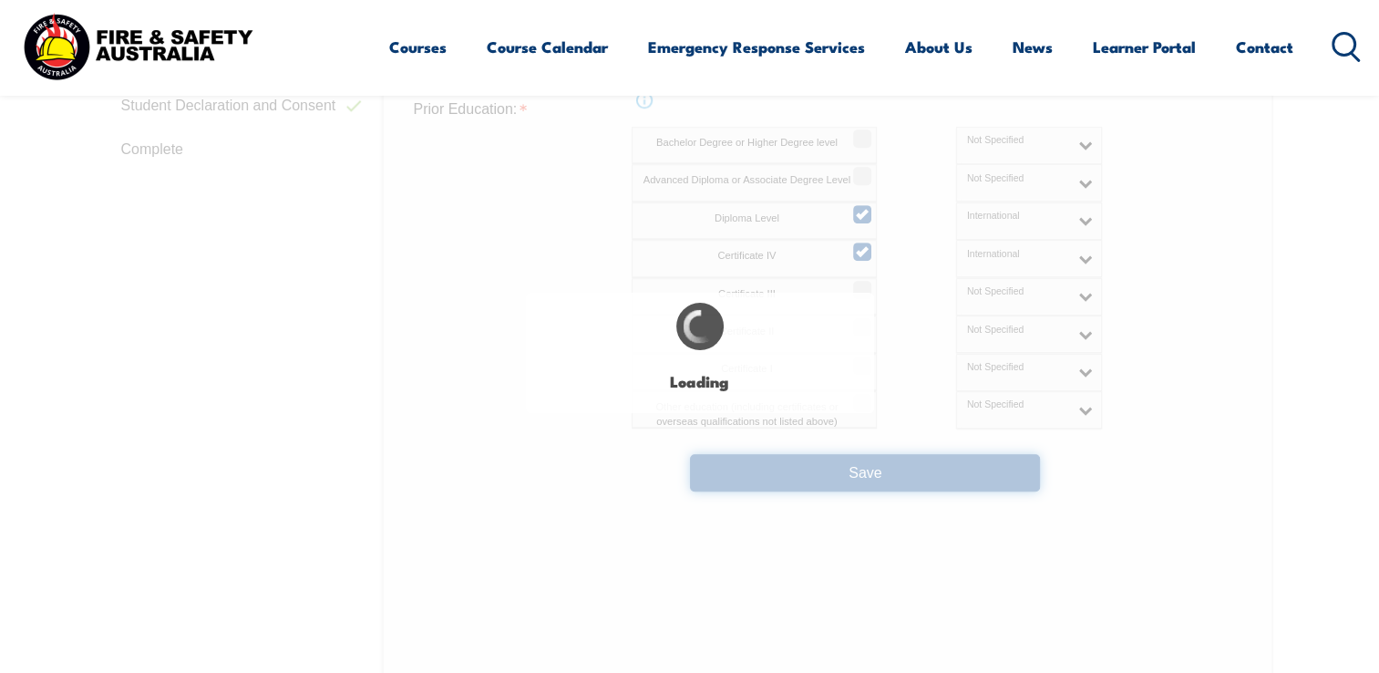
select select "false"
select select "true"
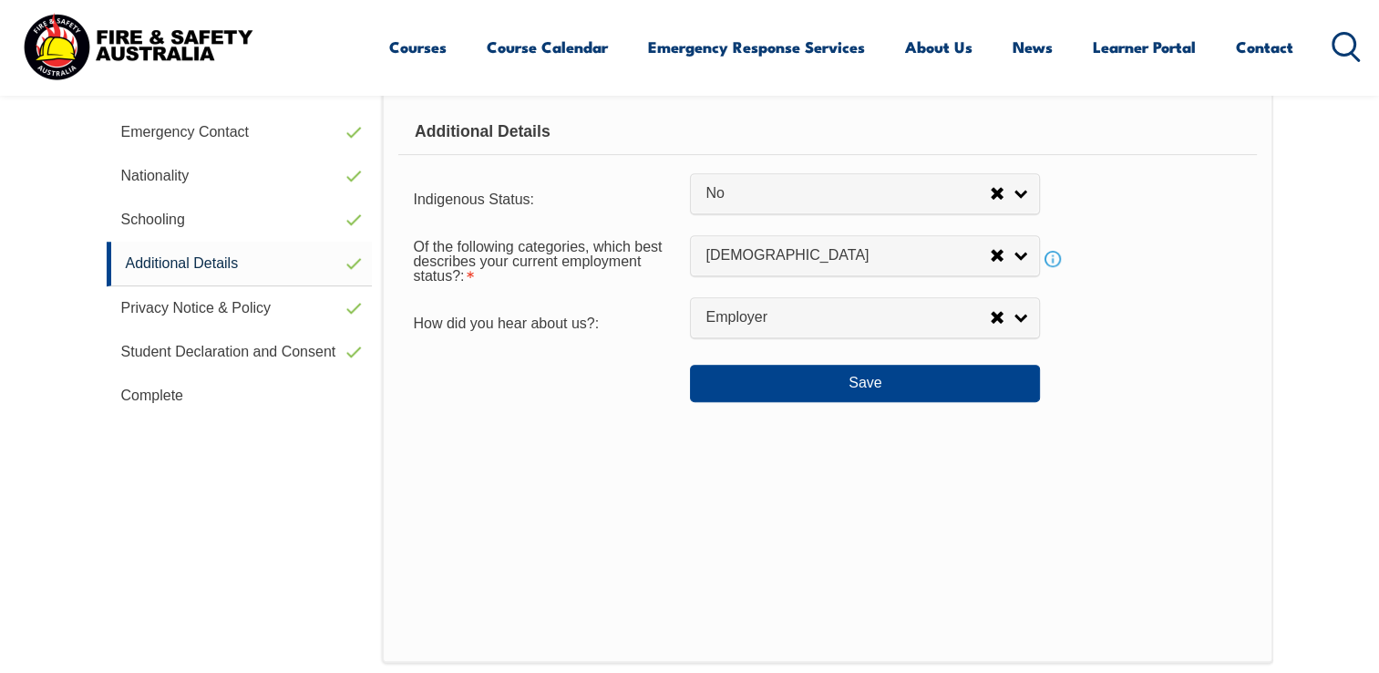
scroll to position [496, 0]
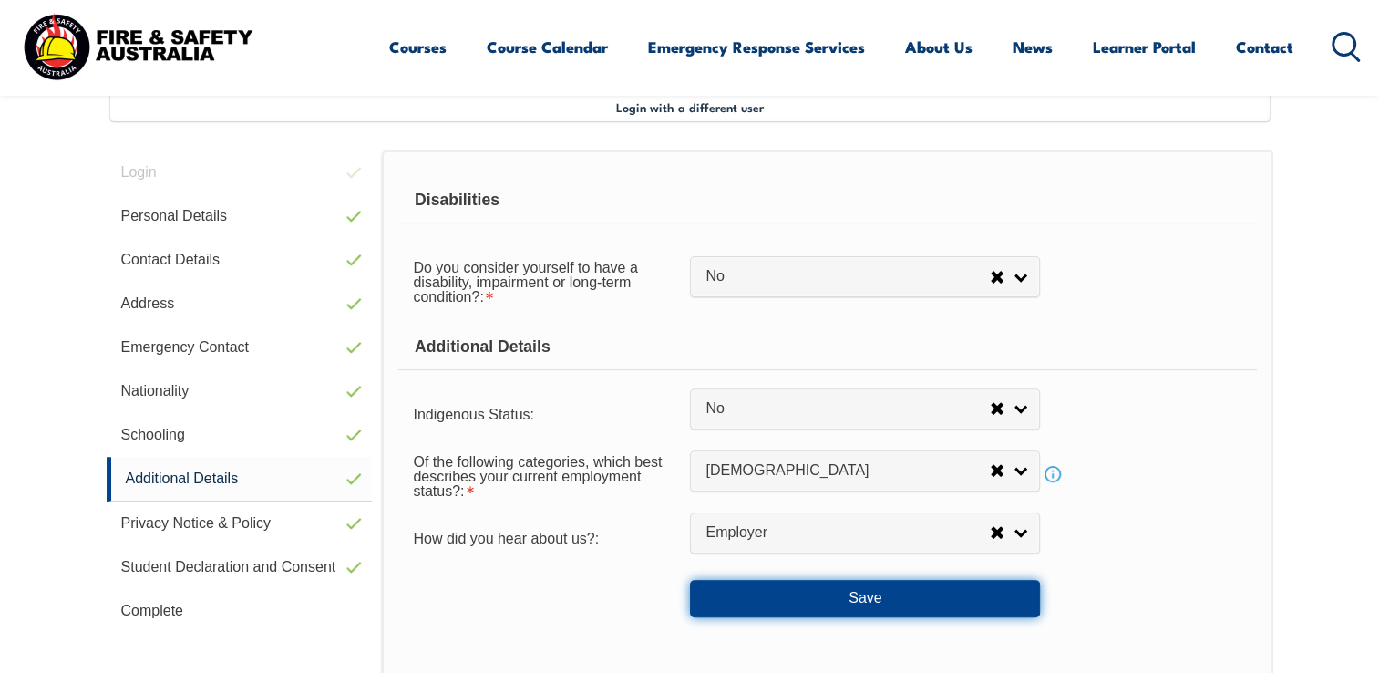
click at [871, 597] on button "Save" at bounding box center [865, 598] width 350 height 36
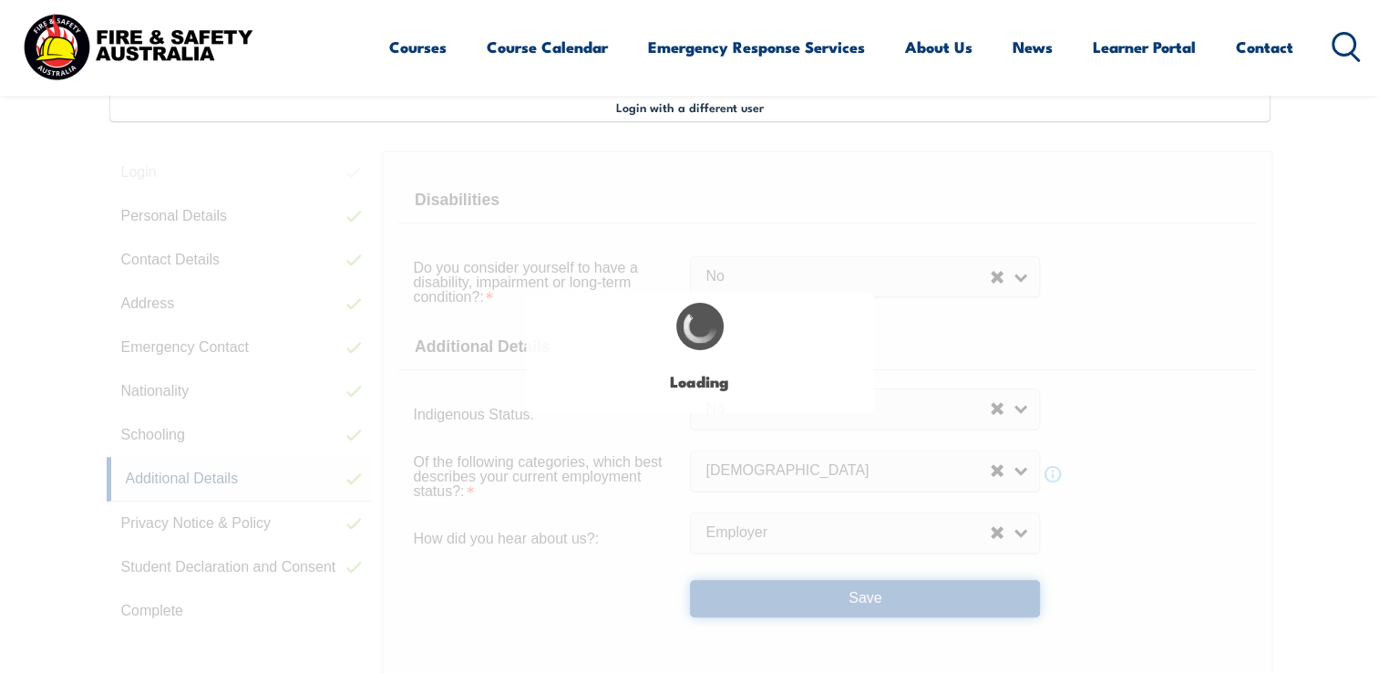
select select "false"
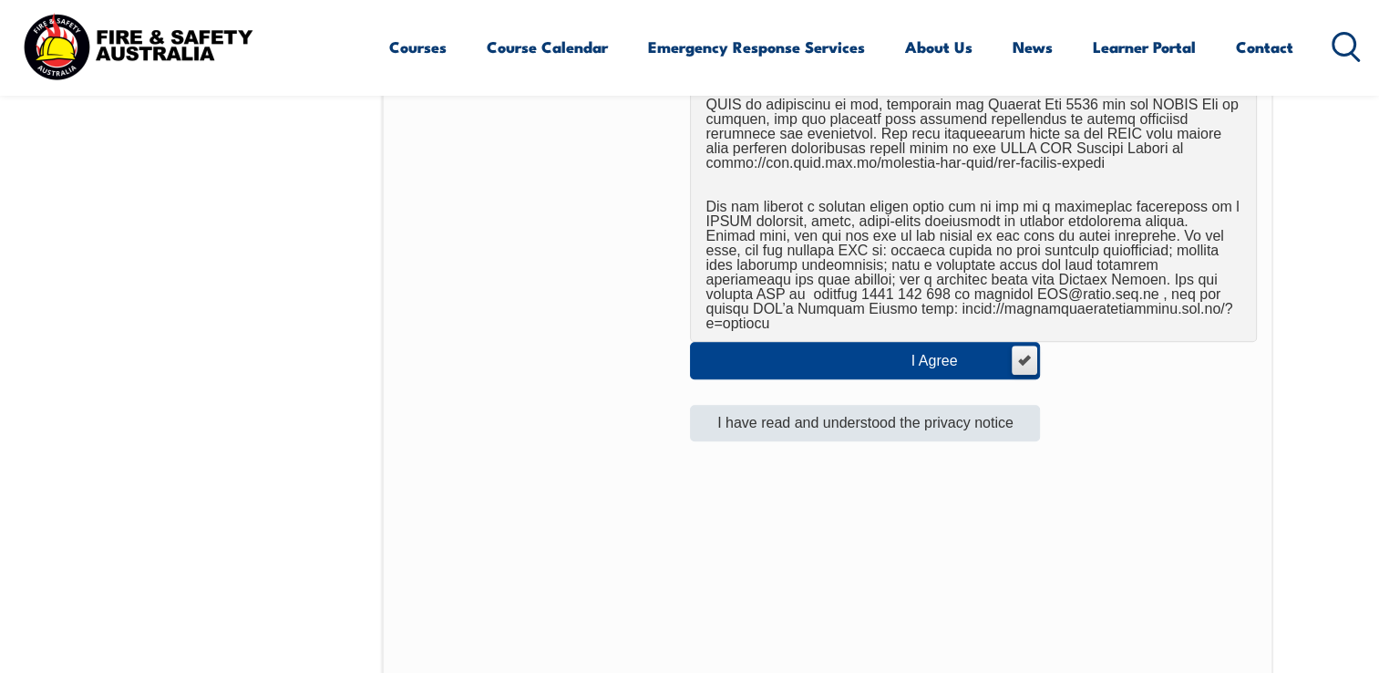
scroll to position [1316, 0]
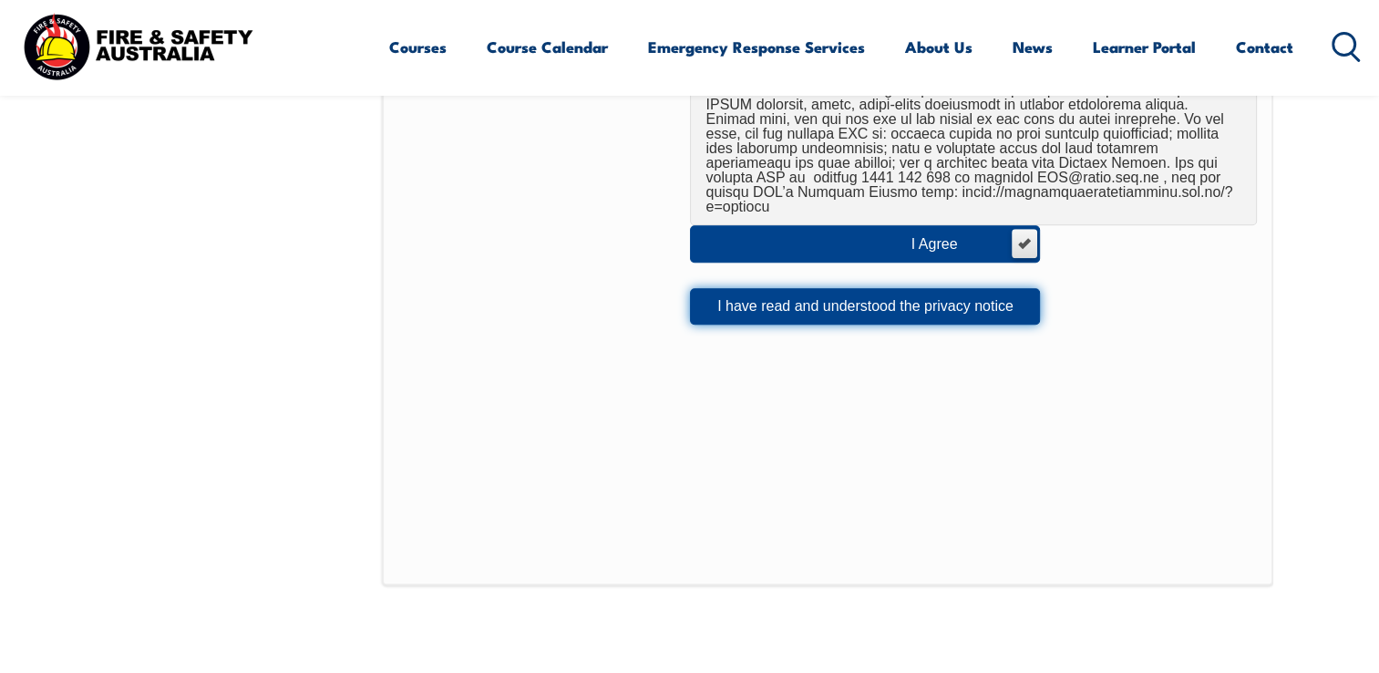
click at [872, 293] on button "I have read and understood the privacy notice" at bounding box center [865, 306] width 350 height 36
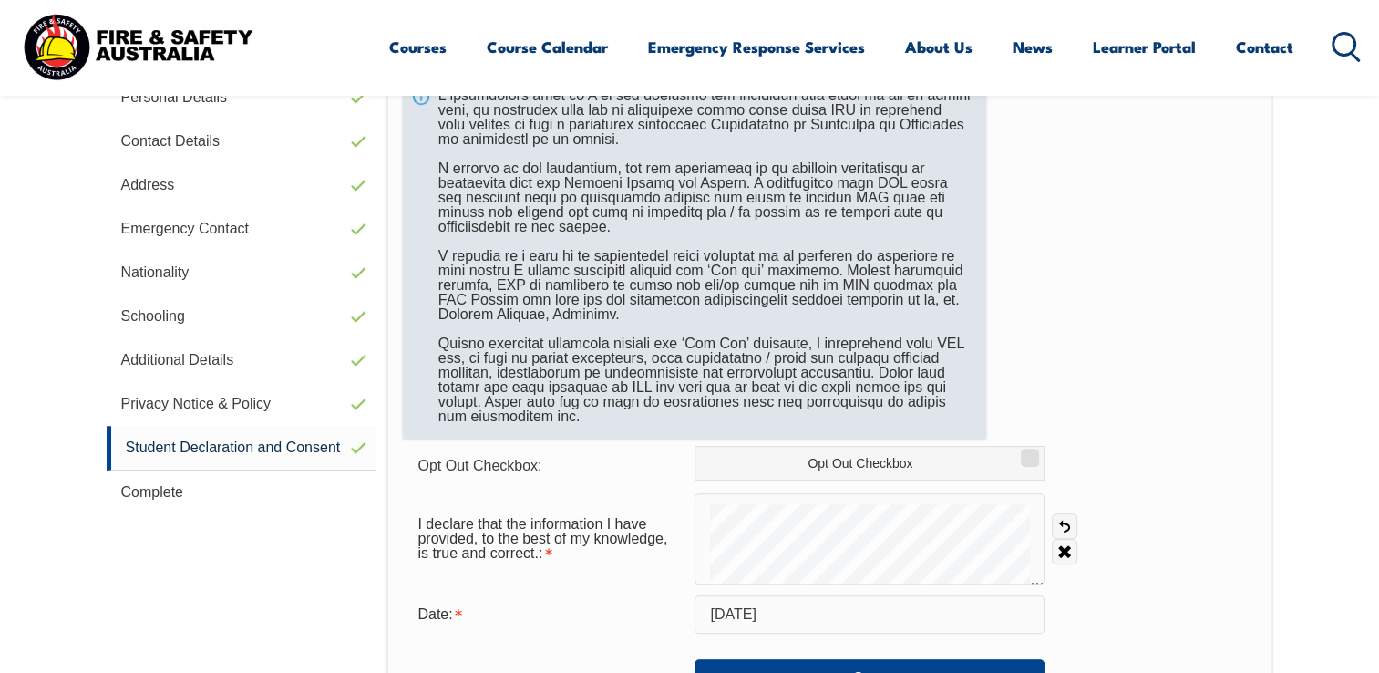
scroll to position [678, 0]
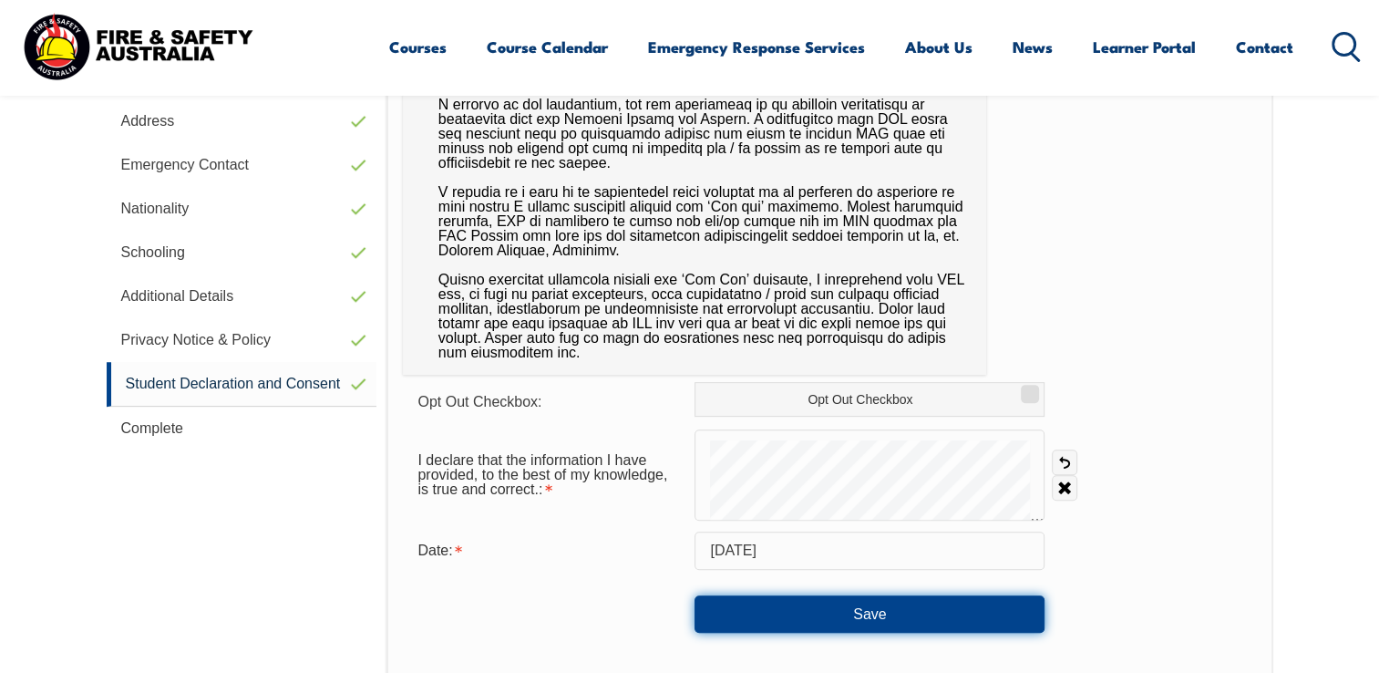
click at [849, 606] on button "Save" at bounding box center [869, 613] width 350 height 36
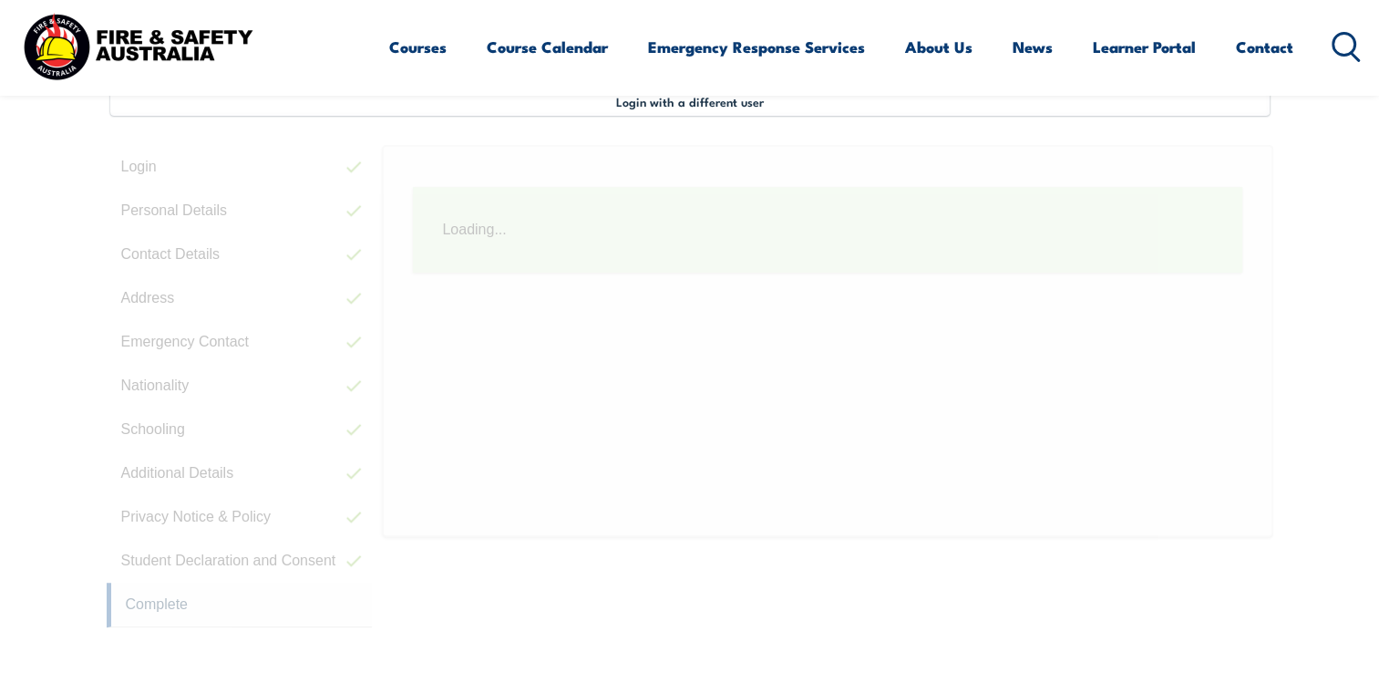
scroll to position [496, 0]
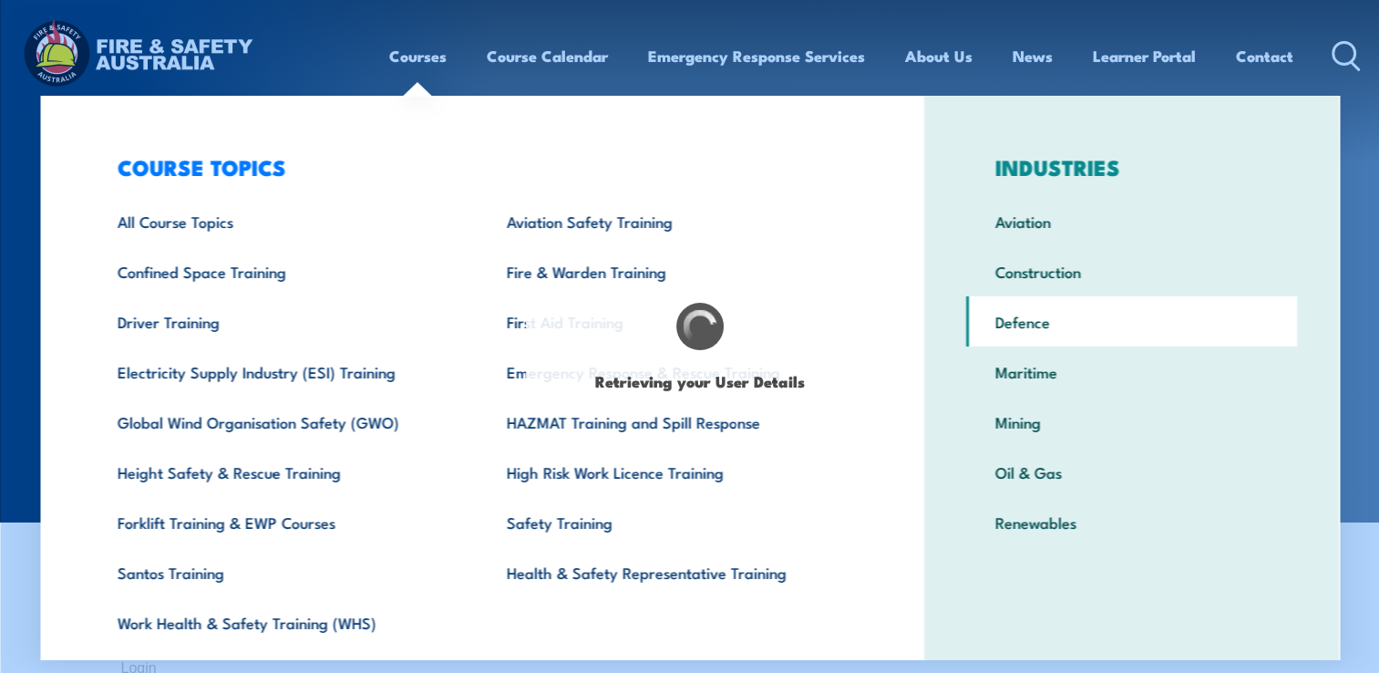
scroll to position [56, 0]
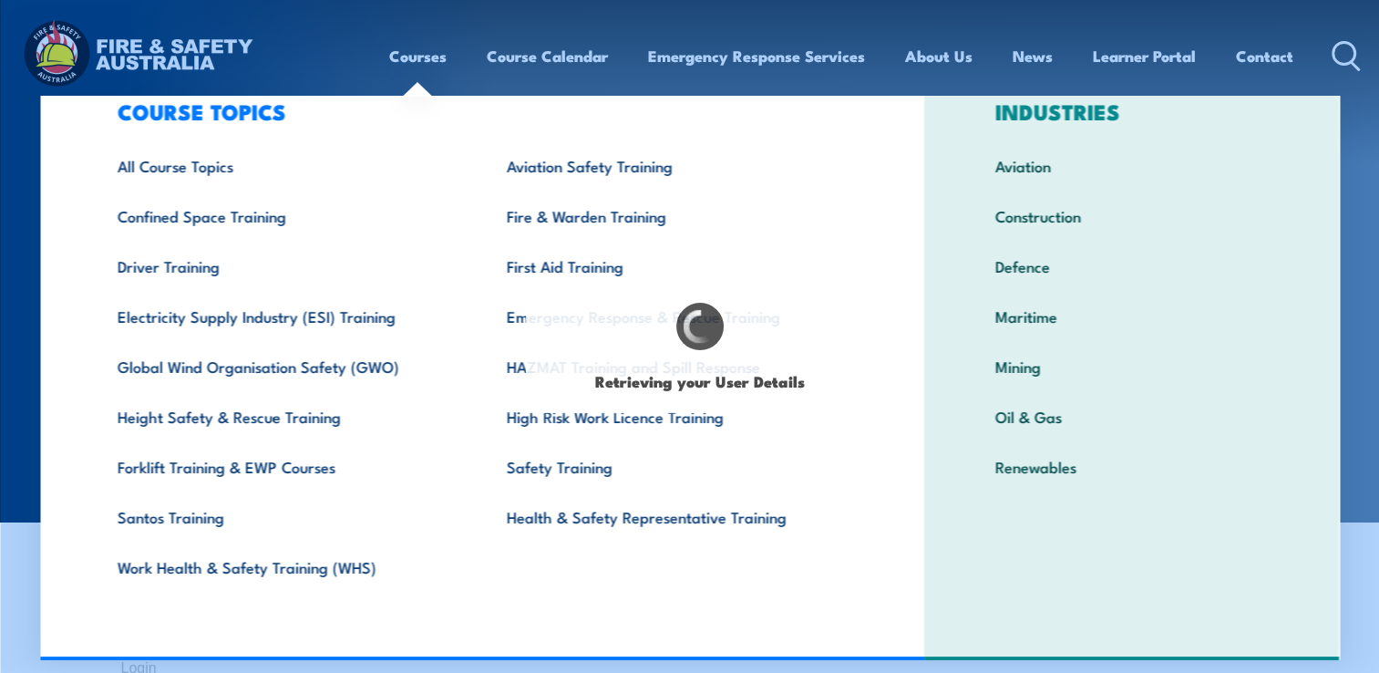
select select "Mr"
type input "Ian"
type input "Buxton"
type input "June 6, 1969"
type input "5DSN6GB6W7"
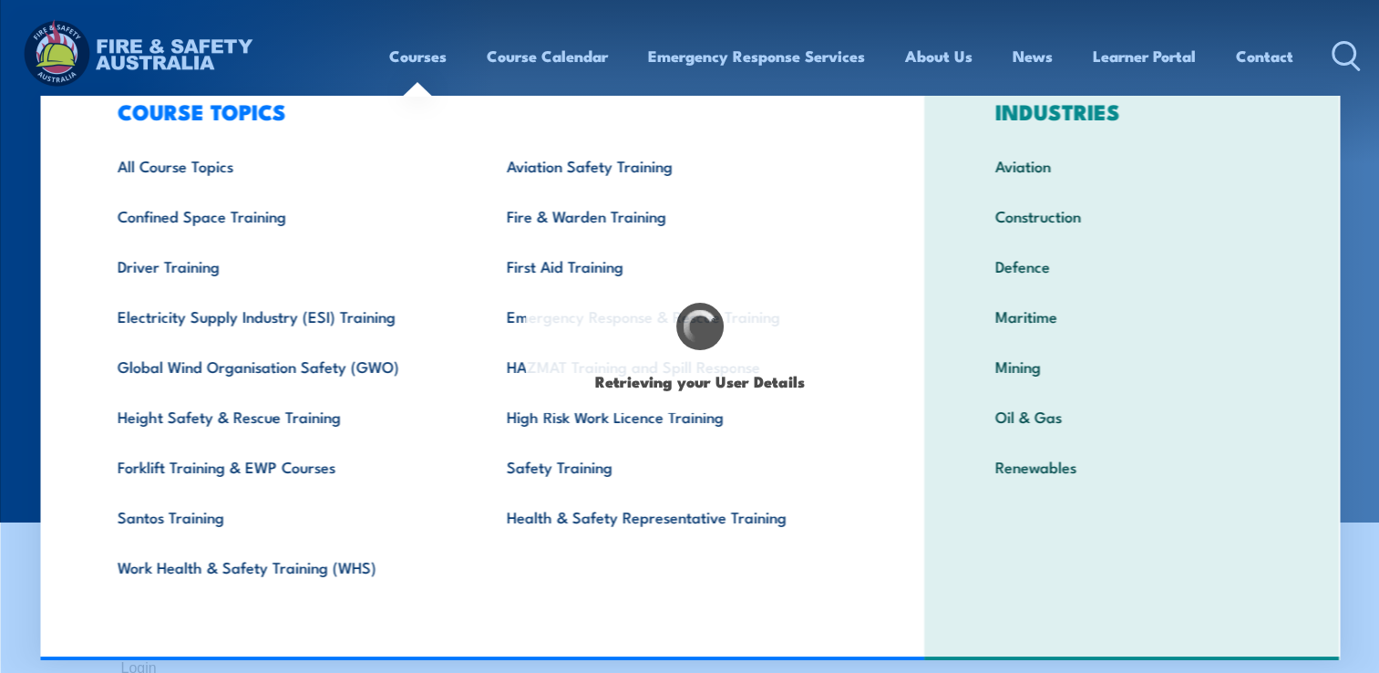
select select "M"
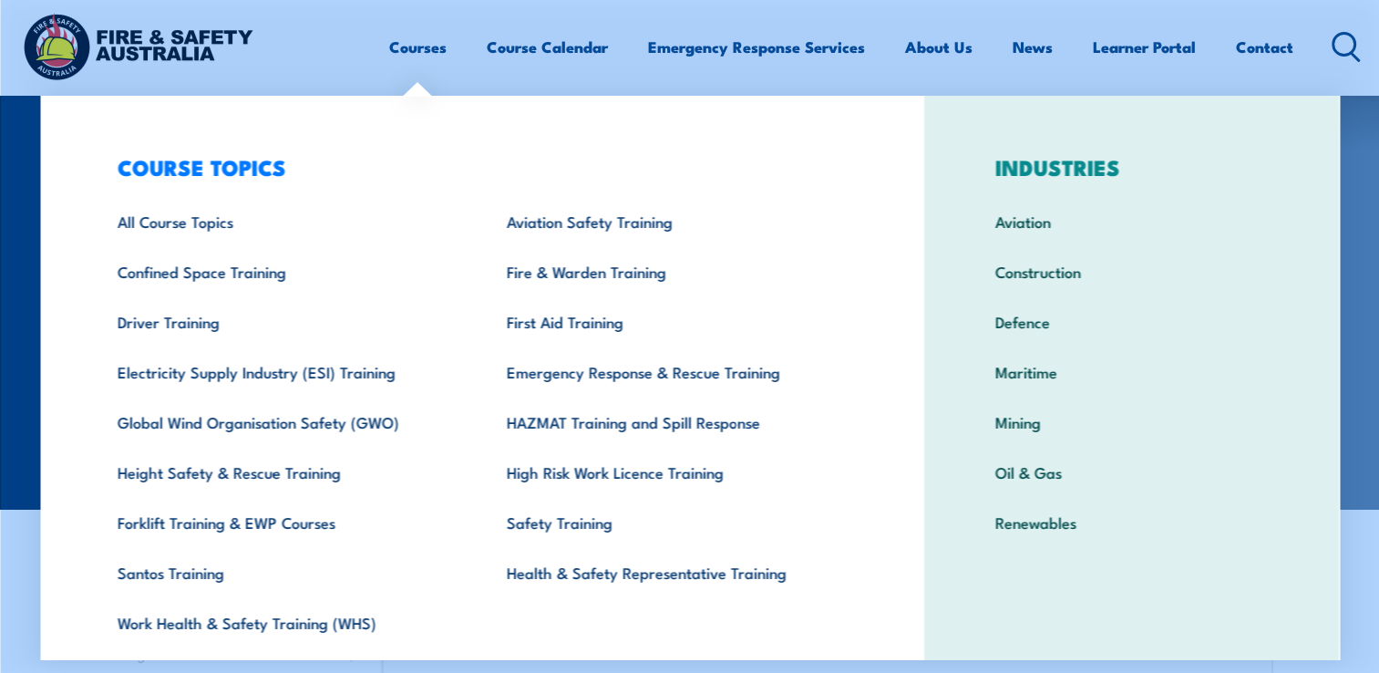
scroll to position [0, 0]
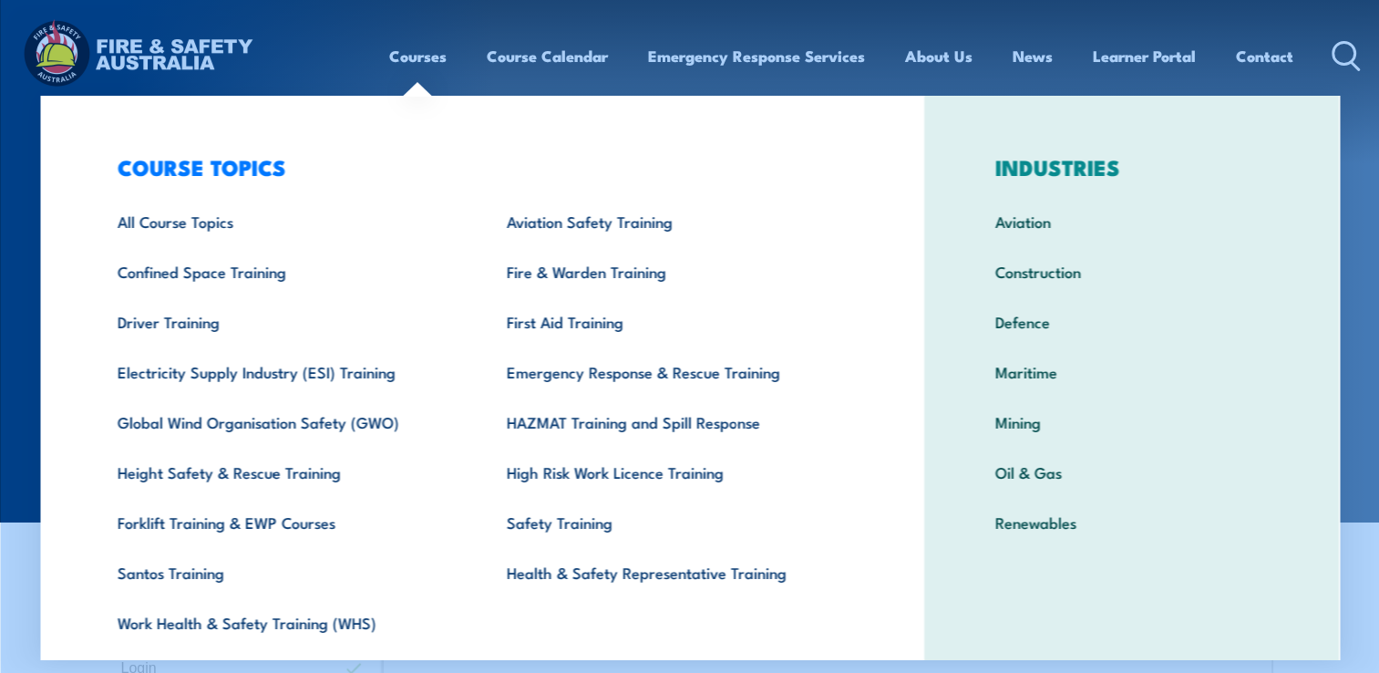
click at [469, 85] on div "Courses Course Calendar Emergency Response Services Services Overview Emergency…" at bounding box center [875, 55] width 972 height 78
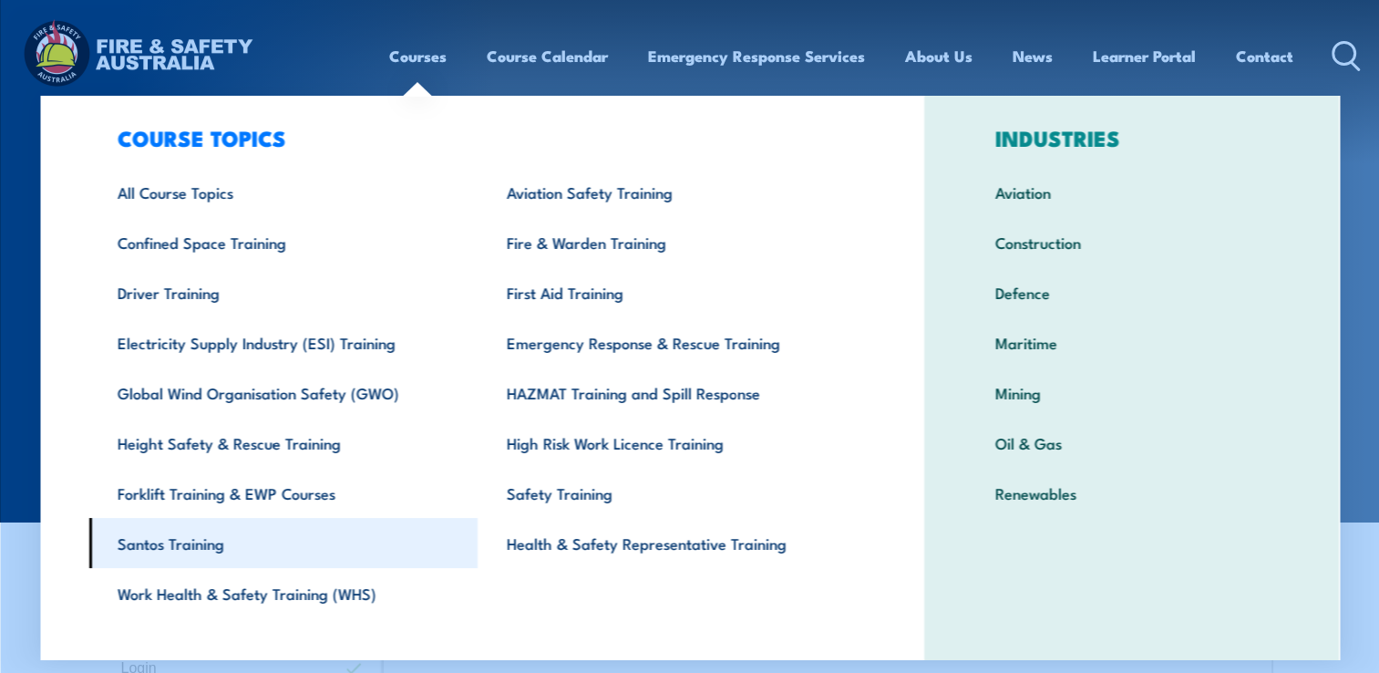
scroll to position [56, 0]
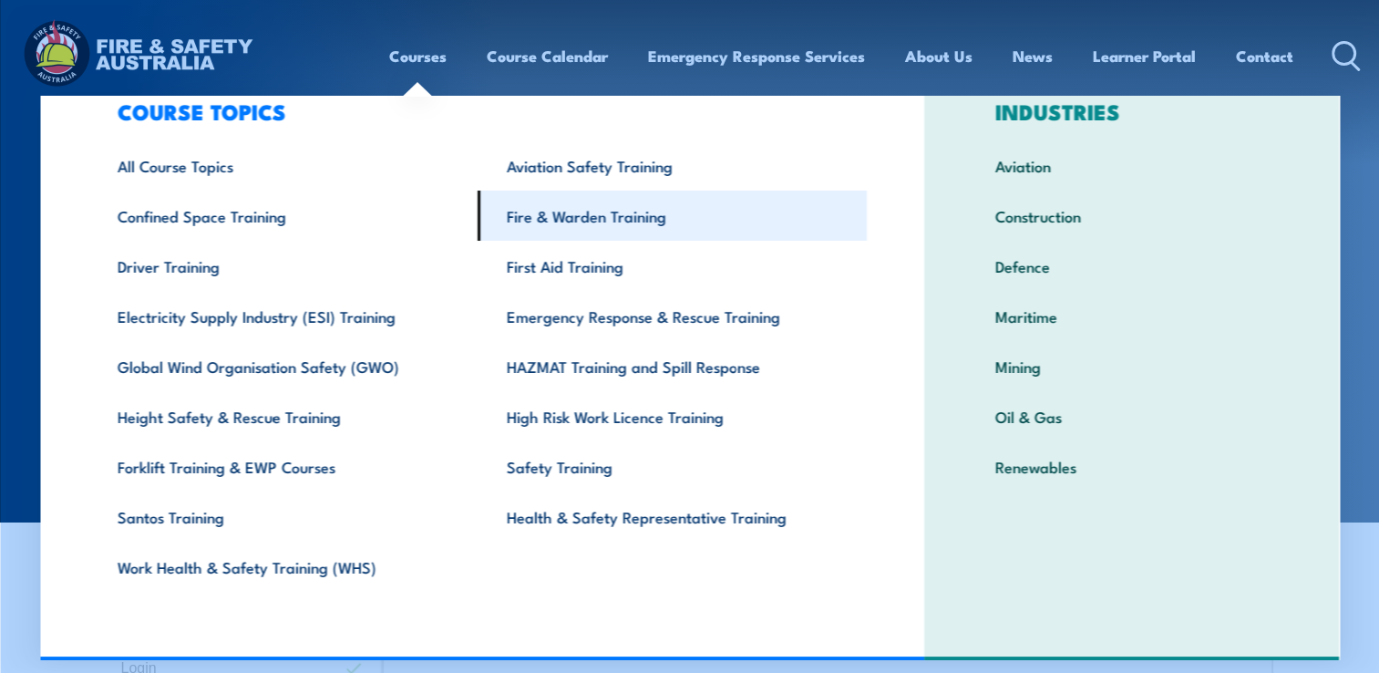
click at [561, 219] on link "Fire & Warden Training" at bounding box center [672, 215] width 389 height 50
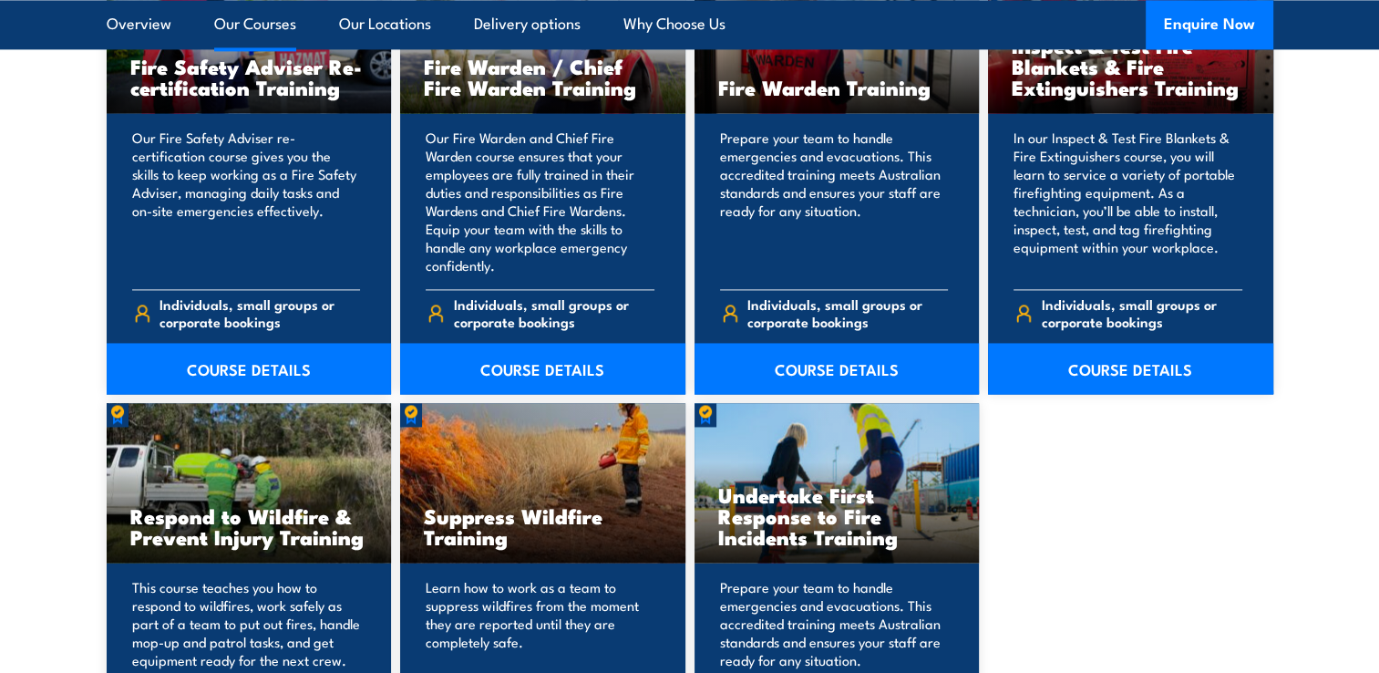
scroll to position [2355, 0]
